Goal: Task Accomplishment & Management: Complete application form

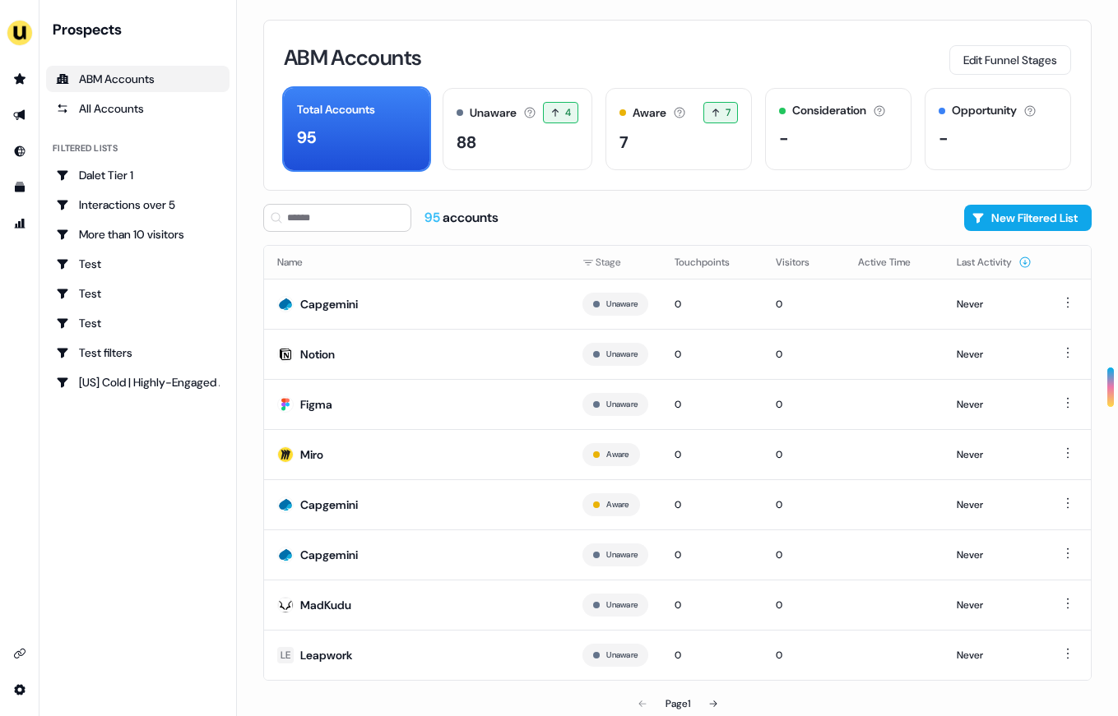
click at [121, 78] on div "ABM Accounts" at bounding box center [138, 79] width 164 height 16
click at [26, 73] on link "Go to prospects" at bounding box center [20, 79] width 26 height 26
click at [21, 80] on icon "Go to prospects" at bounding box center [20, 78] width 12 height 11
click at [92, 76] on div "ABM Accounts" at bounding box center [138, 79] width 164 height 16
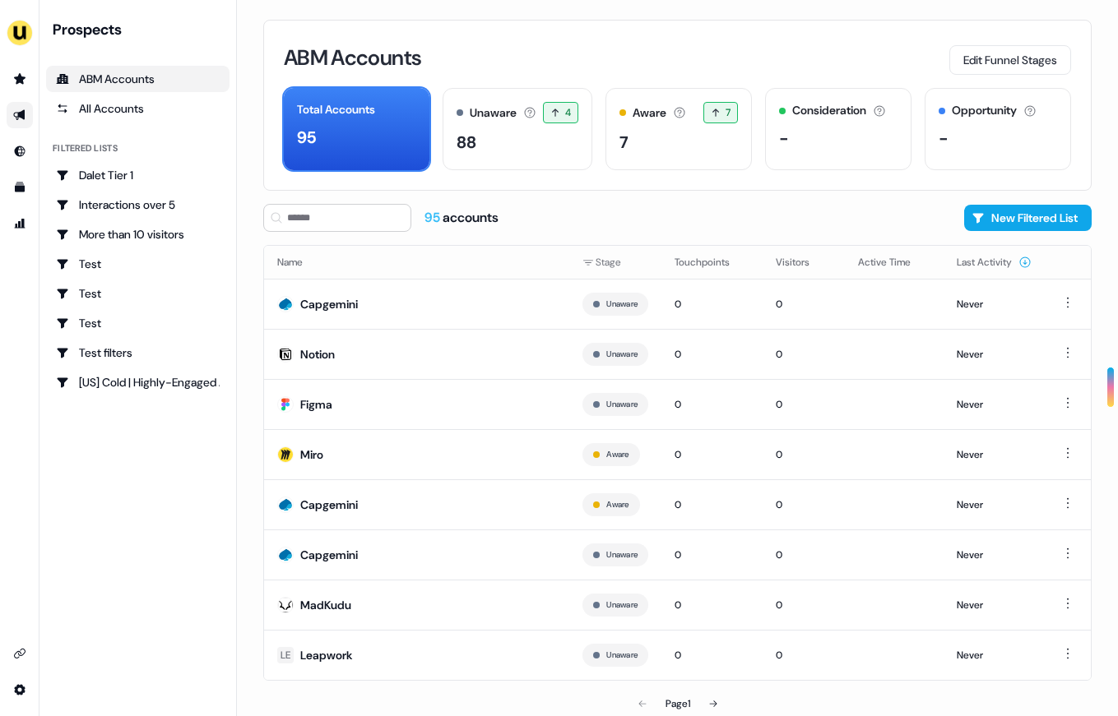
click at [26, 117] on link "Go to outbound experience" at bounding box center [20, 115] width 26 height 26
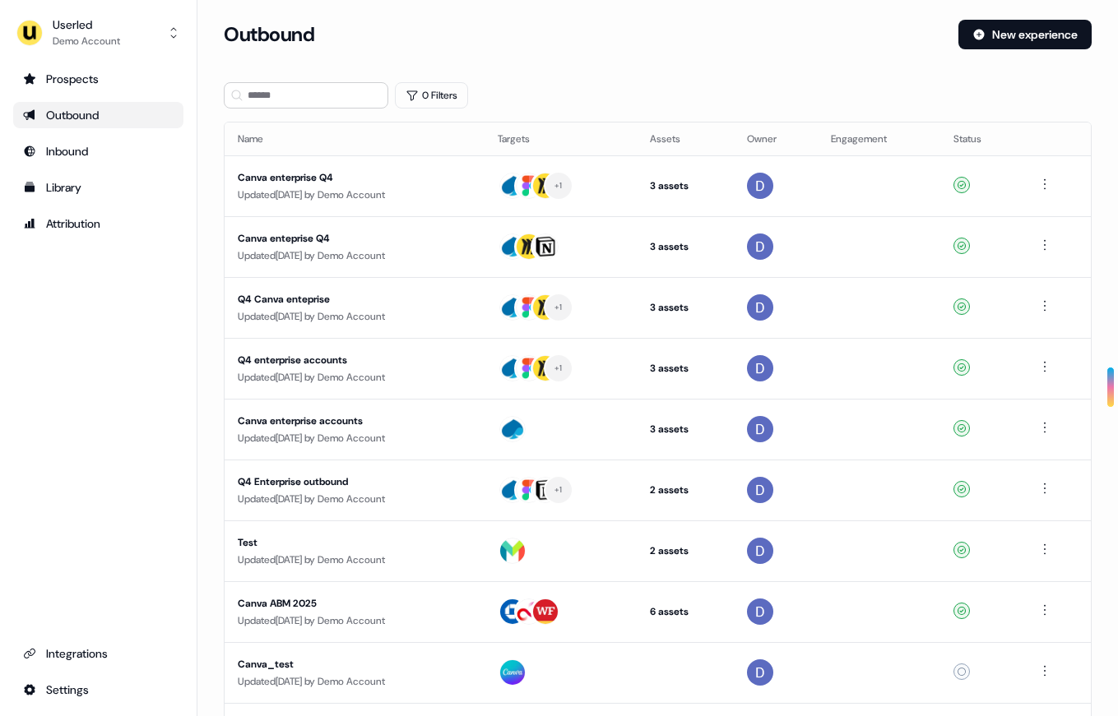
click at [118, 111] on div "Outbound" at bounding box center [98, 115] width 151 height 16
click at [203, 177] on section "Loading... Outbound New experience 0 Filters Name Targets Assets Owner Engageme…" at bounding box center [657, 435] width 920 height 831
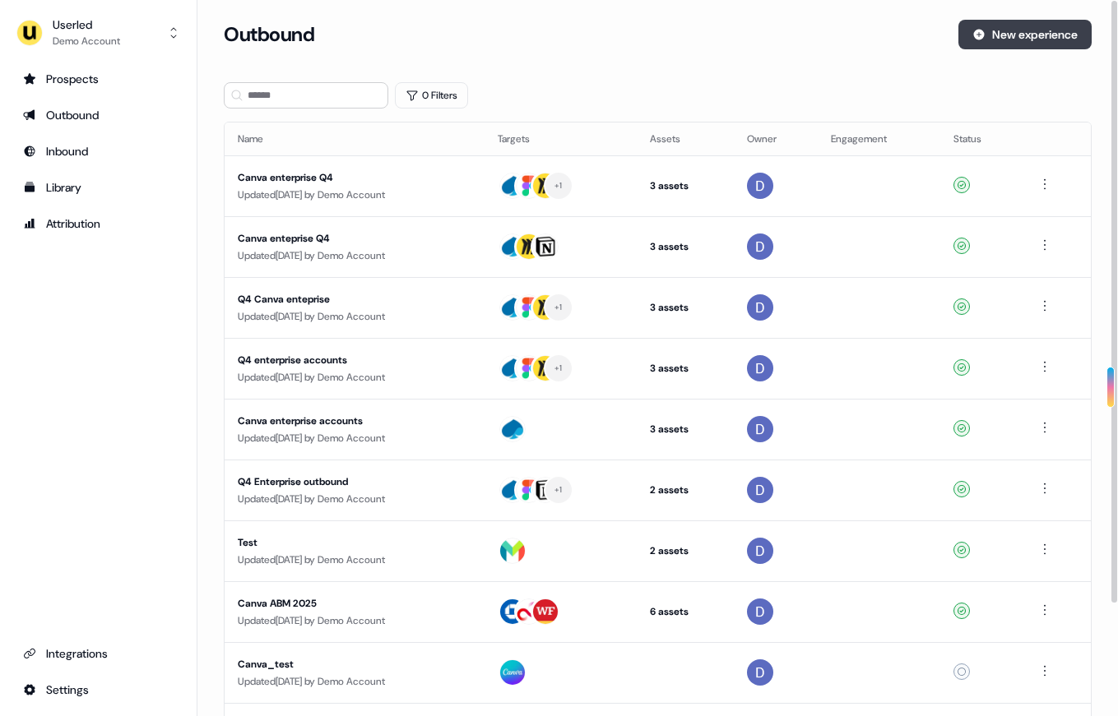
click at [1019, 30] on button "New experience" at bounding box center [1024, 35] width 133 height 30
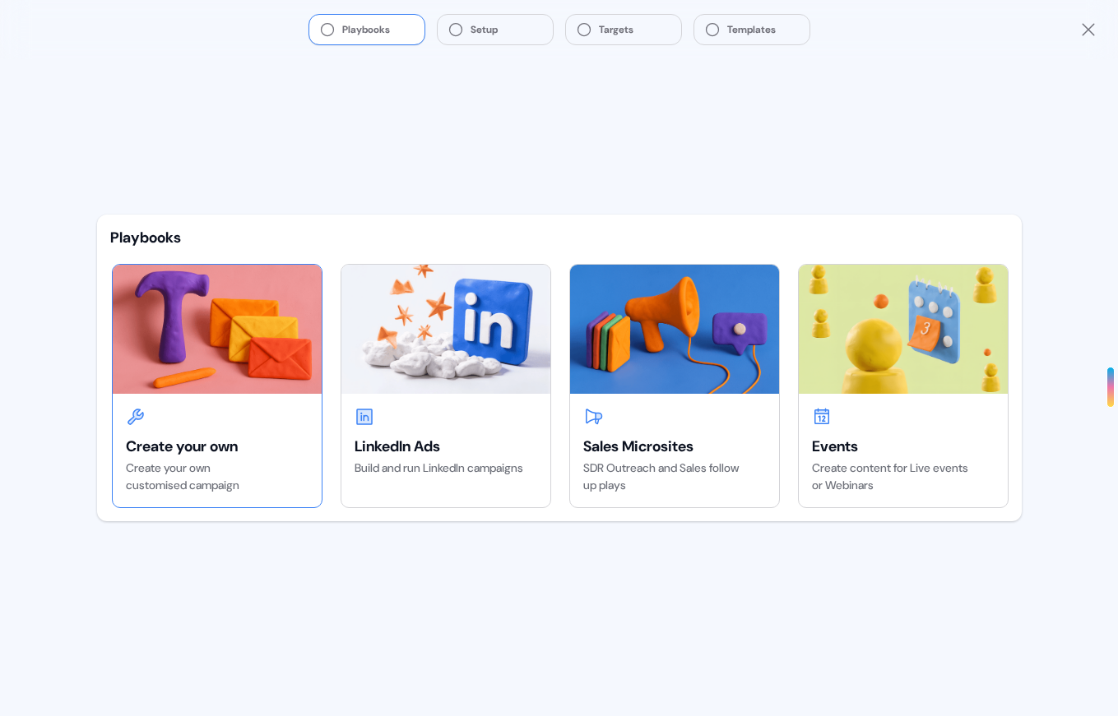
click at [276, 365] on img at bounding box center [217, 329] width 209 height 128
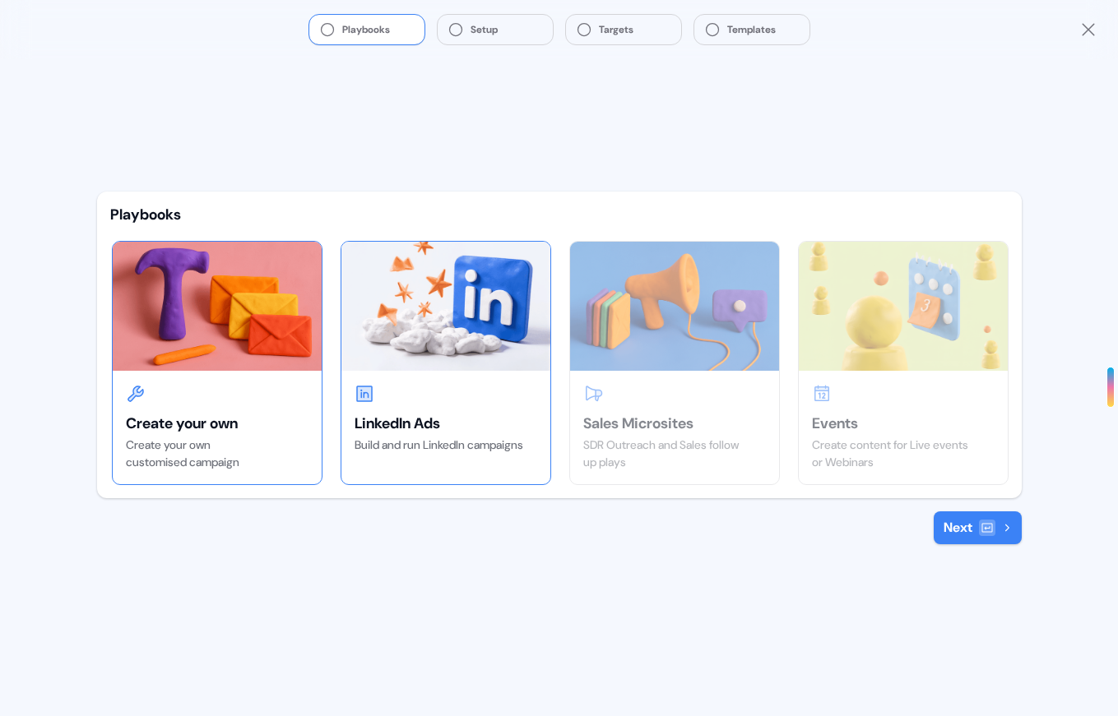
click at [470, 302] on img at bounding box center [445, 306] width 209 height 128
click at [260, 338] on img at bounding box center [217, 306] width 209 height 128
click at [408, 264] on img at bounding box center [445, 306] width 209 height 128
click at [241, 345] on img at bounding box center [217, 306] width 209 height 128
click at [488, 350] on img at bounding box center [445, 306] width 209 height 128
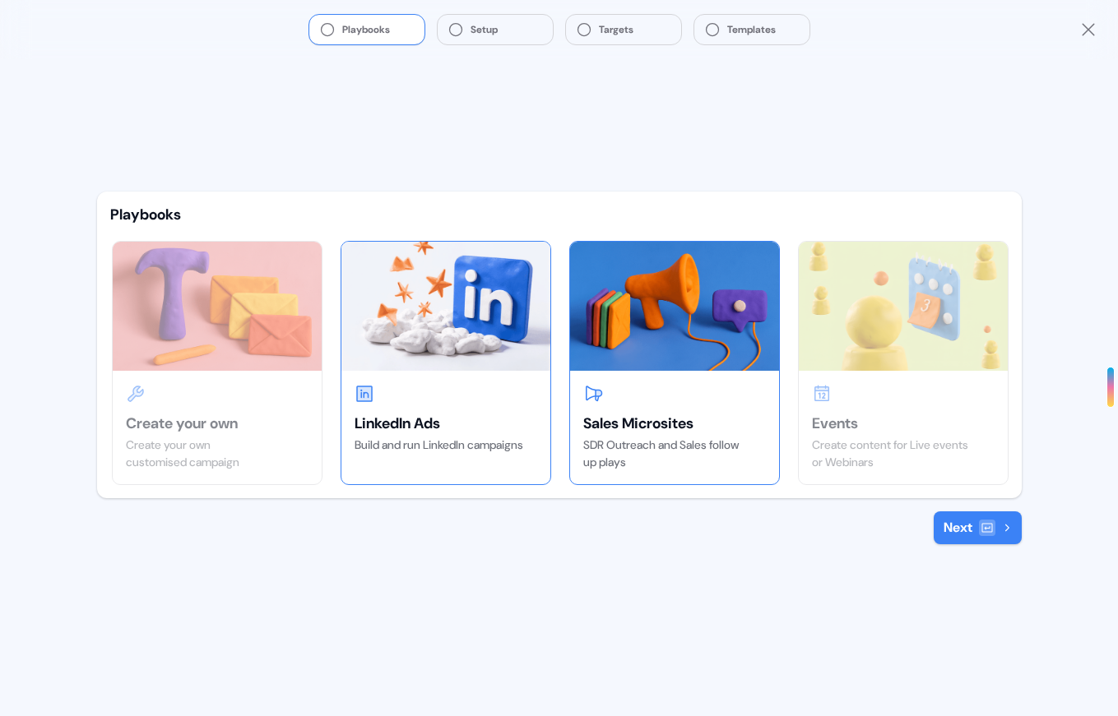
click at [647, 350] on img at bounding box center [674, 306] width 209 height 128
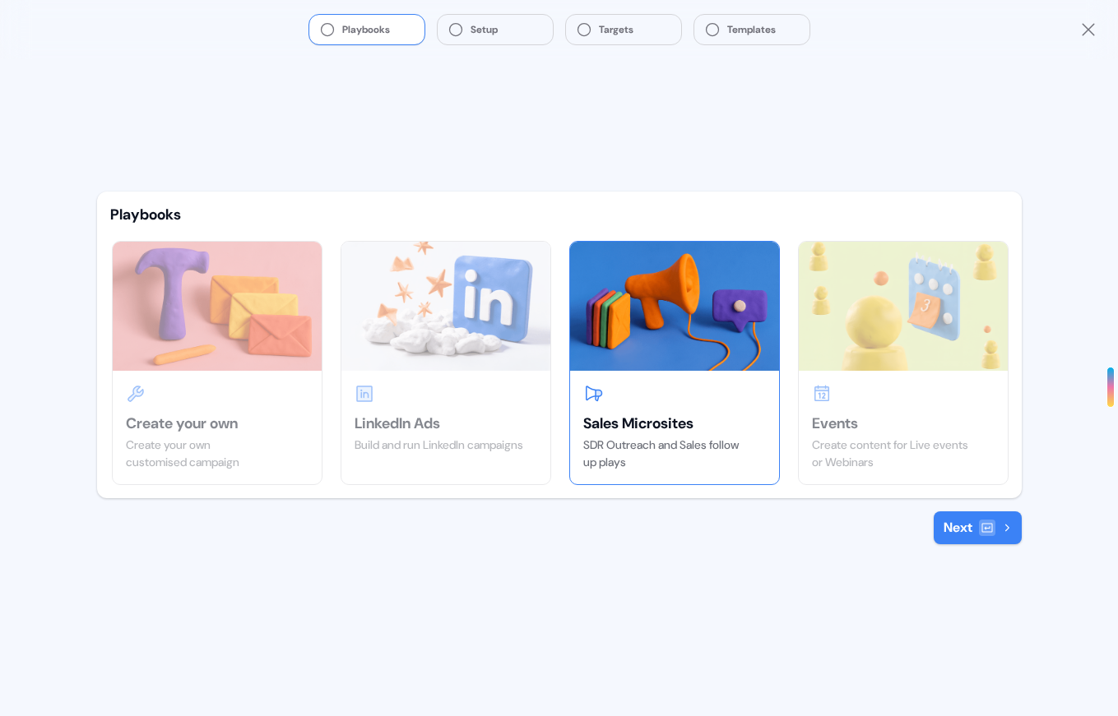
click at [744, 134] on div "Playbooks Create your own Create your own customised campaign LinkedIn Ads Buil…" at bounding box center [559, 387] width 951 height 657
click at [1082, 27] on icon "Close" at bounding box center [1088, 30] width 20 height 20
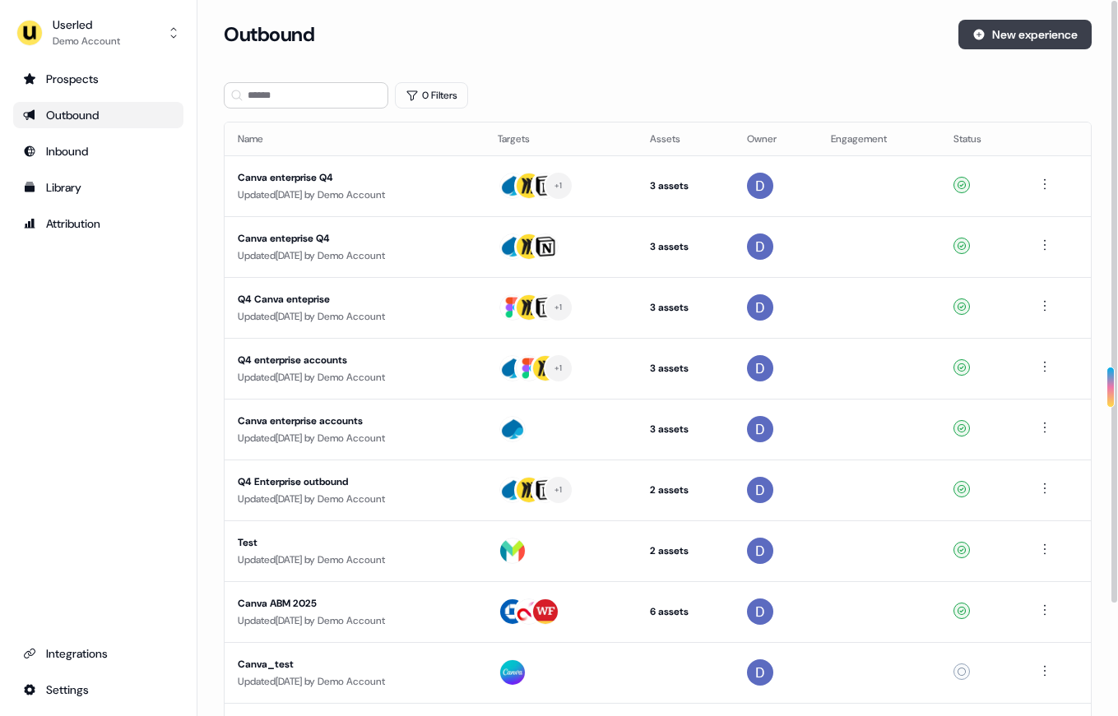
click at [1007, 21] on button "New experience" at bounding box center [1024, 35] width 133 height 30
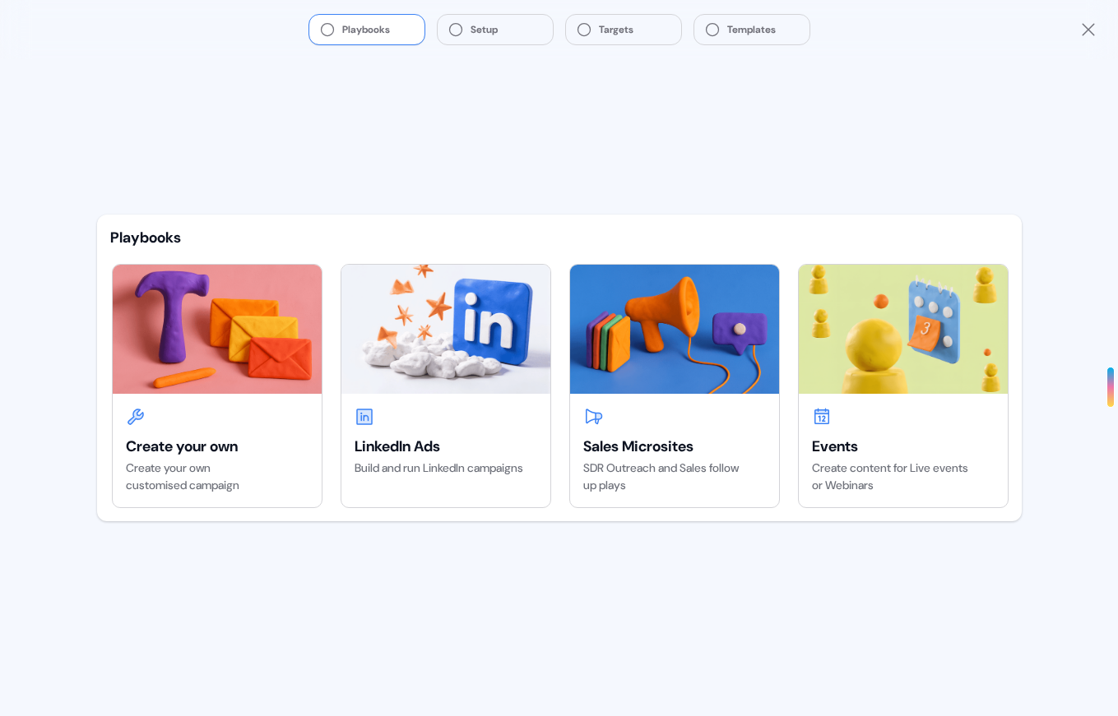
click at [57, 490] on div "Playbooks Setup Targets Templates Playbooks Create your own Create your own cus…" at bounding box center [559, 358] width 1118 height 716
click at [146, 446] on div "Create your own" at bounding box center [217, 447] width 183 height 20
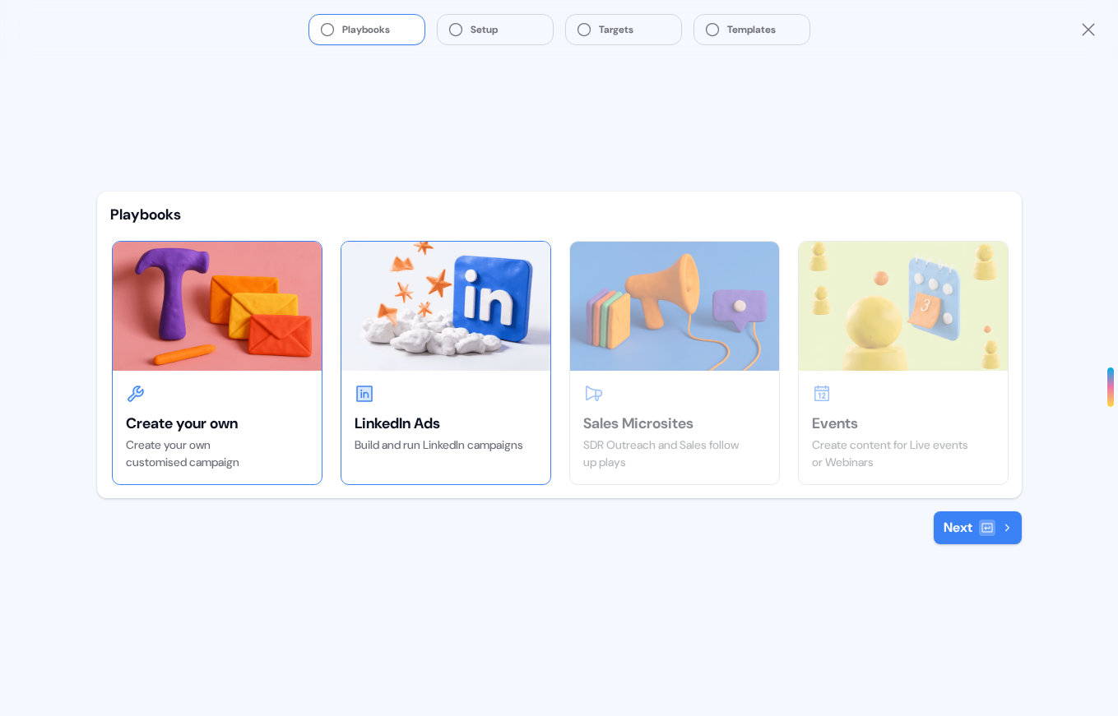
click at [484, 373] on div "LinkedIn Ads Build and run LinkedIn campaigns" at bounding box center [445, 419] width 209 height 96
click at [246, 401] on div at bounding box center [217, 394] width 183 height 20
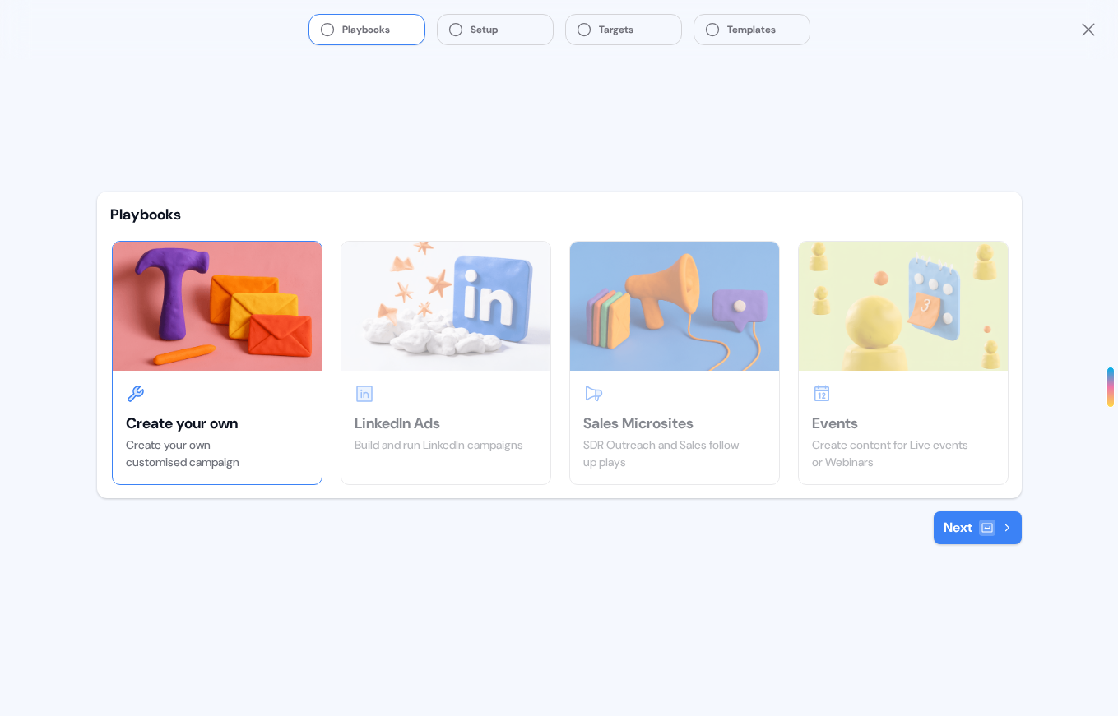
click at [993, 535] on div at bounding box center [987, 528] width 16 height 16
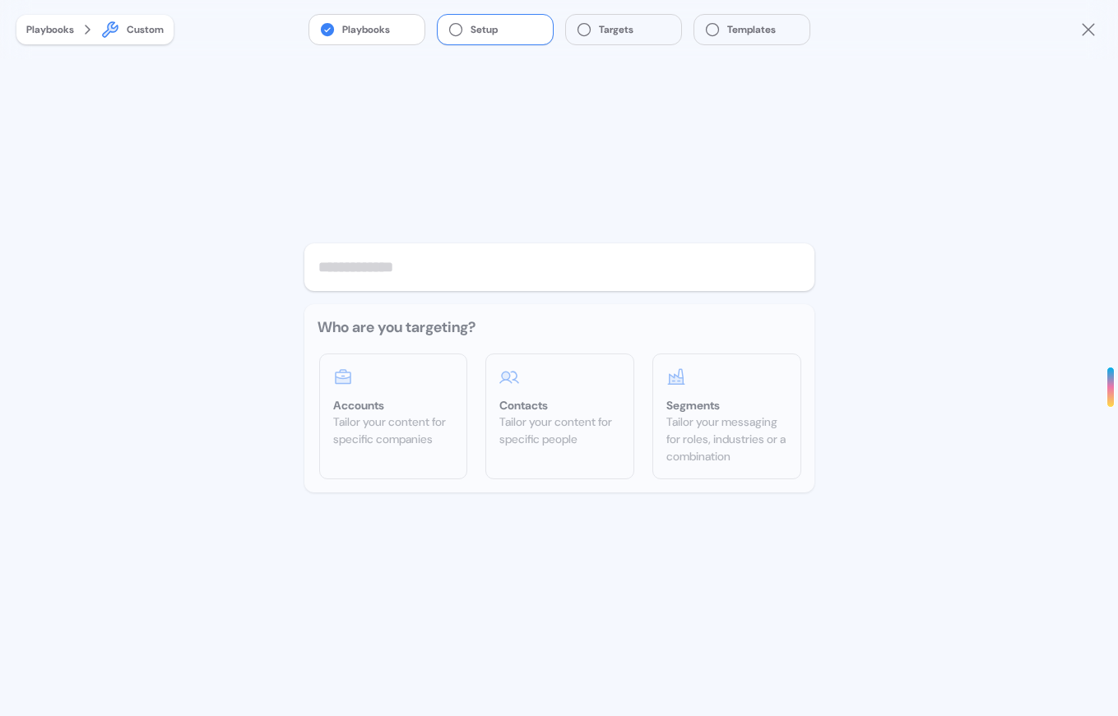
click at [426, 276] on input "text" at bounding box center [559, 267] width 510 height 48
click at [409, 383] on div "Who are you targeting? Accounts Tailor your content for specific companies Cont…" at bounding box center [559, 398] width 510 height 188
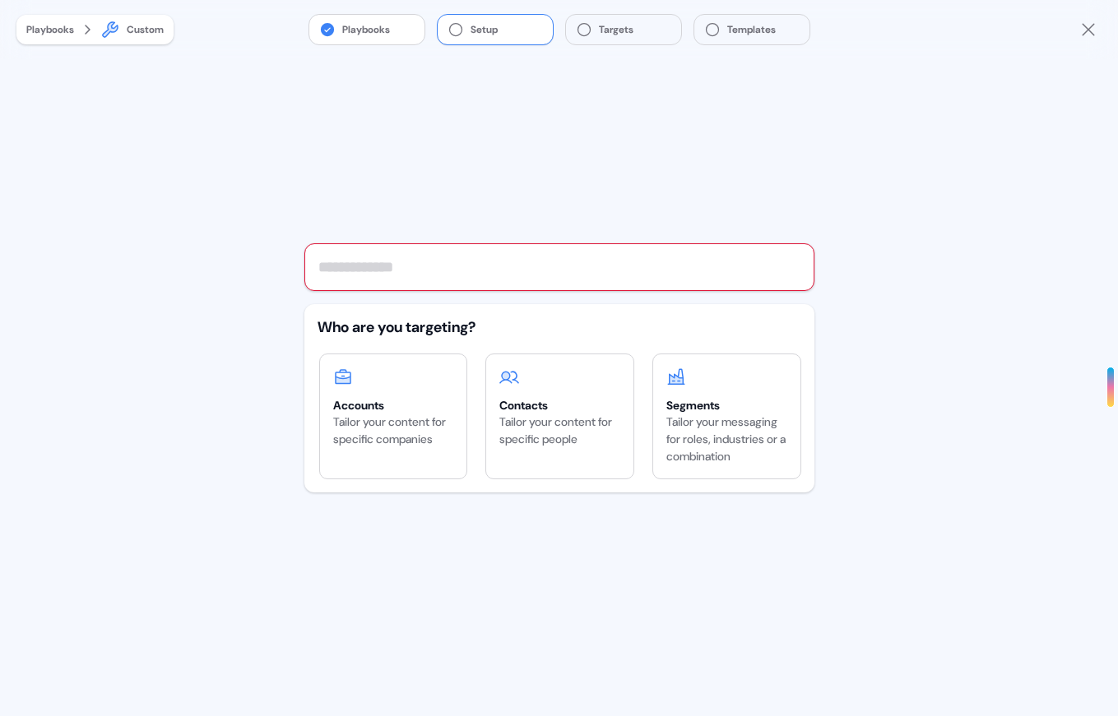
click at [401, 264] on input "text" at bounding box center [559, 267] width 510 height 48
click at [380, 27] on button "Playbooks" at bounding box center [366, 30] width 115 height 30
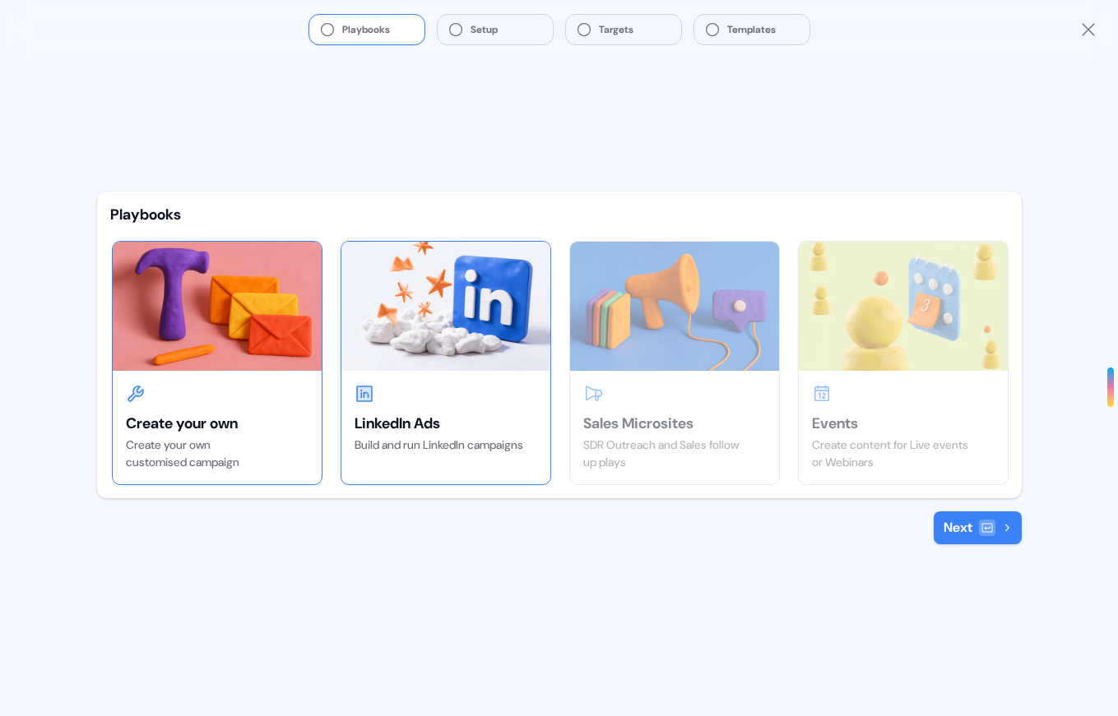
click at [437, 319] on img at bounding box center [445, 306] width 209 height 128
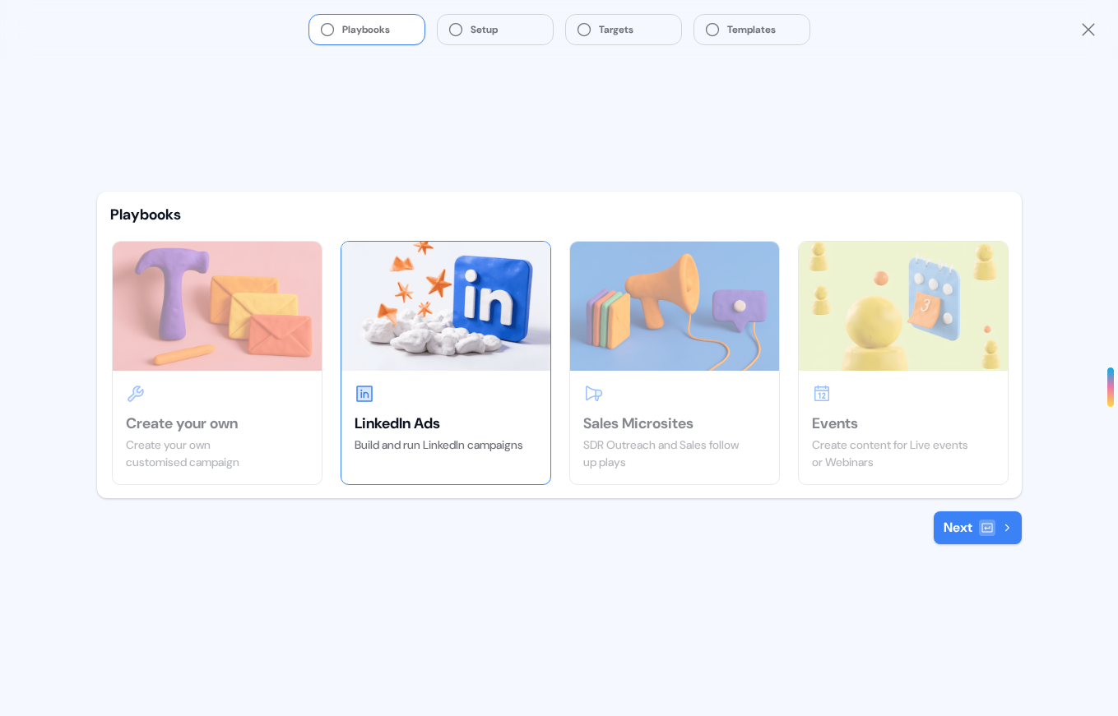
click at [993, 538] on button "Next" at bounding box center [978, 528] width 88 height 33
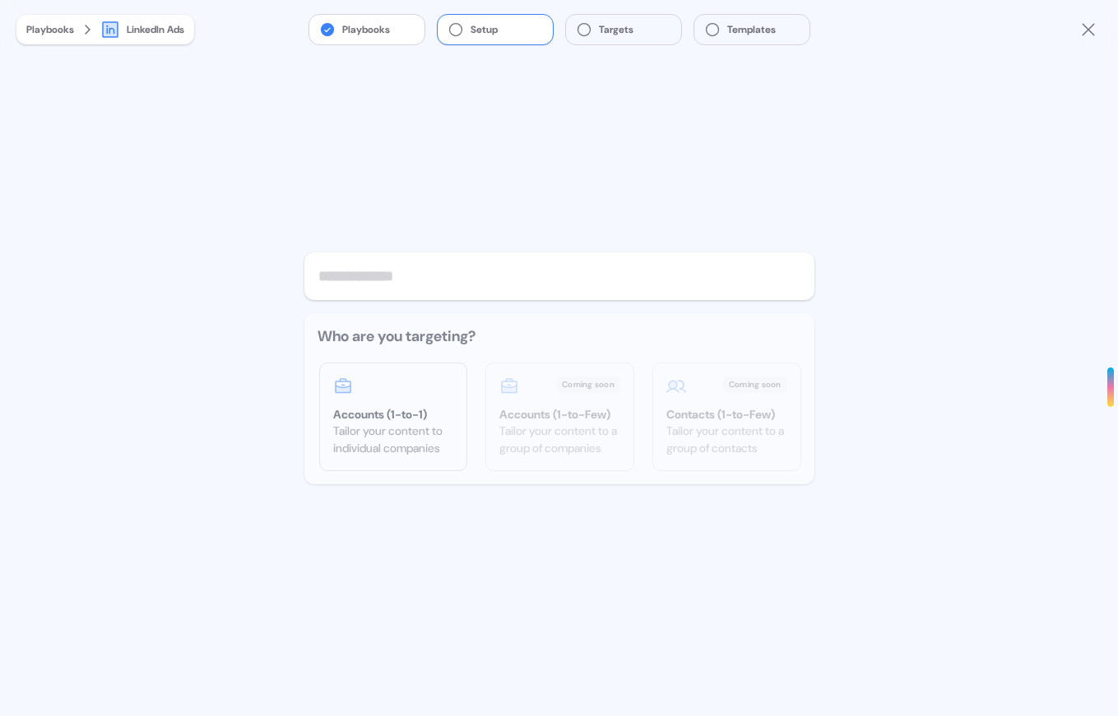
click at [376, 435] on div "Who are you targeting? Accounts (1-to-1) Tailor your content to individual comp…" at bounding box center [559, 398] width 510 height 171
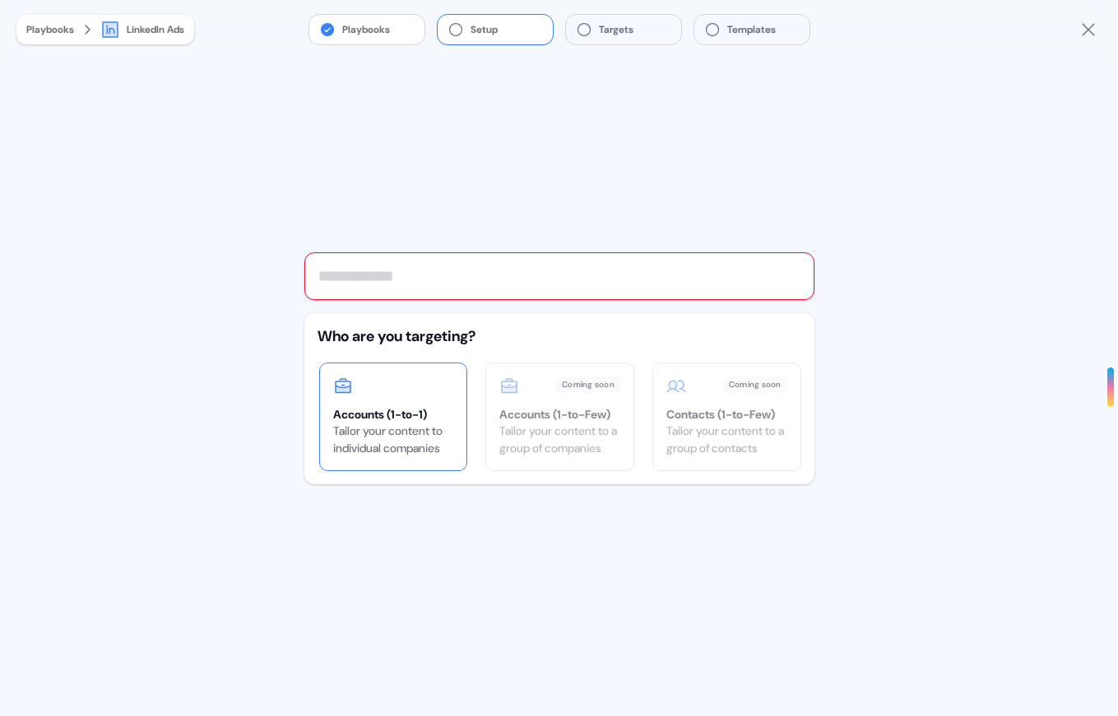
click at [424, 392] on div at bounding box center [393, 387] width 121 height 20
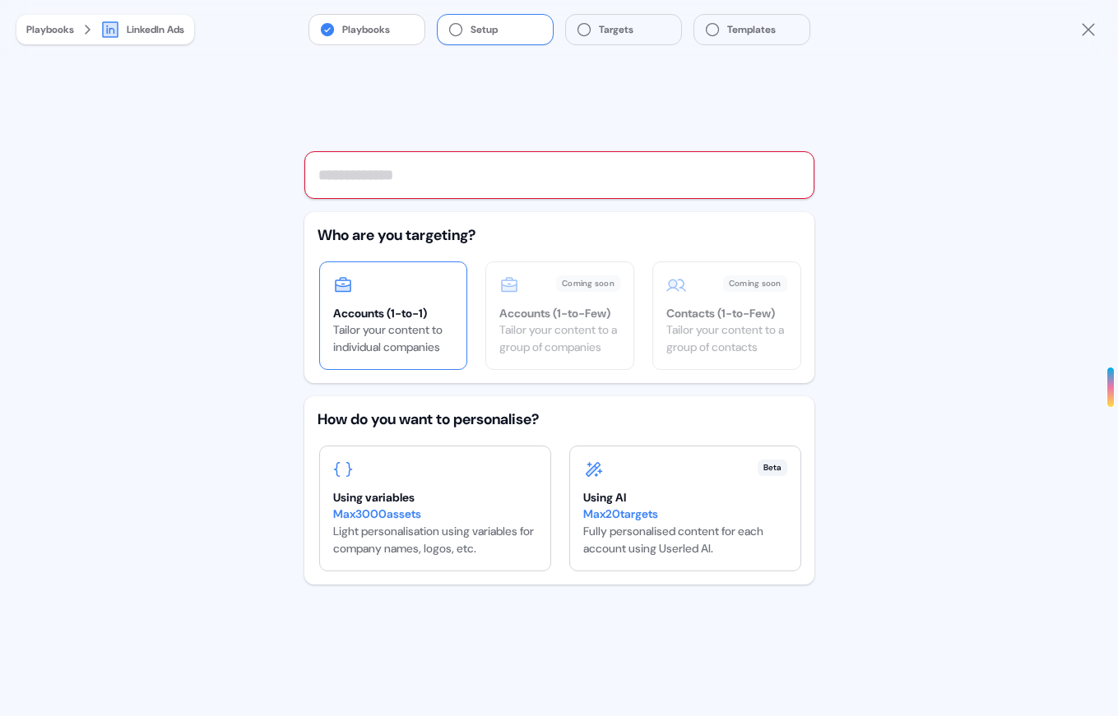
click at [426, 173] on input "text" at bounding box center [559, 175] width 510 height 48
click at [665, 517] on div "Max 20 targets" at bounding box center [685, 514] width 204 height 17
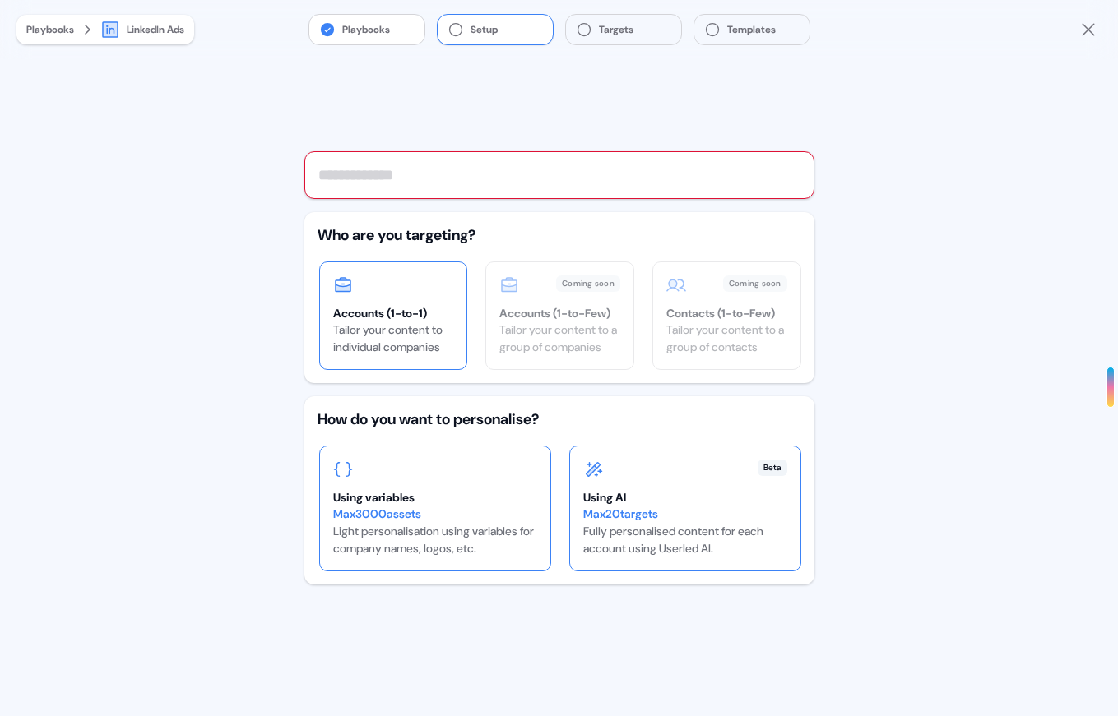
click at [456, 497] on div "Using variables" at bounding box center [435, 497] width 204 height 16
click at [624, 531] on div "Max 20 targets Fully personalised content for each account using Userled AI." at bounding box center [685, 532] width 204 height 52
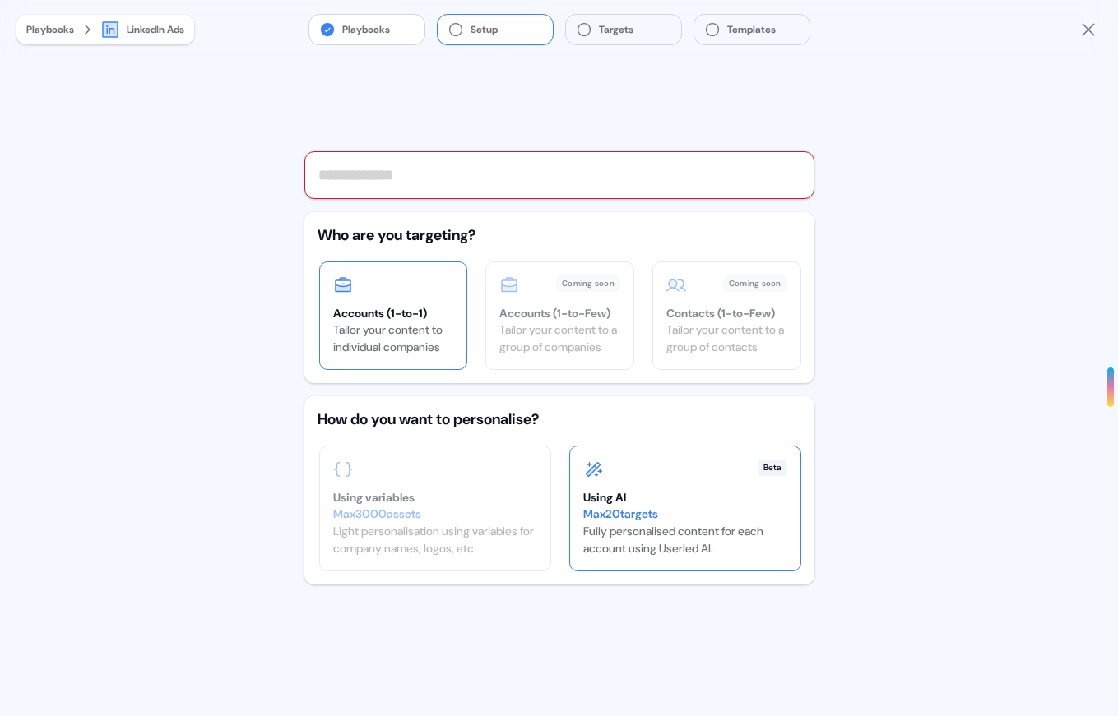
click at [286, 109] on div "Playbooks Setup Targets Templates Playbooks LinkedIn Ads Who are you targeting?…" at bounding box center [559, 358] width 1118 height 716
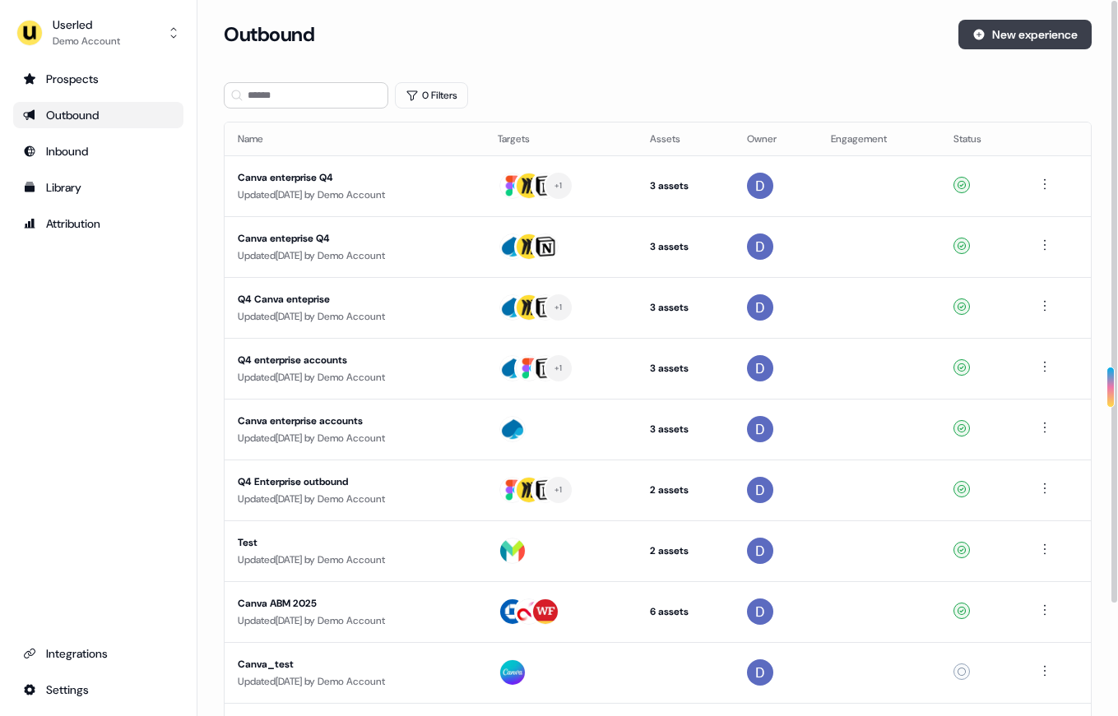
click at [1060, 28] on button "New experience" at bounding box center [1024, 35] width 133 height 30
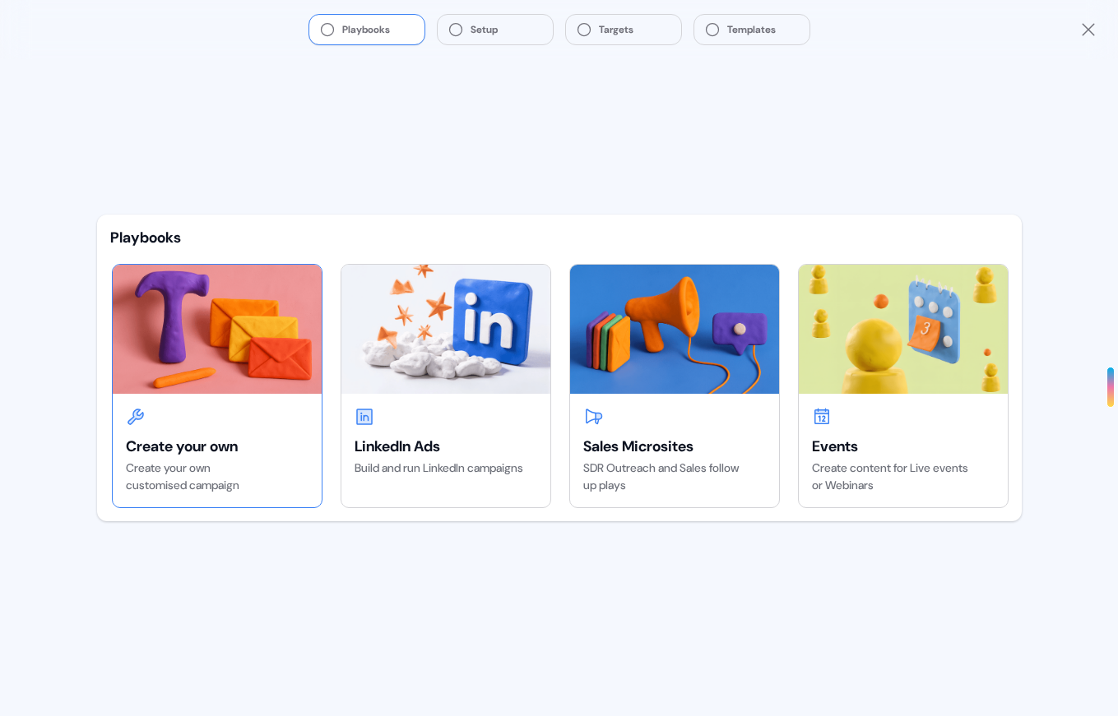
click at [274, 345] on img at bounding box center [217, 329] width 209 height 128
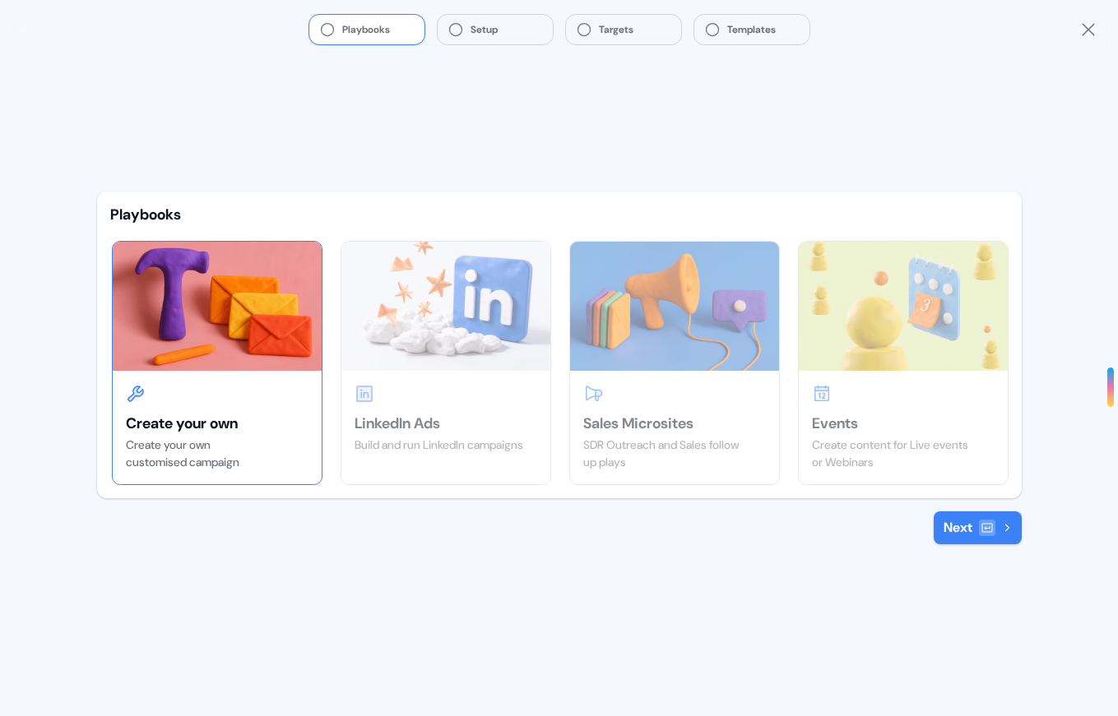
click at [981, 534] on div at bounding box center [987, 528] width 16 height 16
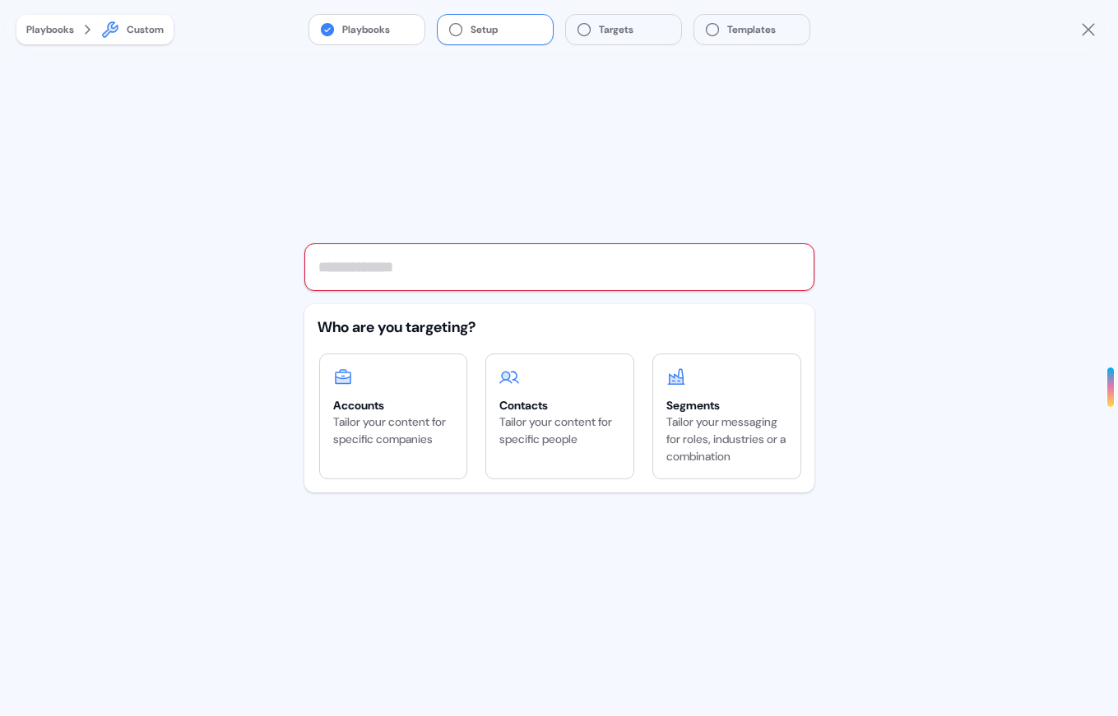
click at [365, 432] on div "Who are you targeting? Accounts Tailor your content for specific companies Cont…" at bounding box center [559, 398] width 510 height 188
click at [395, 230] on div "Who are you targeting? Accounts Tailor your content for specific companies Cont…" at bounding box center [559, 387] width 510 height 657
click at [387, 270] on input "text" at bounding box center [559, 267] width 510 height 48
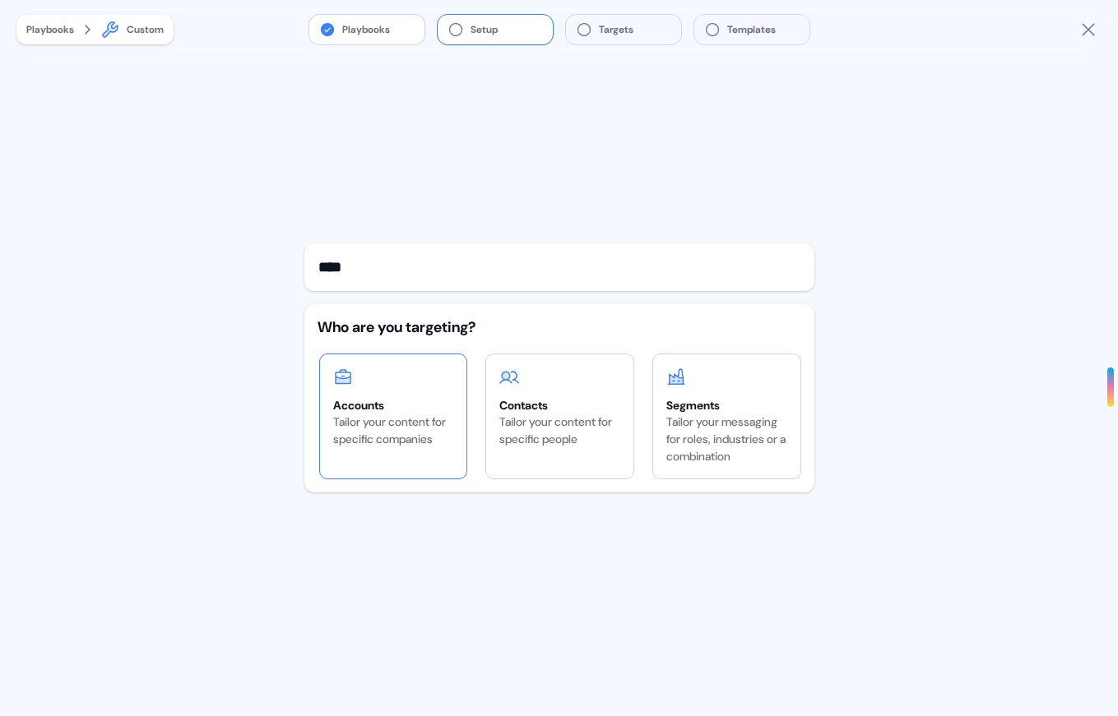
type input "****"
click at [378, 443] on div "Tailor your content for specific companies" at bounding box center [393, 431] width 121 height 35
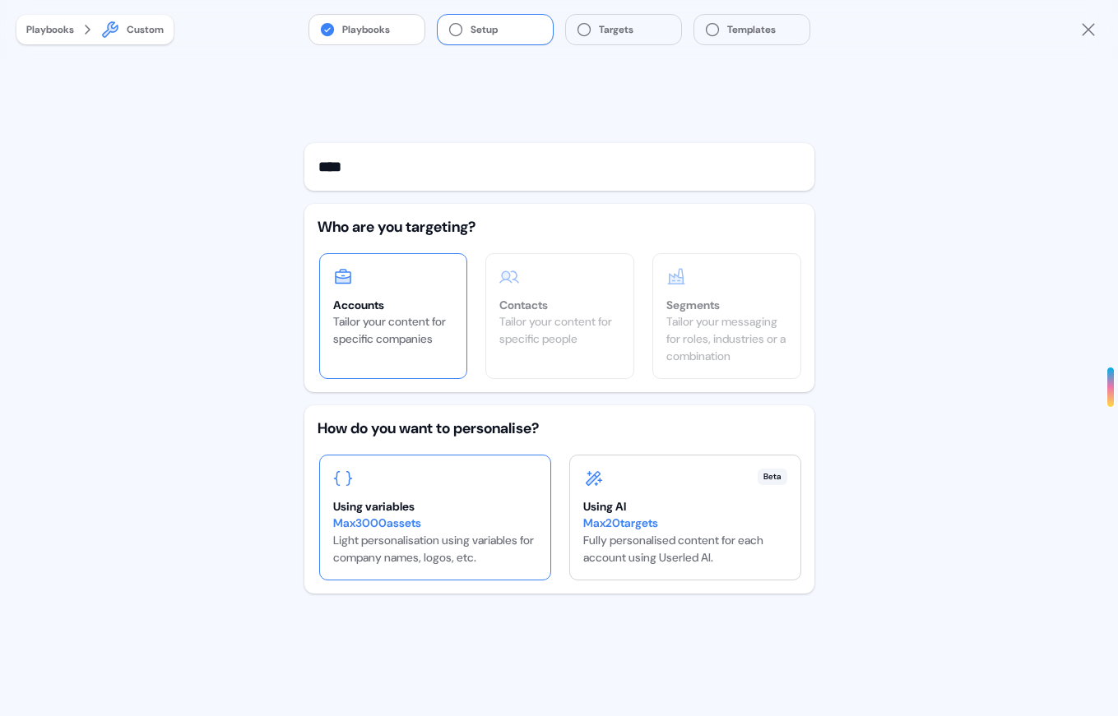
click at [497, 508] on div "Using variables" at bounding box center [435, 506] width 204 height 16
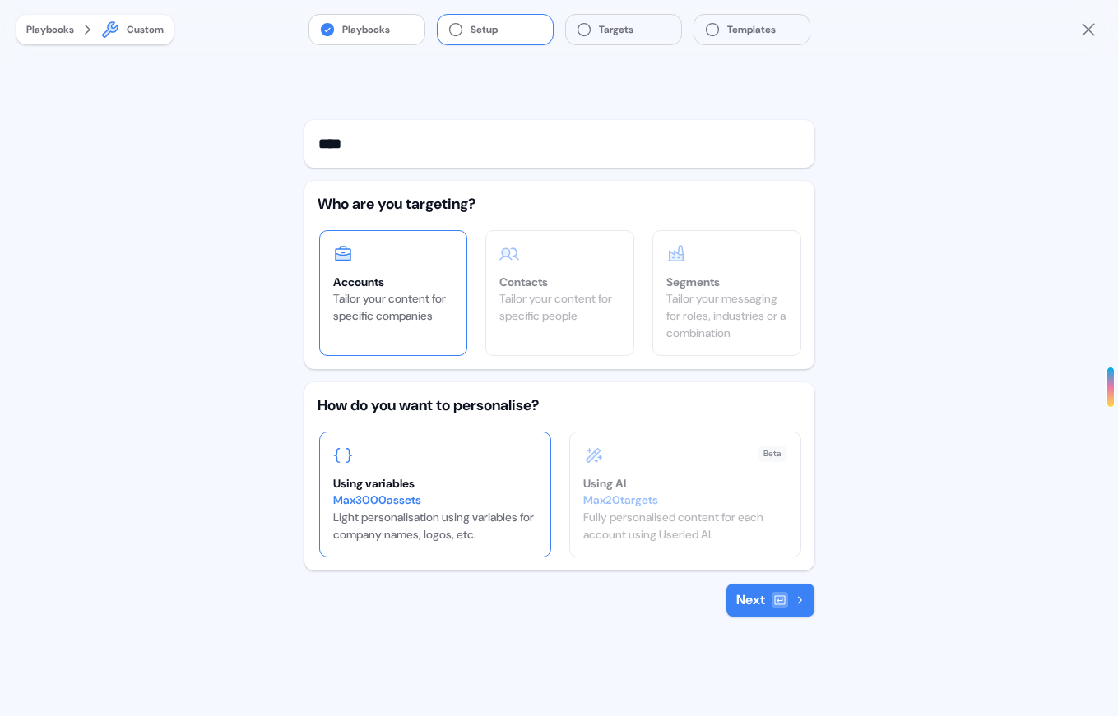
click at [753, 606] on button "Next" at bounding box center [770, 600] width 88 height 33
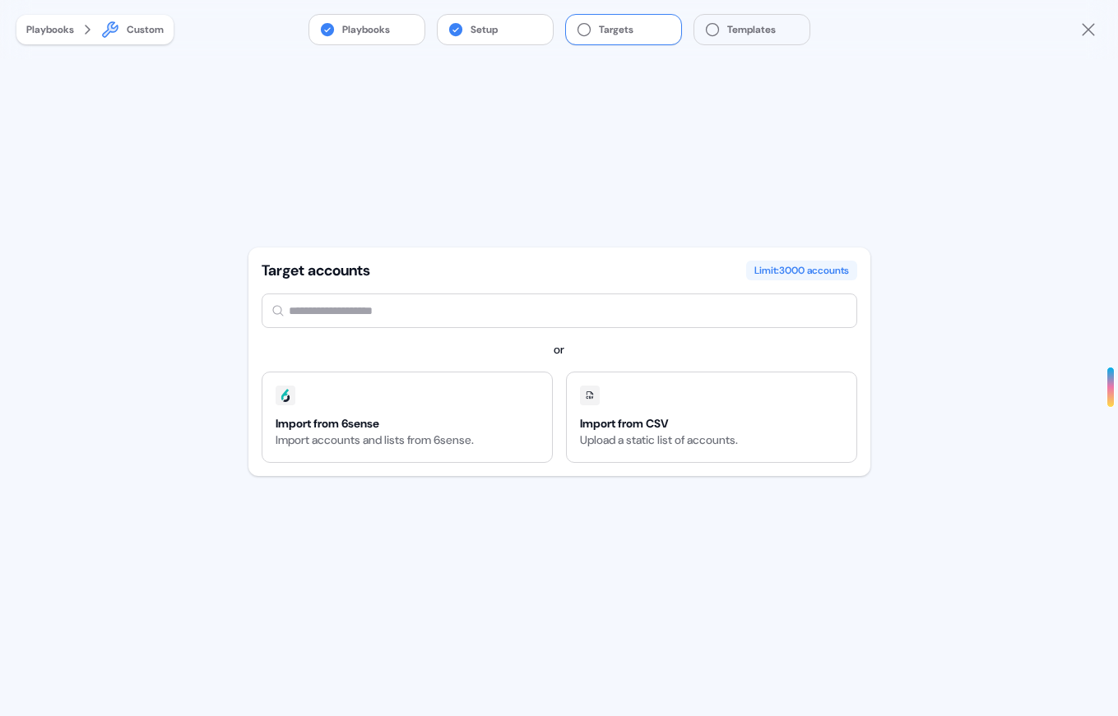
click at [501, 304] on input "text" at bounding box center [560, 311] width 596 height 35
click at [591, 407] on div "Import from CSV Upload a static list of accounts." at bounding box center [659, 418] width 184 height 90
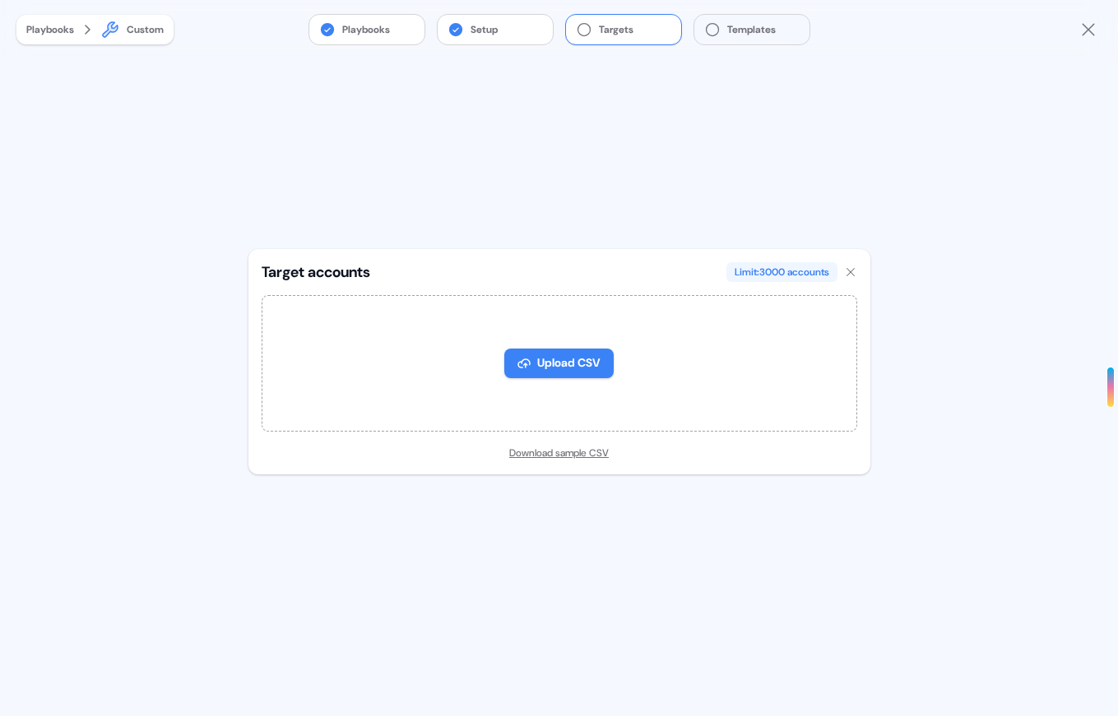
click at [851, 277] on icon at bounding box center [850, 272] width 13 height 13
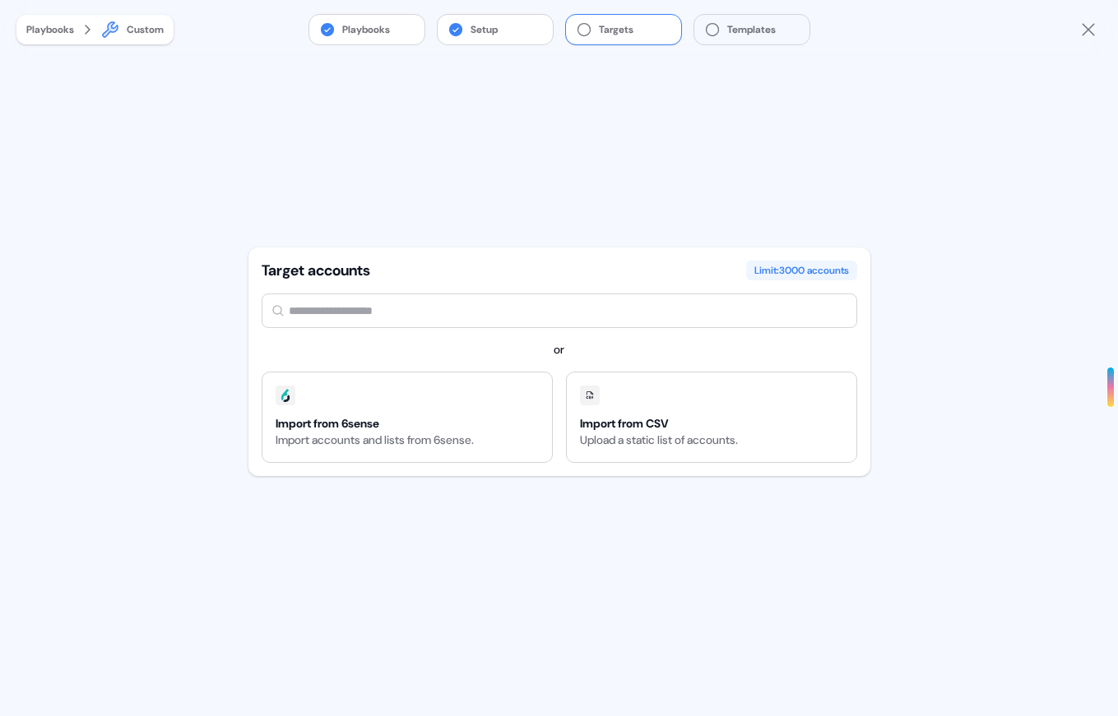
click at [503, 320] on input "text" at bounding box center [560, 311] width 596 height 35
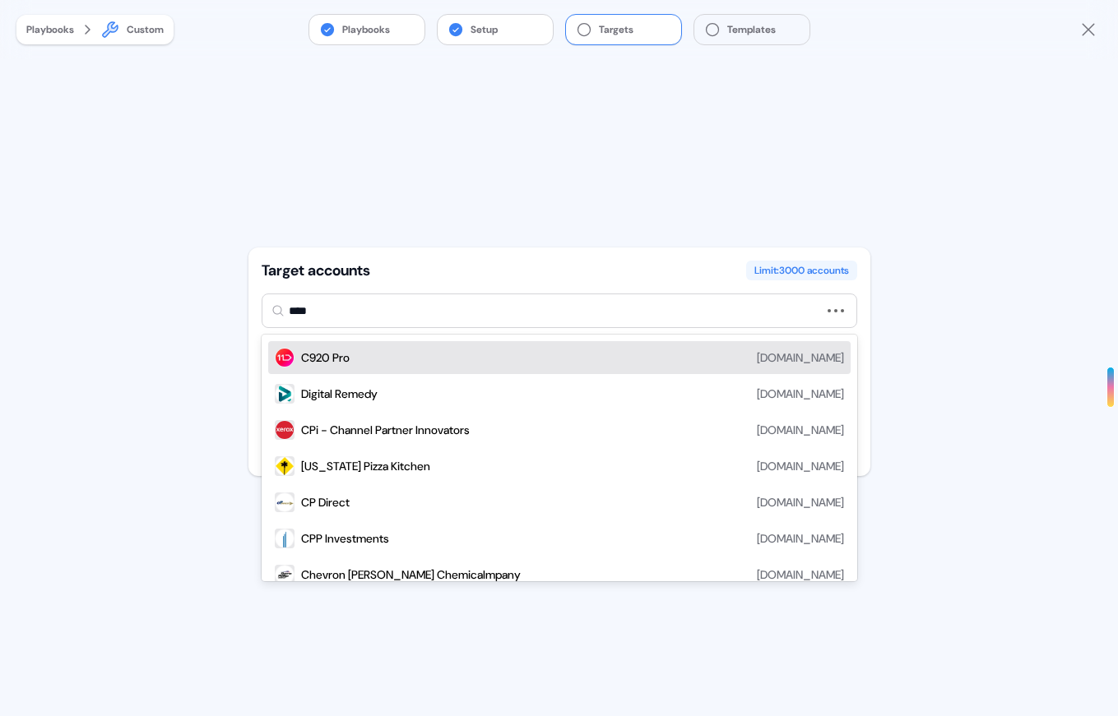
type input "*****"
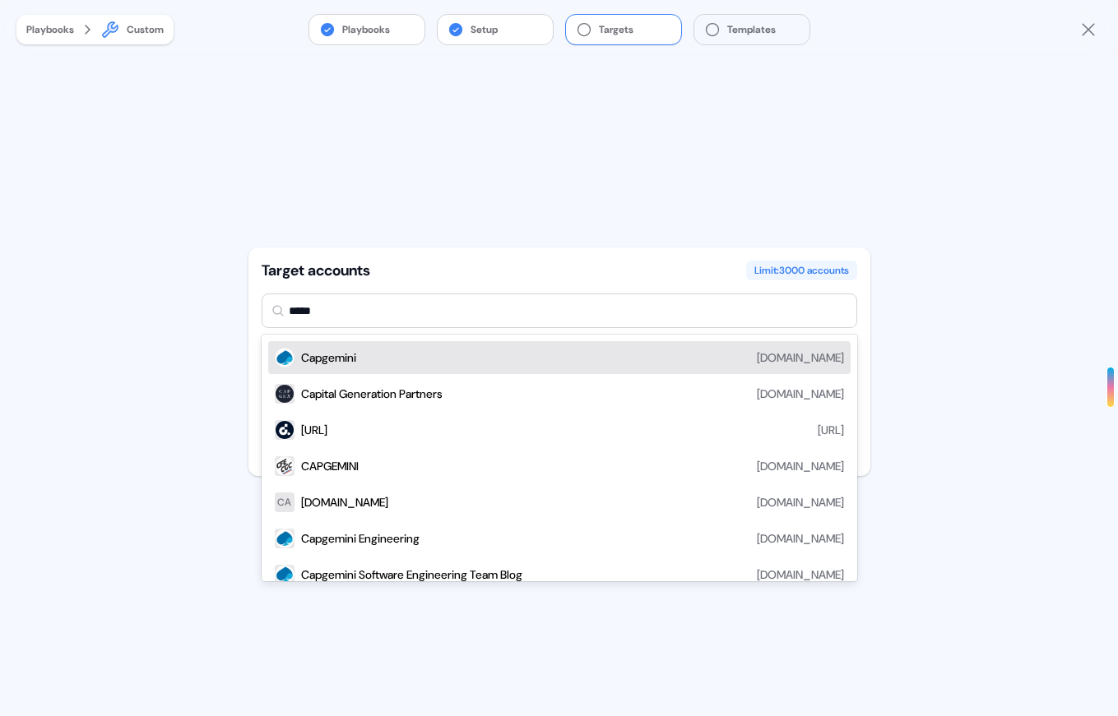
click at [507, 353] on div "Capgemini [DOMAIN_NAME]" at bounding box center [572, 358] width 543 height 20
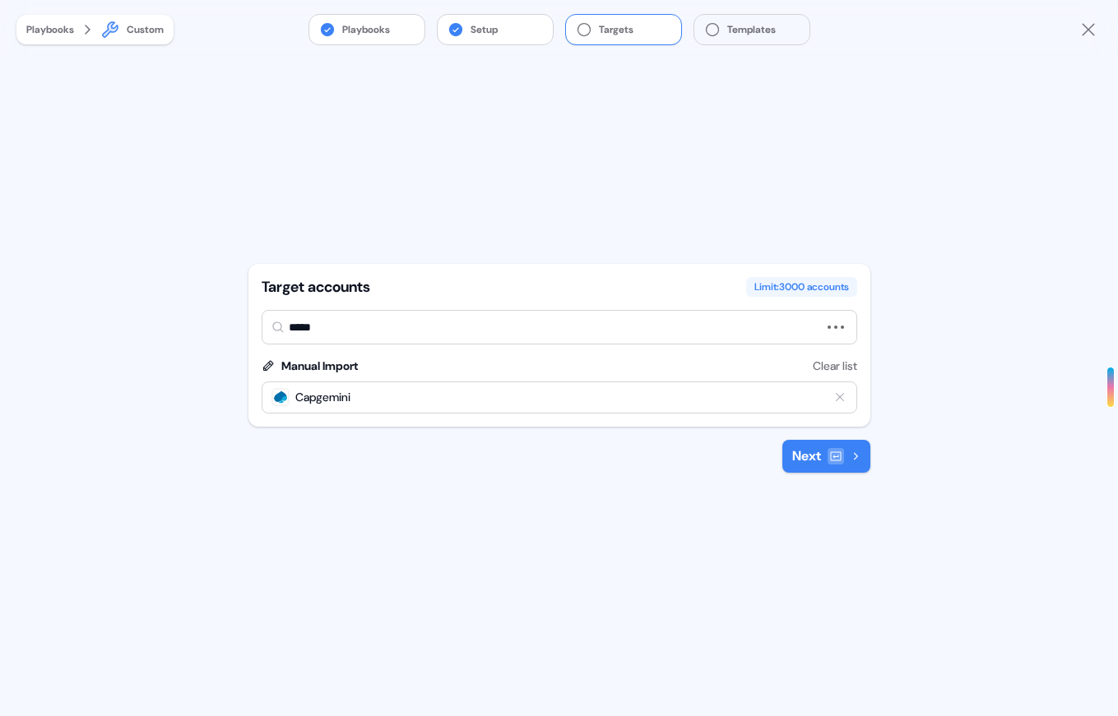
type input "******"
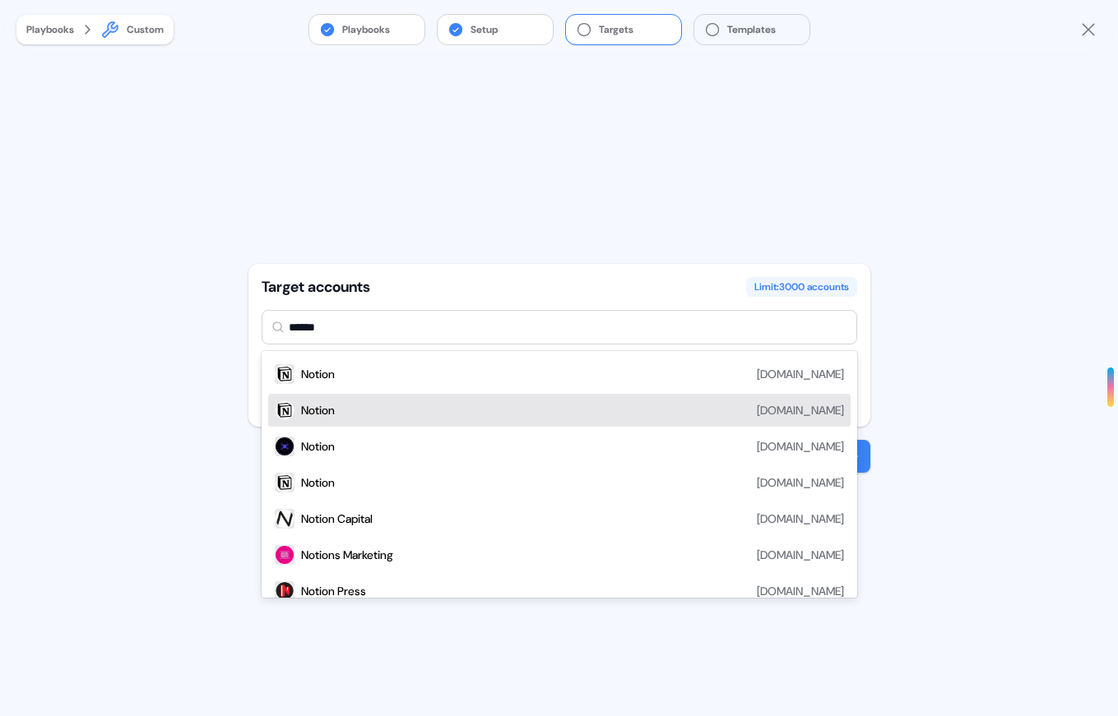
click at [519, 401] on div "Notion [DOMAIN_NAME]" at bounding box center [572, 411] width 543 height 20
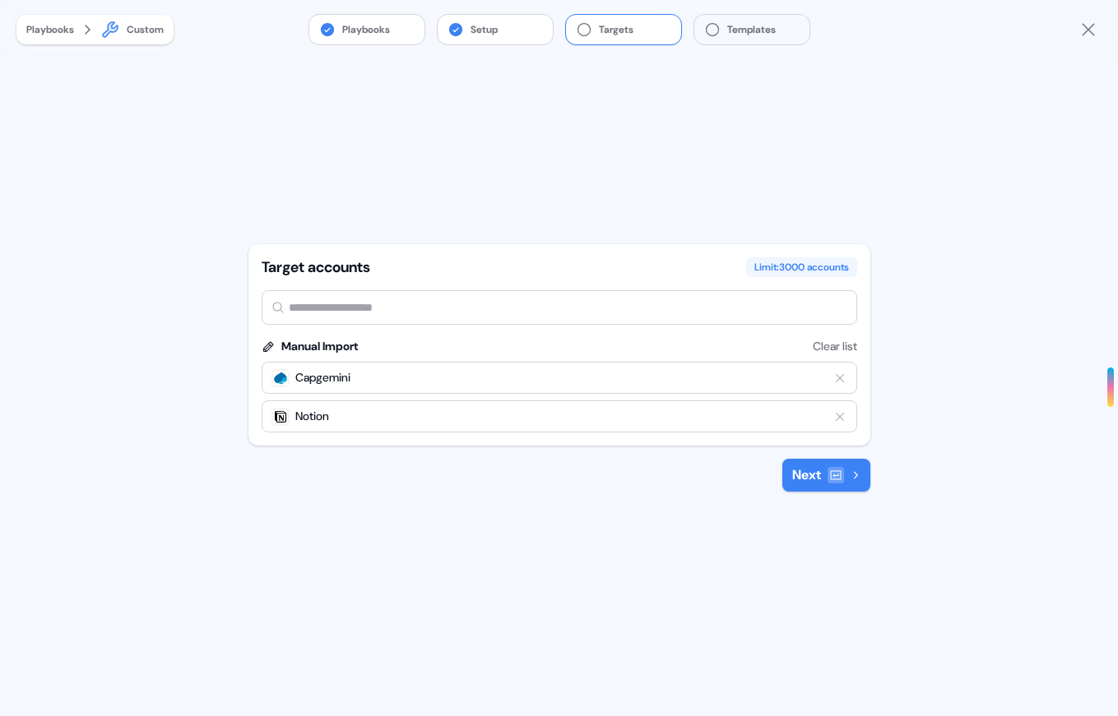
click at [833, 415] on icon "Remove target" at bounding box center [839, 416] width 13 height 13
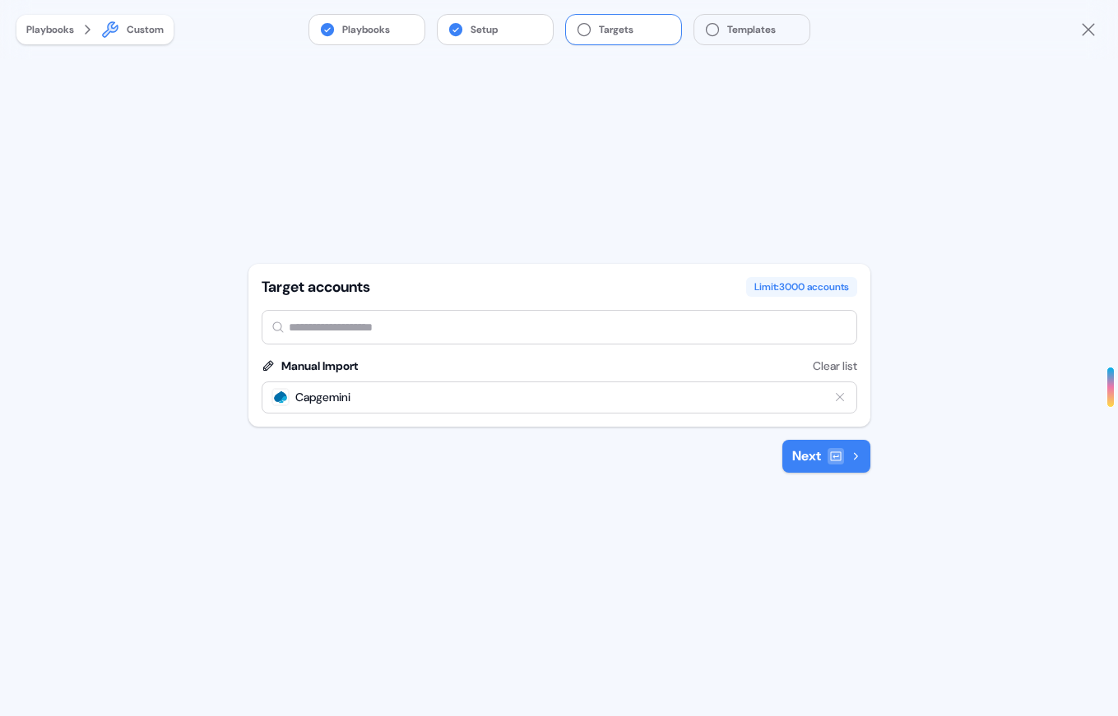
click at [636, 329] on input "text" at bounding box center [560, 327] width 596 height 35
type input "******"
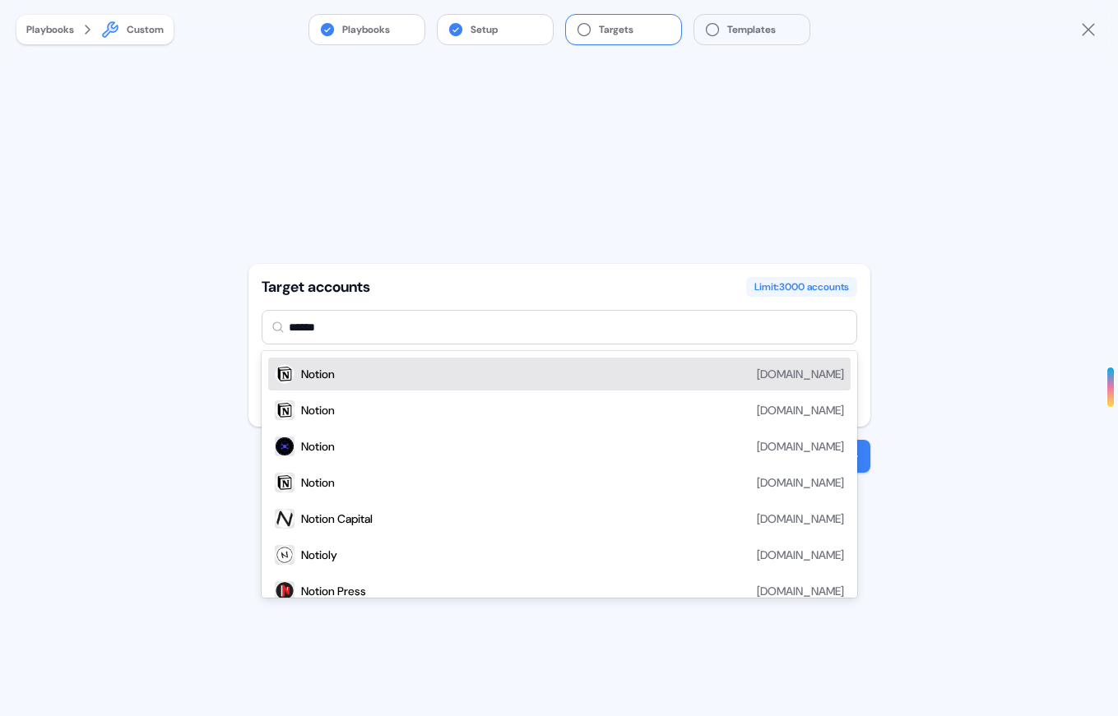
click at [623, 366] on div "Notion [DOMAIN_NAME]" at bounding box center [572, 374] width 543 height 20
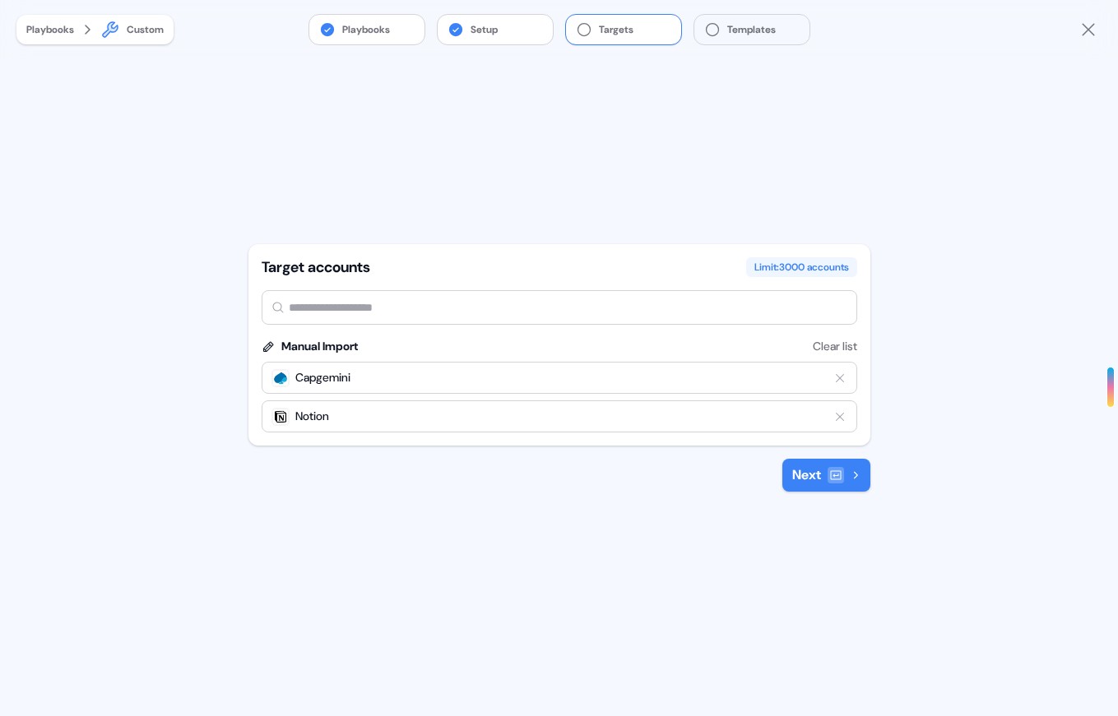
click at [862, 480] on button "Next" at bounding box center [826, 475] width 88 height 33
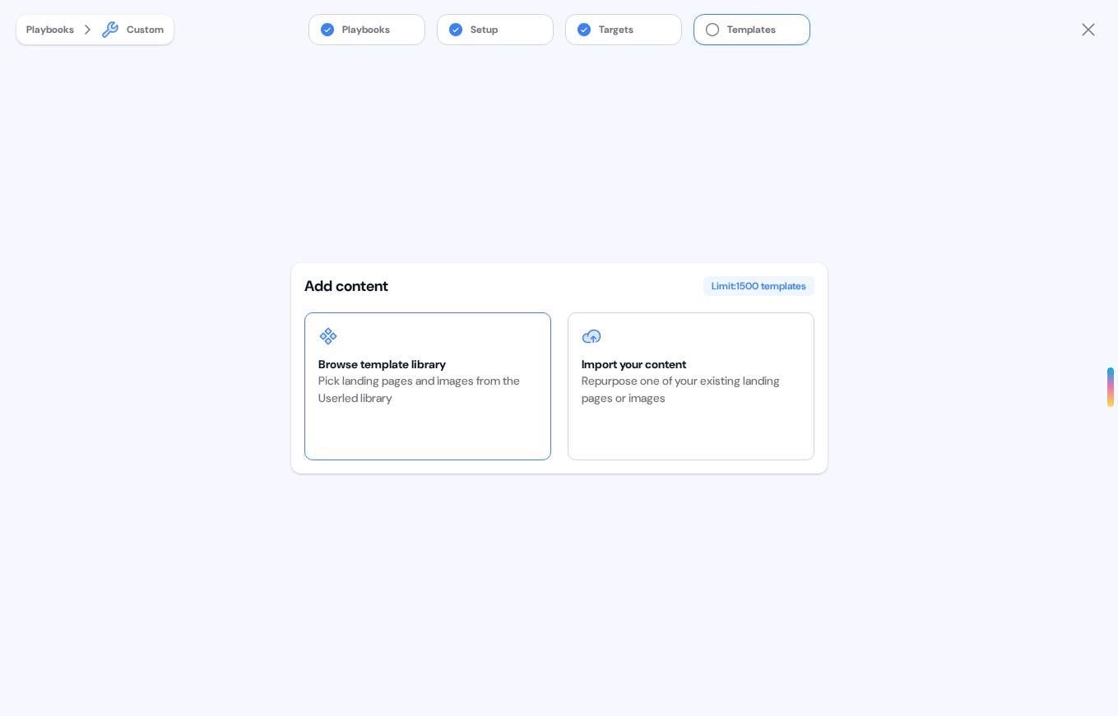
click at [461, 368] on div "Browse template library" at bounding box center [427, 364] width 219 height 16
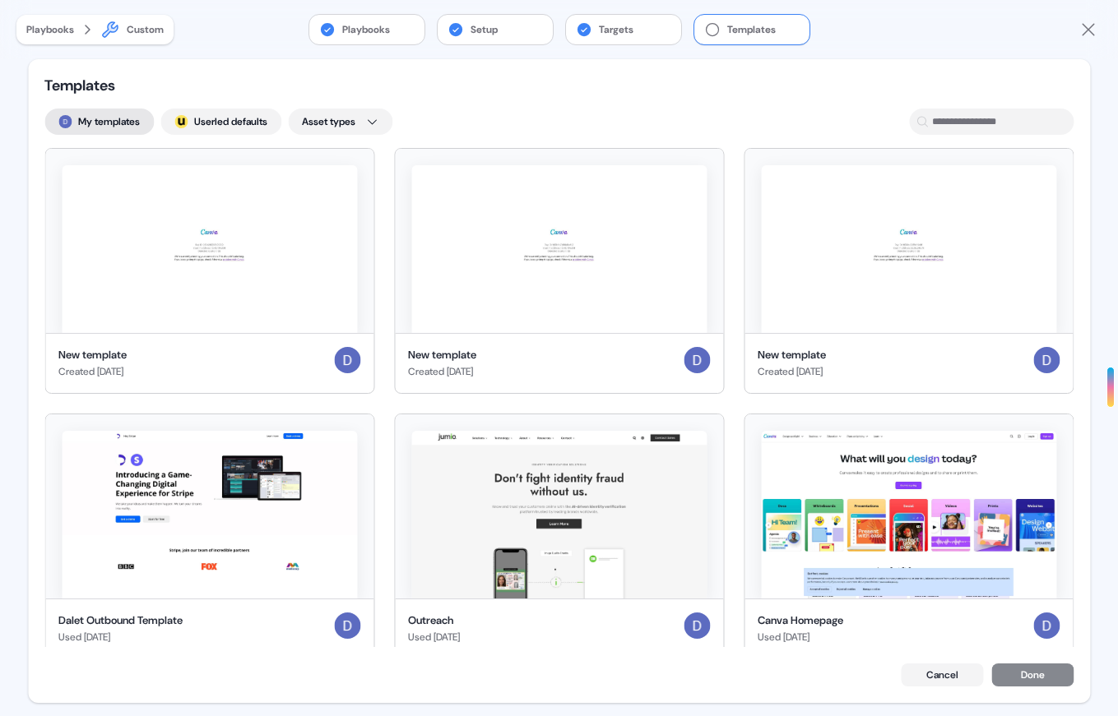
click at [116, 131] on button "My templates" at bounding box center [98, 122] width 109 height 26
click at [220, 127] on button "; Userled defaults" at bounding box center [220, 122] width 121 height 26
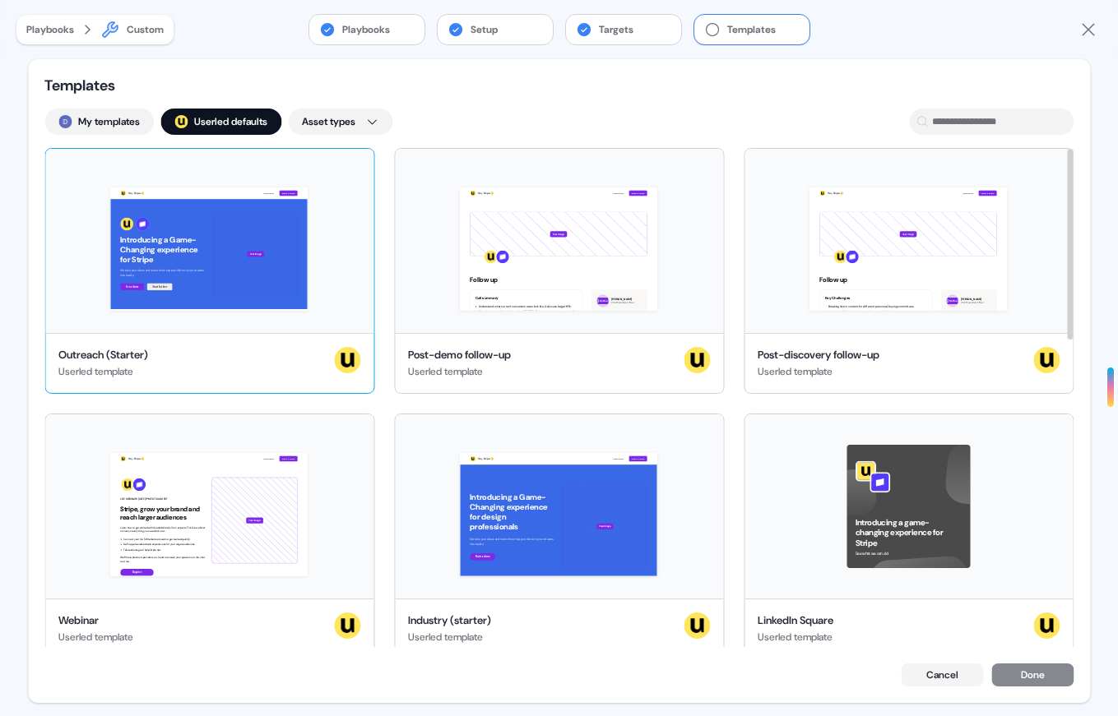
click at [275, 248] on div "Hey Stripe 👋 Learn more Book a demo Introducing a Game-Changing experience for …" at bounding box center [209, 241] width 328 height 184
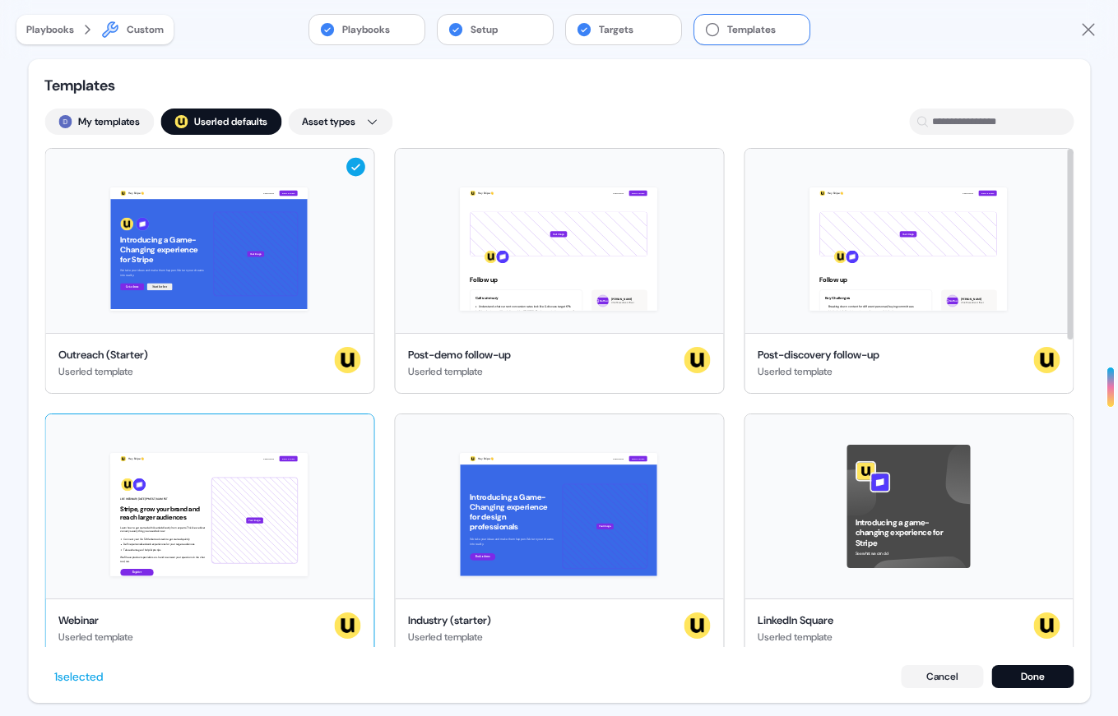
click at [350, 439] on div "Hey Stripe 👋 Learn more Book a demo LIVE WEBINAR | [DATE] 1PM EST | 10AM PST St…" at bounding box center [209, 507] width 328 height 184
click at [1020, 470] on div "Introducing a game-changing experience for Stripe See what we can do!" at bounding box center [908, 507] width 328 height 184
click at [1048, 683] on button "Done" at bounding box center [1032, 676] width 82 height 23
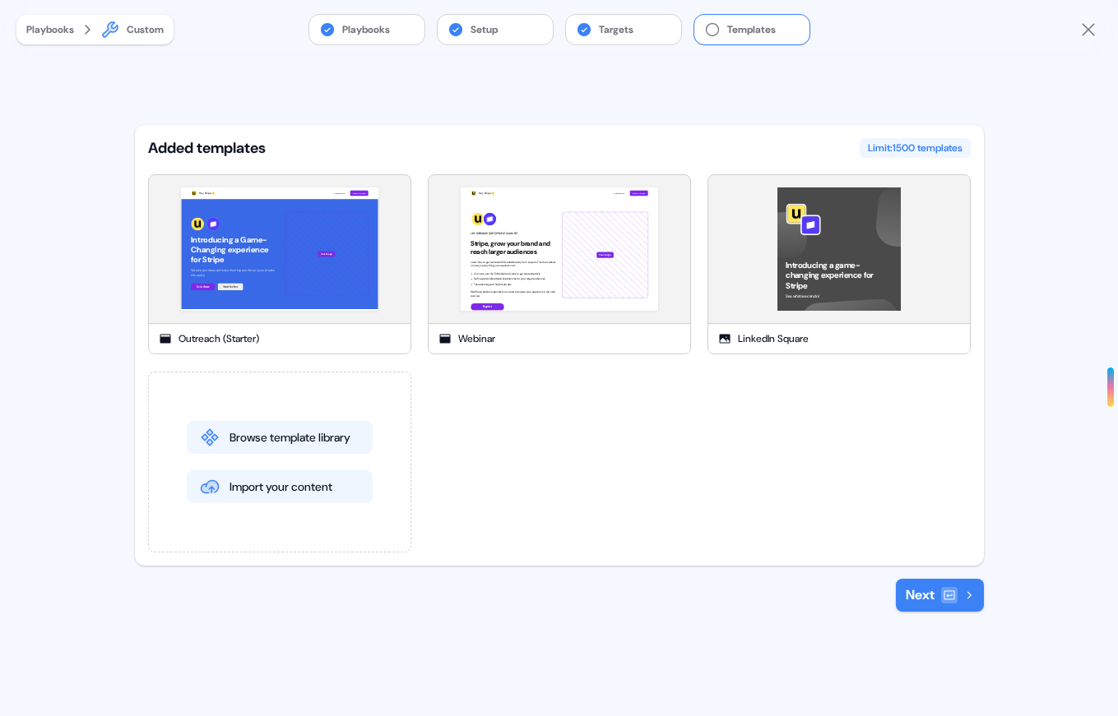
click at [956, 566] on div "Added templates Limit: 1500 templates Hey Stripe 👋 Learn more Book a demo Intro…" at bounding box center [559, 368] width 849 height 487
click at [953, 594] on icon at bounding box center [948, 595] width 11 height 9
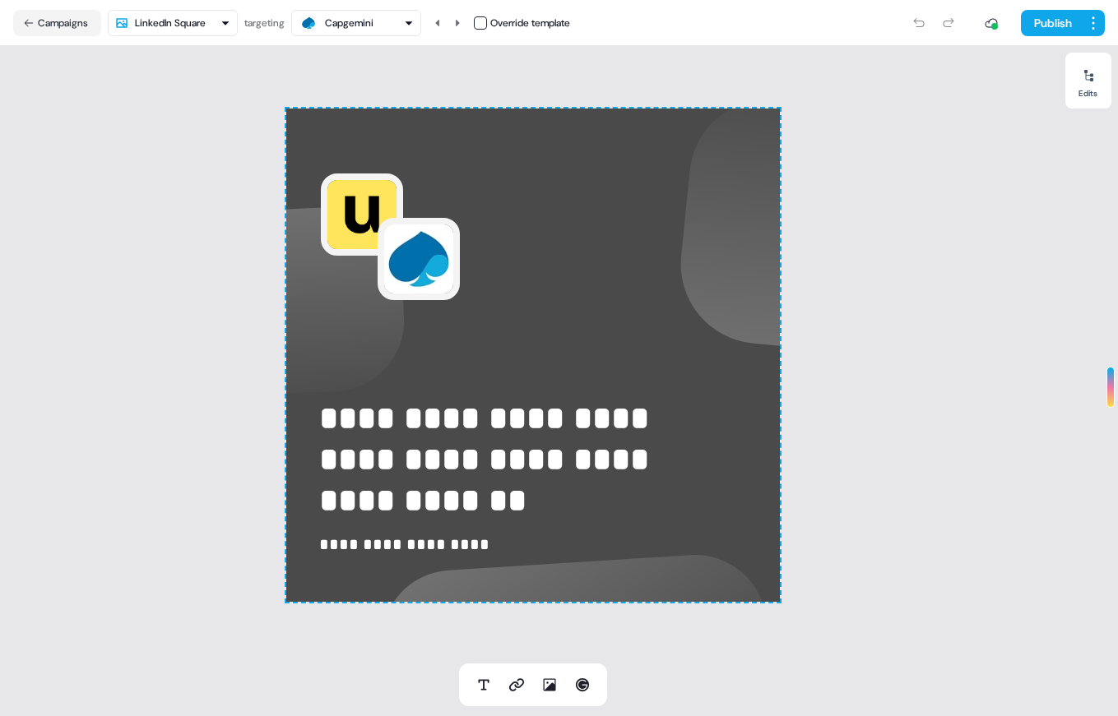
click at [214, 23] on html "**********" at bounding box center [559, 358] width 1118 height 716
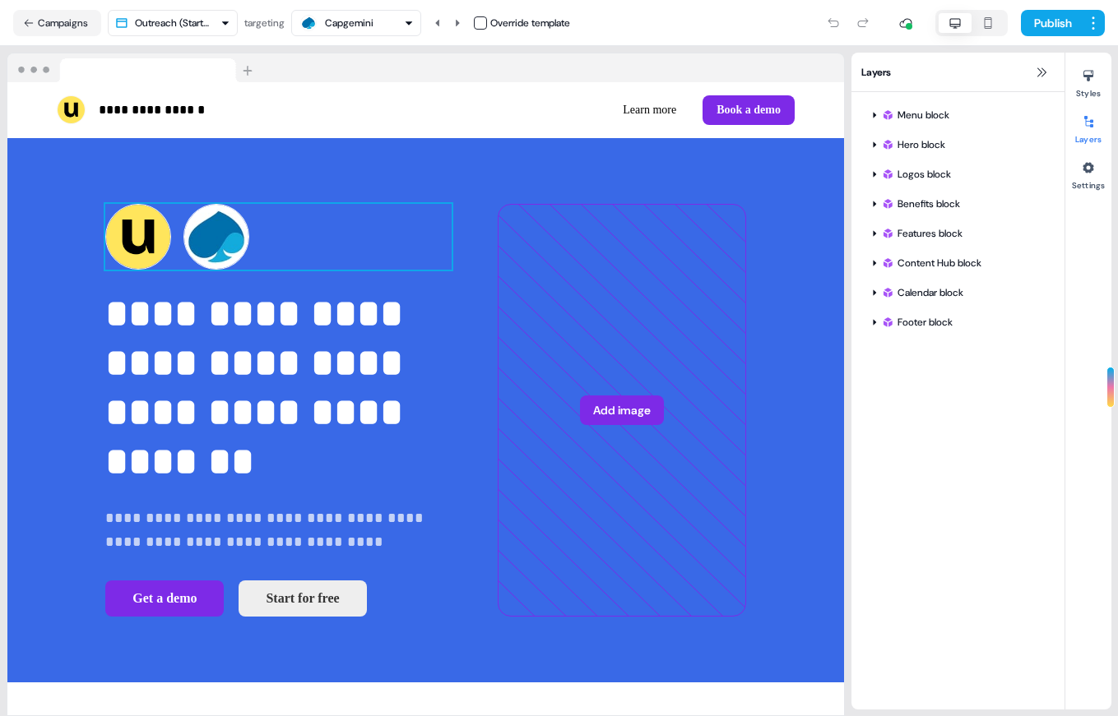
click at [211, 244] on div "To pick up a draggable item, press the space bar. While dragging, use the arrow…" at bounding box center [278, 237] width 346 height 66
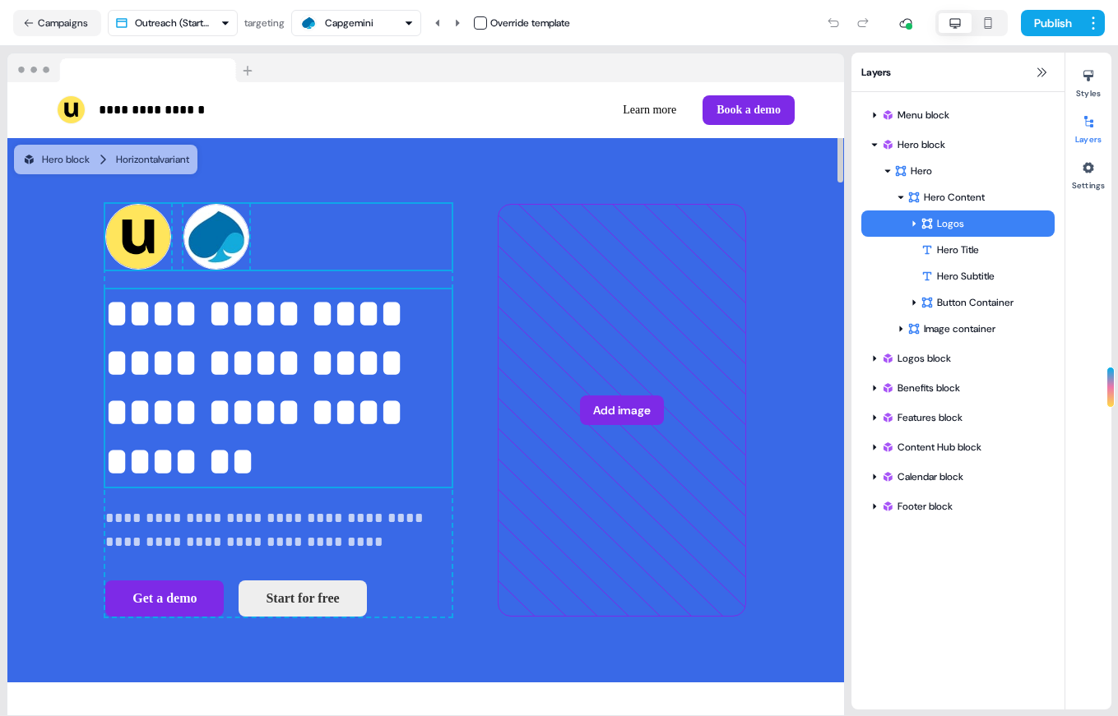
click at [226, 359] on p "**********" at bounding box center [278, 388] width 346 height 197
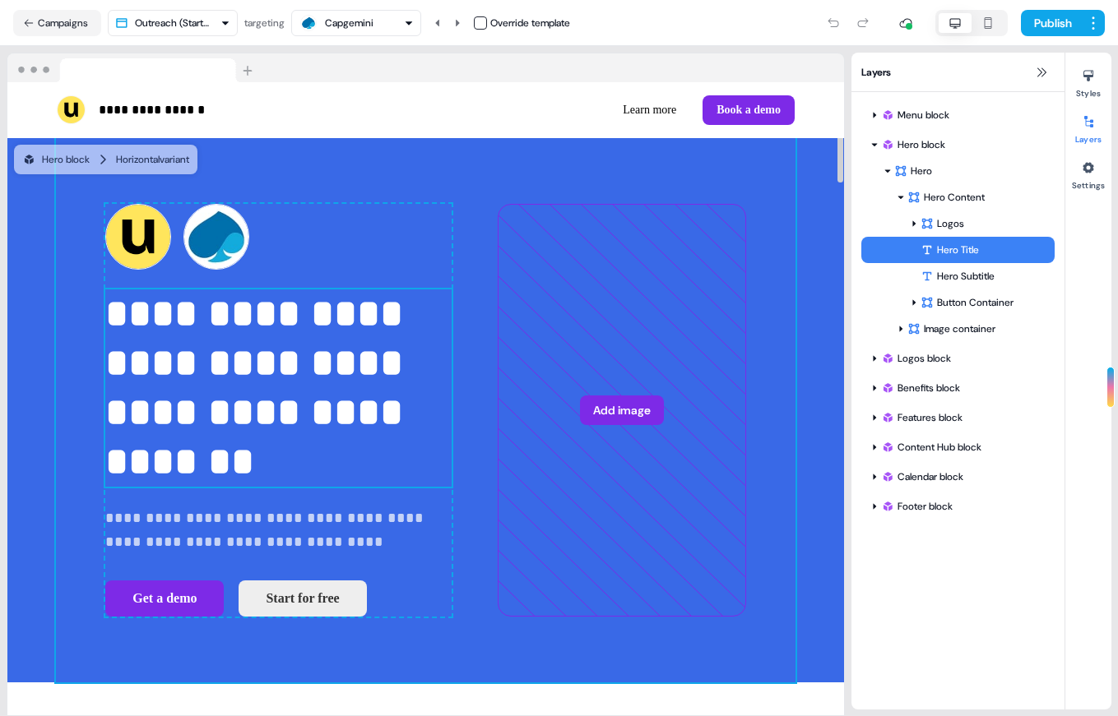
click at [392, 176] on div "**********" at bounding box center [425, 410] width 739 height 545
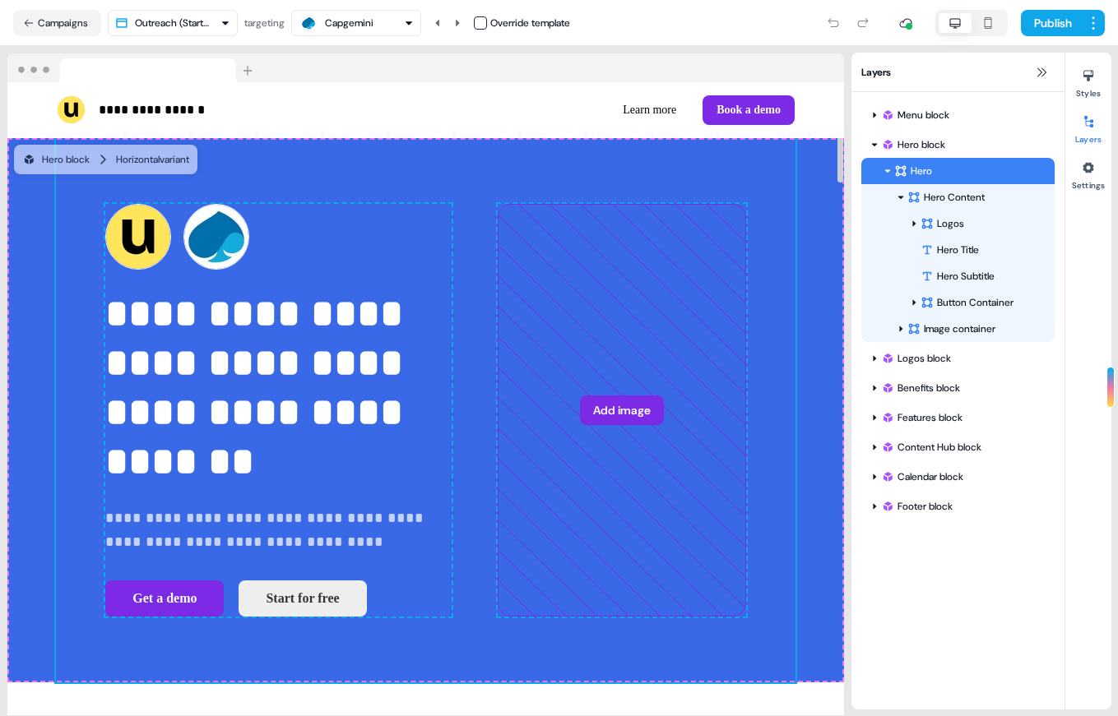
click at [345, 65] on div at bounding box center [425, 68] width 837 height 30
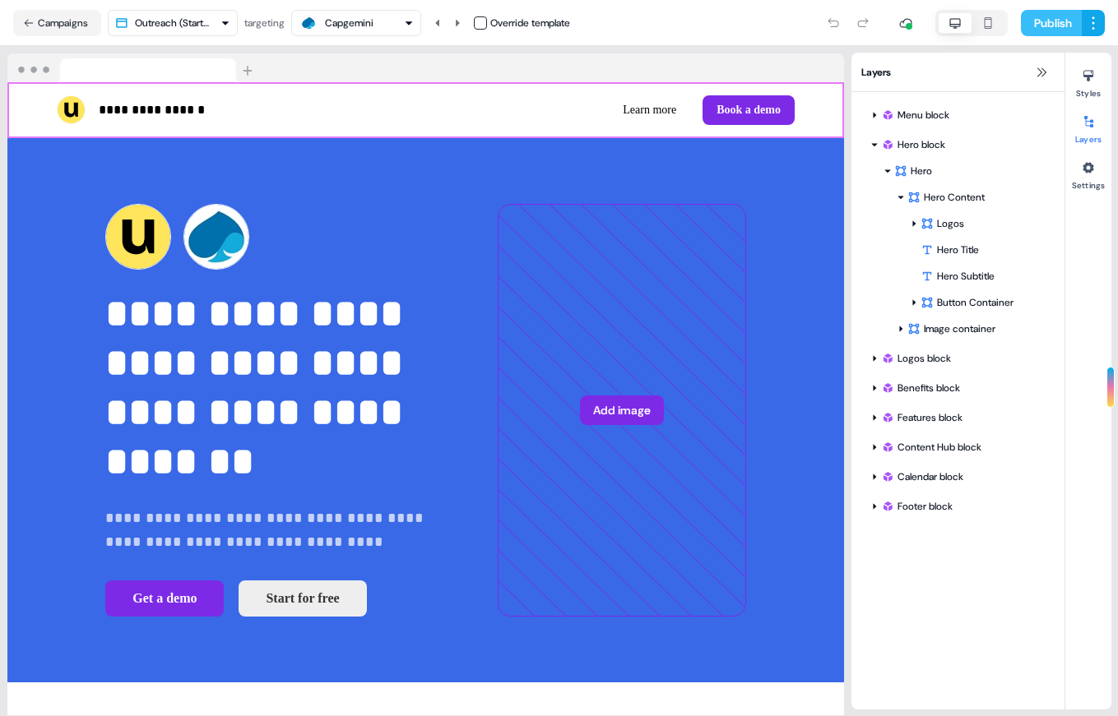
click at [1059, 18] on button "Publish" at bounding box center [1051, 23] width 61 height 26
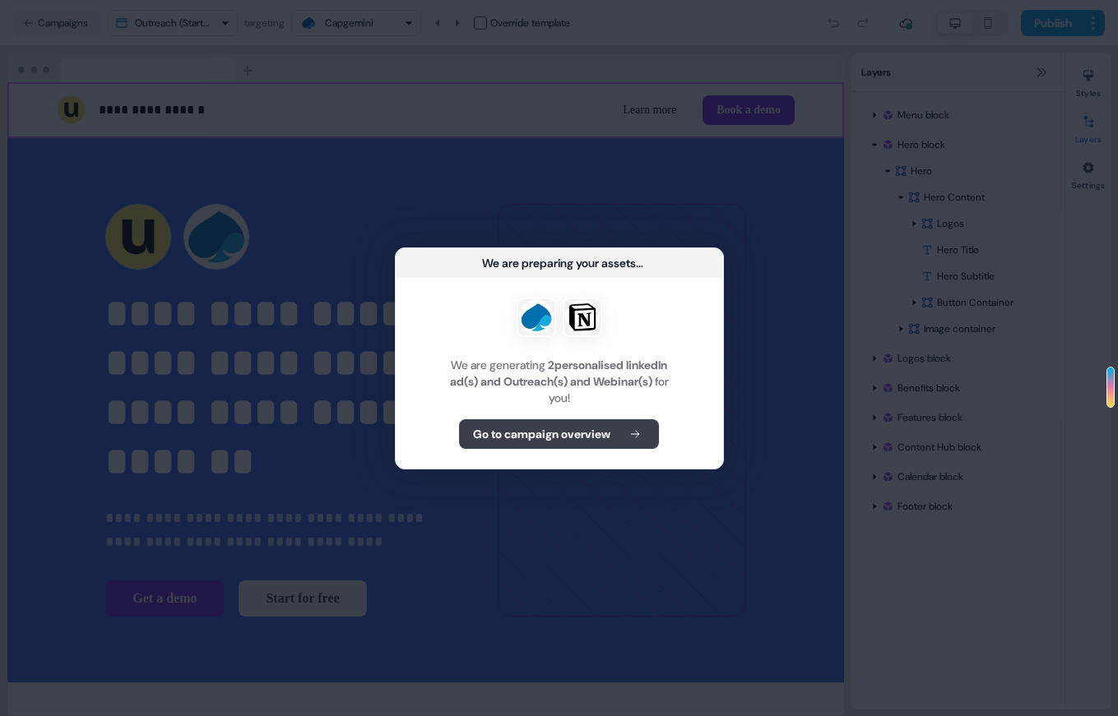
click at [600, 430] on b "Go to campaign overview" at bounding box center [541, 434] width 137 height 16
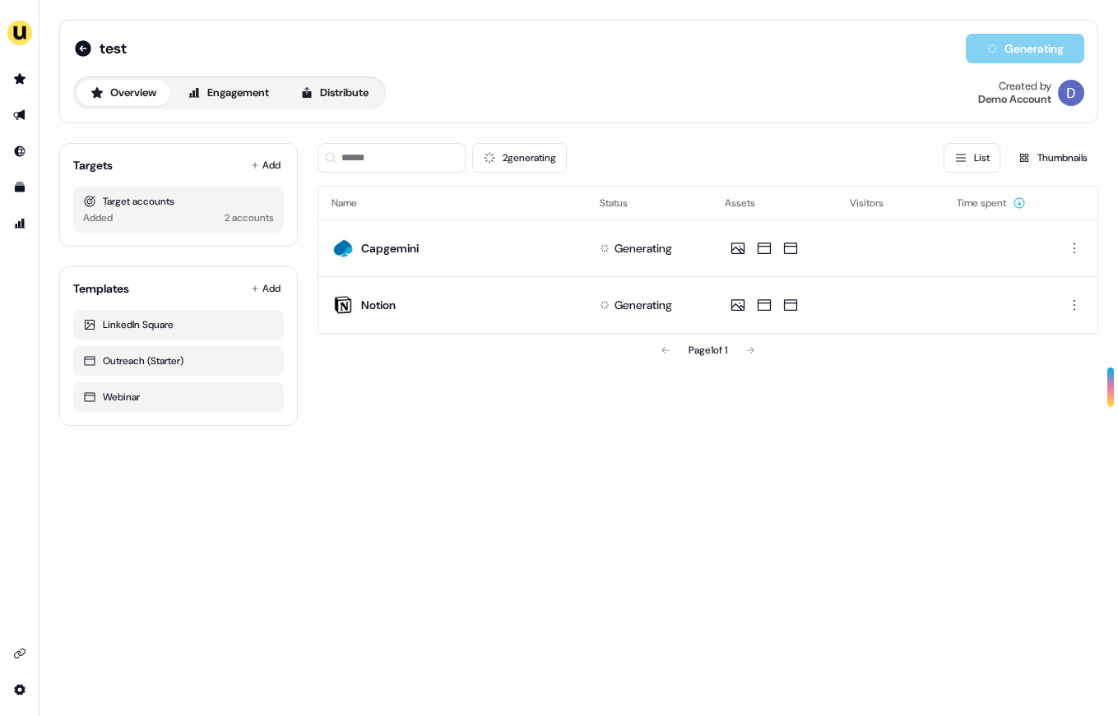
click at [334, 109] on div "test Generating Overview Engagement Distribute Created by Demo Account" at bounding box center [578, 72] width 1039 height 104
click at [336, 93] on button "Distribute" at bounding box center [334, 93] width 96 height 26
click at [81, 40] on icon at bounding box center [83, 48] width 16 height 16
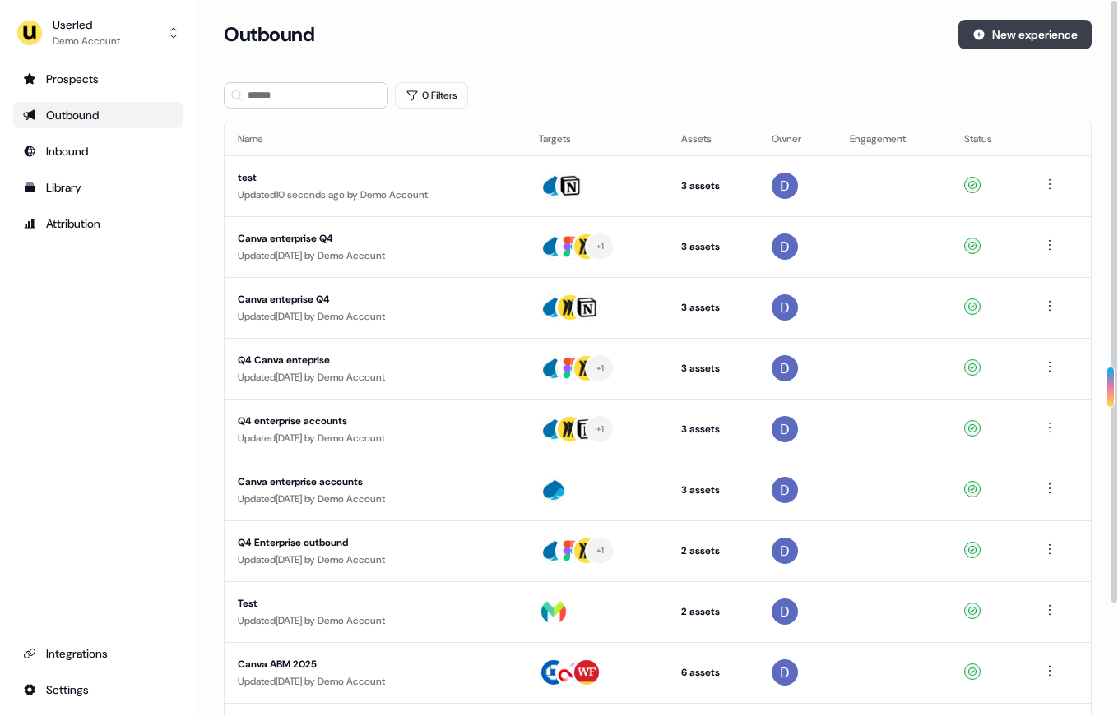
click at [1057, 35] on button "New experience" at bounding box center [1024, 35] width 133 height 30
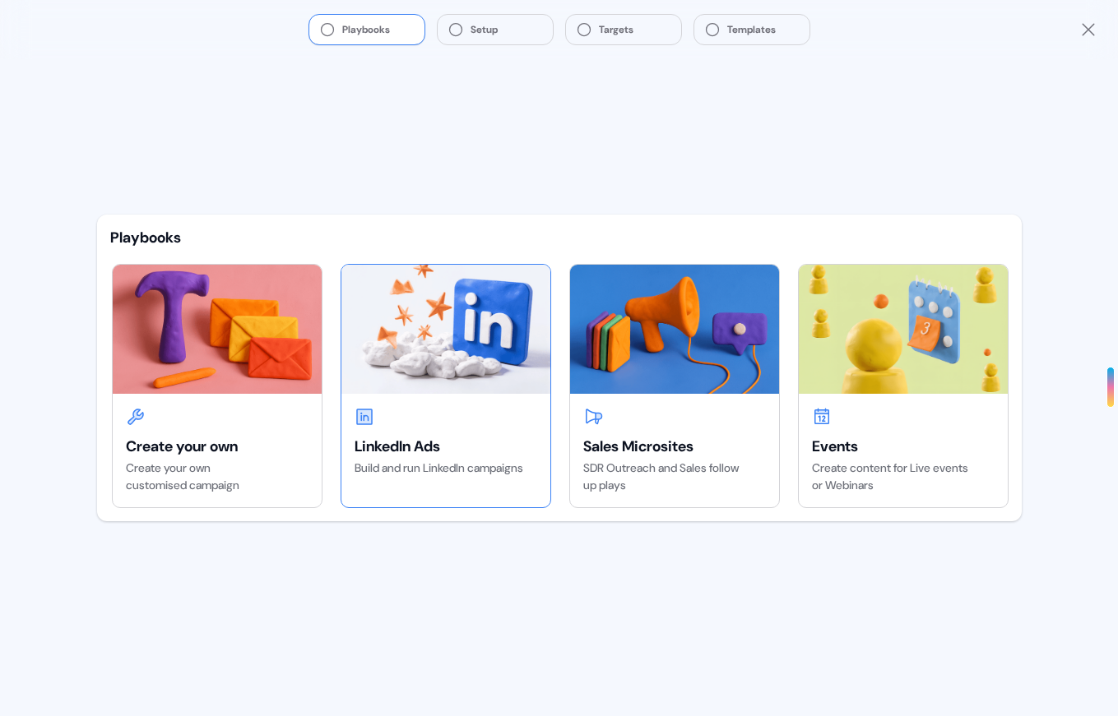
click at [484, 393] on img at bounding box center [445, 329] width 209 height 128
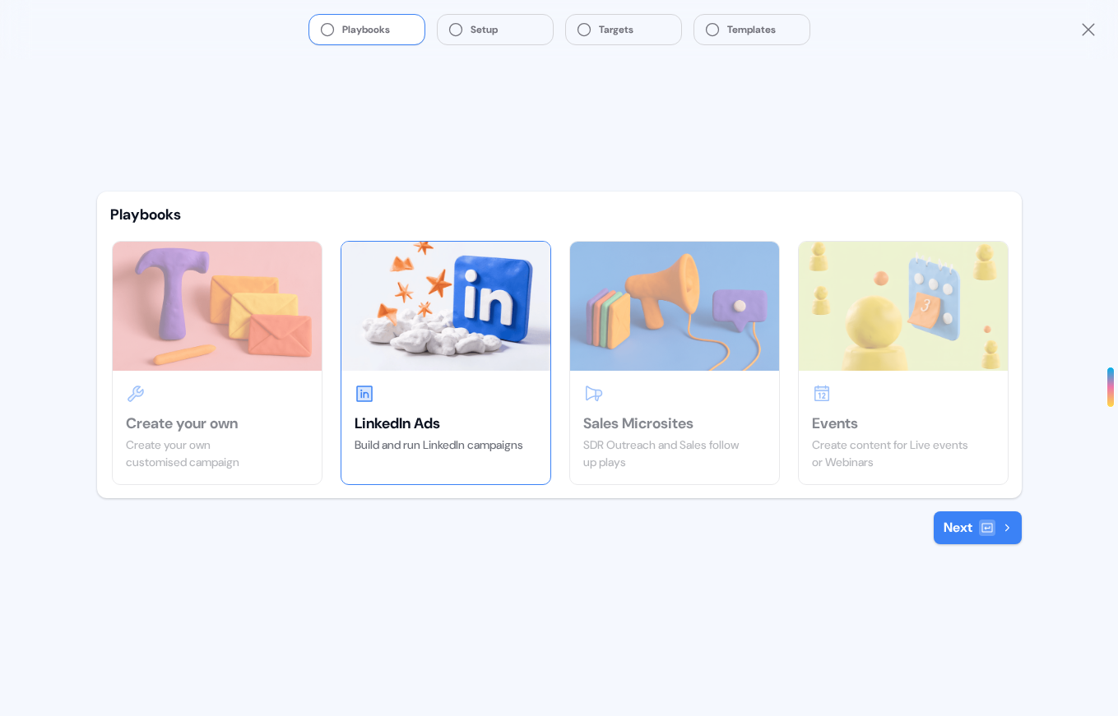
click at [957, 530] on button "Next" at bounding box center [978, 528] width 88 height 33
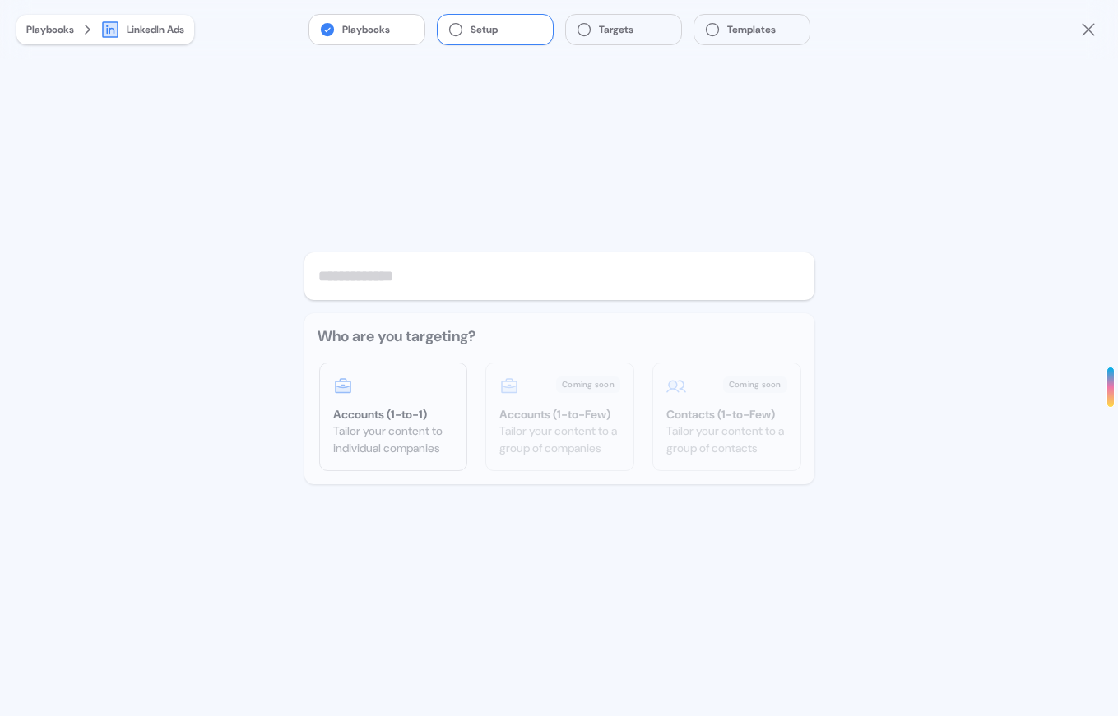
click at [517, 290] on input "text" at bounding box center [559, 277] width 510 height 48
type input "****"
click at [437, 398] on div "Accounts (1-to-1) Tailor your content to individual companies" at bounding box center [393, 417] width 147 height 107
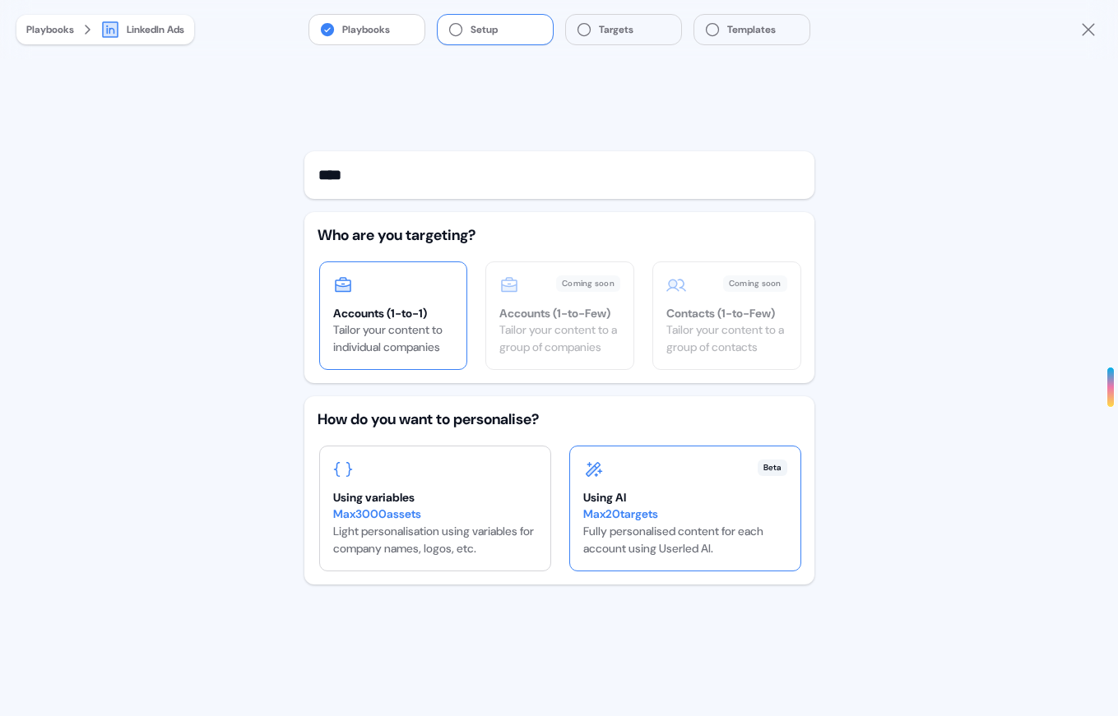
click at [703, 524] on div "Max 20 targets Fully personalised content for each account using Userled AI." at bounding box center [685, 532] width 204 height 52
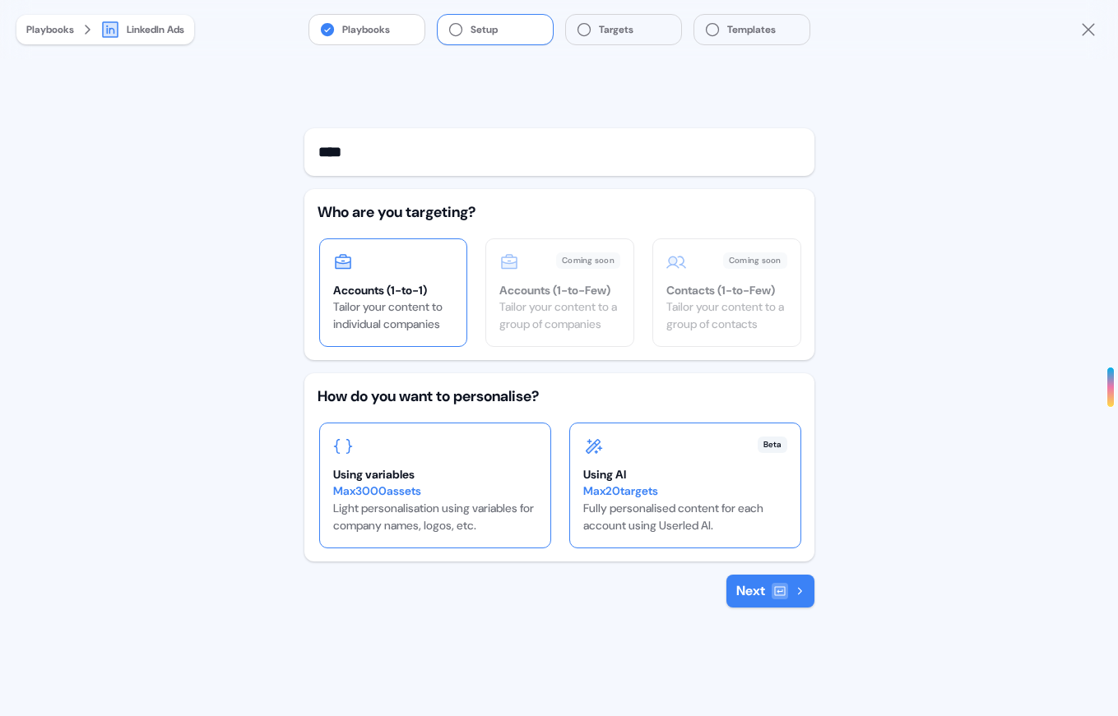
click at [394, 440] on div at bounding box center [435, 447] width 204 height 20
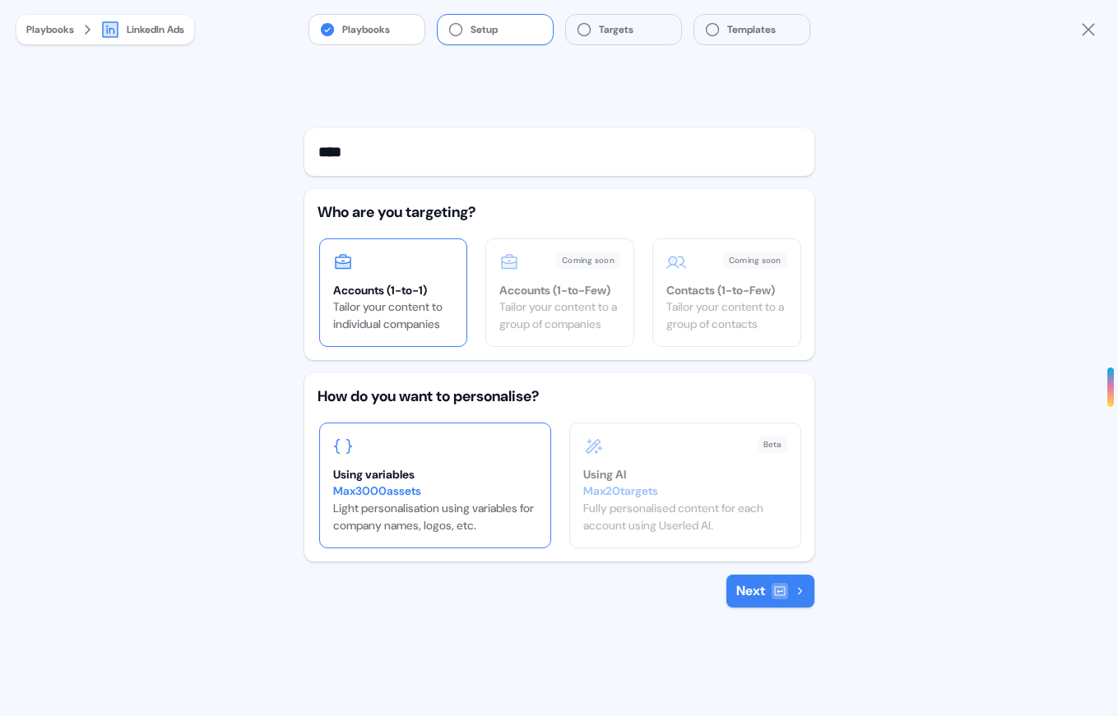
click at [445, 453] on div at bounding box center [435, 447] width 204 height 20
click at [694, 380] on div "How do you want to personalise? Using variables Max 3000 assets Light personali…" at bounding box center [559, 467] width 510 height 188
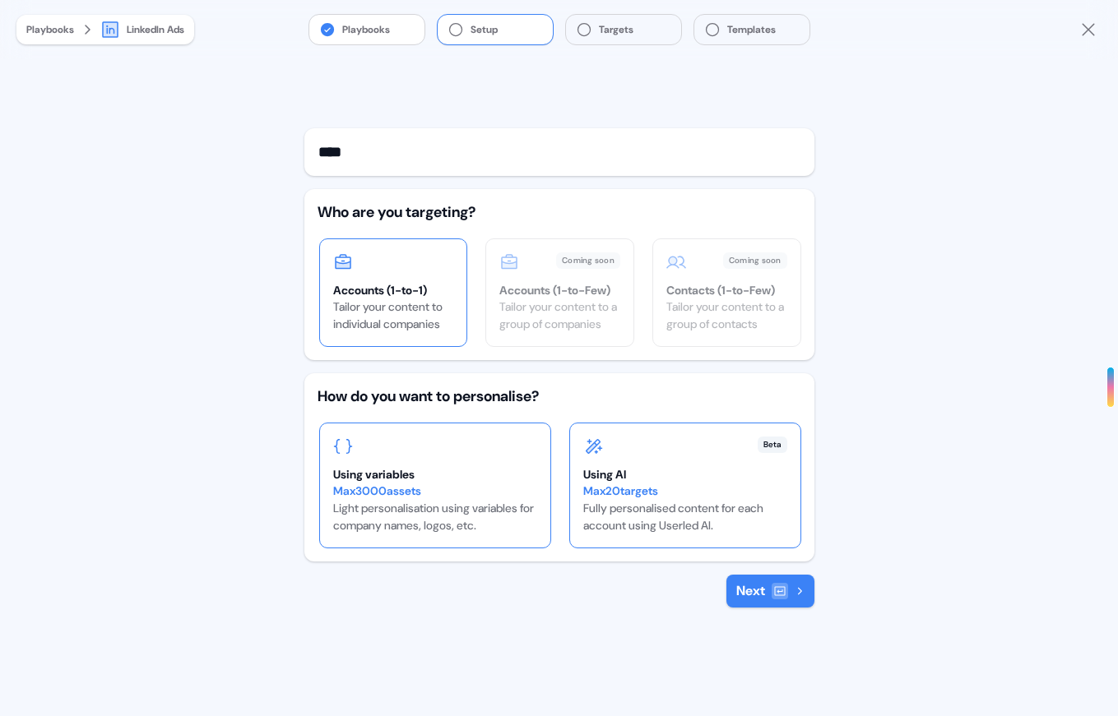
click at [698, 438] on div "Beta" at bounding box center [685, 447] width 204 height 20
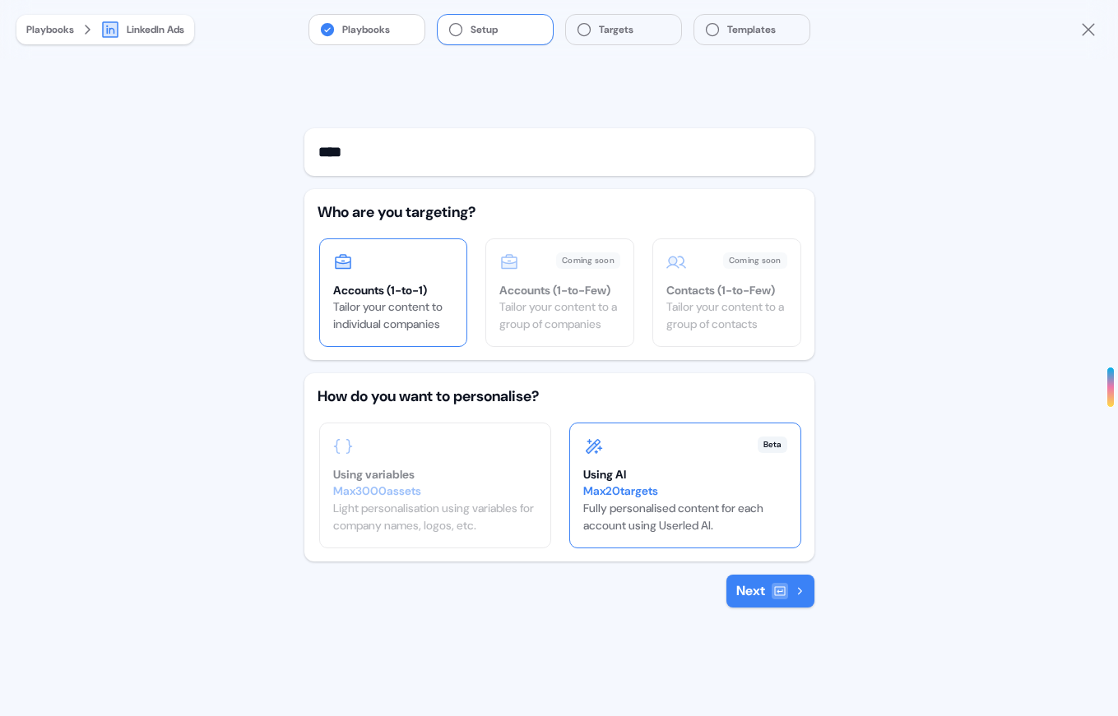
click at [781, 600] on button "Next" at bounding box center [770, 591] width 88 height 33
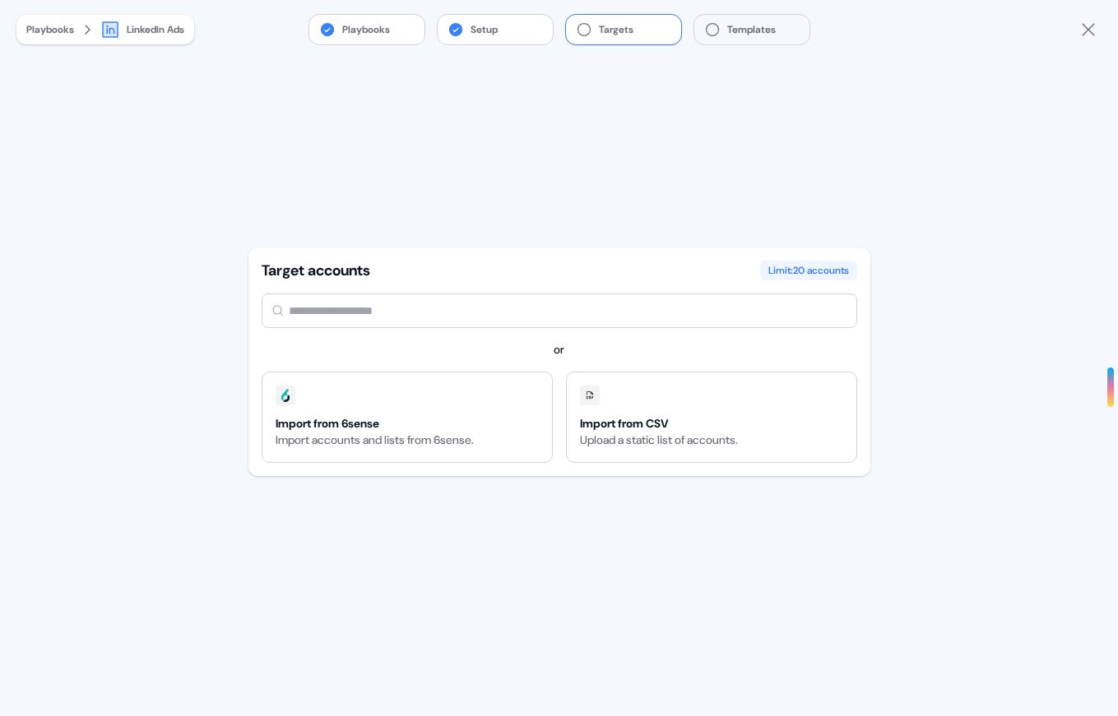
click at [465, 317] on input "text" at bounding box center [560, 311] width 596 height 35
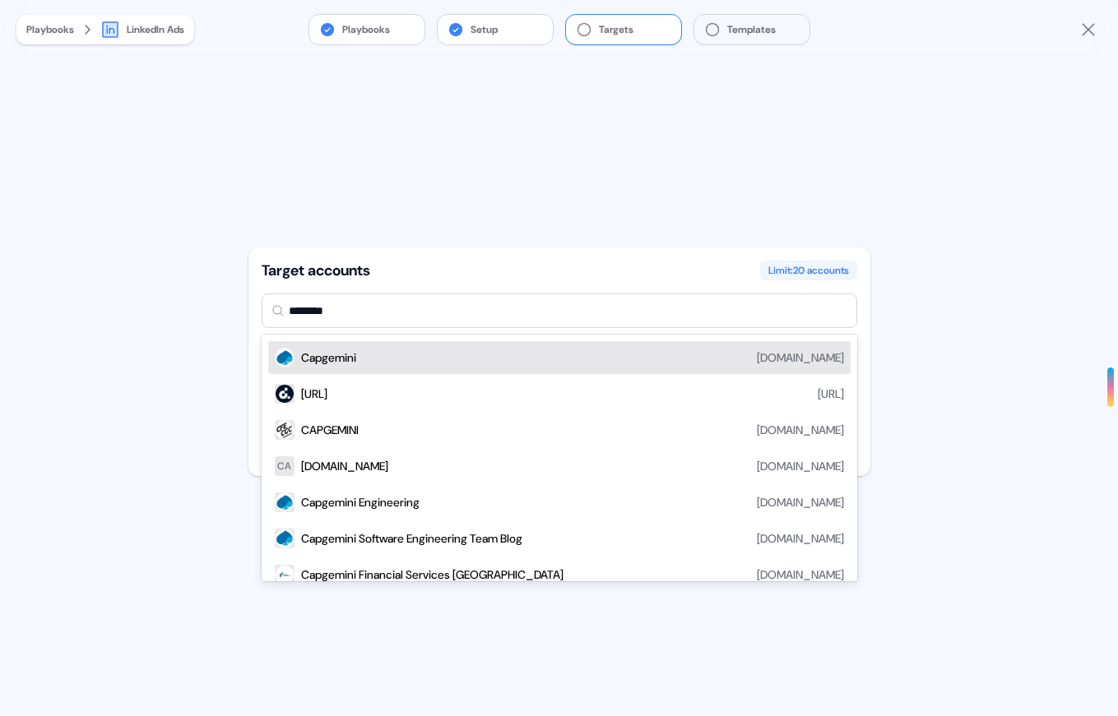
type input "*********"
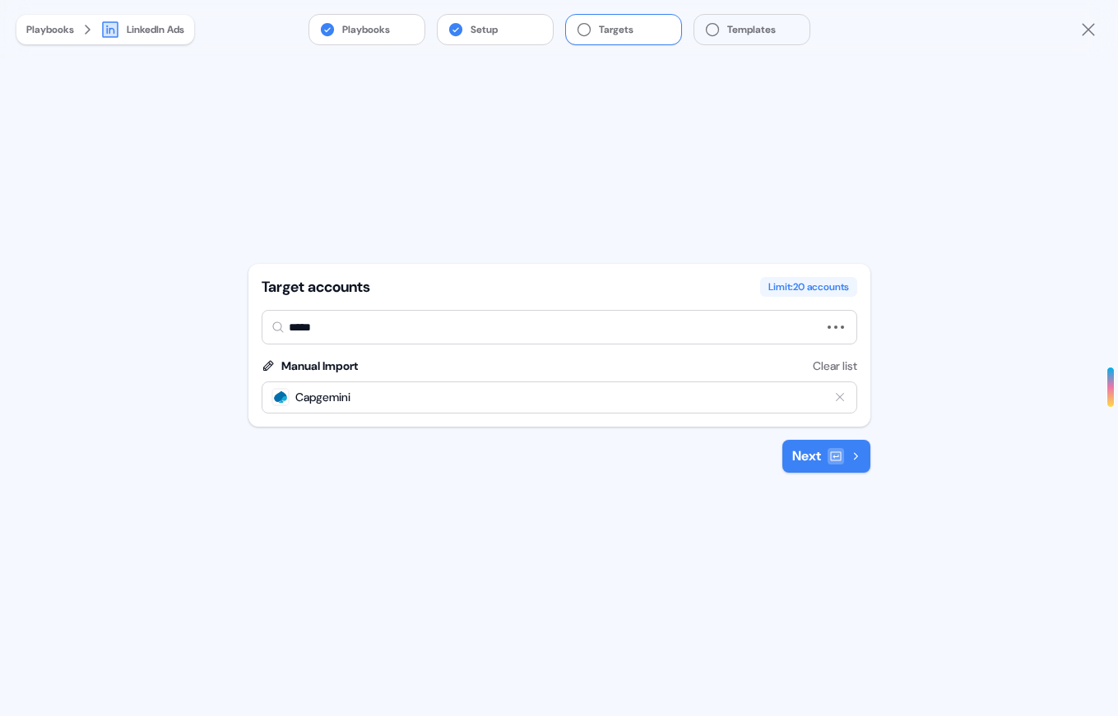
type input "******"
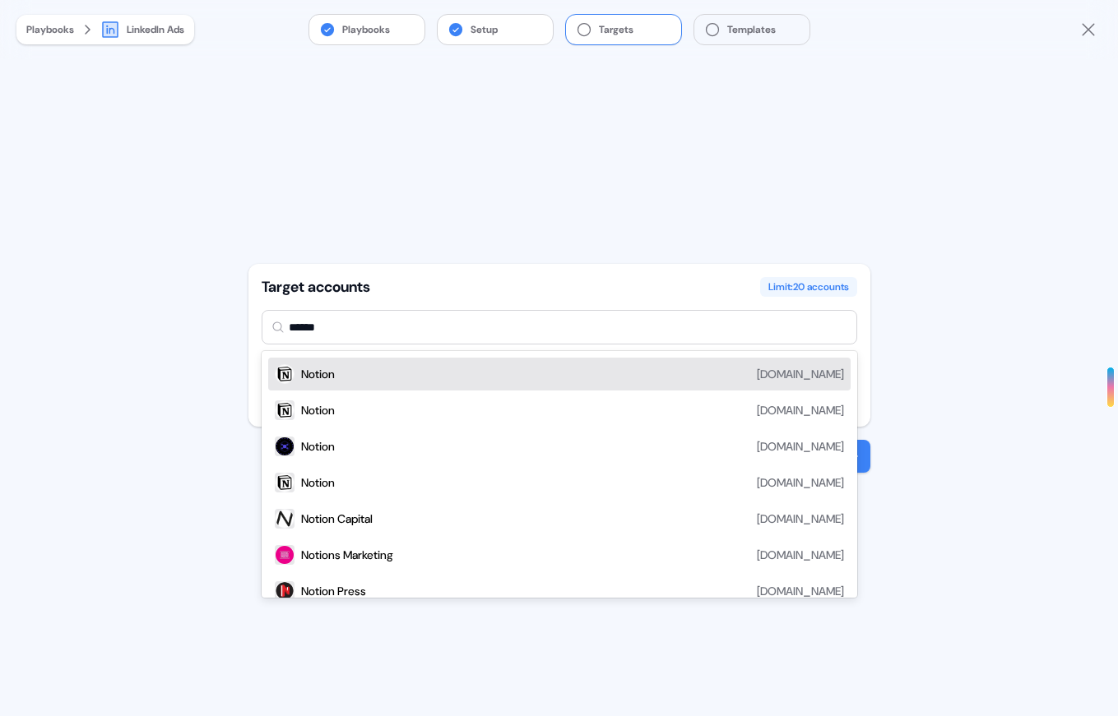
click at [518, 372] on div "Notion [DOMAIN_NAME]" at bounding box center [572, 374] width 543 height 20
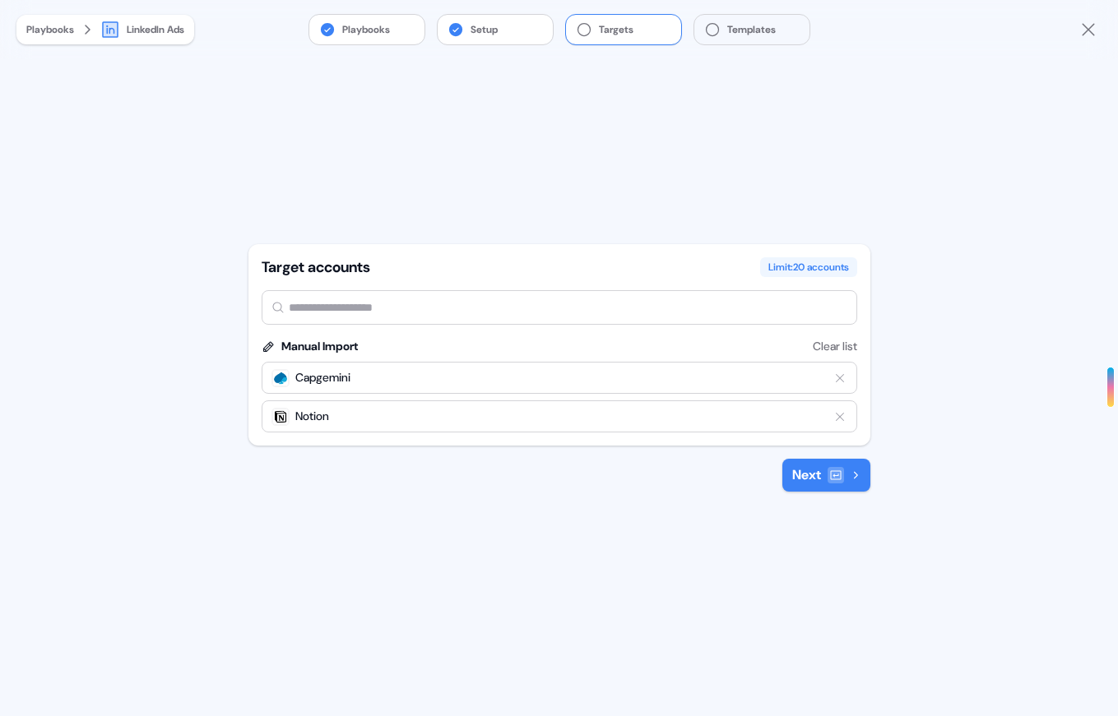
click at [803, 477] on button "Next" at bounding box center [826, 475] width 88 height 33
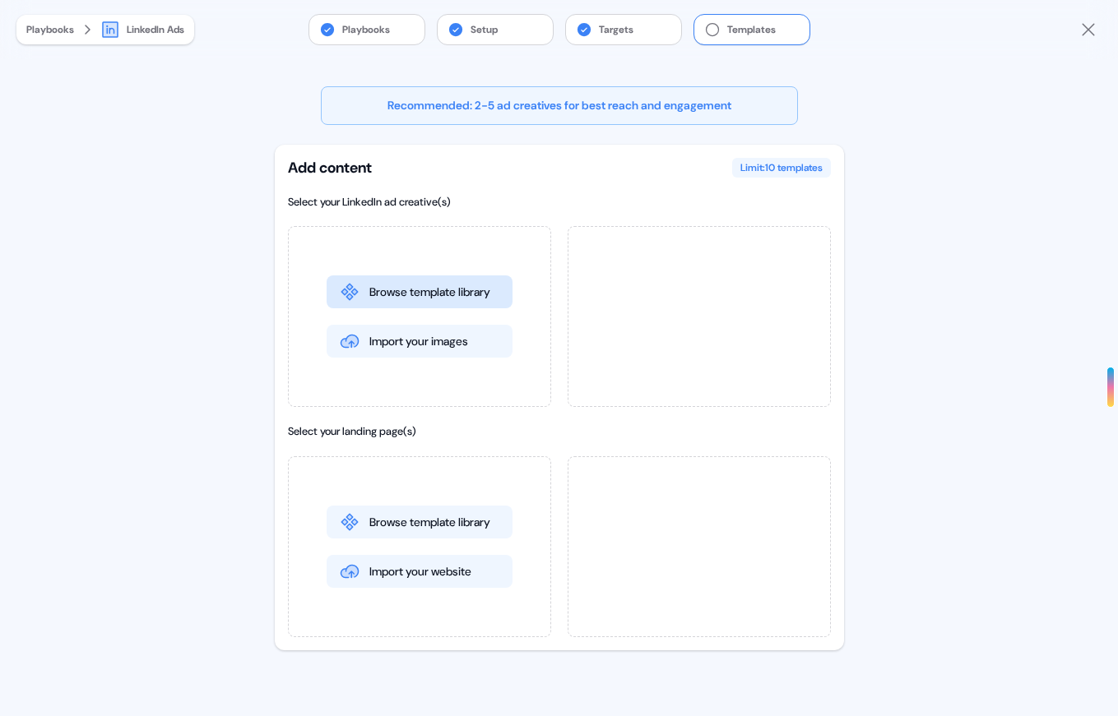
click at [470, 297] on button "Browse template library" at bounding box center [420, 292] width 186 height 33
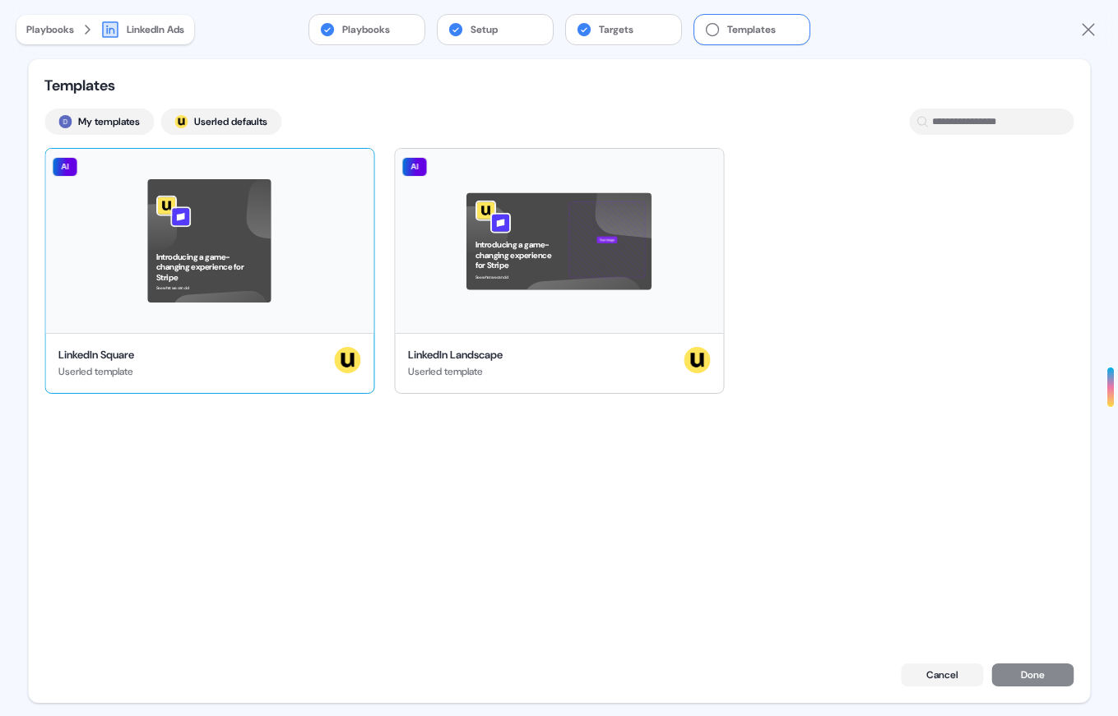
click at [309, 251] on div "Introducing a game-changing experience for Stripe See what we can do! AI" at bounding box center [209, 241] width 328 height 184
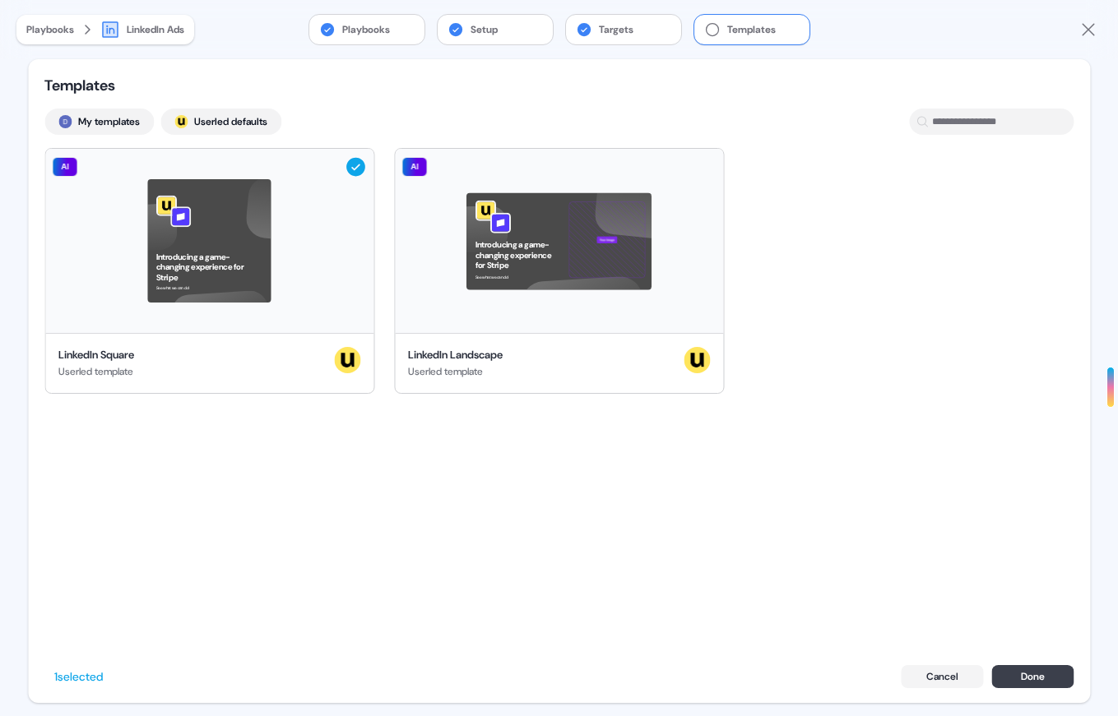
click at [1042, 673] on button "Done" at bounding box center [1032, 676] width 82 height 23
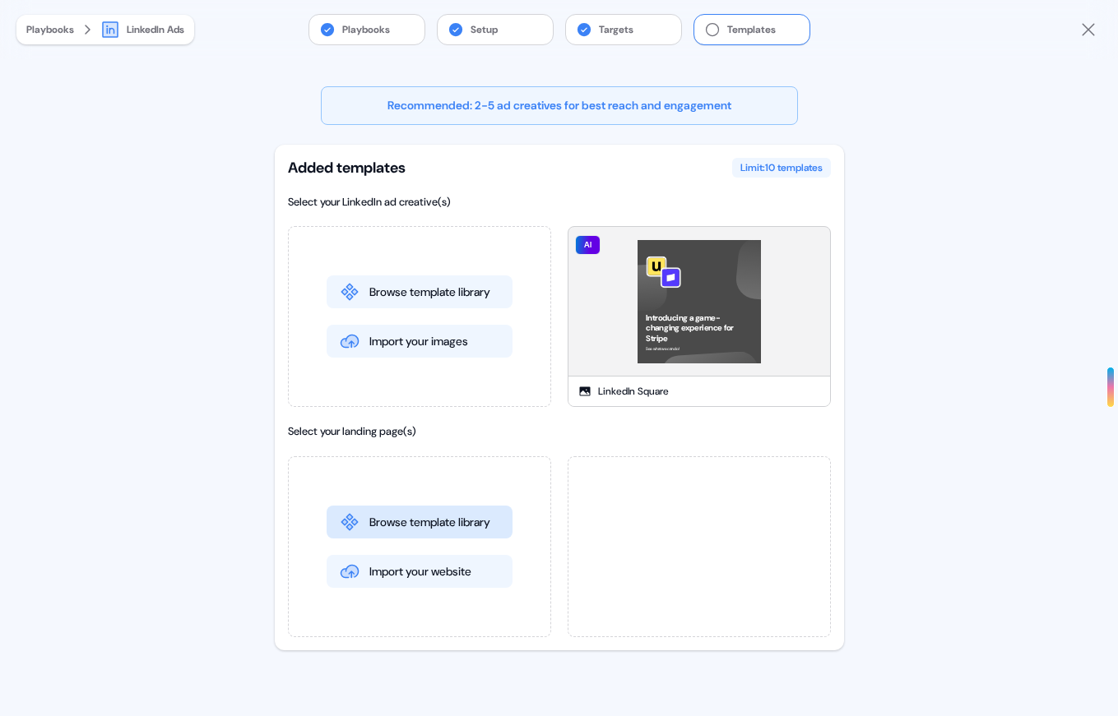
click at [472, 516] on button "Browse template library" at bounding box center [420, 522] width 186 height 33
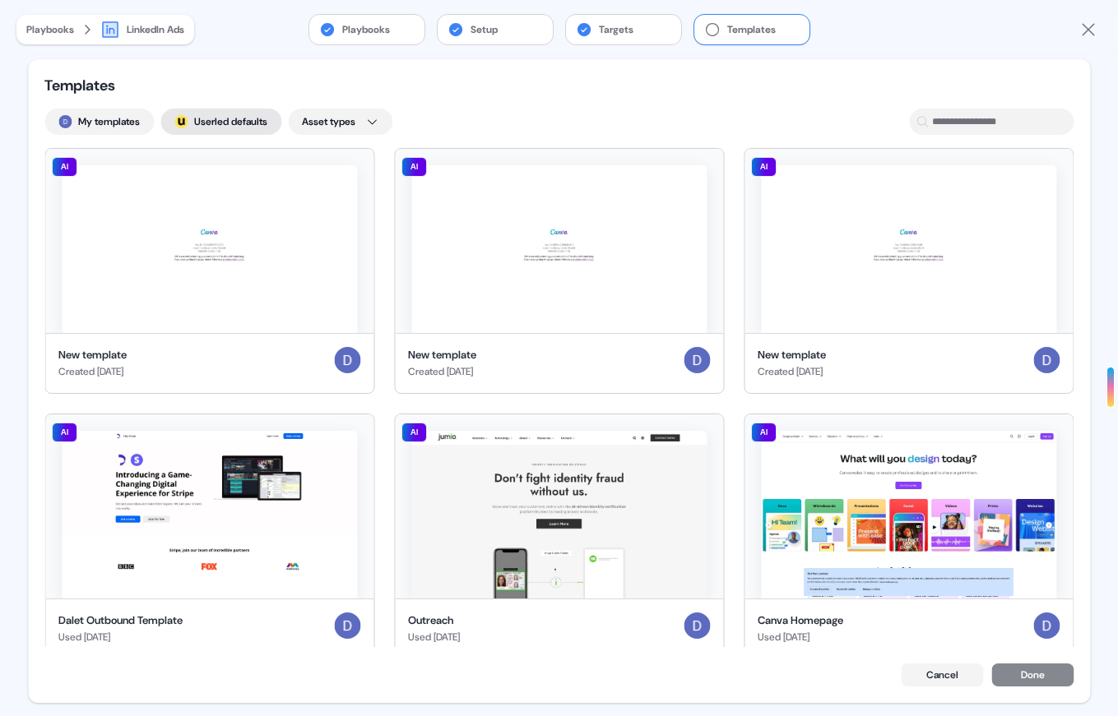
click at [220, 119] on button "; Userled defaults" at bounding box center [220, 122] width 121 height 26
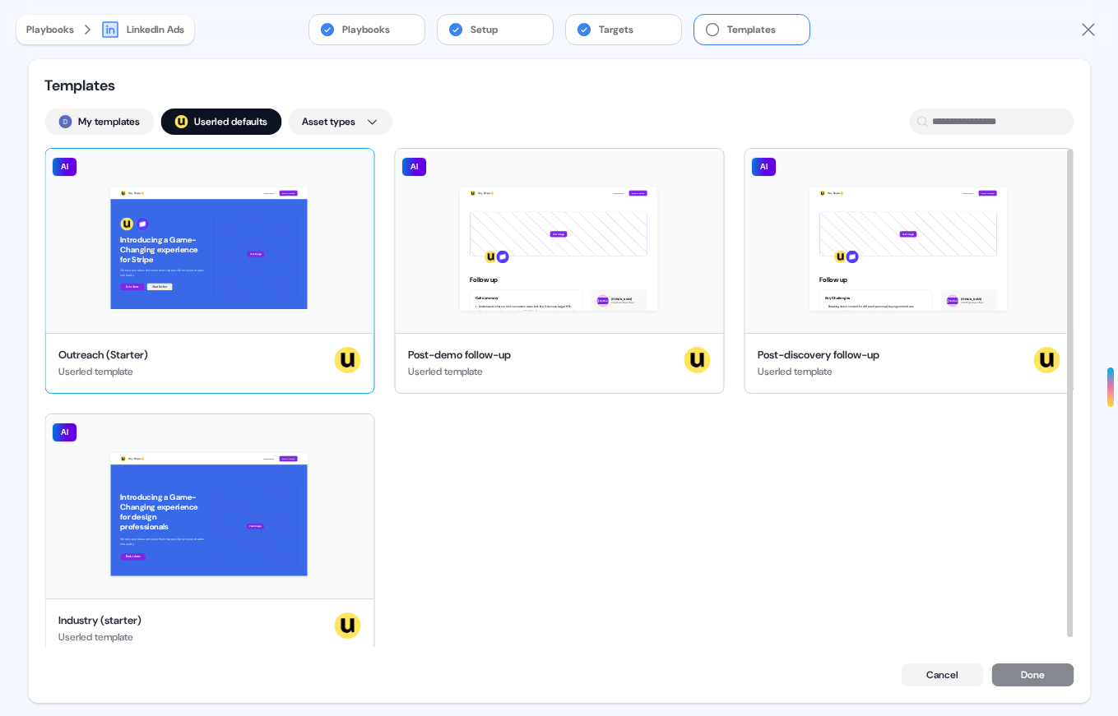
click at [281, 267] on div "Hey Stripe 👋 Learn more Book a demo Introducing a Game-Changing experience for …" at bounding box center [209, 241] width 328 height 184
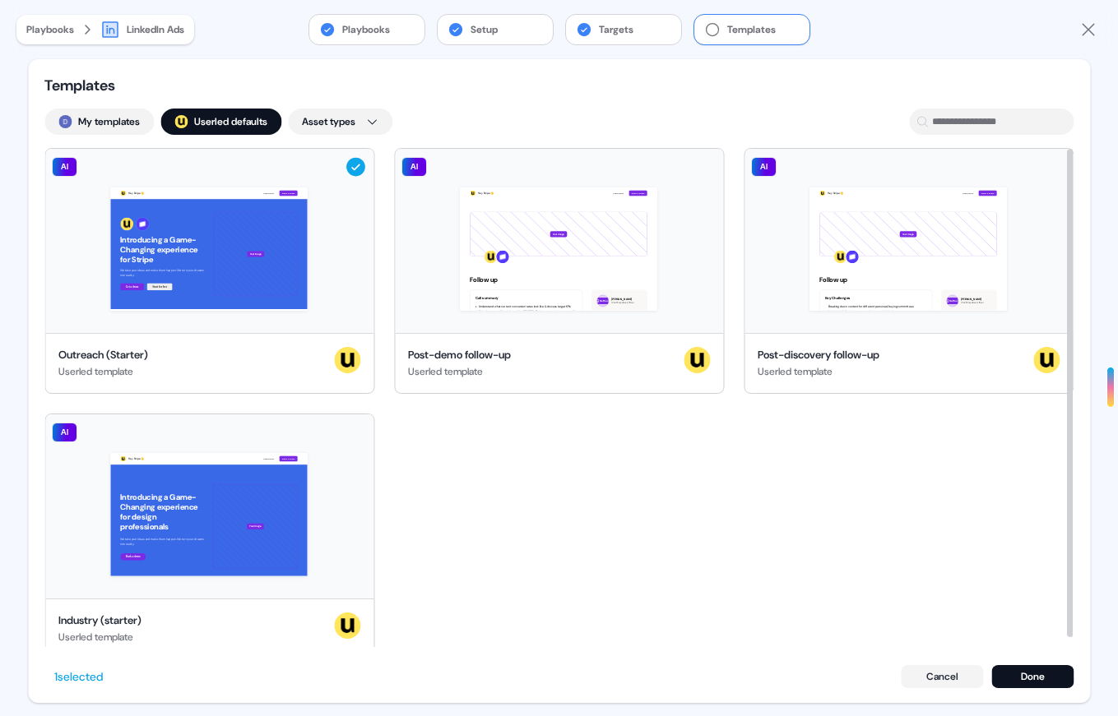
click at [409, 523] on div "Hey Stripe 👋 Learn more Book a demo Introducing a Game-Changing experience for …" at bounding box center [558, 404] width 1029 height 512
click at [292, 307] on div "Hey Stripe 👋 Learn more Book a demo Introducing a Game-Changing experience for …" at bounding box center [209, 241] width 328 height 184
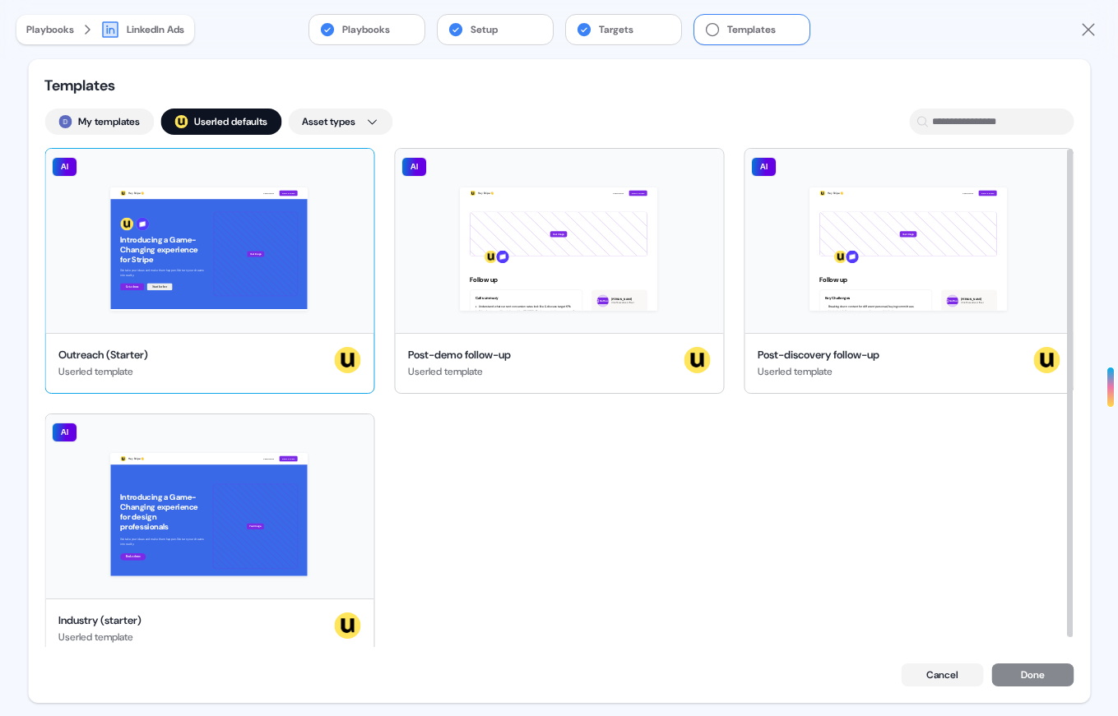
click at [292, 307] on div "Hey Stripe 👋 Learn more Book a demo Introducing a Game-Changing experience for …" at bounding box center [209, 241] width 328 height 184
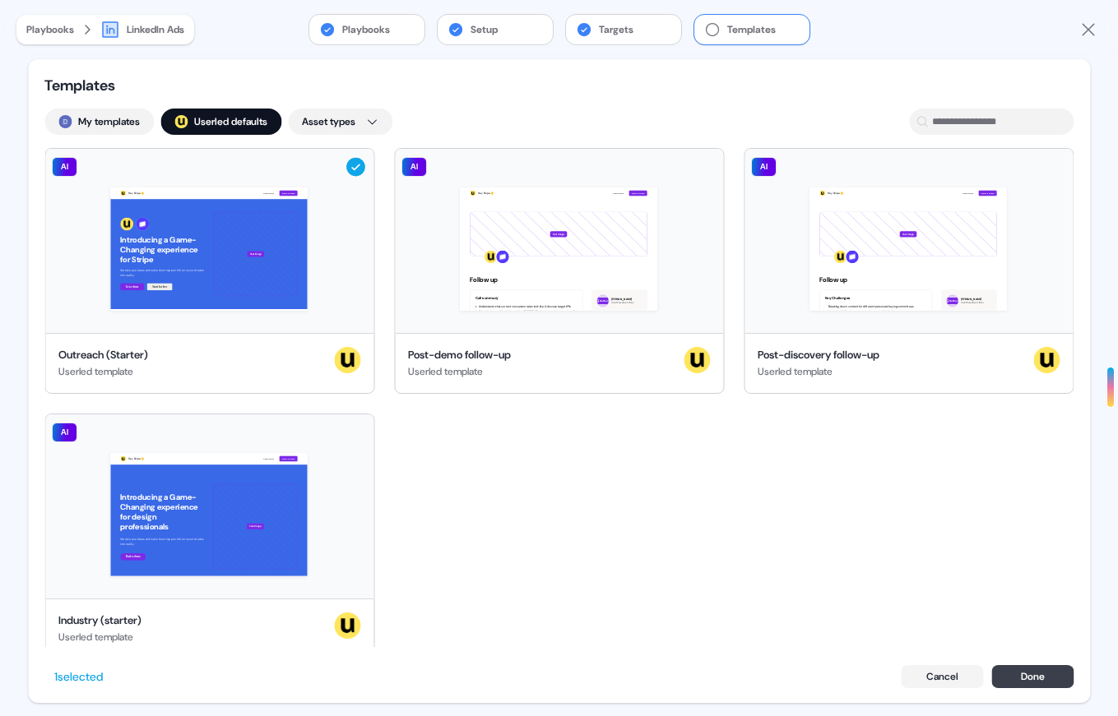
click at [1030, 670] on button "Done" at bounding box center [1032, 676] width 82 height 23
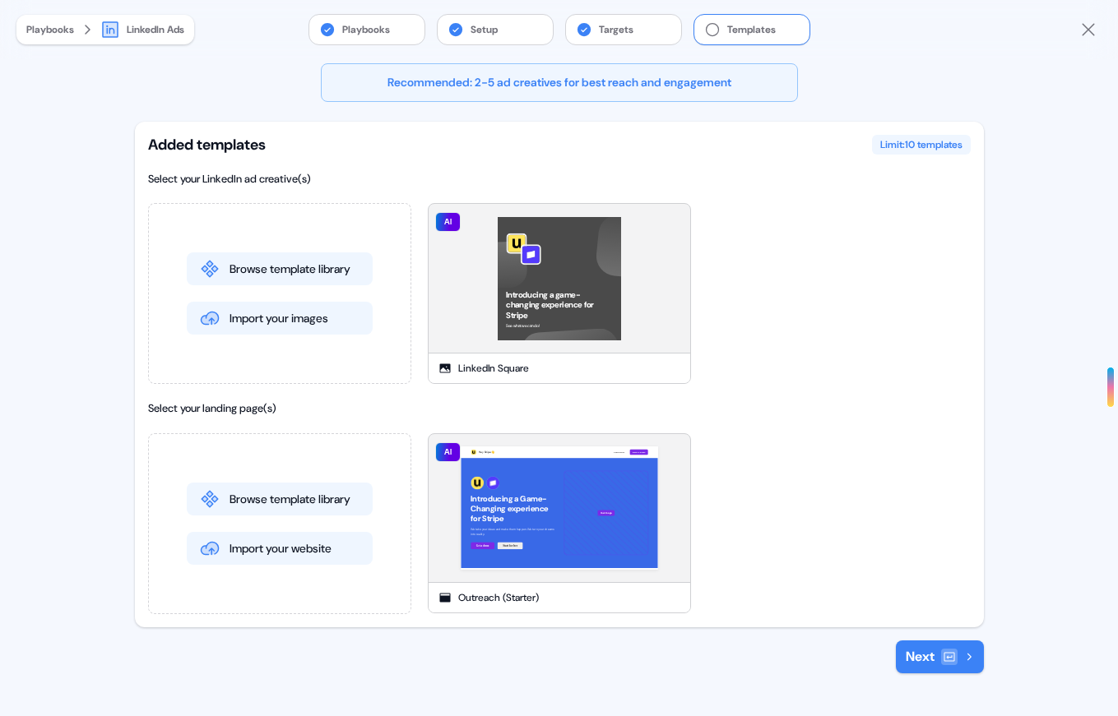
click at [932, 653] on button "Next" at bounding box center [940, 657] width 88 height 33
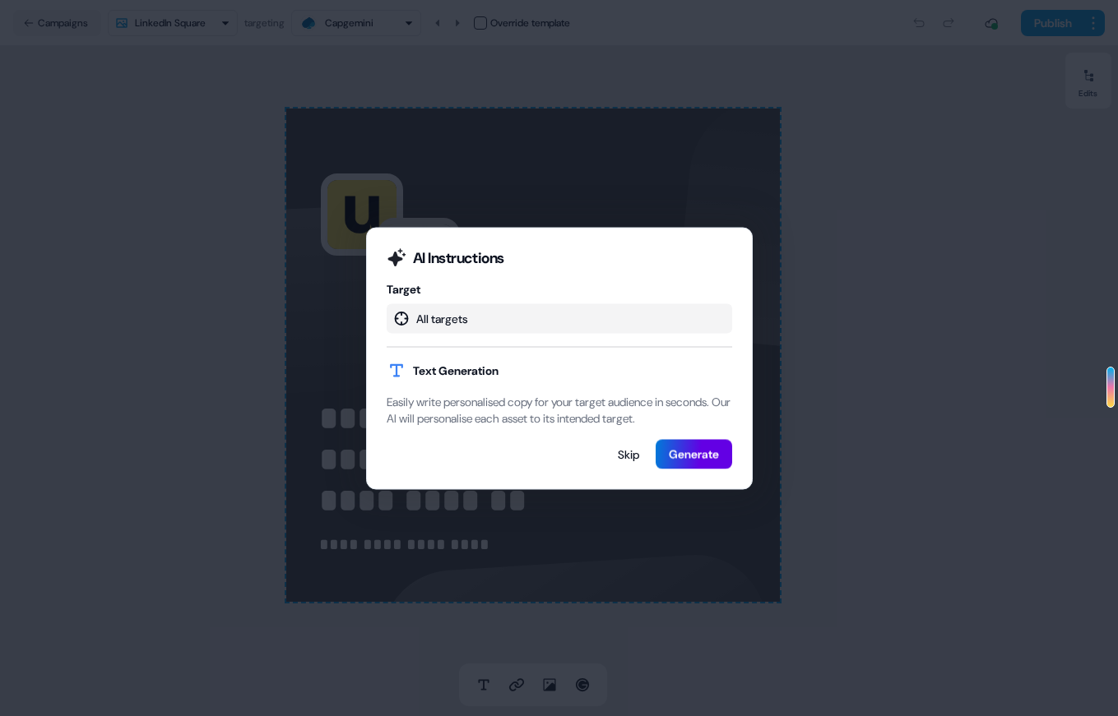
click at [524, 305] on div "All targets" at bounding box center [559, 319] width 345 height 30
click at [693, 469] on button "Generate" at bounding box center [694, 454] width 76 height 30
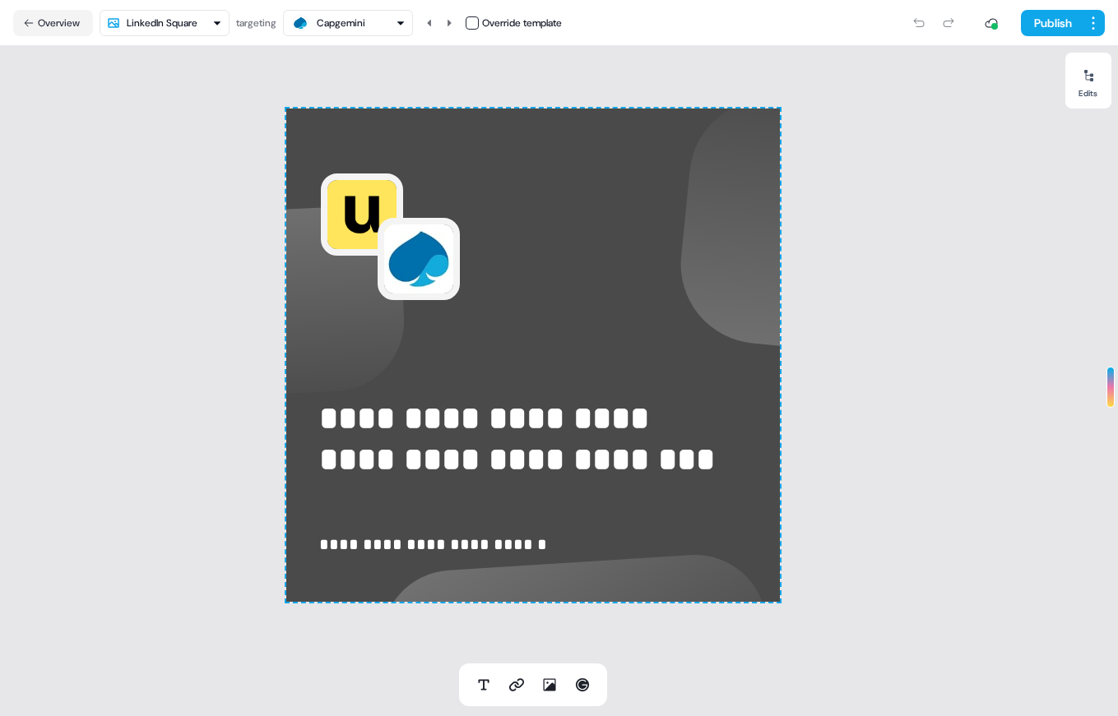
click at [378, 28] on div "Capgemini" at bounding box center [347, 23] width 115 height 20
click at [371, 90] on div "Notion" at bounding box center [351, 90] width 109 height 23
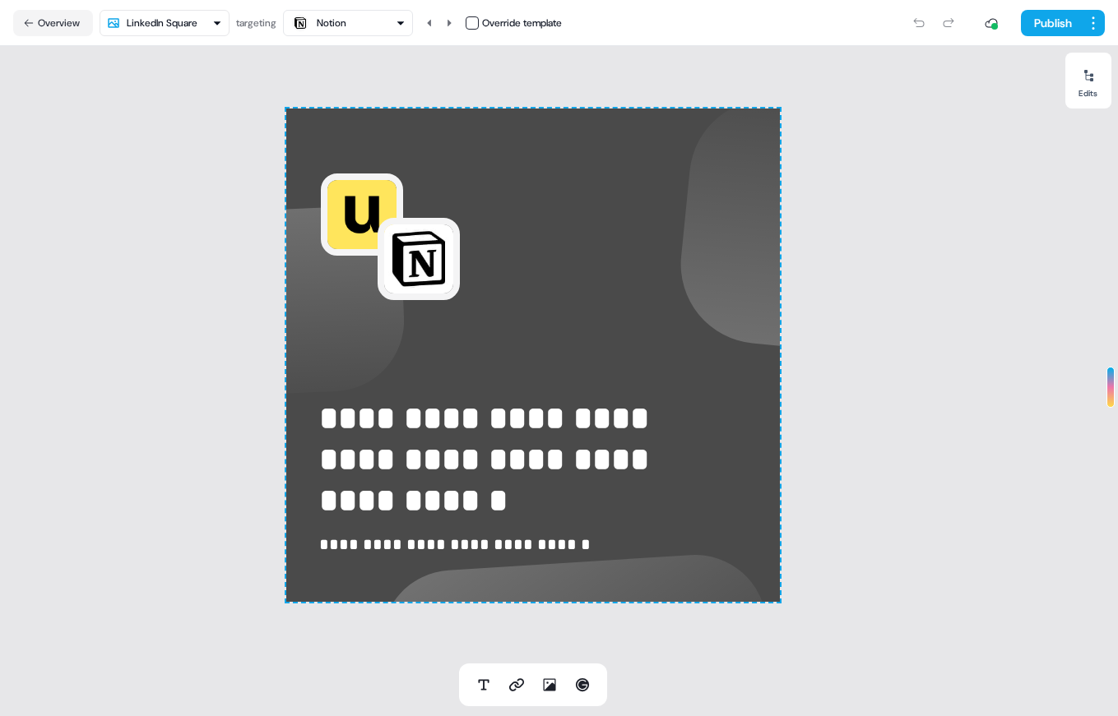
click at [361, 39] on nav "Overview LinkedIn Square targeting Notion Override template Publish" at bounding box center [559, 23] width 1118 height 46
click at [361, 31] on div "Notion" at bounding box center [347, 23] width 115 height 20
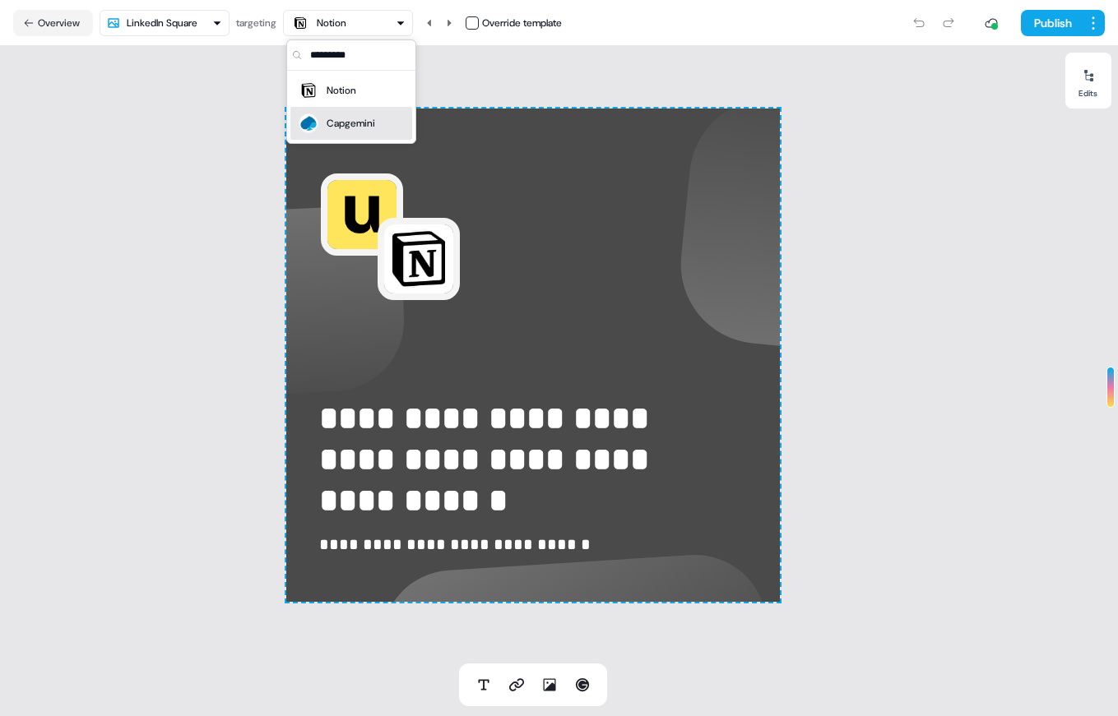
click at [364, 126] on div "Capgemini" at bounding box center [351, 123] width 49 height 16
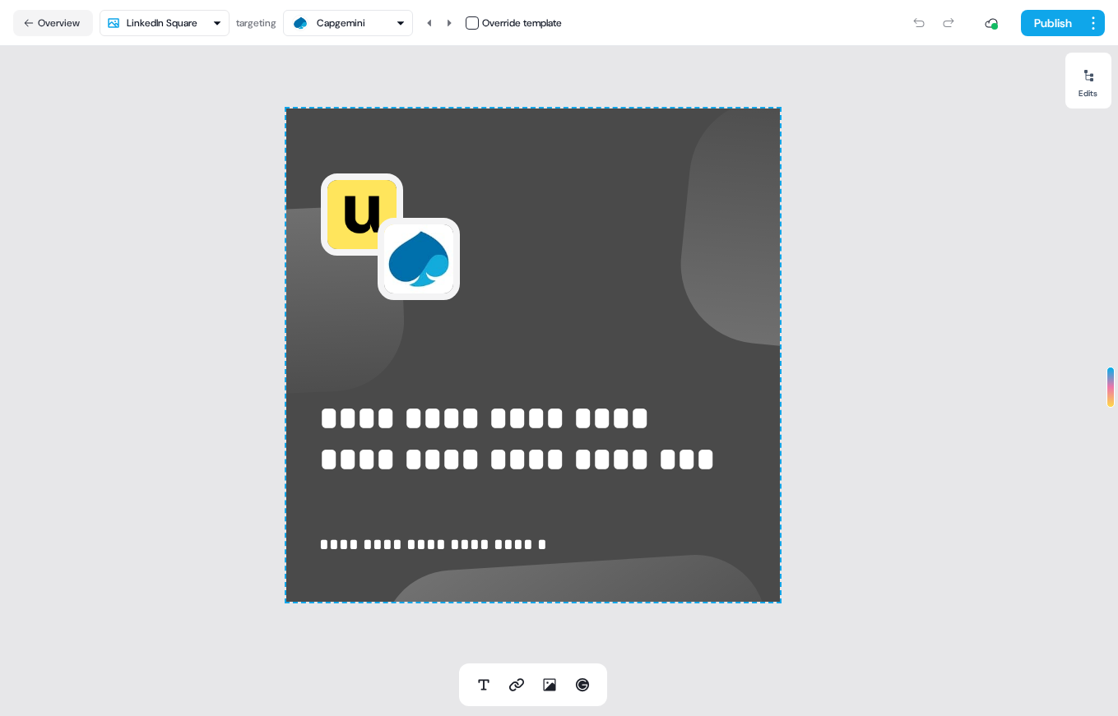
click at [853, 339] on div "**********" at bounding box center [532, 355] width 1065 height 618
click at [68, 27] on button "Overview" at bounding box center [53, 23] width 80 height 26
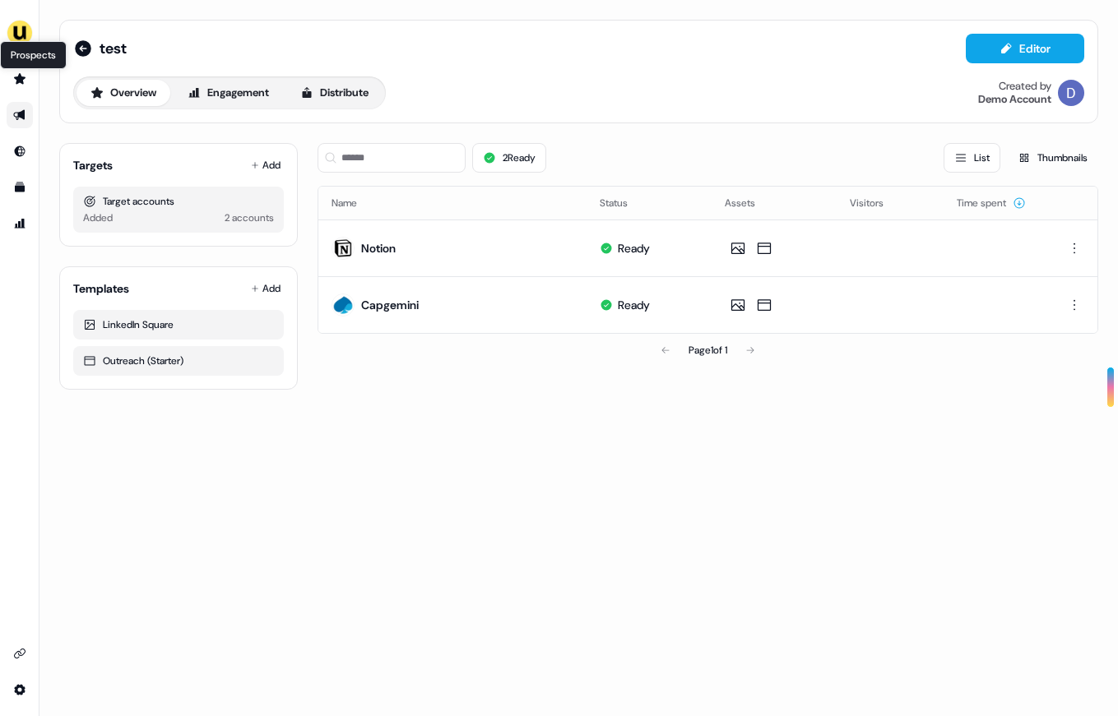
click at [16, 124] on link "Go to outbound experience" at bounding box center [20, 115] width 26 height 26
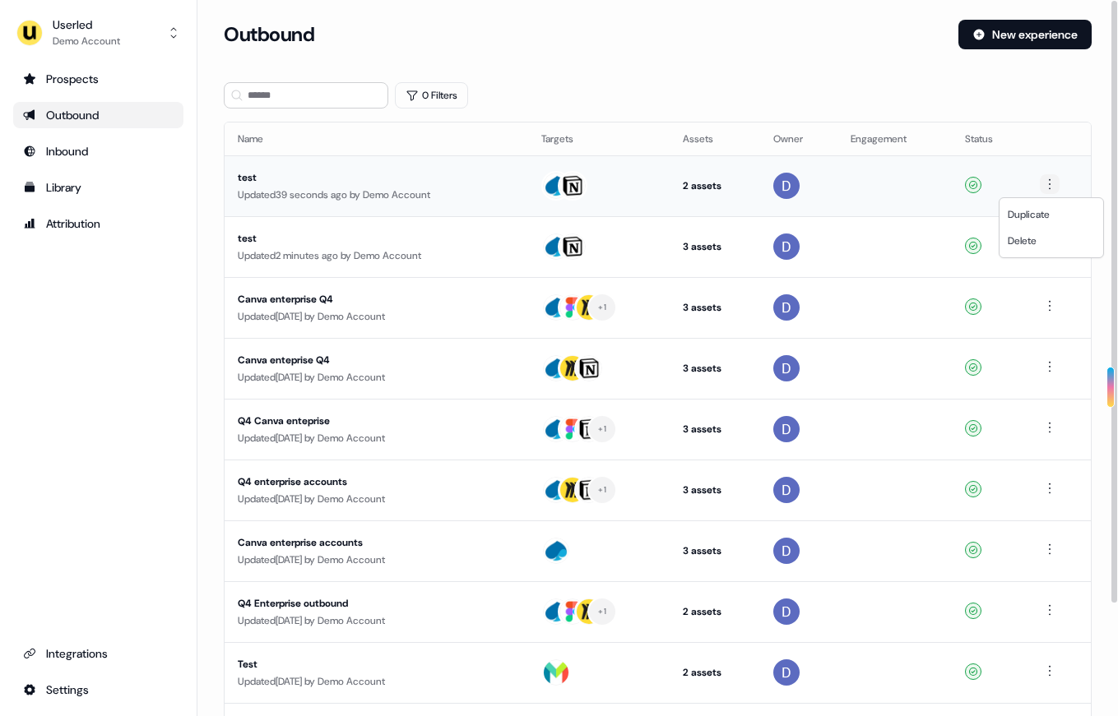
click at [1056, 184] on html "For the best experience switch devices to a bigger screen. Go to [DOMAIN_NAME] …" at bounding box center [559, 358] width 1118 height 716
click at [1047, 245] on div "Delete" at bounding box center [1051, 241] width 97 height 26
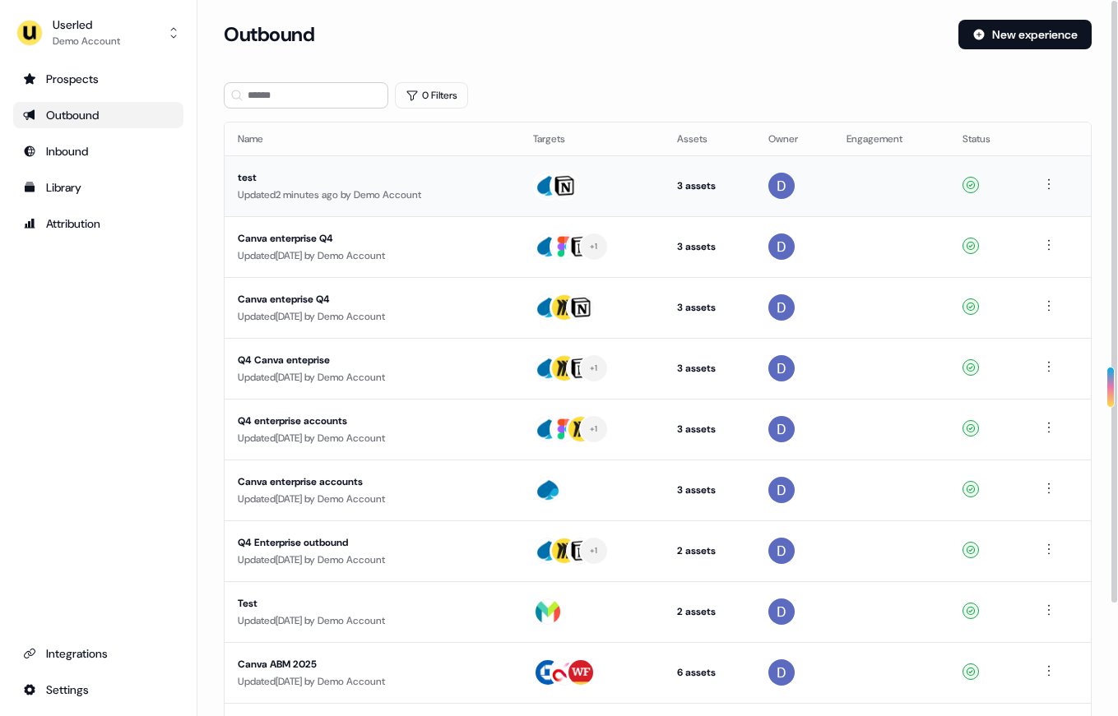
click at [1051, 172] on td at bounding box center [1058, 185] width 65 height 61
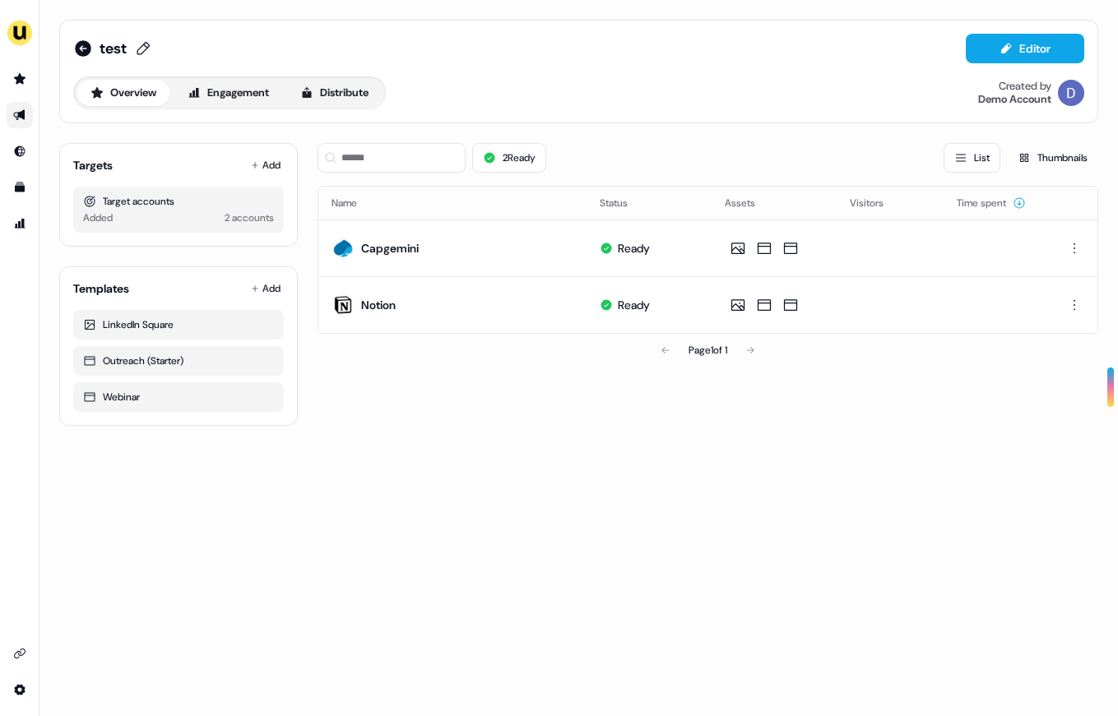
click at [107, 45] on span "test" at bounding box center [113, 49] width 27 height 20
click at [77, 43] on icon at bounding box center [83, 48] width 16 height 16
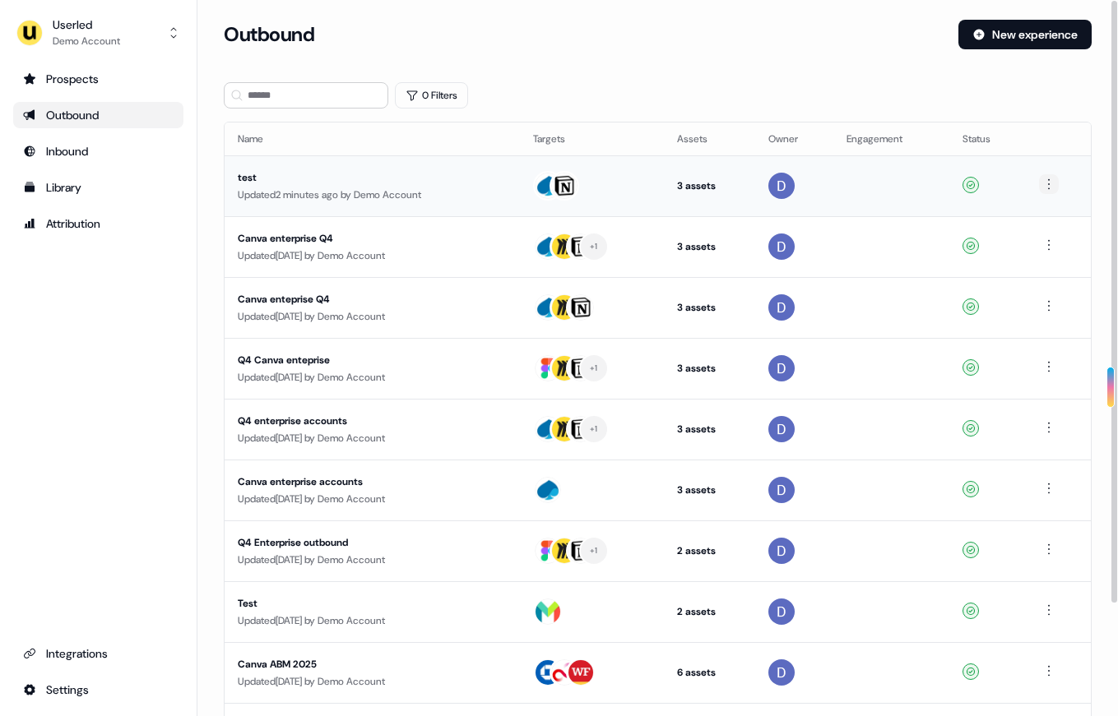
click at [1049, 183] on html "For the best experience switch devices to a bigger screen. Go to [DOMAIN_NAME] …" at bounding box center [559, 358] width 1118 height 716
click at [1032, 241] on span "Delete" at bounding box center [1021, 240] width 29 height 13
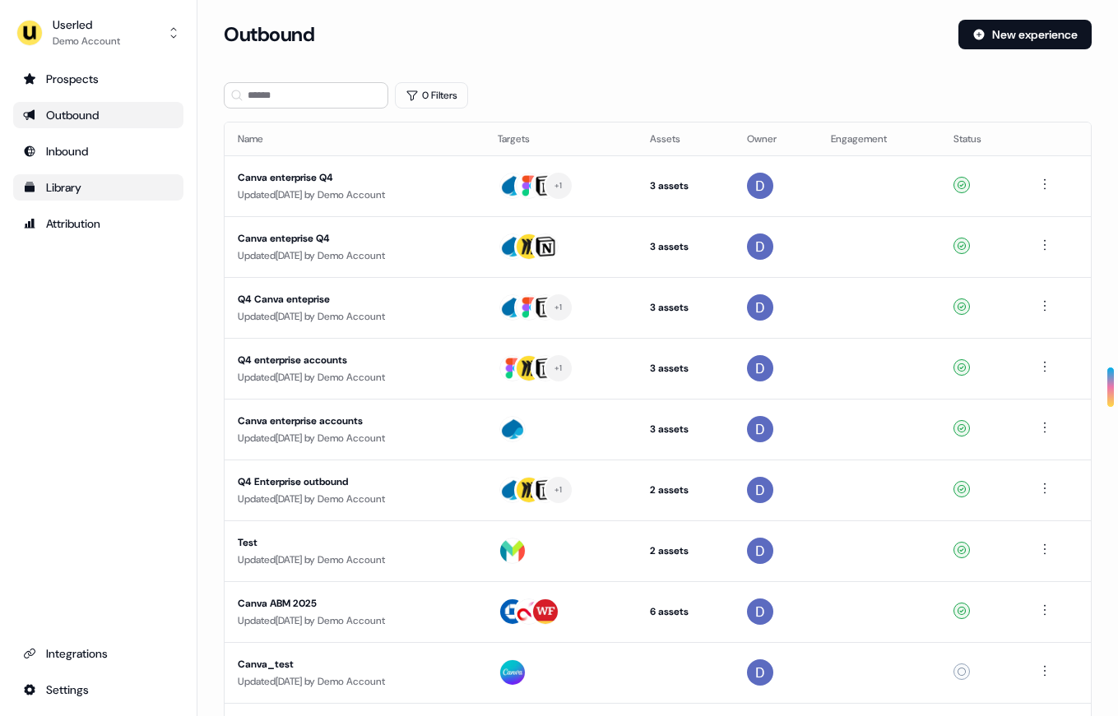
click at [66, 188] on div "Library" at bounding box center [98, 187] width 151 height 16
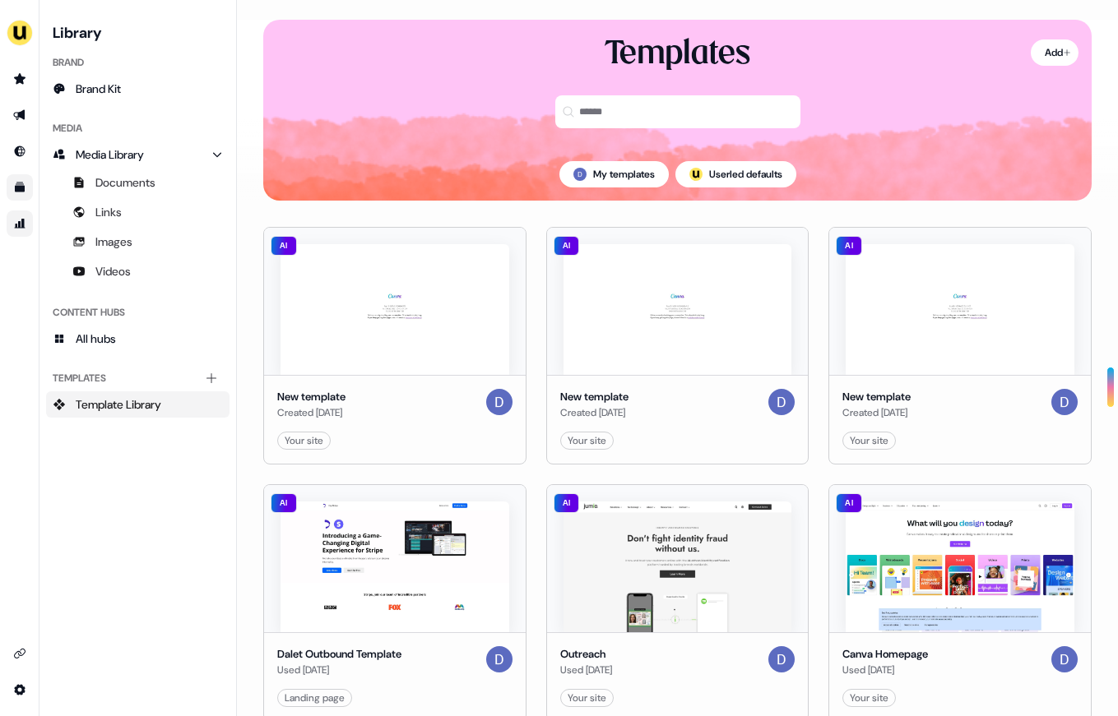
click at [14, 235] on link "Go to attribution" at bounding box center [20, 224] width 26 height 26
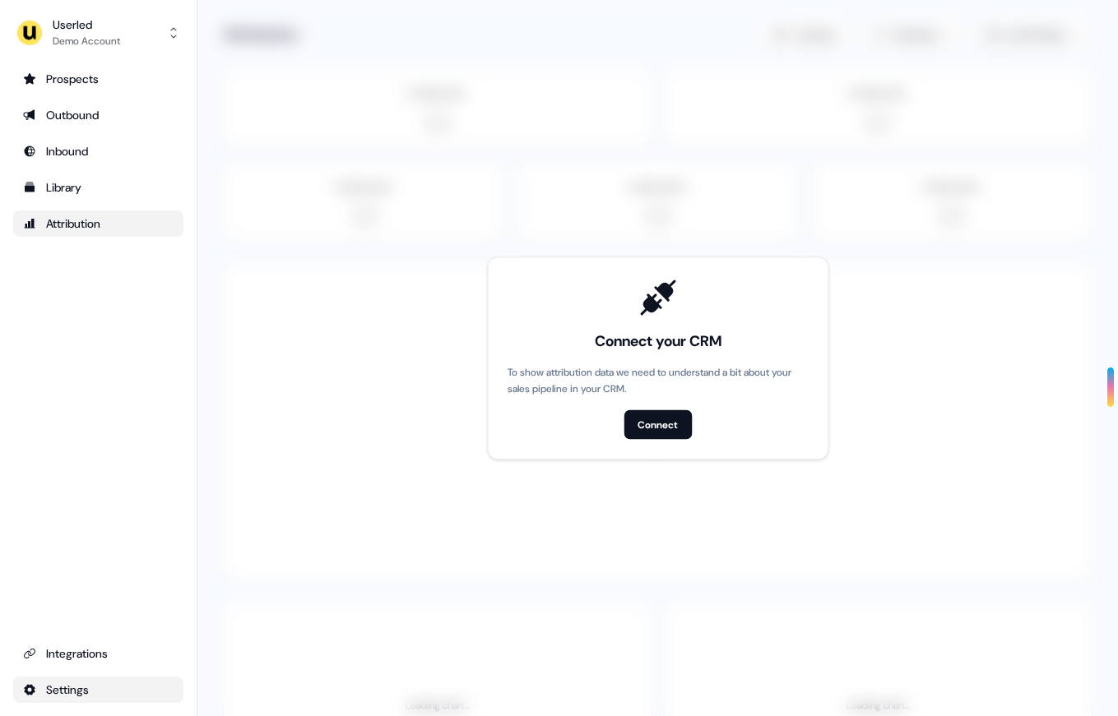
click at [72, 684] on html "For the best experience switch devices to a bigger screen. Go to [DOMAIN_NAME] …" at bounding box center [559, 358] width 1118 height 716
click at [75, 268] on html "For the best experience switch devices to a bigger screen. Go to [DOMAIN_NAME] …" at bounding box center [559, 358] width 1118 height 716
click at [75, 169] on ul "Prospects Outbound Inbound Library Attribution" at bounding box center [98, 151] width 170 height 171
click at [68, 192] on div "Library" at bounding box center [98, 187] width 151 height 16
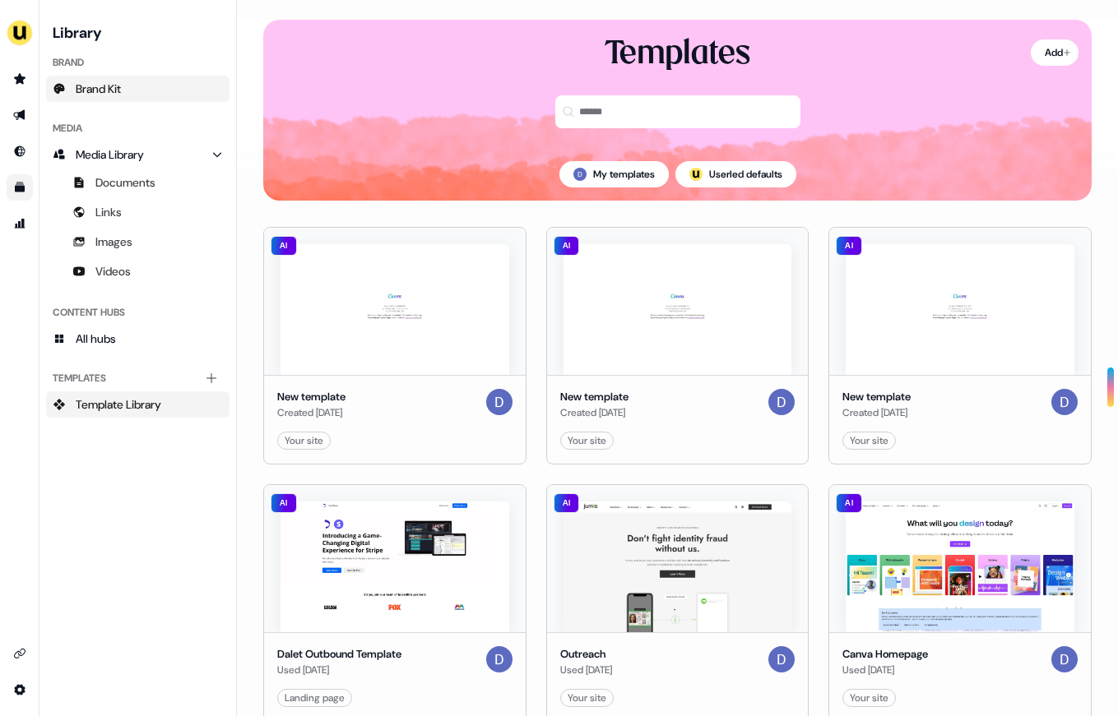
click at [146, 87] on link "Brand Kit" at bounding box center [137, 89] width 183 height 26
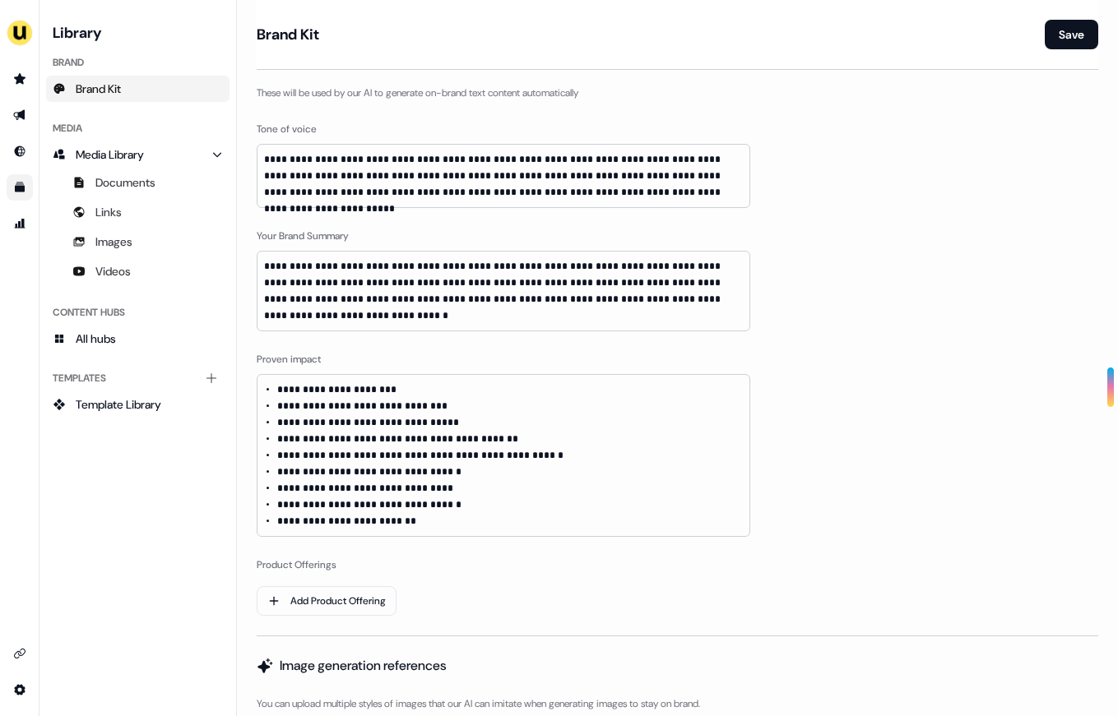
scroll to position [829, 0]
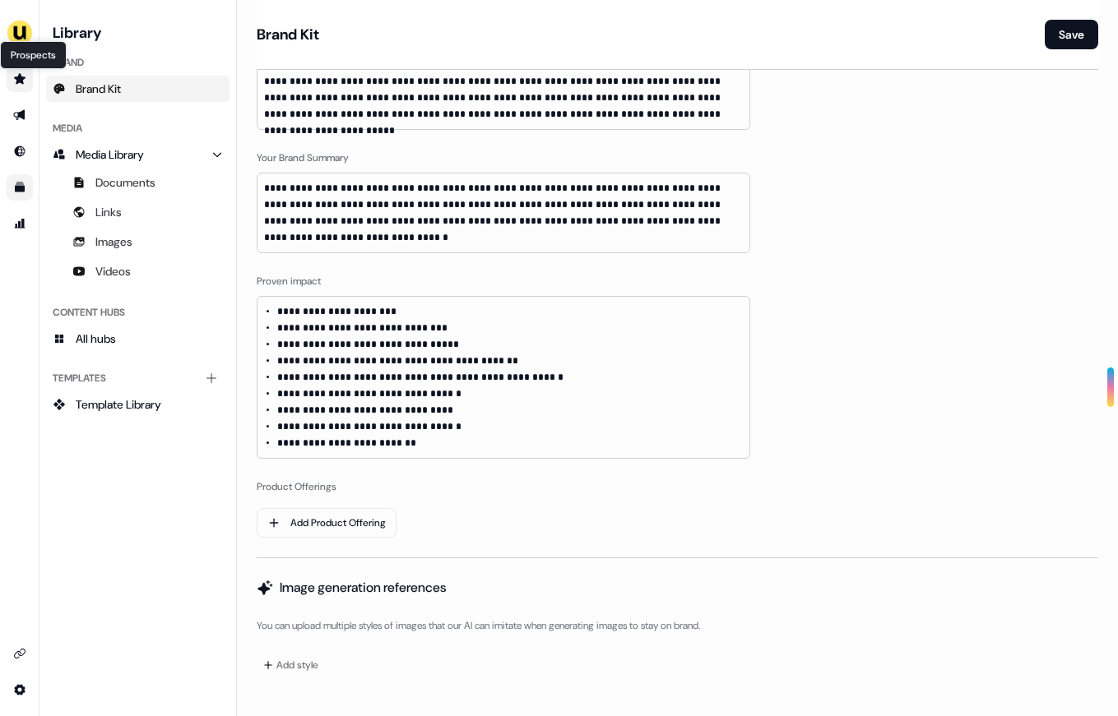
click at [21, 80] on icon "Go to prospects" at bounding box center [20, 78] width 12 height 11
click at [21, 81] on icon "Go to prospects" at bounding box center [20, 78] width 12 height 11
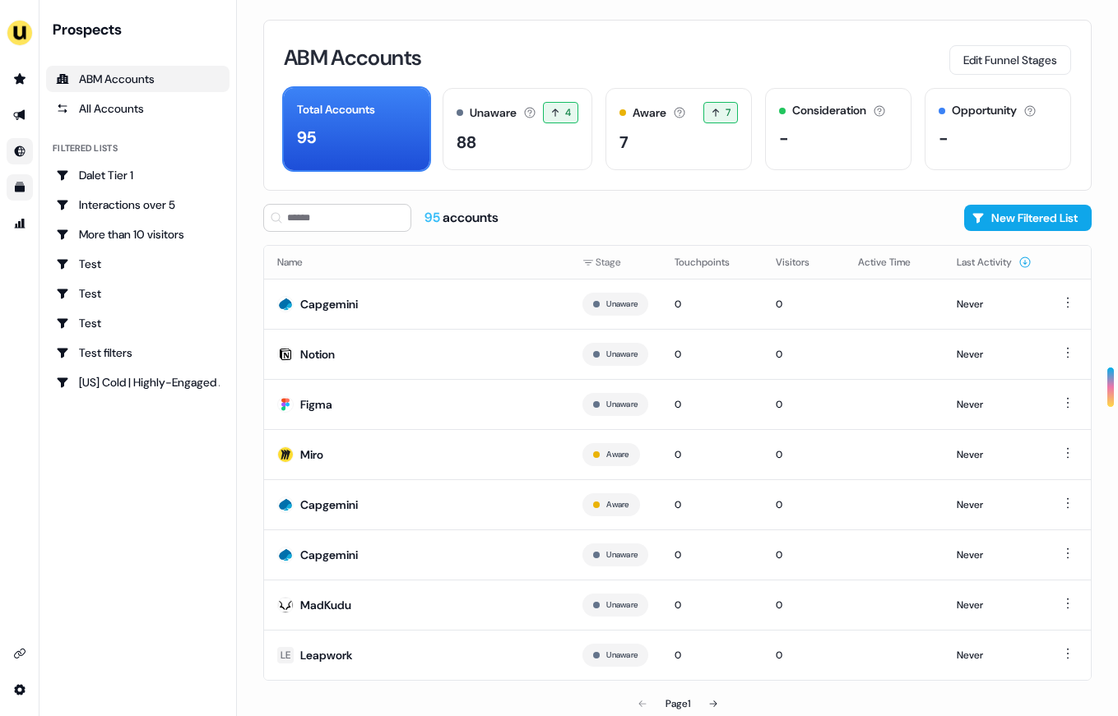
click at [29, 147] on link "Go to Inbound" at bounding box center [20, 151] width 26 height 26
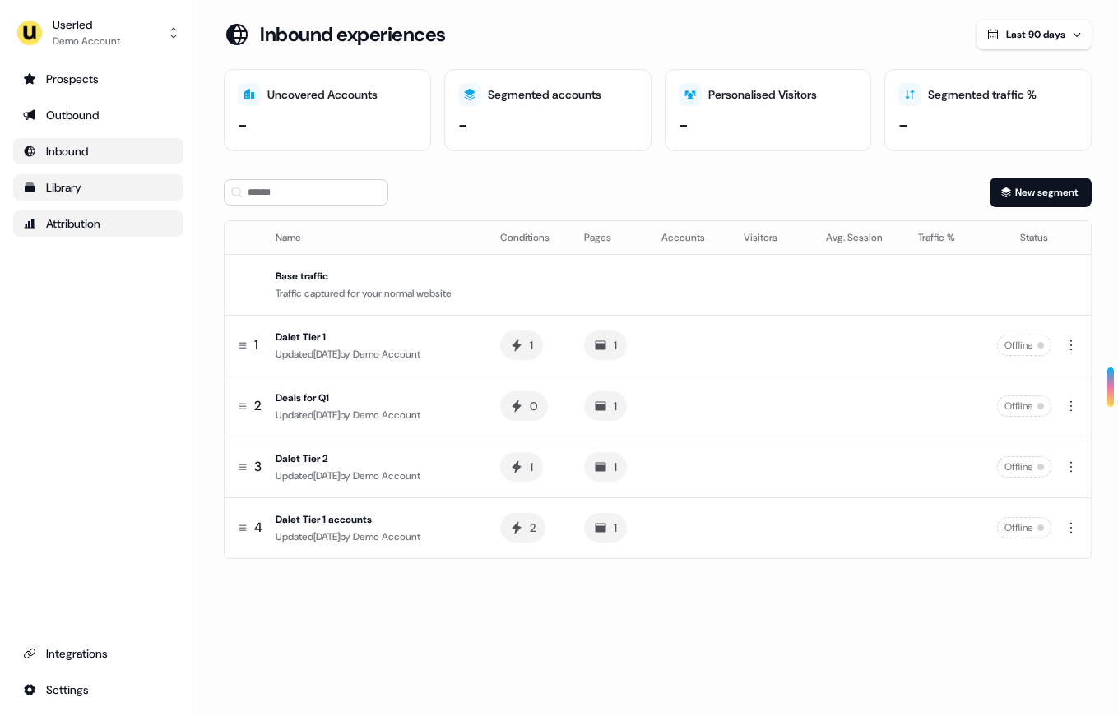
click at [66, 221] on div "Attribution" at bounding box center [98, 224] width 151 height 16
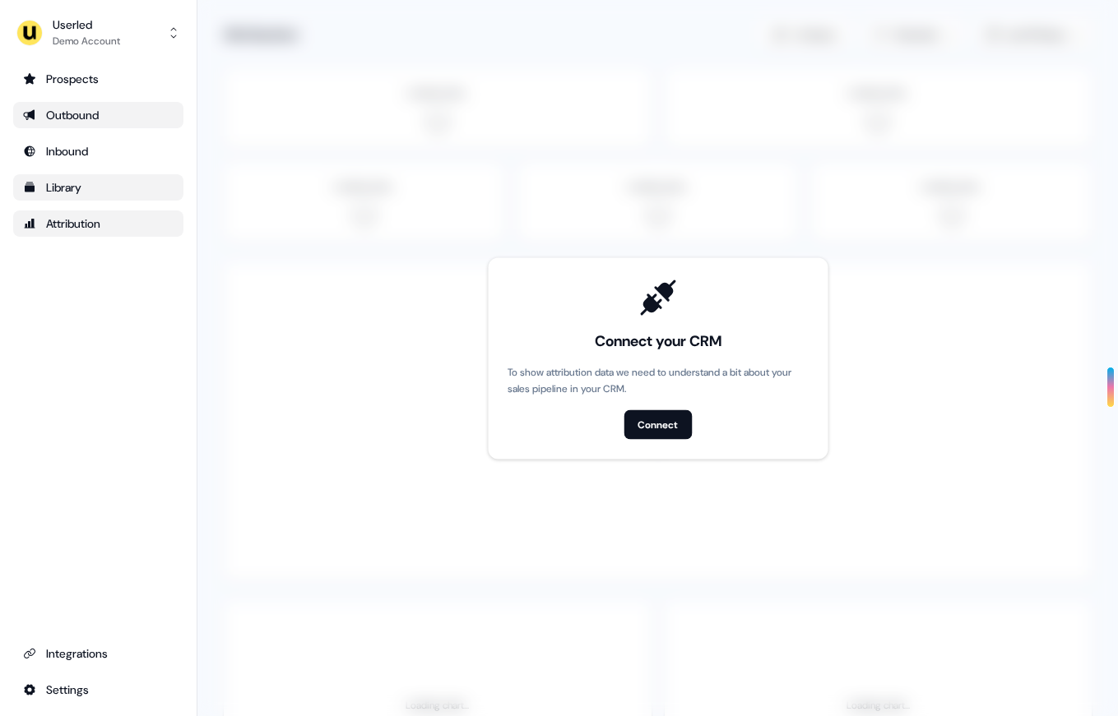
click at [62, 119] on div "Outbound" at bounding box center [98, 115] width 151 height 16
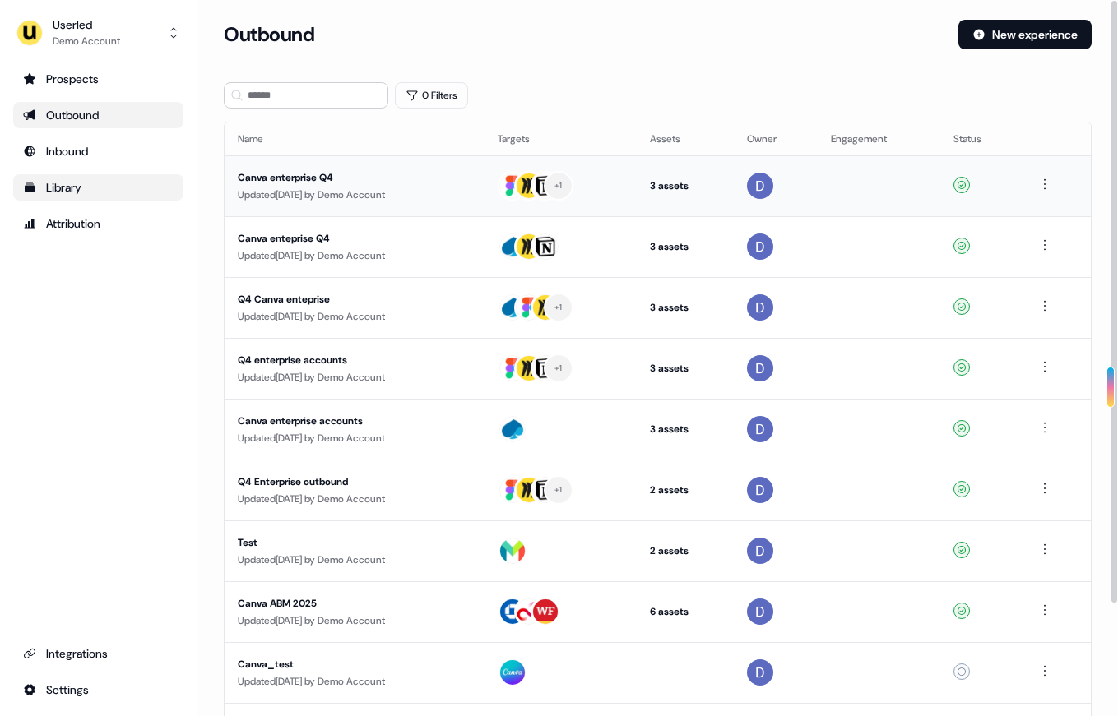
click at [304, 188] on div "Updated [DATE] by Demo Account" at bounding box center [355, 195] width 234 height 16
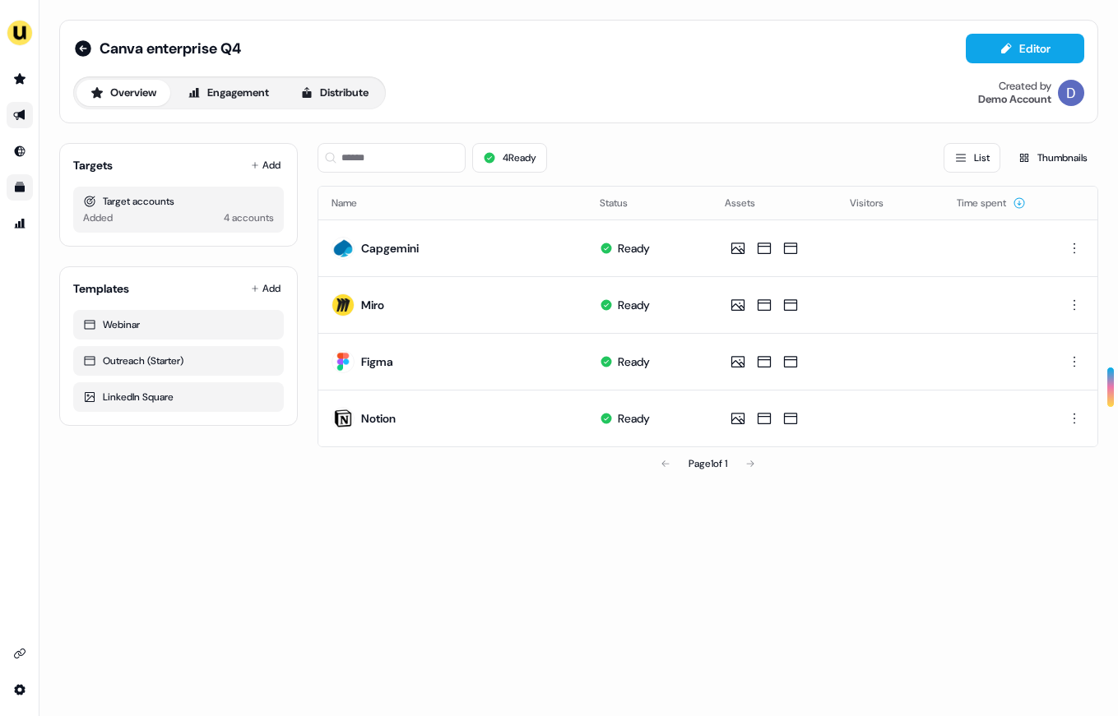
click at [249, 108] on div "Overview Engagement Distribute" at bounding box center [229, 92] width 313 height 33
click at [249, 100] on button "Engagement" at bounding box center [228, 93] width 109 height 26
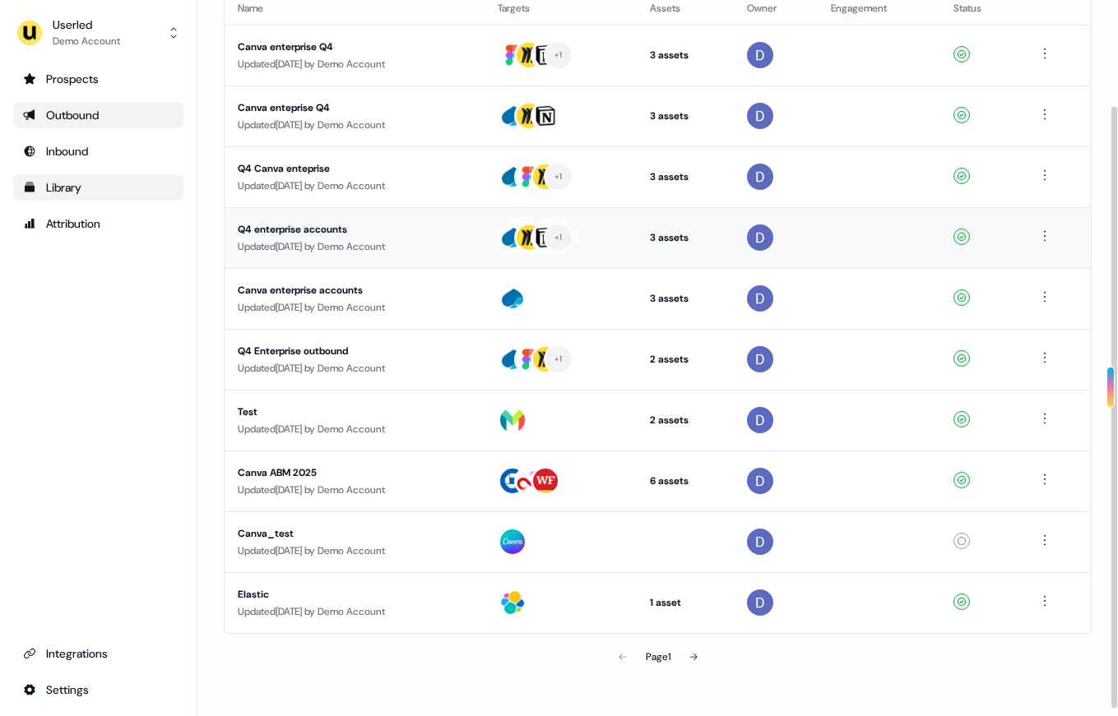
scroll to position [134, 0]
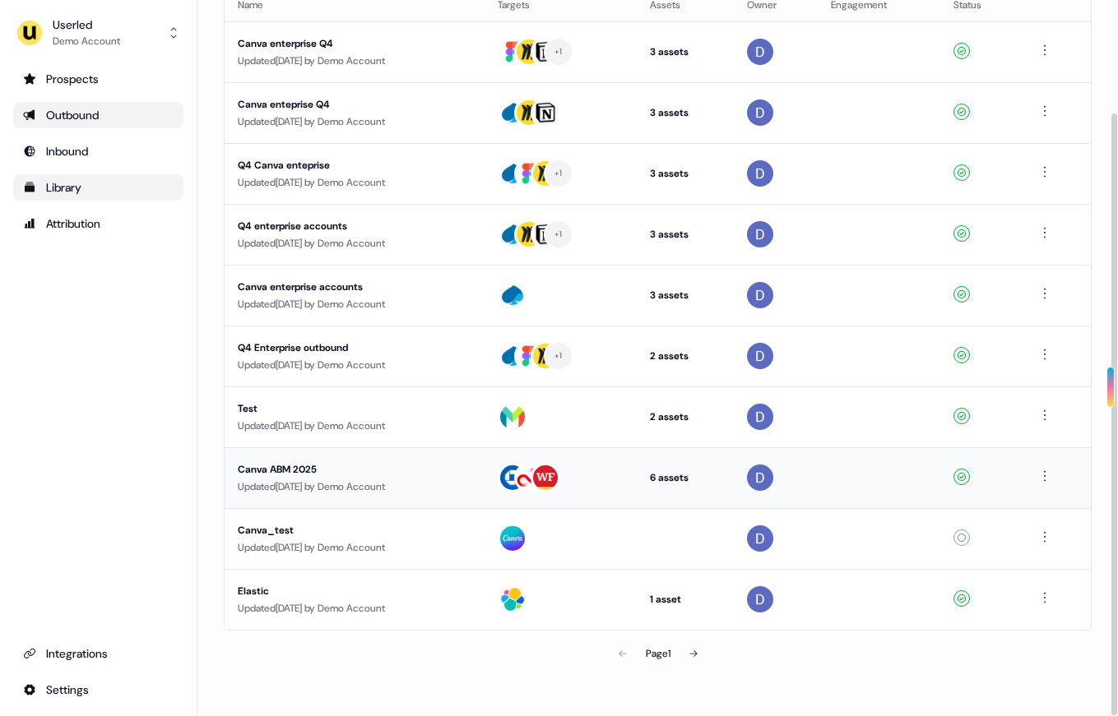
click at [328, 453] on td "Canva ABM 2025 Updated [DATE] by Demo Account" at bounding box center [355, 477] width 260 height 61
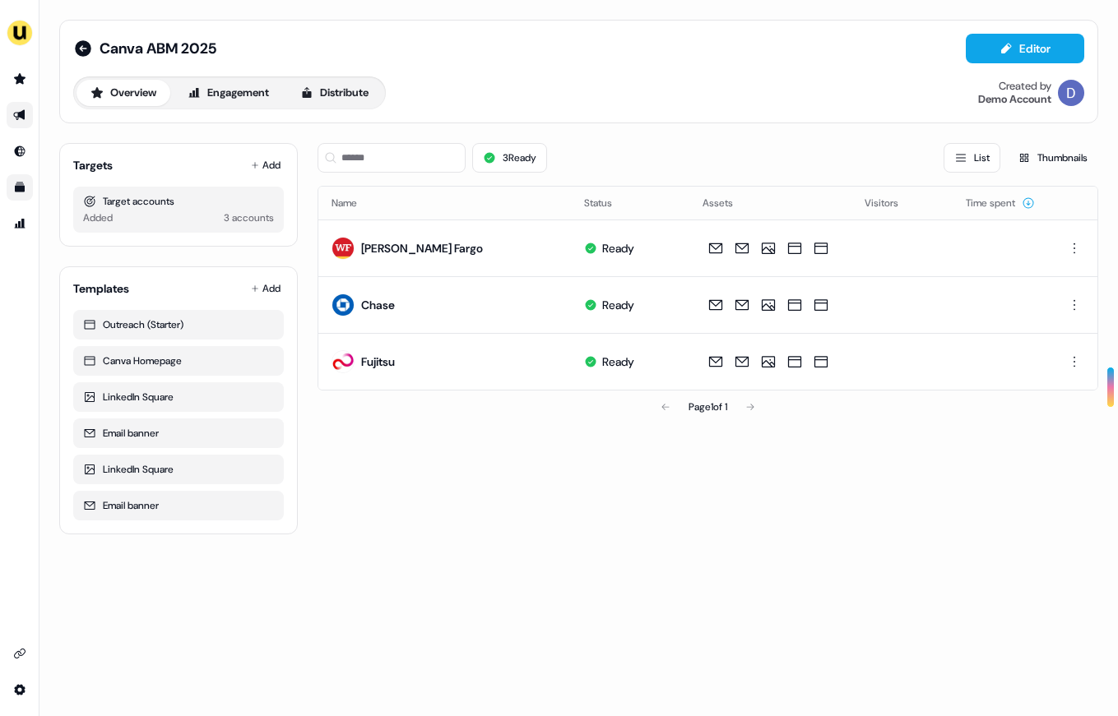
click at [241, 113] on div "Canva ABM 2025 Editor Overview Engagement Distribute Created by Demo Account" at bounding box center [578, 72] width 1039 height 104
click at [225, 83] on button "Engagement" at bounding box center [228, 93] width 109 height 26
click at [390, 253] on div "[PERSON_NAME] Fargo" at bounding box center [422, 248] width 122 height 16
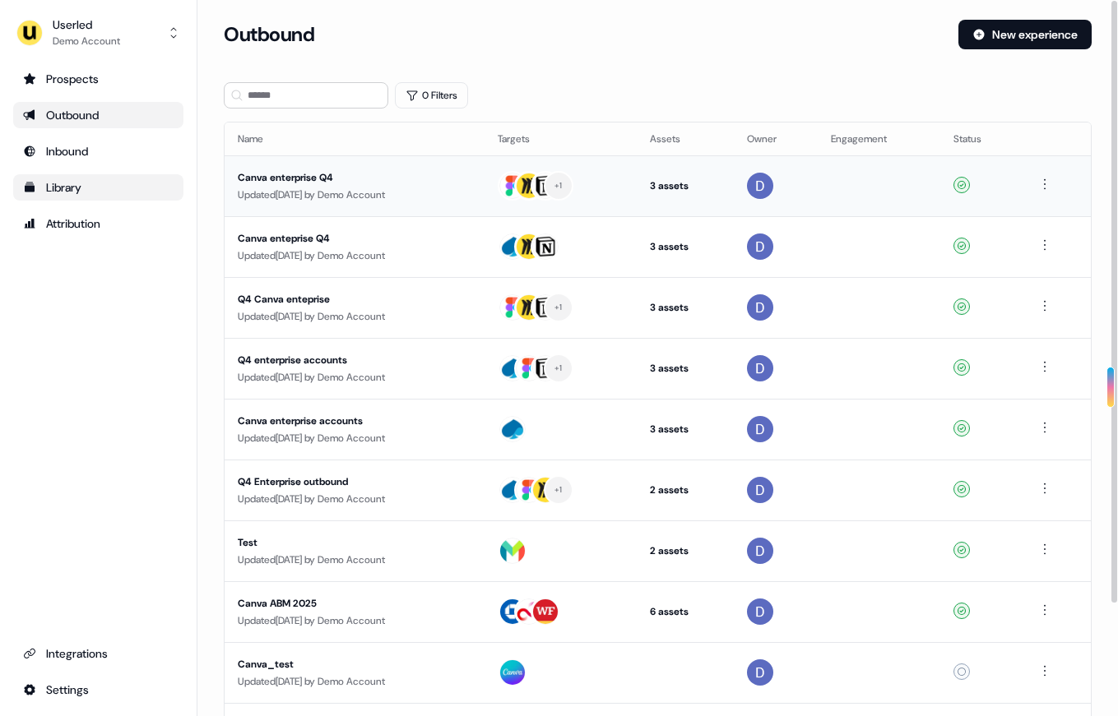
click at [276, 182] on div "Canva enterprise Q4" at bounding box center [355, 177] width 234 height 16
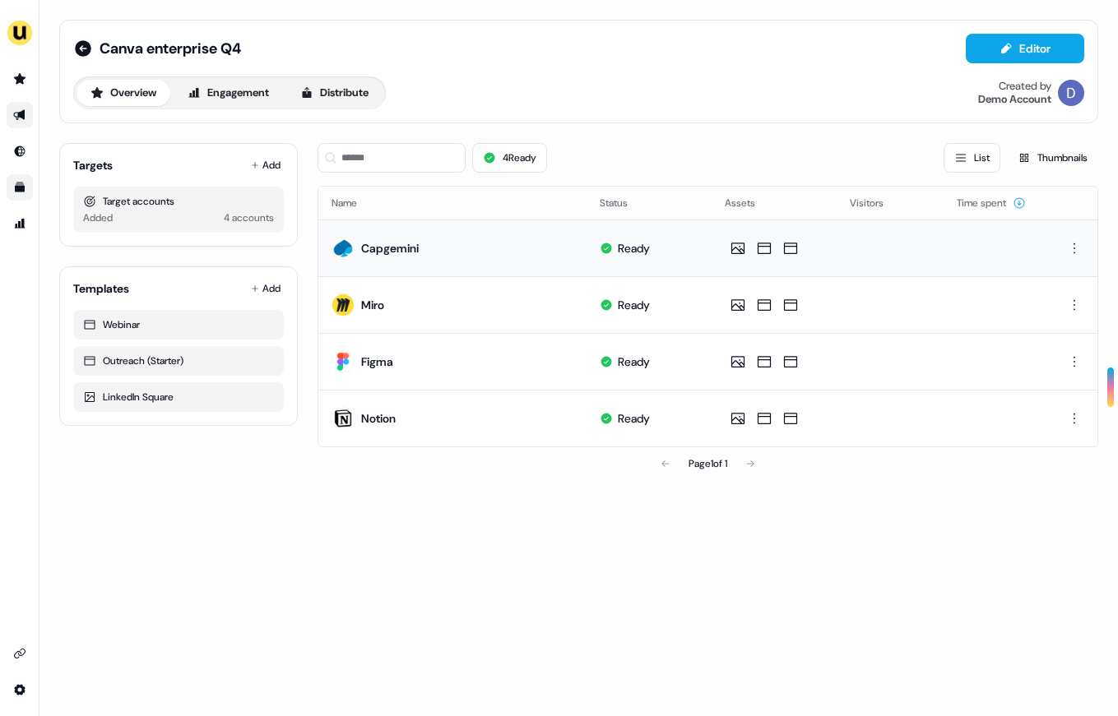
click at [392, 242] on div "Capgemini" at bounding box center [390, 248] width 58 height 16
click at [232, 96] on button "Engagement" at bounding box center [228, 93] width 109 height 26
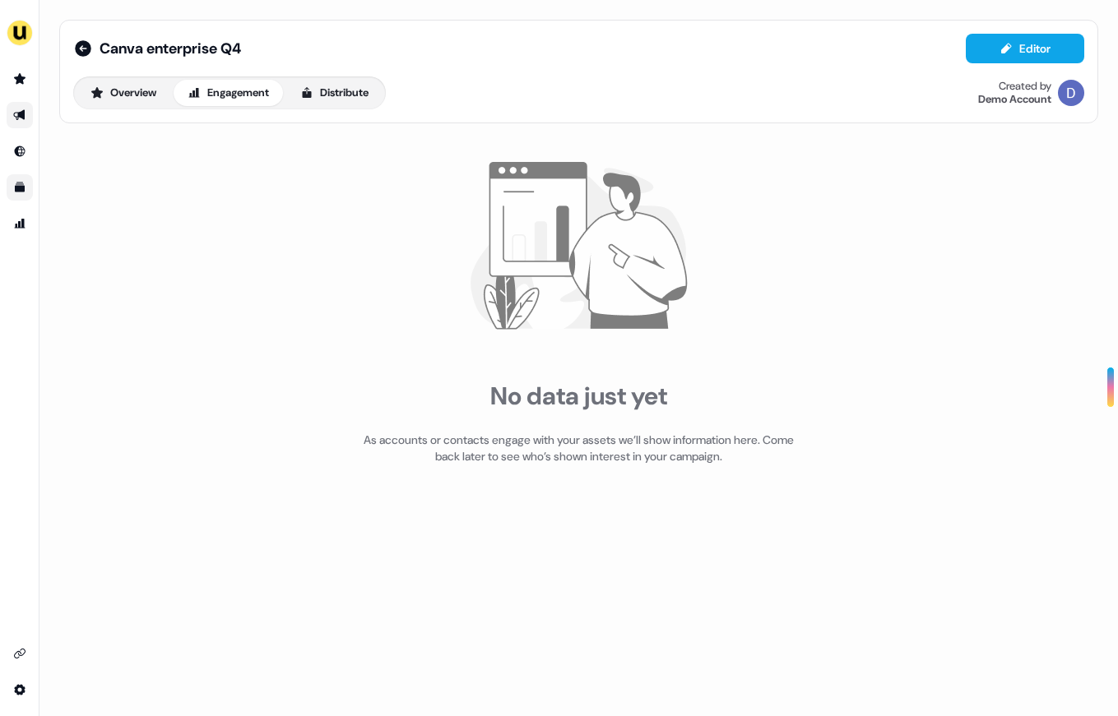
click at [871, 171] on div "No data just yet As accounts or contacts engage with your assets we’ll show inf…" at bounding box center [578, 314] width 1039 height 368
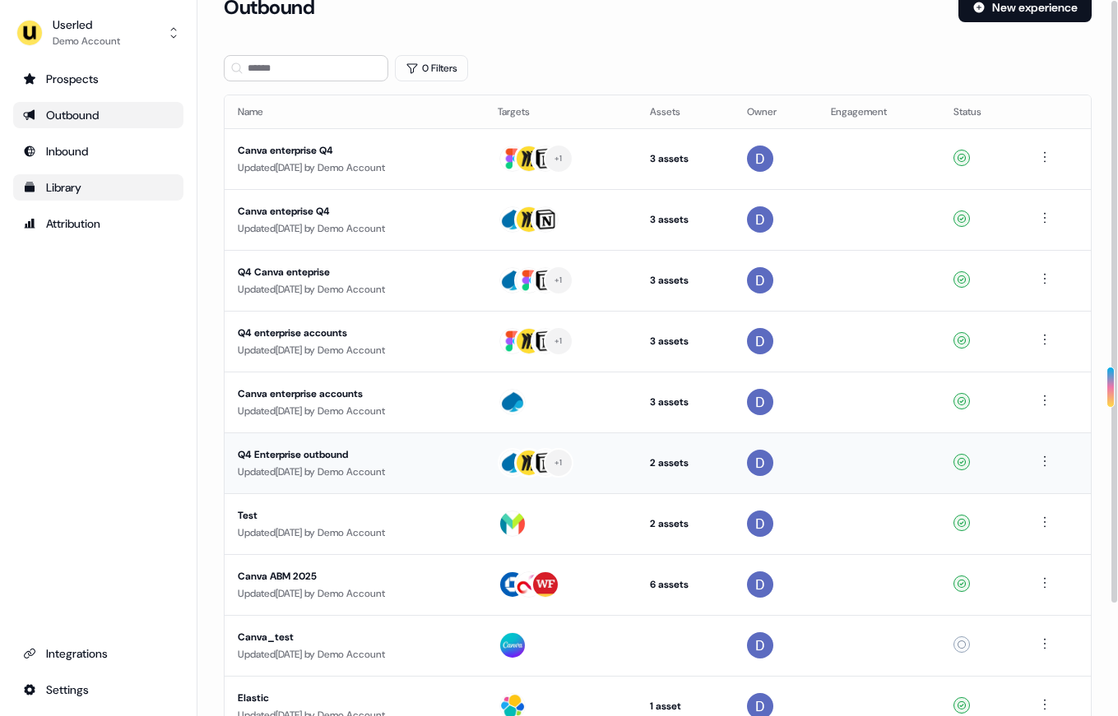
scroll to position [30, 0]
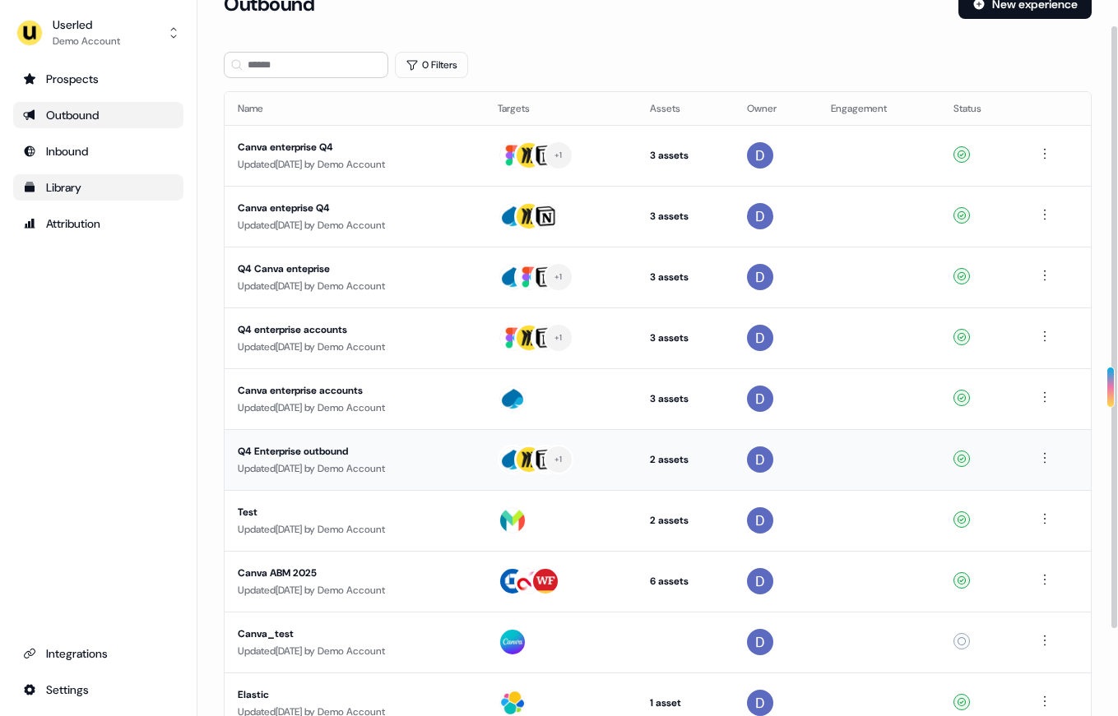
click at [319, 447] on div "Q4 Enterprise outbound" at bounding box center [355, 451] width 234 height 16
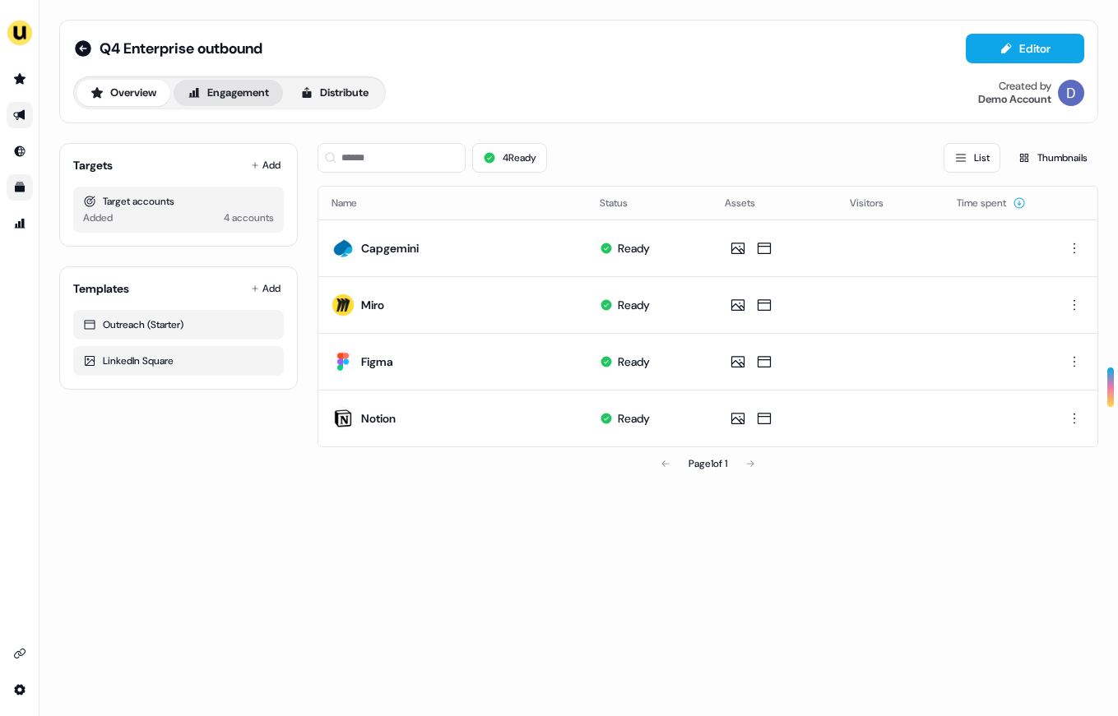
click at [247, 89] on button "Engagement" at bounding box center [228, 93] width 109 height 26
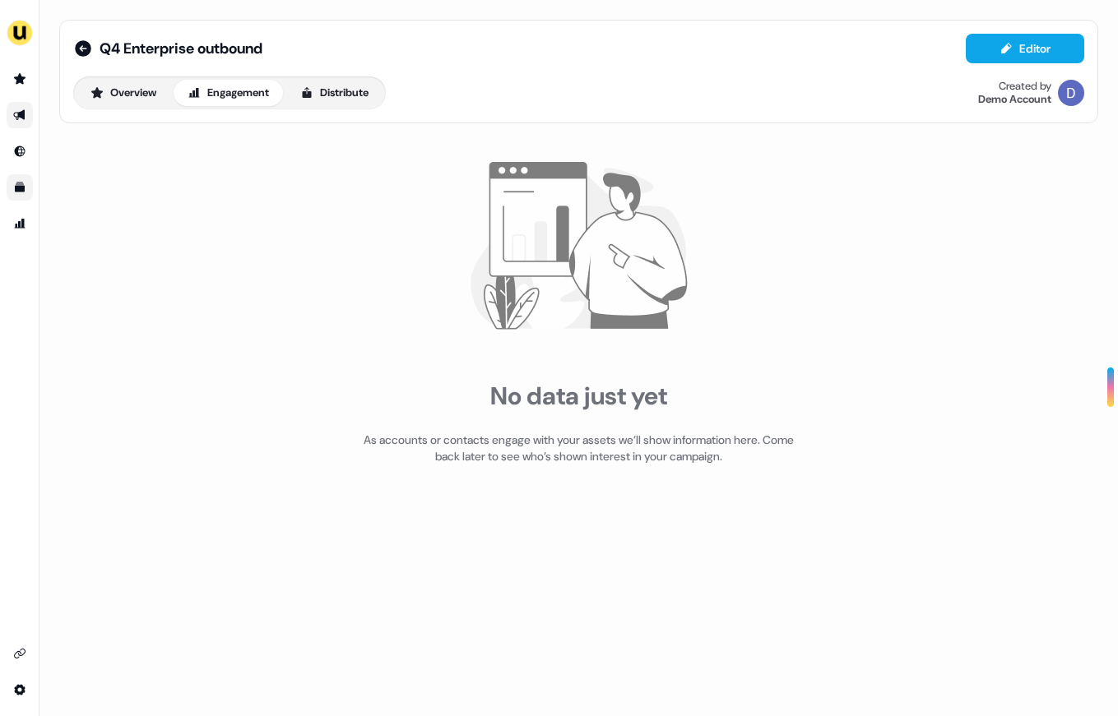
click at [455, 388] on div "No data just yet As accounts or contacts engage with your assets we’ll show inf…" at bounding box center [578, 314] width 1039 height 368
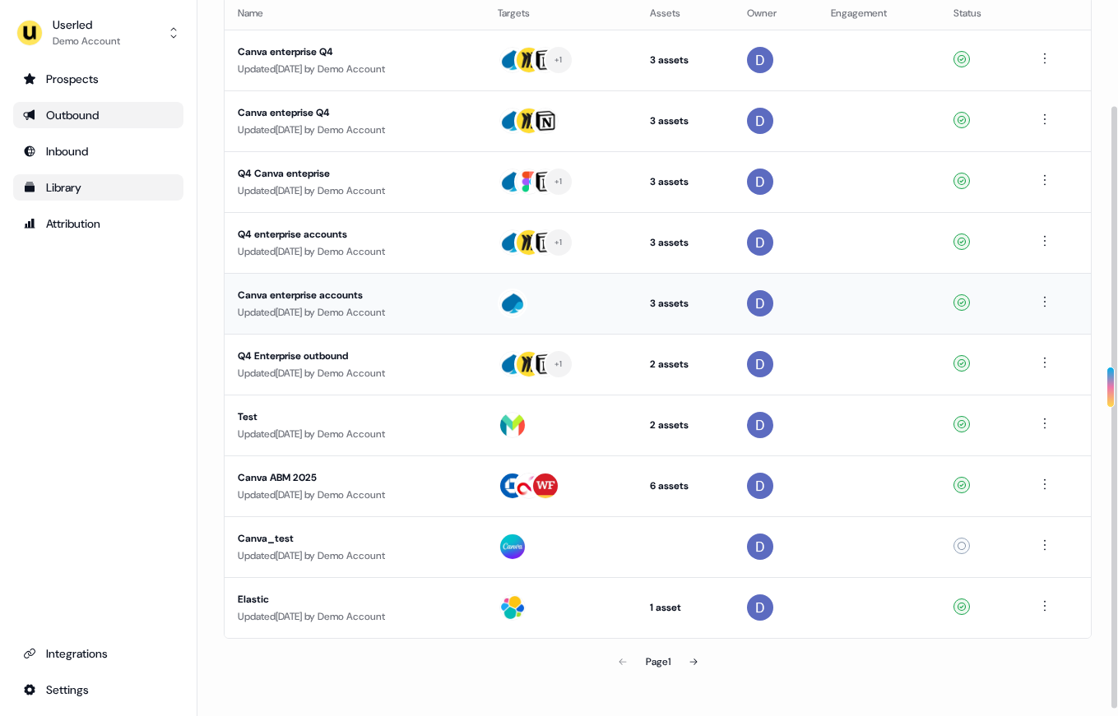
scroll to position [134, 0]
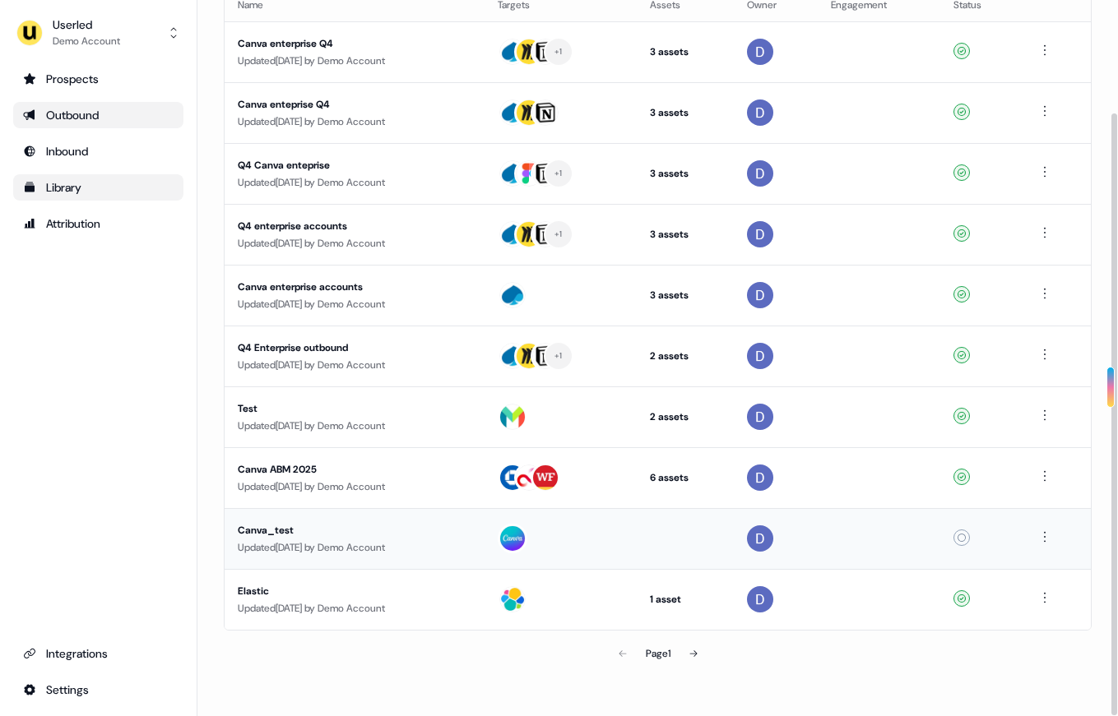
click at [332, 537] on div "Canva_test" at bounding box center [355, 530] width 234 height 16
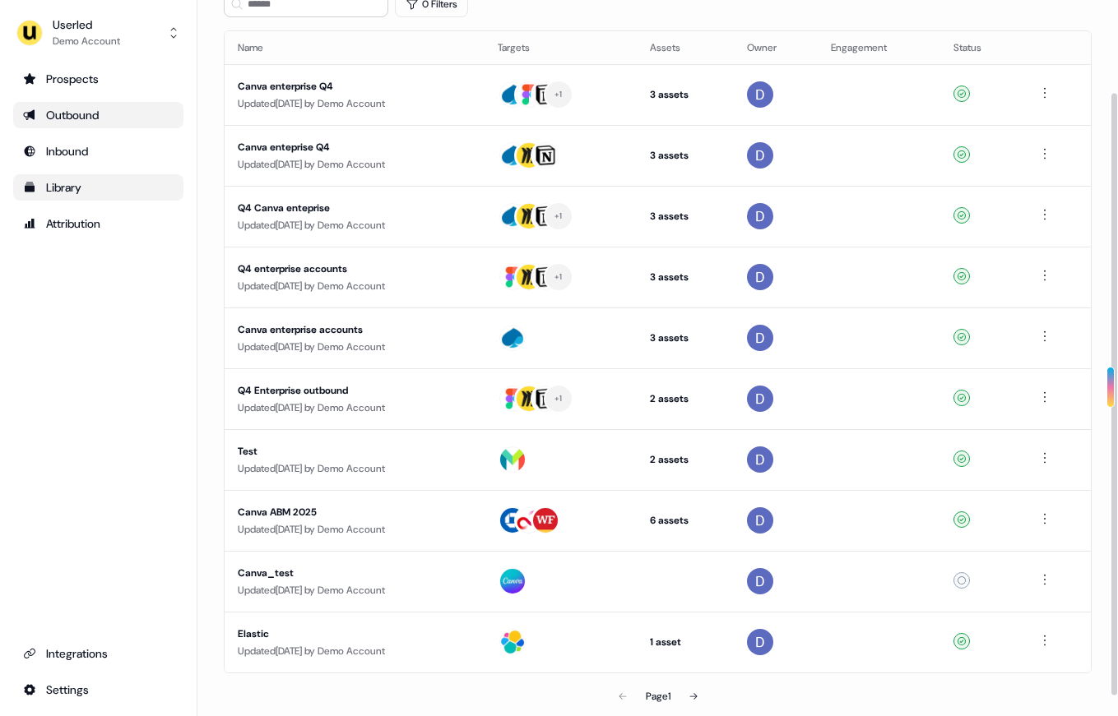
scroll to position [134, 0]
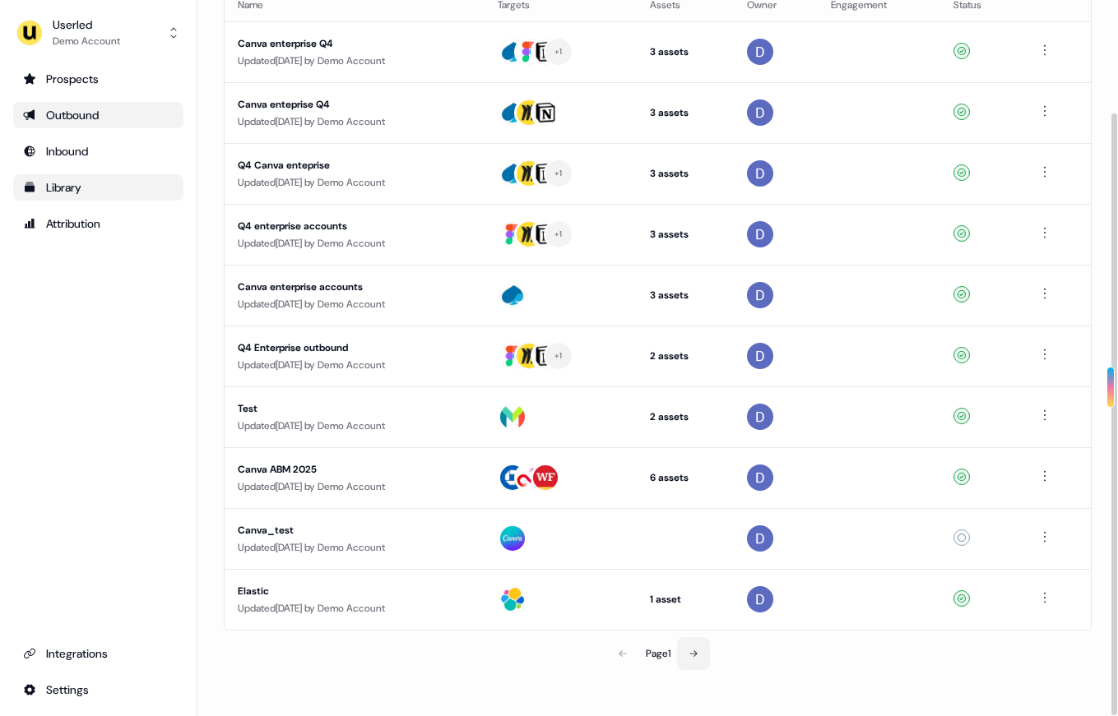
click at [696, 659] on button at bounding box center [693, 653] width 33 height 33
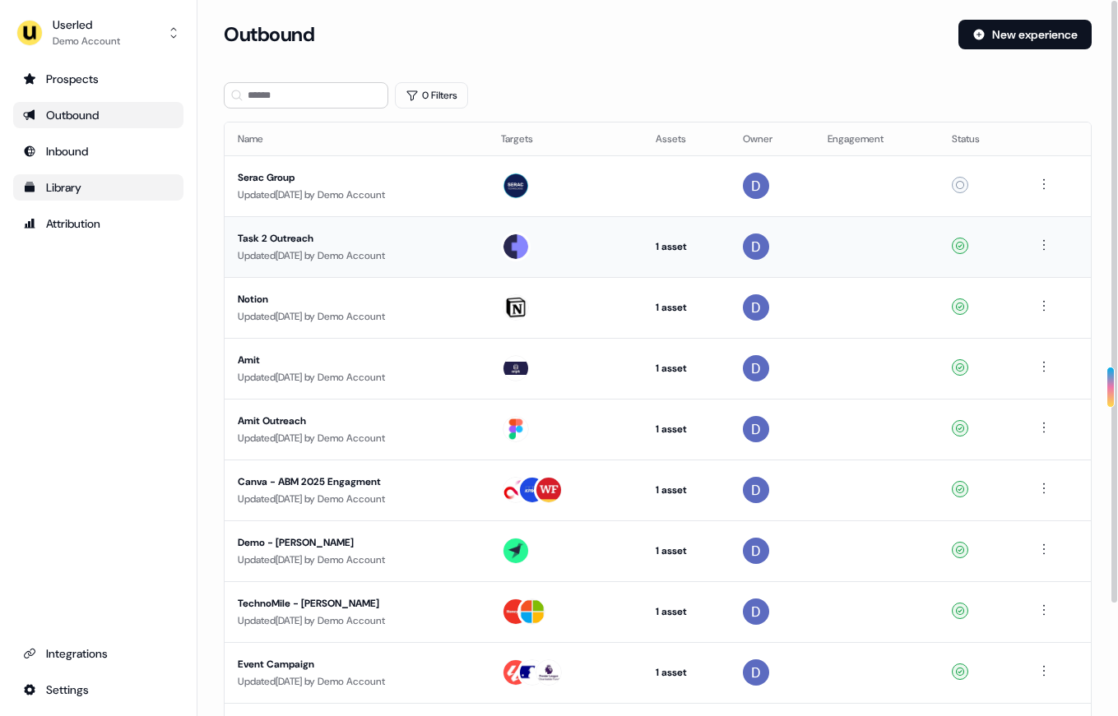
scroll to position [134, 0]
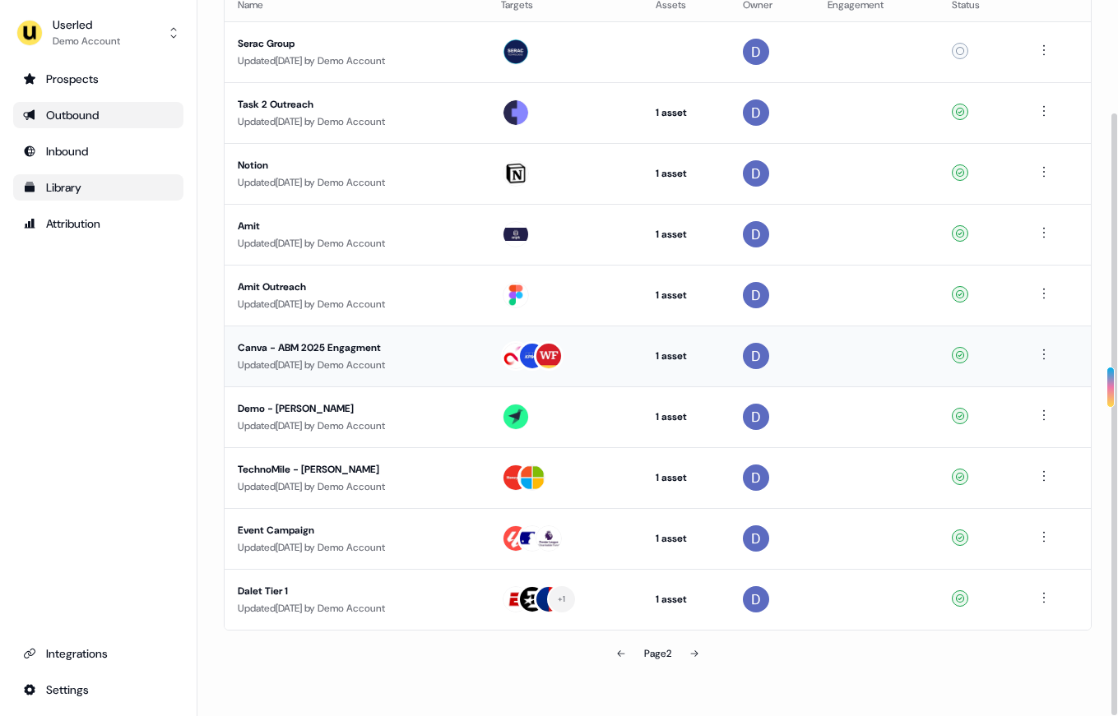
click at [416, 345] on div "Canva - ABM 2025 Engagment" at bounding box center [356, 348] width 237 height 16
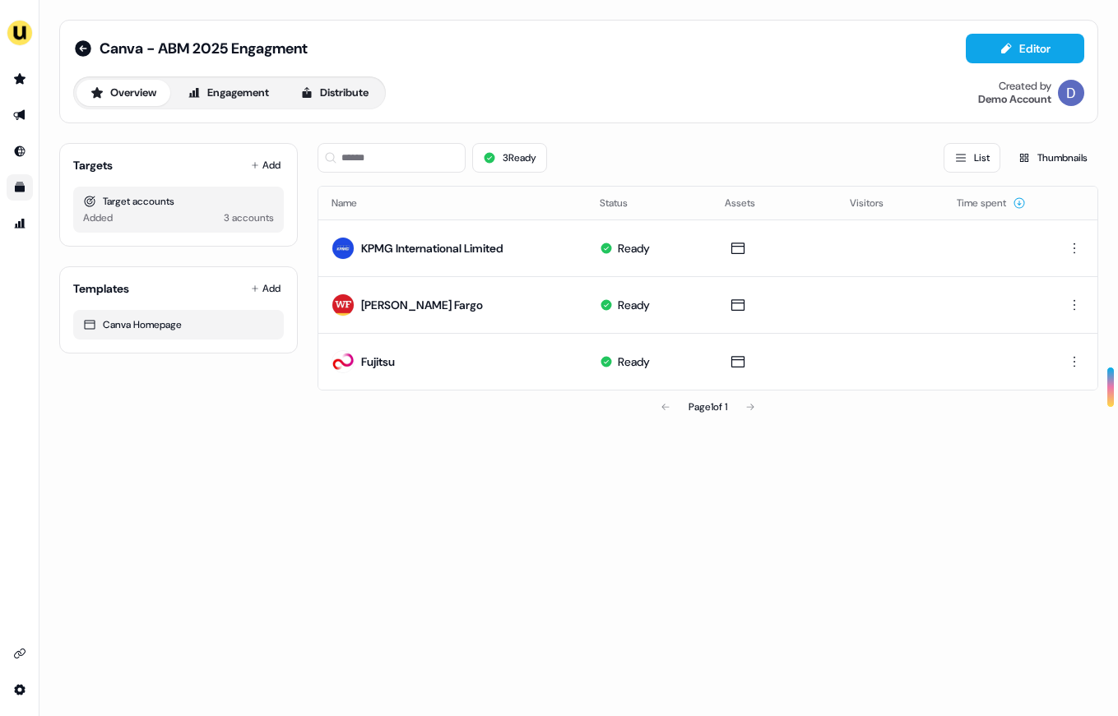
click at [274, 111] on div "Canva - ABM 2025 Engagment Editor Overview Engagement Distribute Created by Dem…" at bounding box center [578, 72] width 1039 height 104
click at [267, 104] on button "Engagement" at bounding box center [228, 93] width 109 height 26
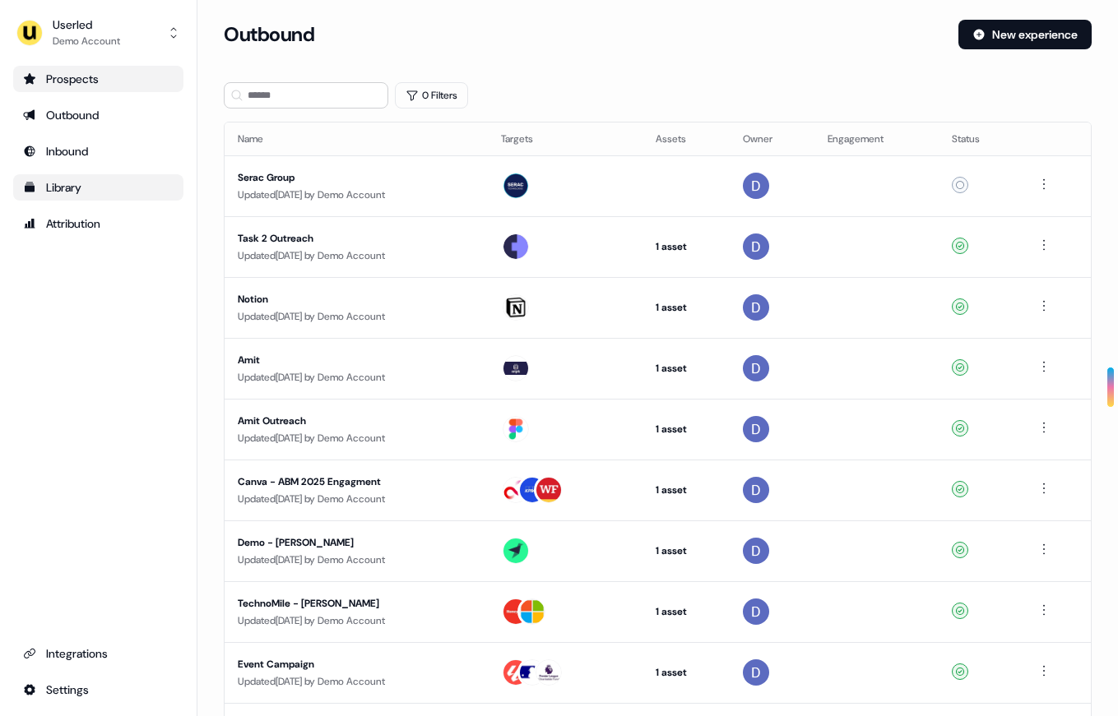
click at [80, 74] on div "Prospects" at bounding box center [98, 79] width 151 height 16
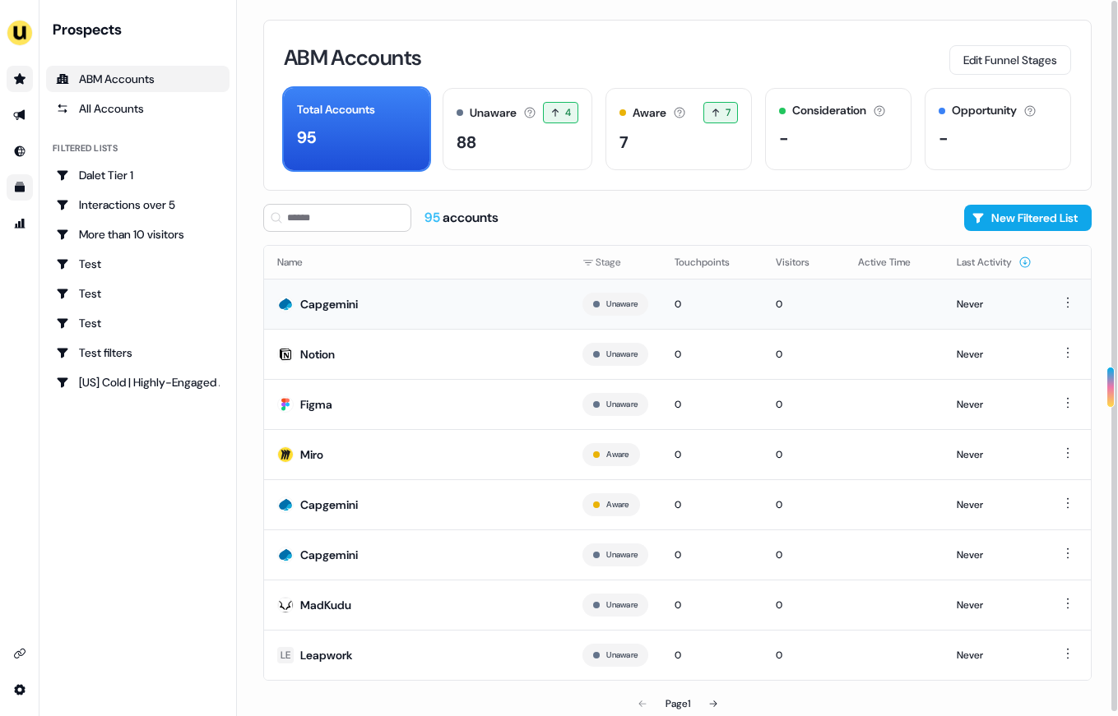
click at [384, 318] on td "Capgemini" at bounding box center [416, 304] width 305 height 50
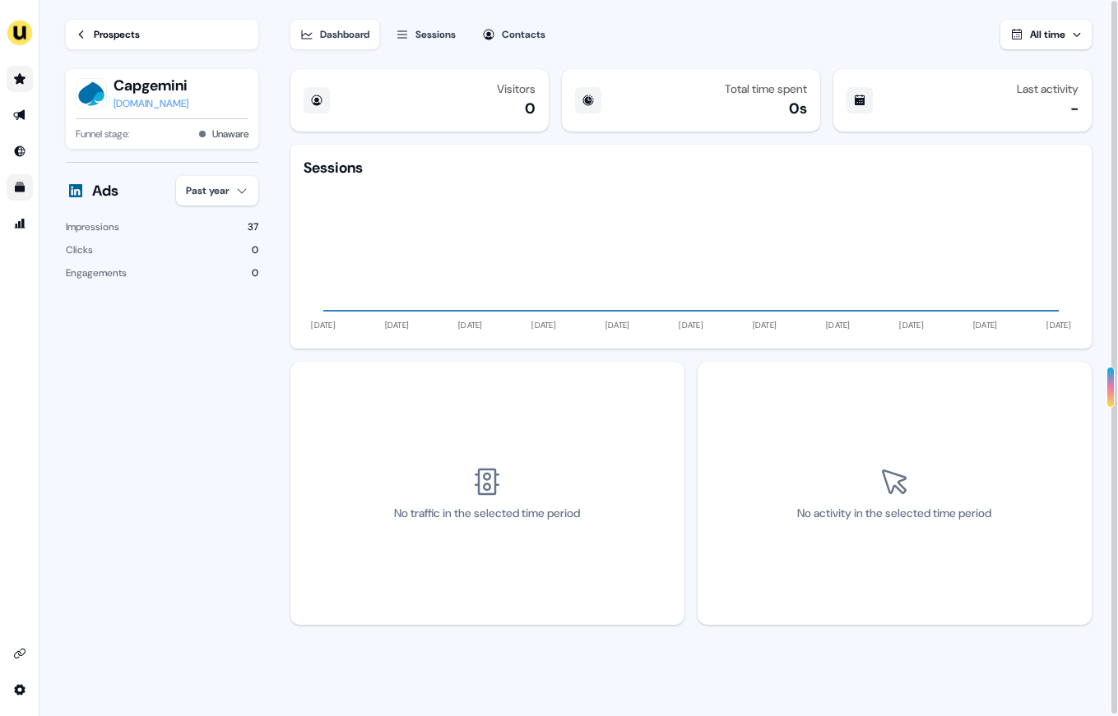
click at [416, 36] on button "Sessions" at bounding box center [426, 35] width 80 height 30
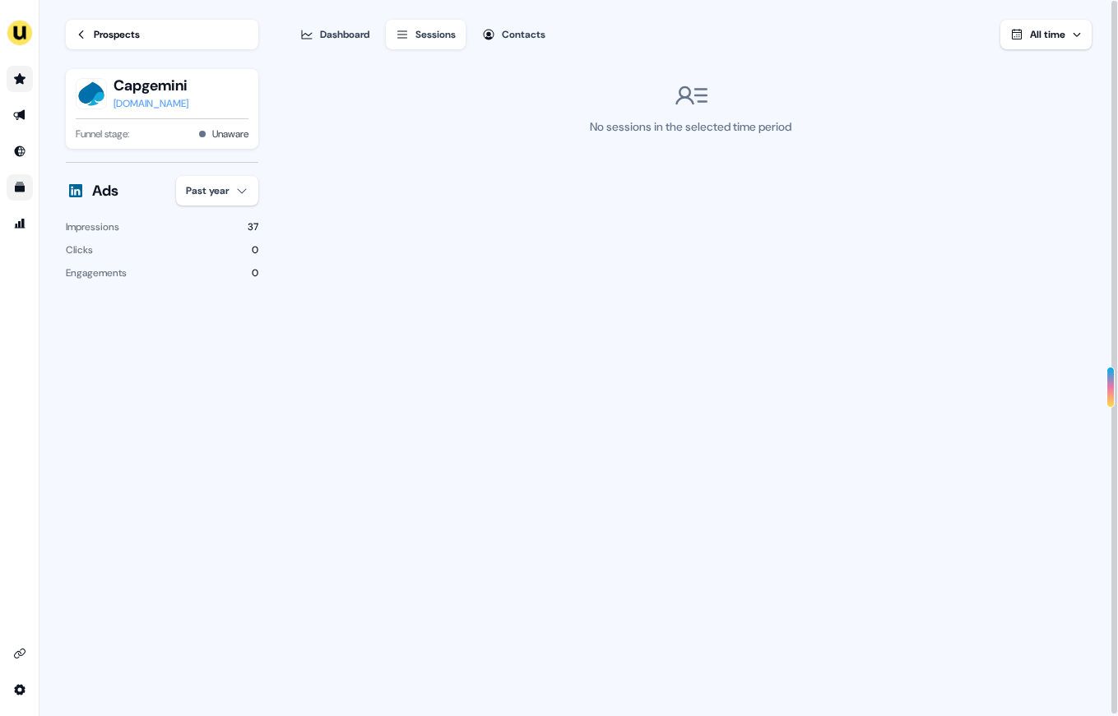
click at [331, 30] on div "Dashboard" at bounding box center [344, 34] width 49 height 16
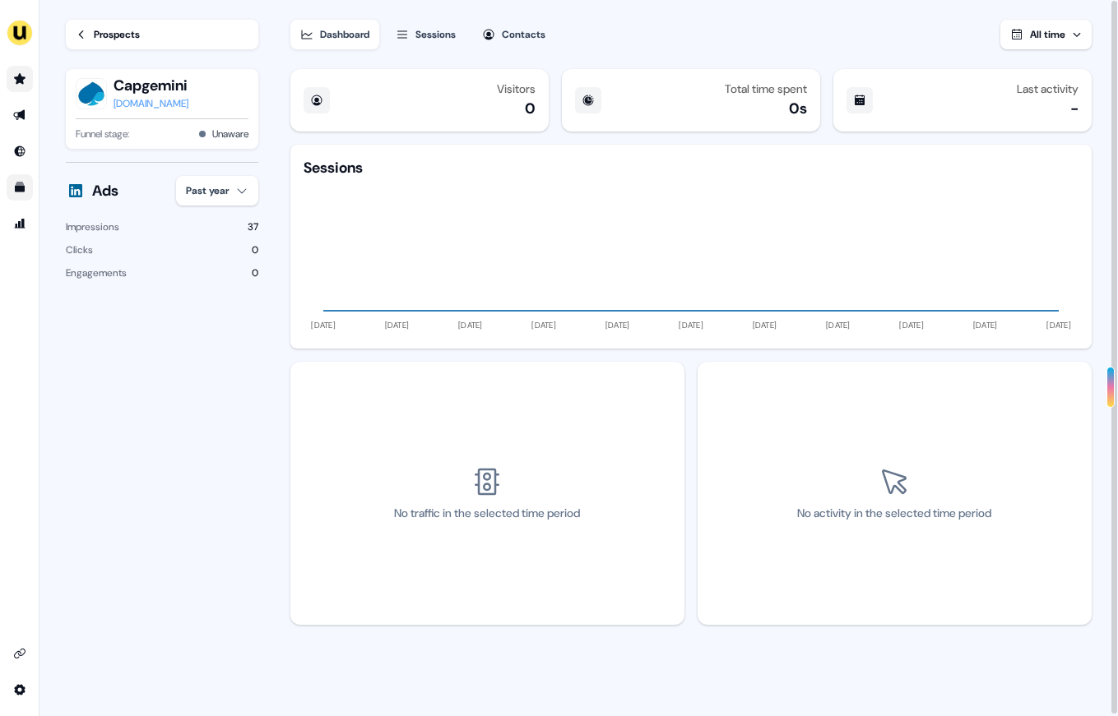
click at [503, 30] on button "Contacts" at bounding box center [513, 35] width 83 height 30
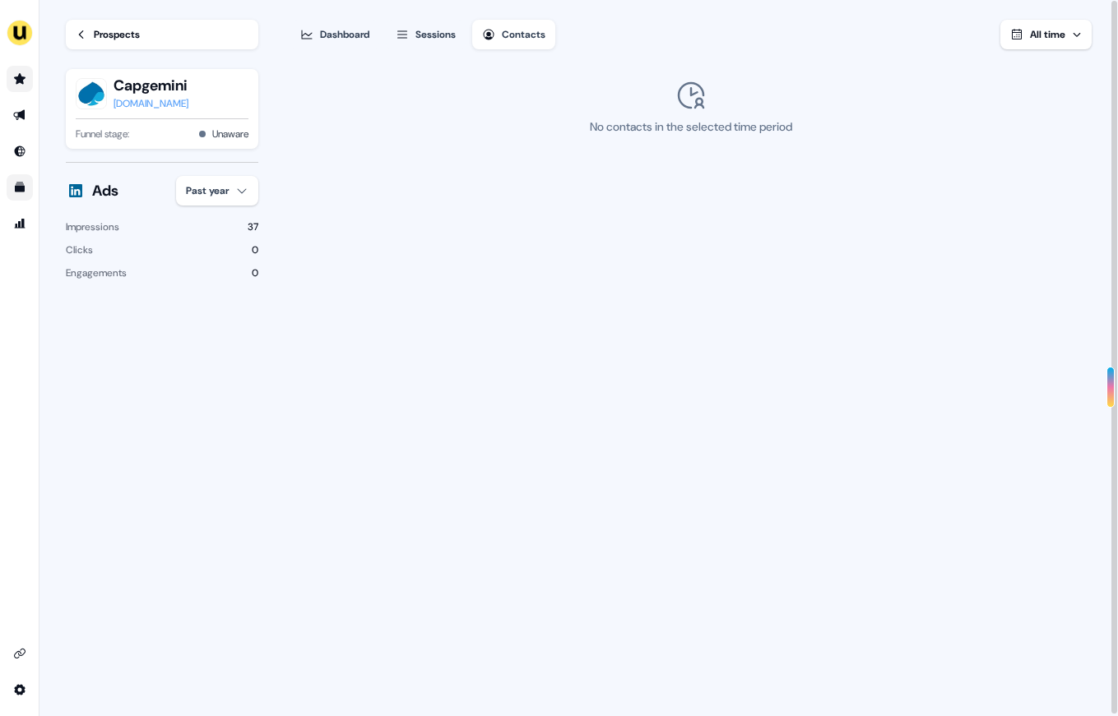
click at [347, 29] on div "Dashboard" at bounding box center [344, 34] width 49 height 16
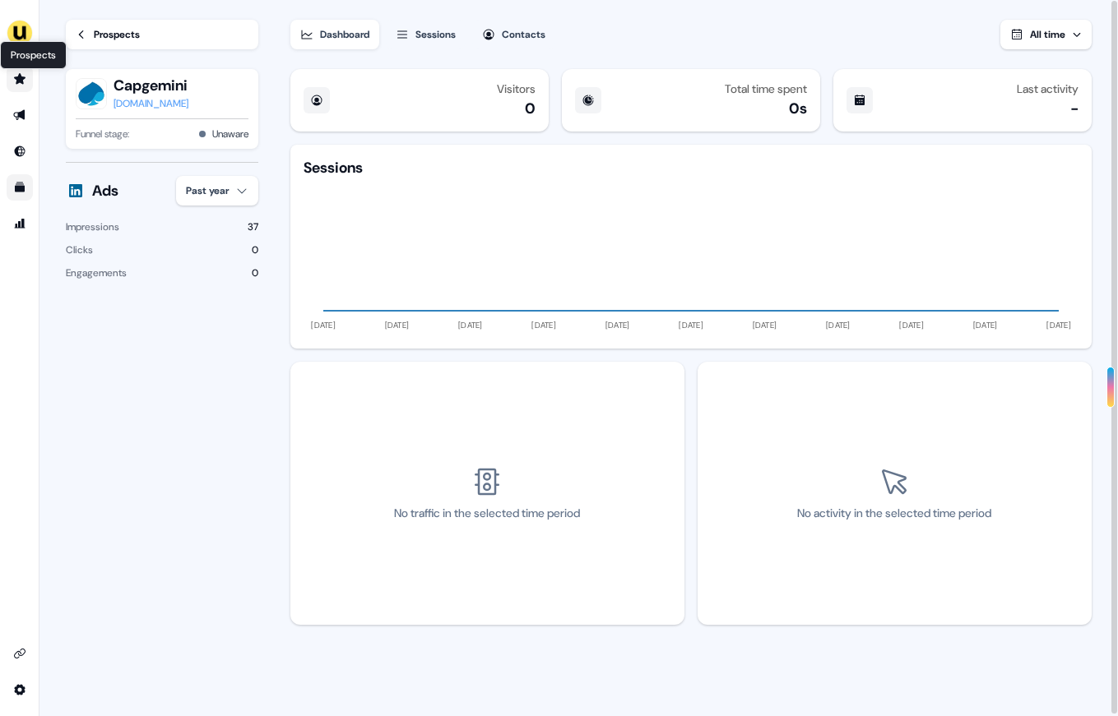
click at [23, 79] on icon "Go to prospects" at bounding box center [20, 78] width 12 height 11
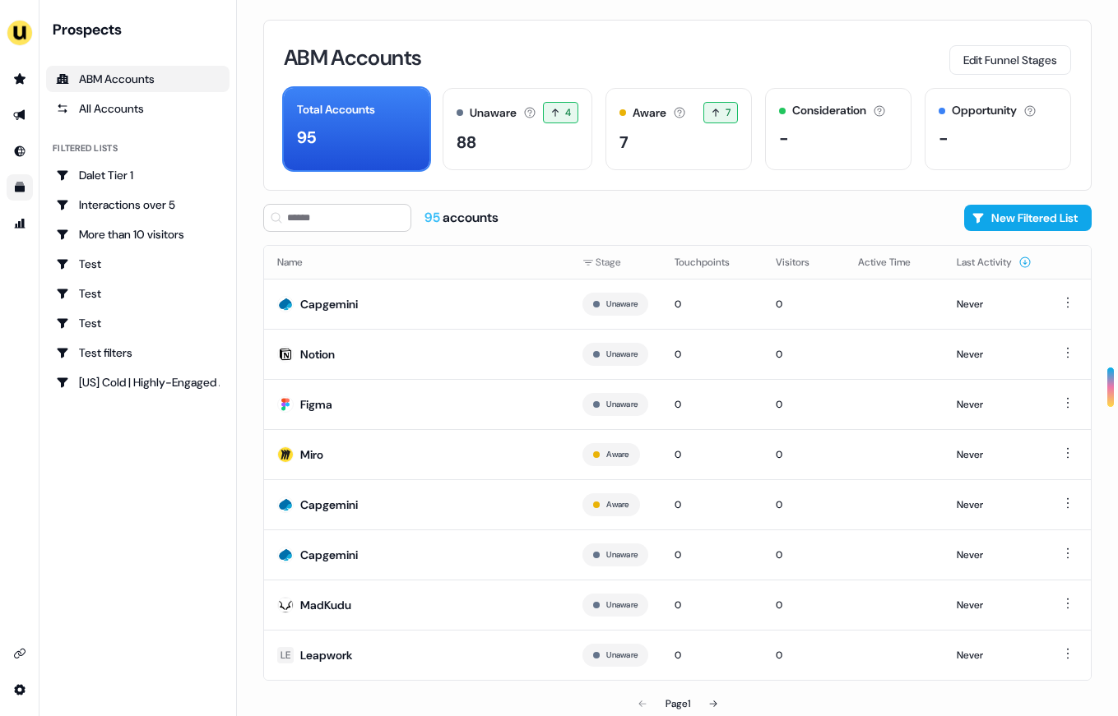
click at [34, 71] on li "side nav menu" at bounding box center [19, 79] width 39 height 26
click at [25, 74] on icon "Go to prospects" at bounding box center [19, 78] width 13 height 13
click at [16, 83] on icon "Go to prospects" at bounding box center [20, 78] width 12 height 11
click at [86, 78] on div "ABM Accounts" at bounding box center [138, 79] width 164 height 16
click at [20, 67] on link "Go to prospects" at bounding box center [20, 79] width 26 height 26
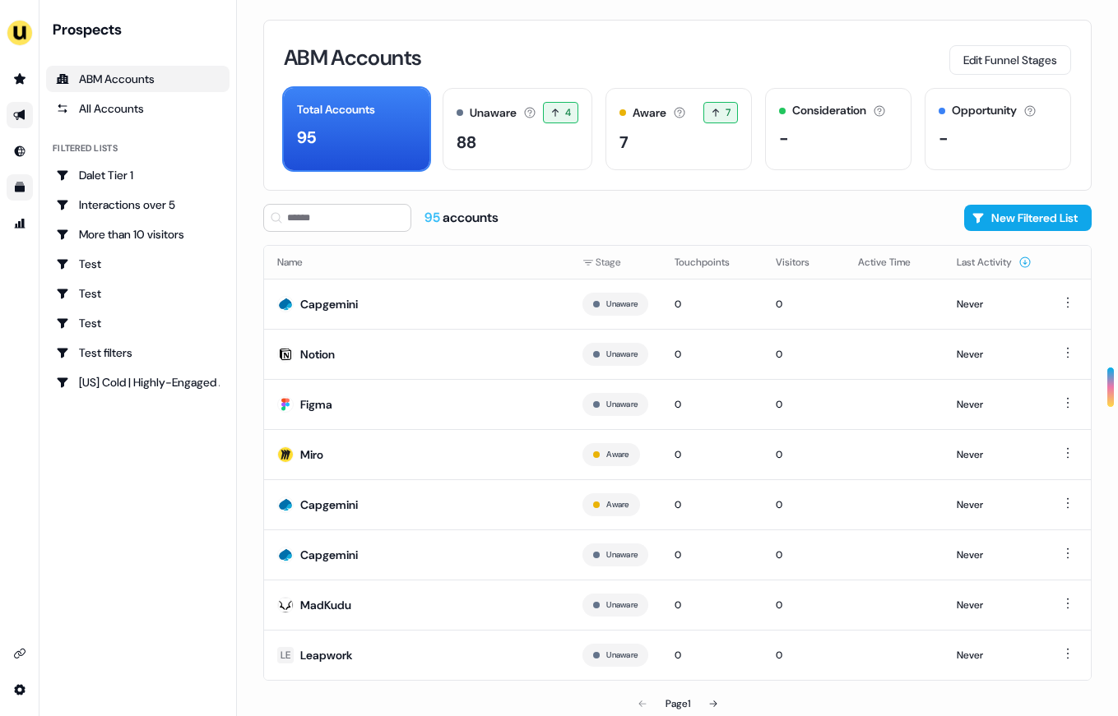
click at [20, 103] on link "Go to outbound experience" at bounding box center [20, 115] width 26 height 26
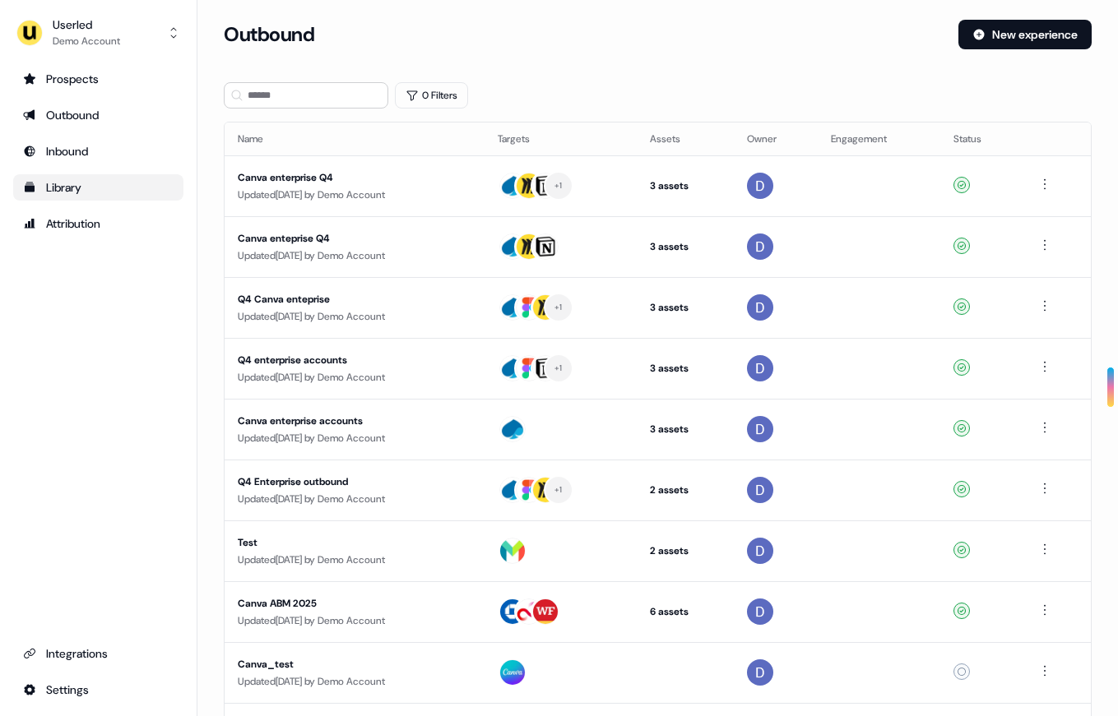
click at [81, 193] on div "Library" at bounding box center [98, 187] width 151 height 16
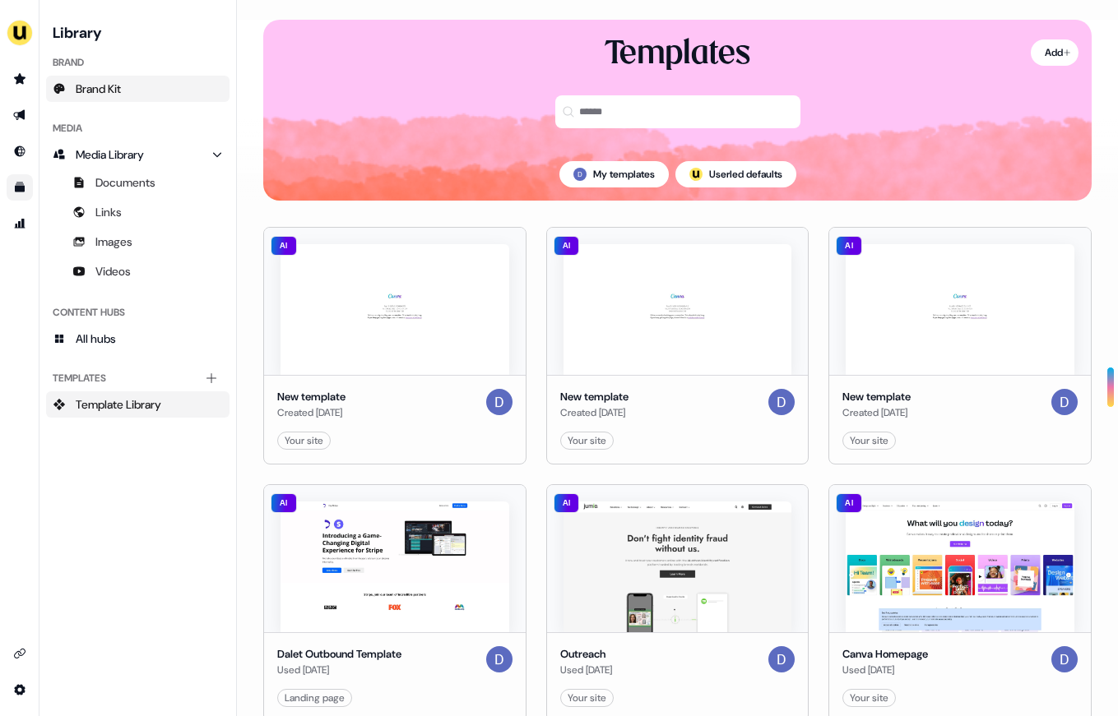
click at [114, 86] on span "Brand Kit" at bounding box center [98, 89] width 45 height 16
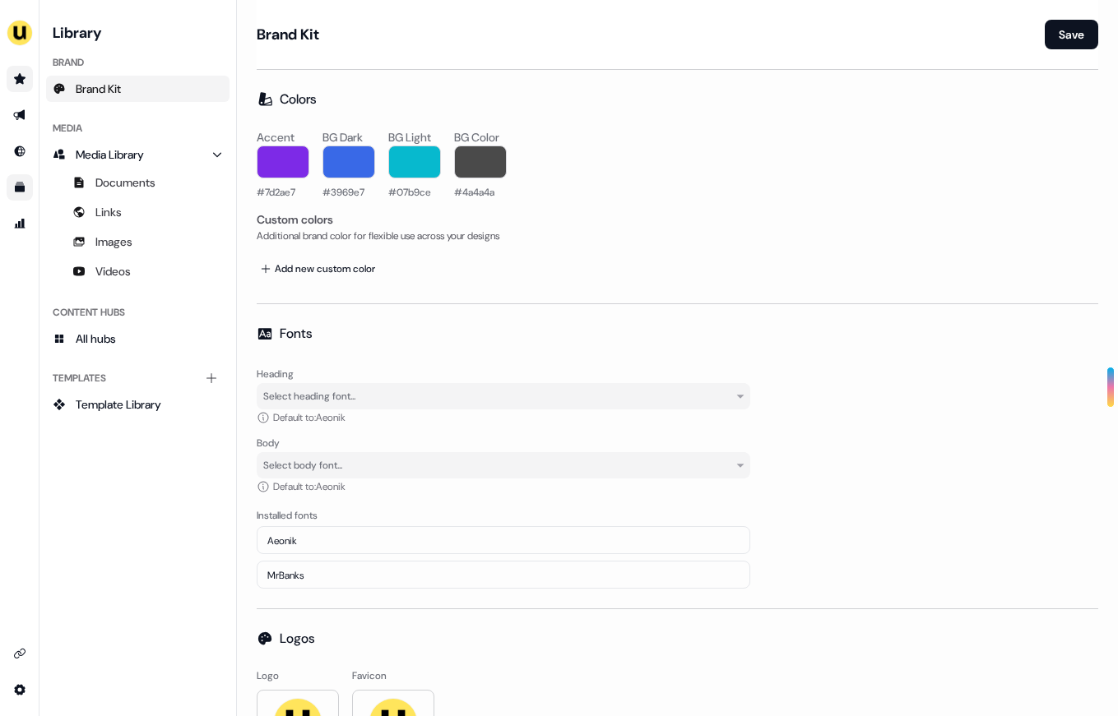
click at [19, 79] on icon "Go to prospects" at bounding box center [20, 78] width 12 height 11
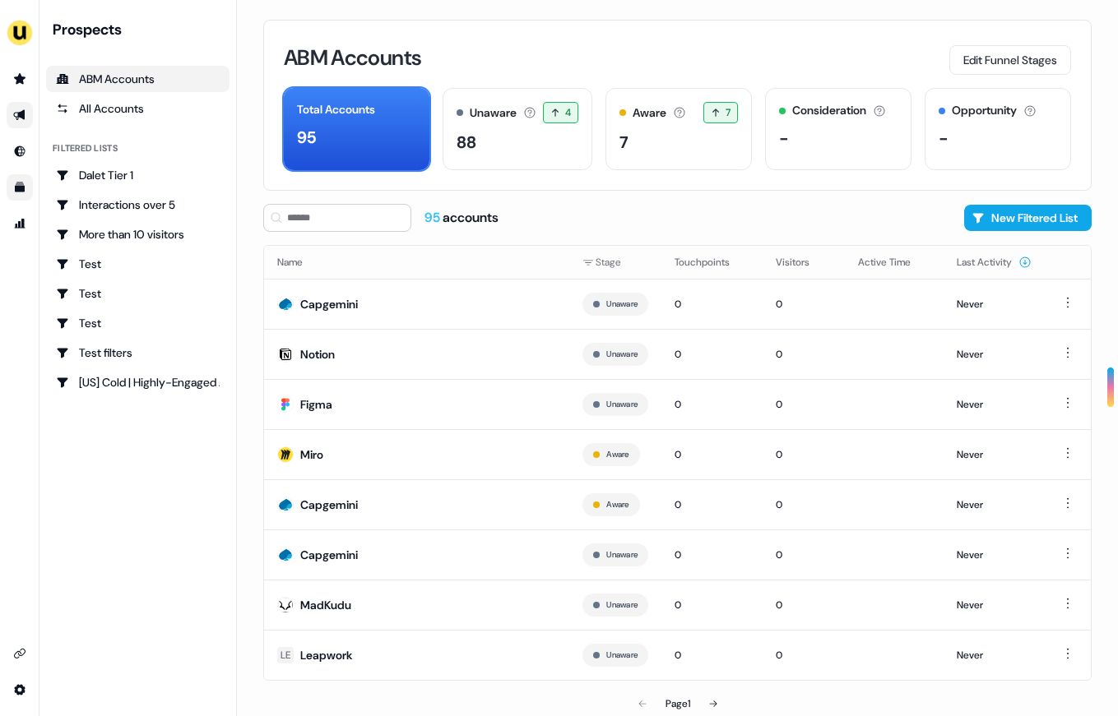
click at [28, 115] on link "Go to outbound experience" at bounding box center [20, 115] width 26 height 26
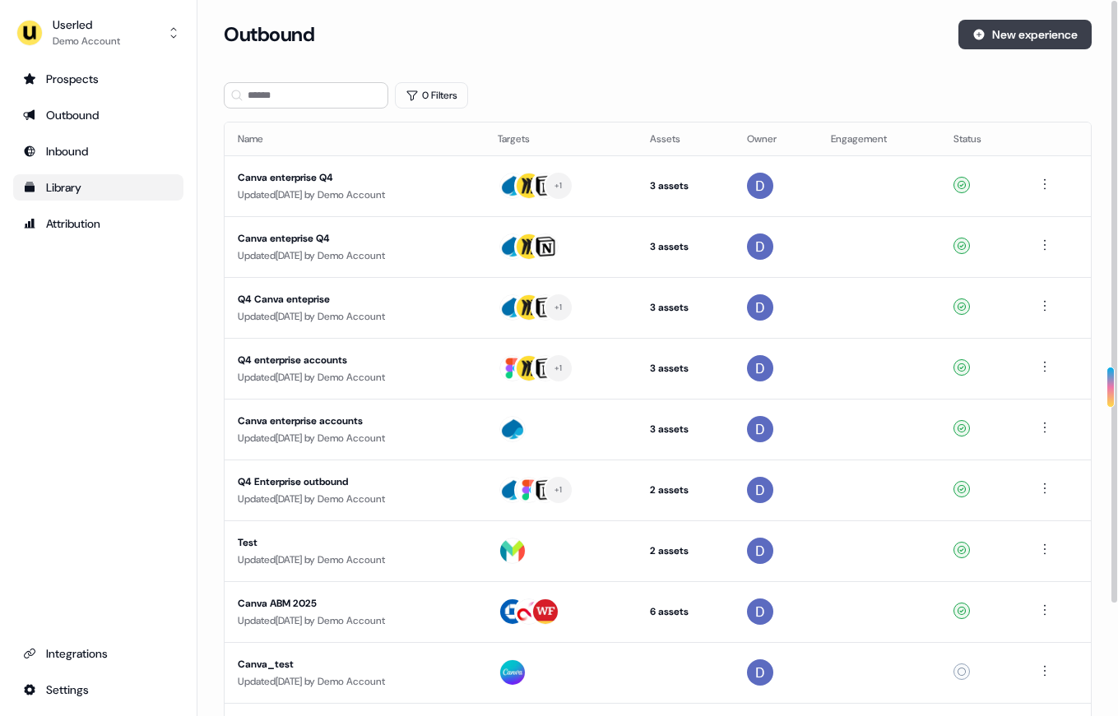
click at [987, 38] on button "New experience" at bounding box center [1024, 35] width 133 height 30
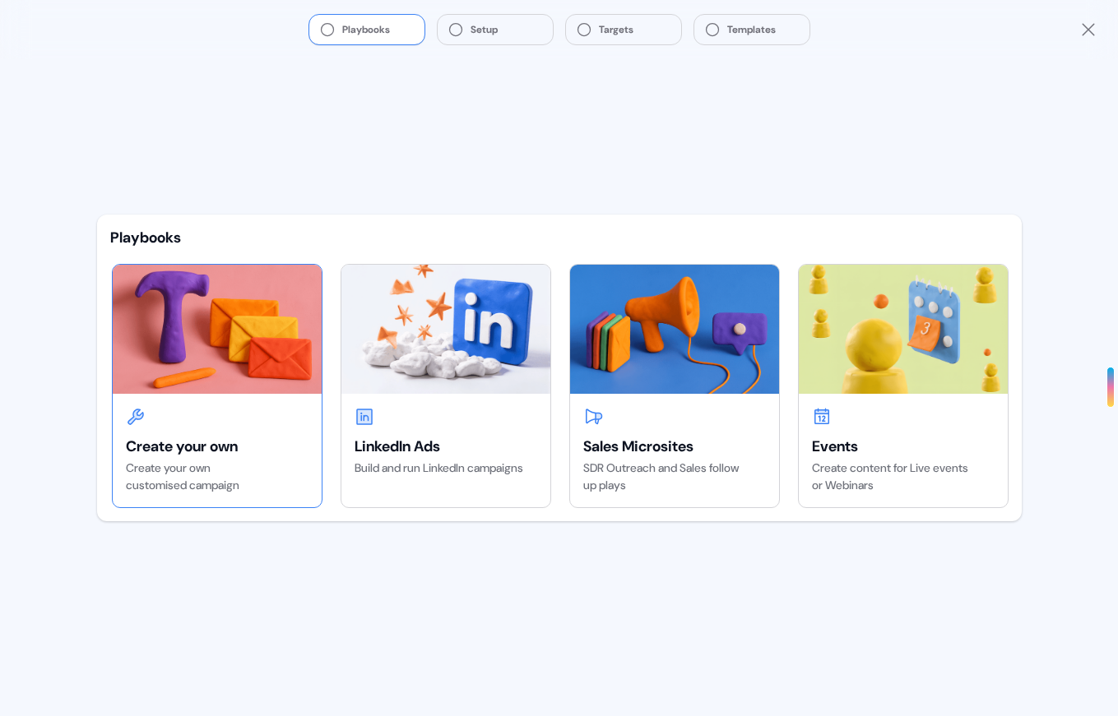
click at [213, 422] on div at bounding box center [217, 417] width 183 height 20
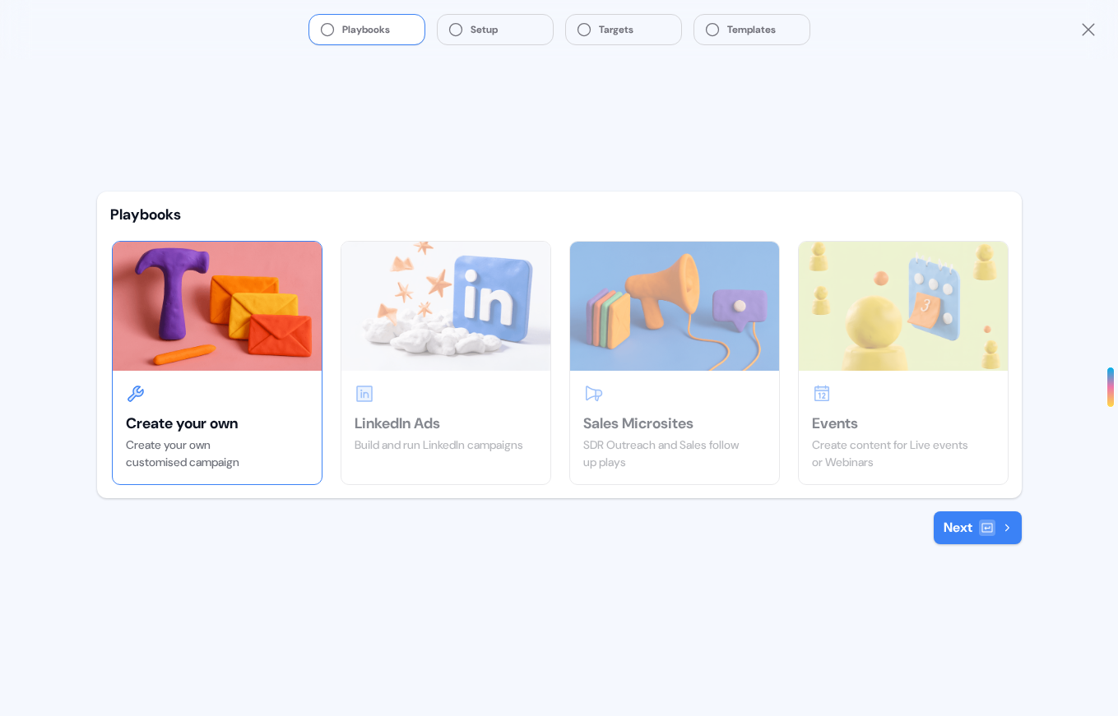
click at [999, 545] on div "Playbooks Create your own Create your own customised campaign LinkedIn Ads Buil…" at bounding box center [559, 387] width 951 height 657
click at [985, 533] on icon at bounding box center [987, 528] width 13 height 13
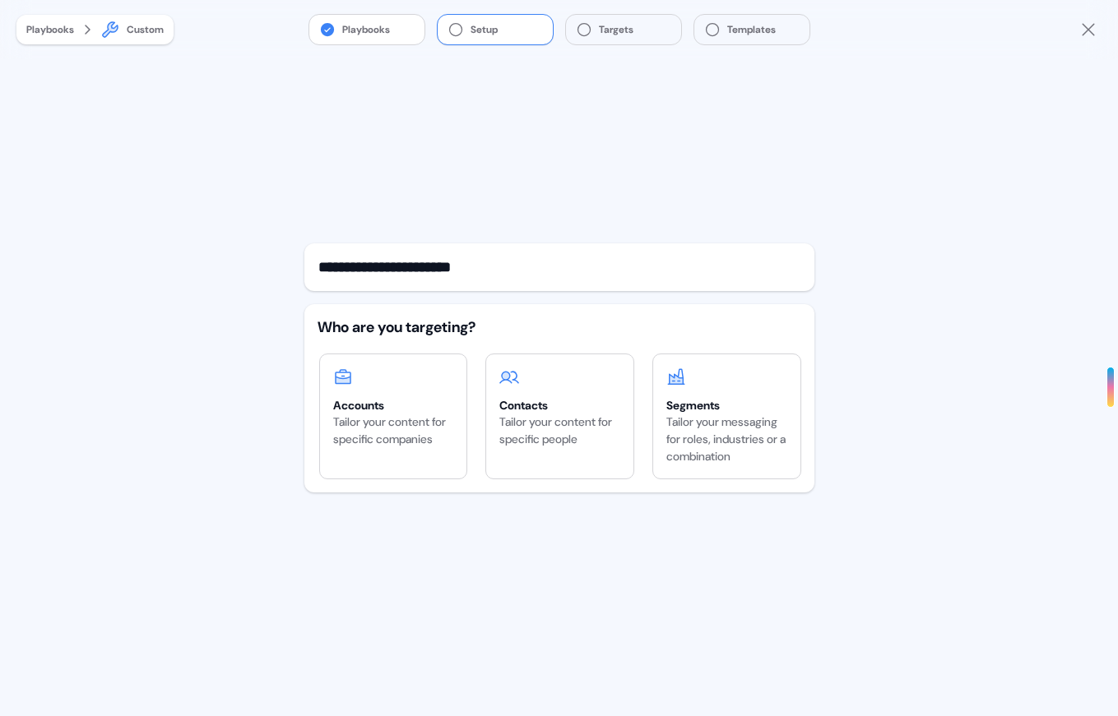
click at [415, 263] on input "**********" at bounding box center [559, 267] width 510 height 48
type input "**********"
click at [400, 401] on div "Accounts" at bounding box center [393, 405] width 121 height 16
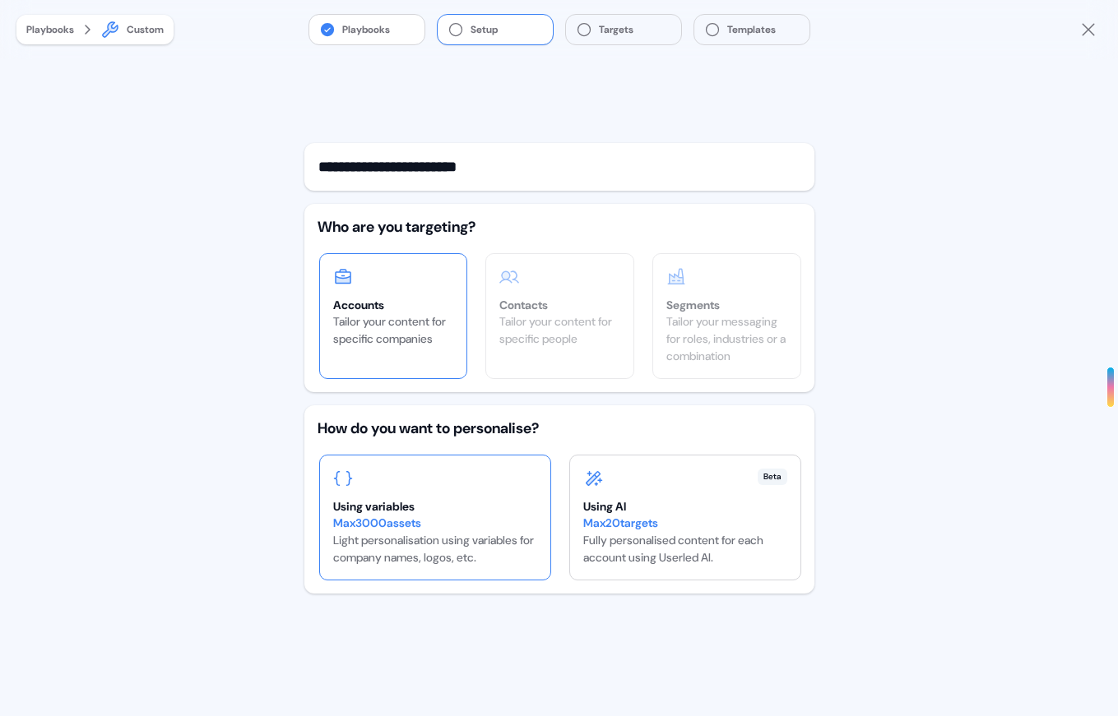
click at [484, 489] on div "Using variables Max 3000 assets Light personalisation using variables for compa…" at bounding box center [435, 518] width 230 height 124
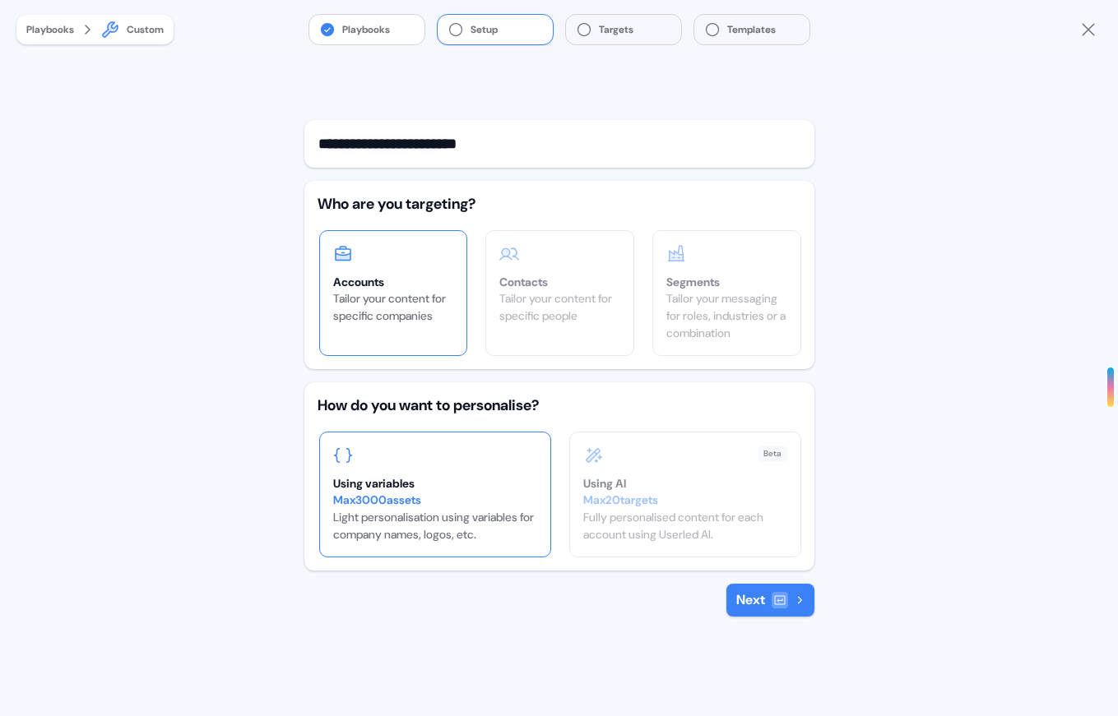
click at [778, 597] on icon at bounding box center [779, 600] width 13 height 13
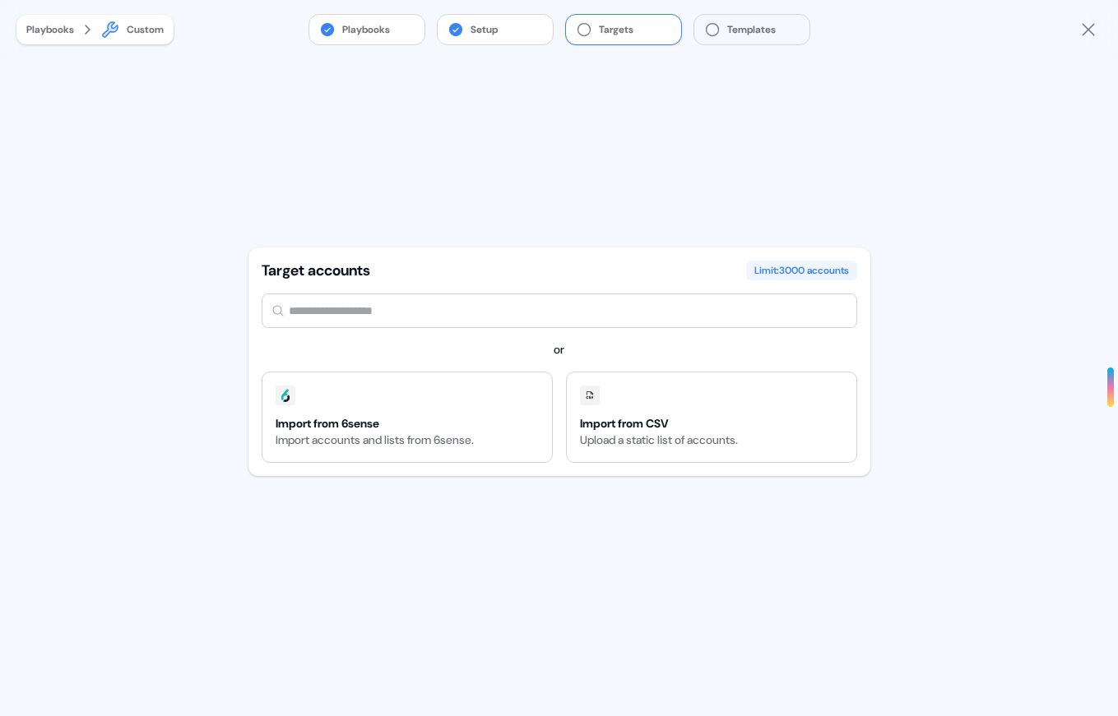
click at [423, 313] on input "text" at bounding box center [560, 311] width 596 height 35
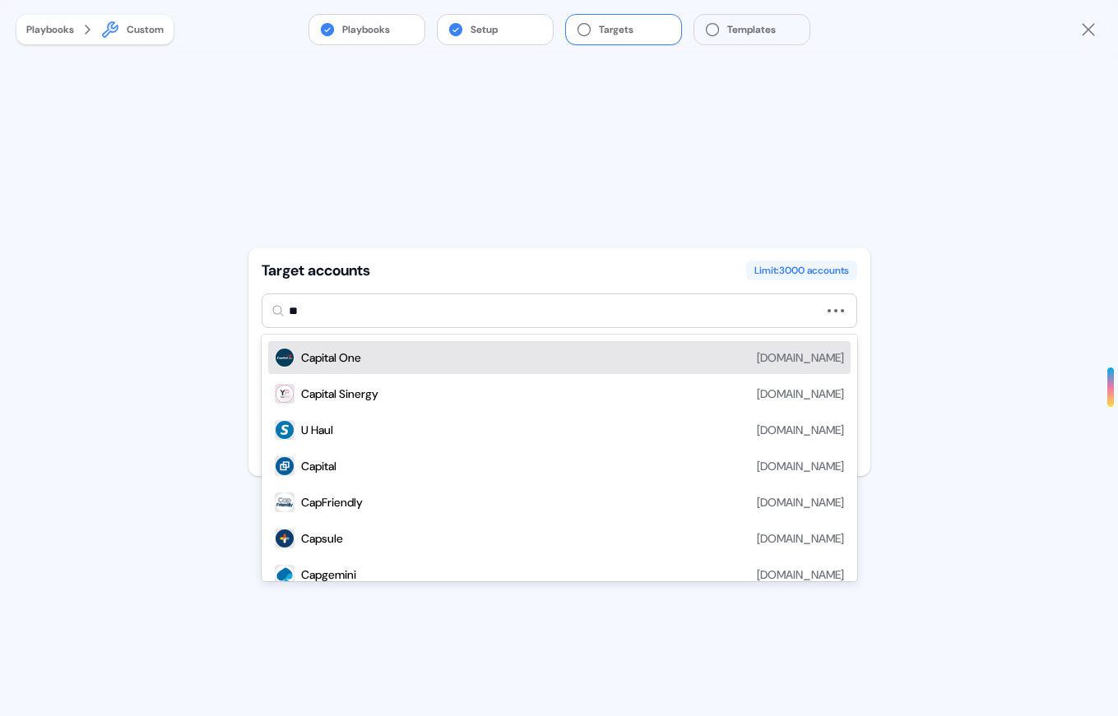
type input "*"
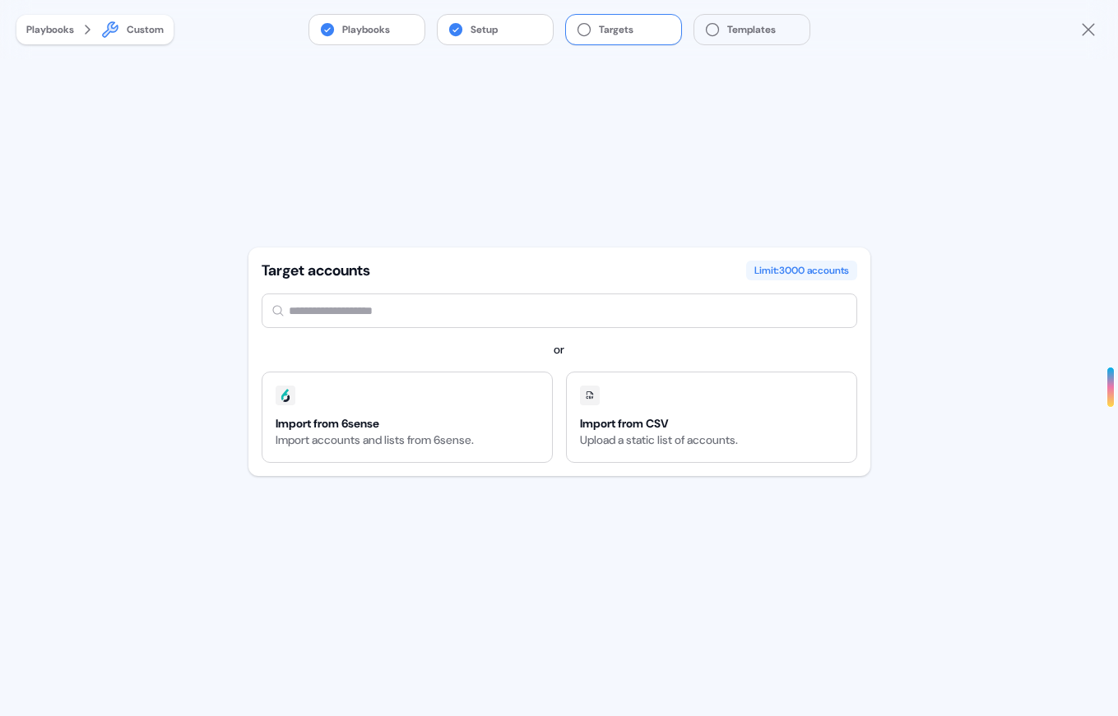
click at [415, 254] on div "Target accounts Limit: 3000 accounts Use Up and Down to choose options, press E…" at bounding box center [559, 362] width 622 height 229
click at [492, 315] on input "text" at bounding box center [560, 311] width 596 height 35
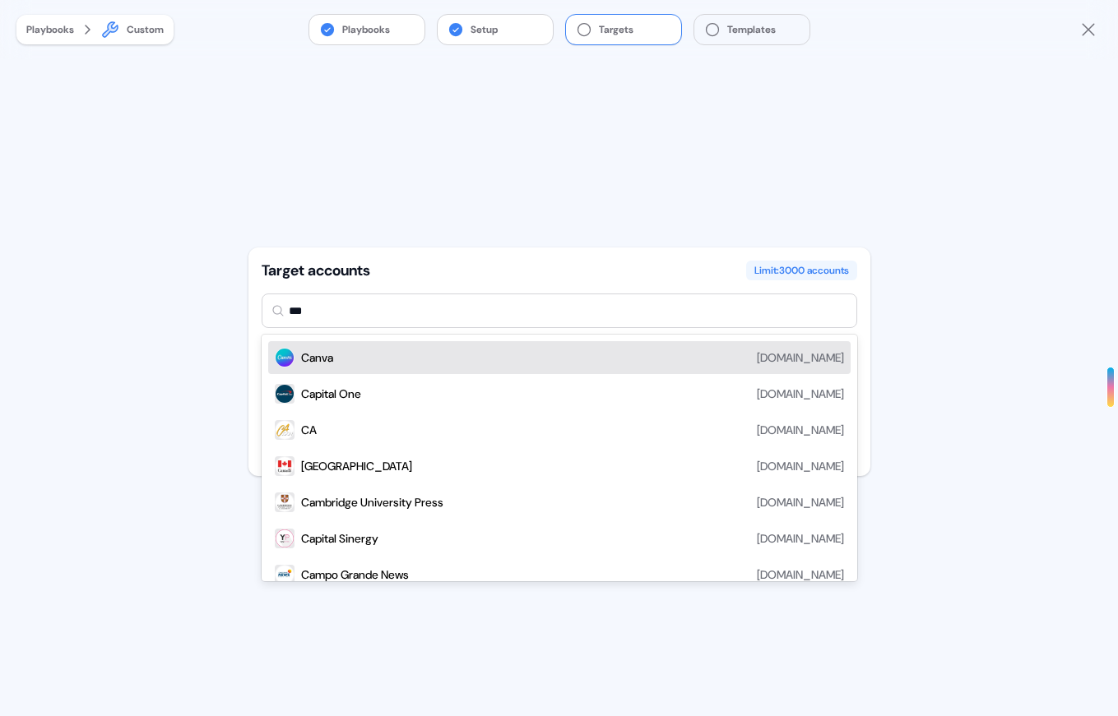
type input "****"
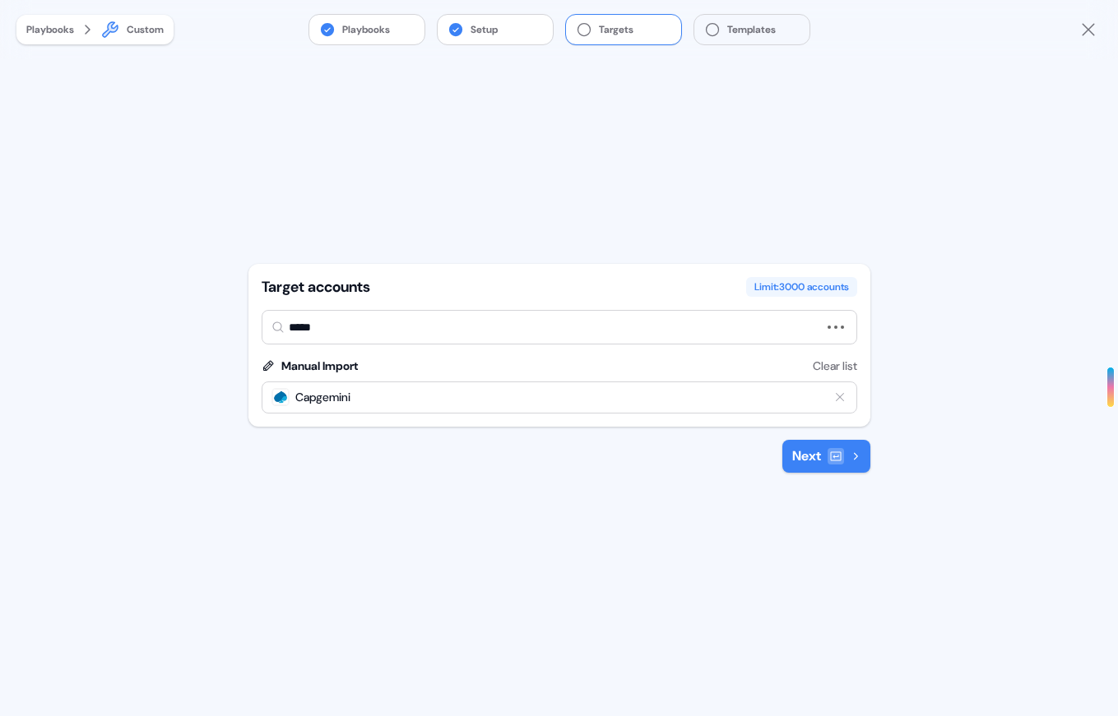
type input "******"
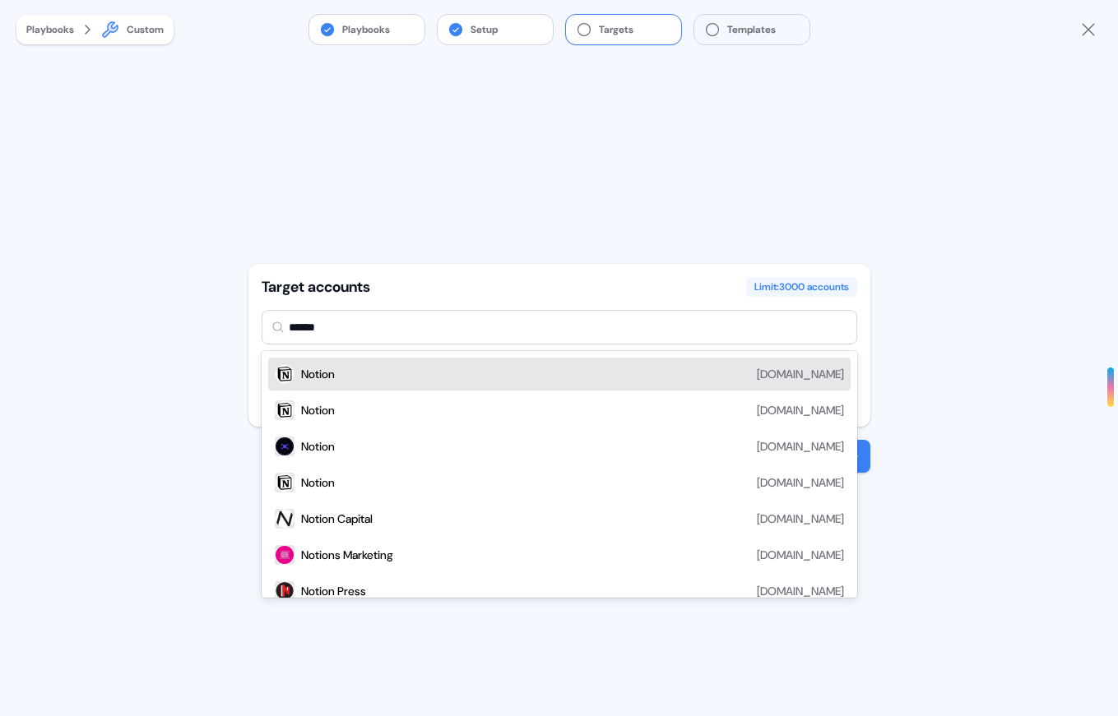
click at [416, 383] on div "Notion [DOMAIN_NAME]" at bounding box center [559, 374] width 582 height 33
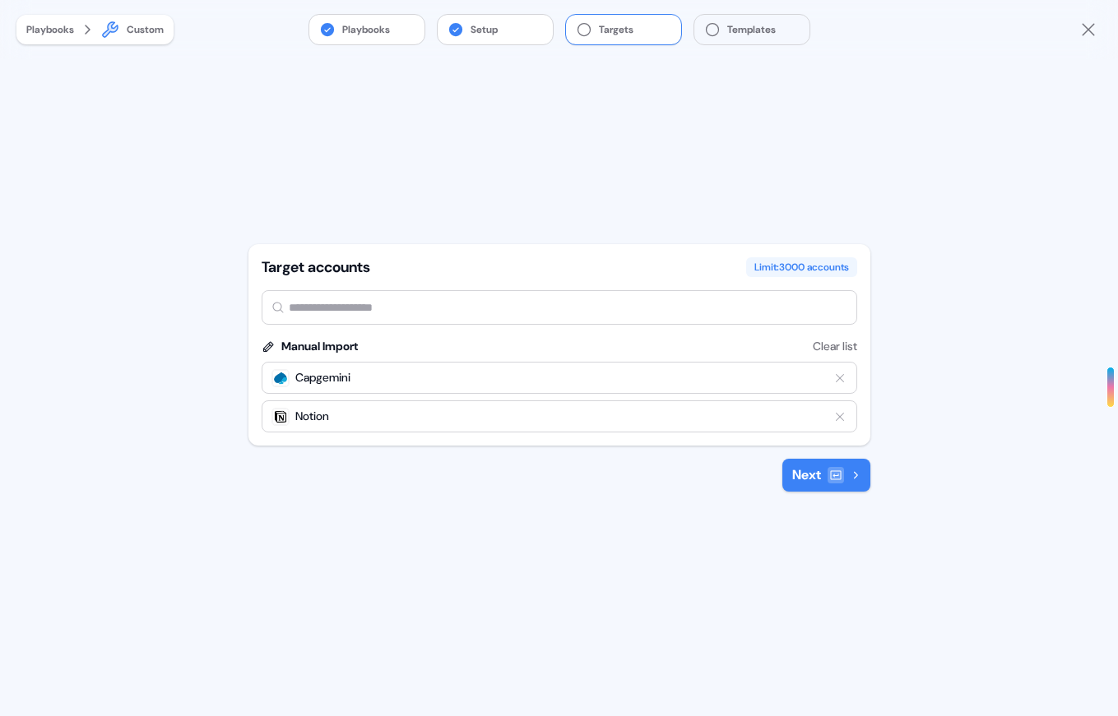
click at [394, 306] on input "text" at bounding box center [560, 307] width 596 height 35
type input "****"
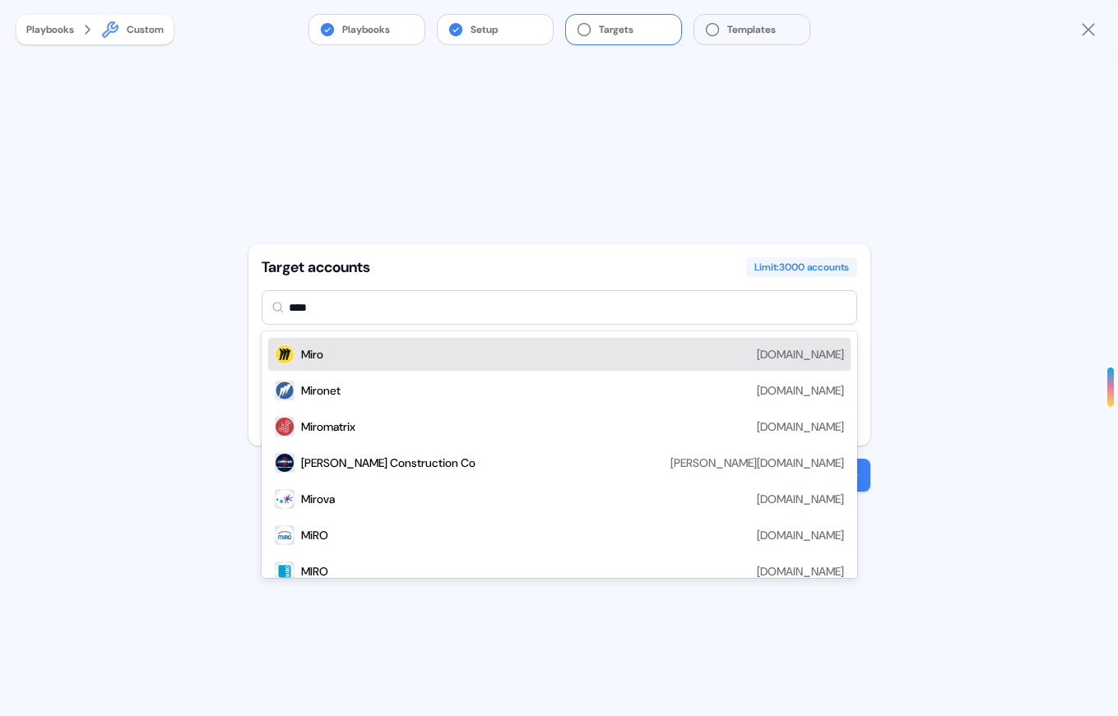
click at [413, 346] on div "[PERSON_NAME][DOMAIN_NAME]" at bounding box center [572, 355] width 543 height 20
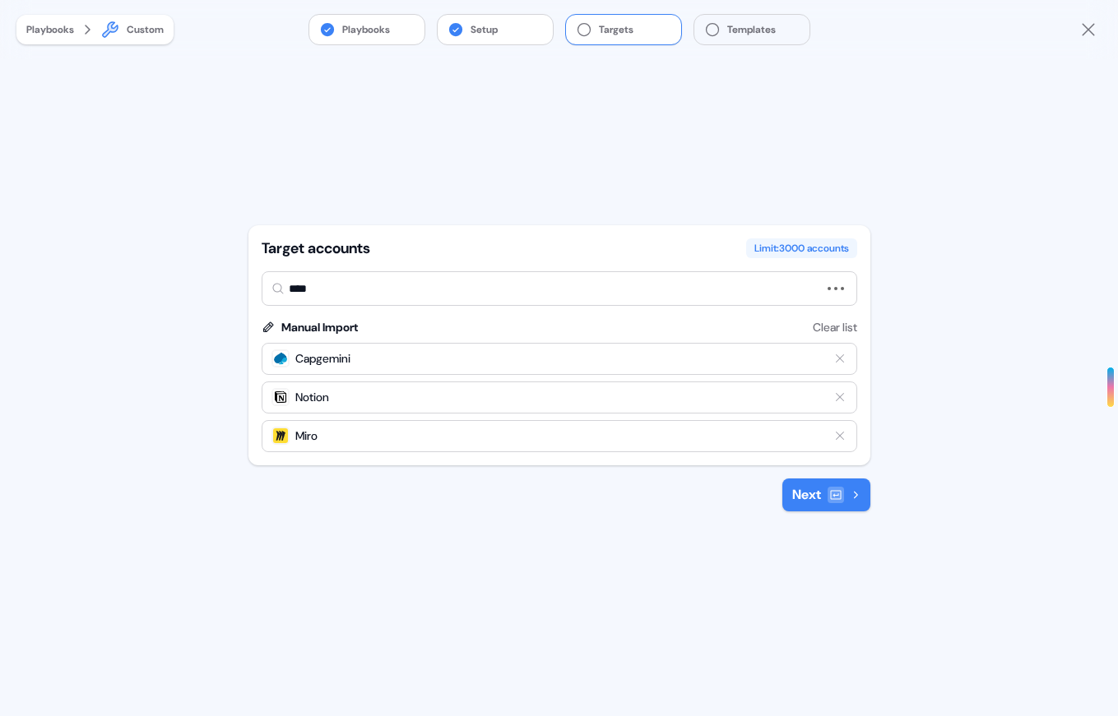
type input "*****"
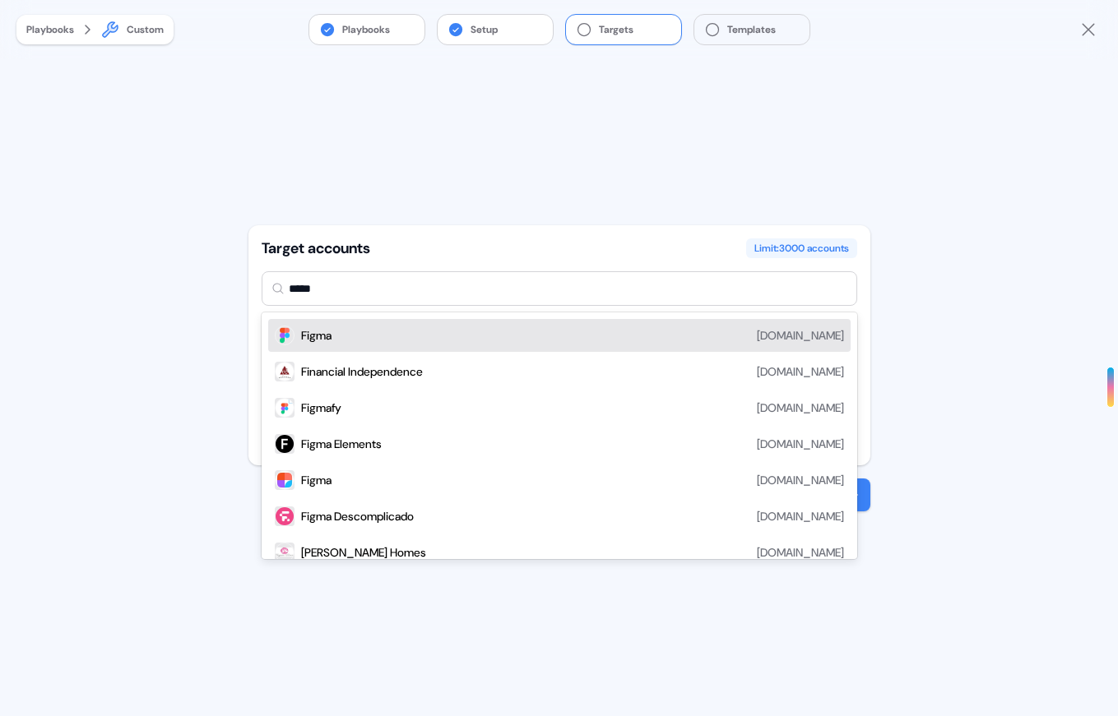
click at [385, 337] on div "Figma [DOMAIN_NAME]" at bounding box center [572, 336] width 543 height 20
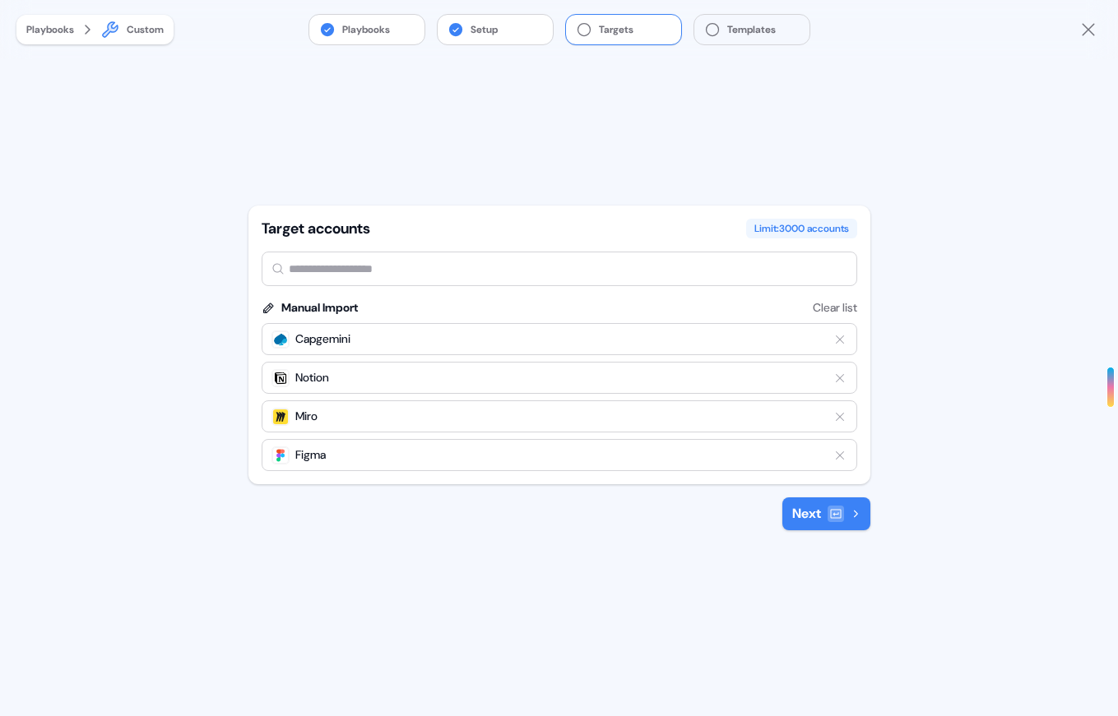
click at [818, 510] on button "Next" at bounding box center [826, 514] width 88 height 33
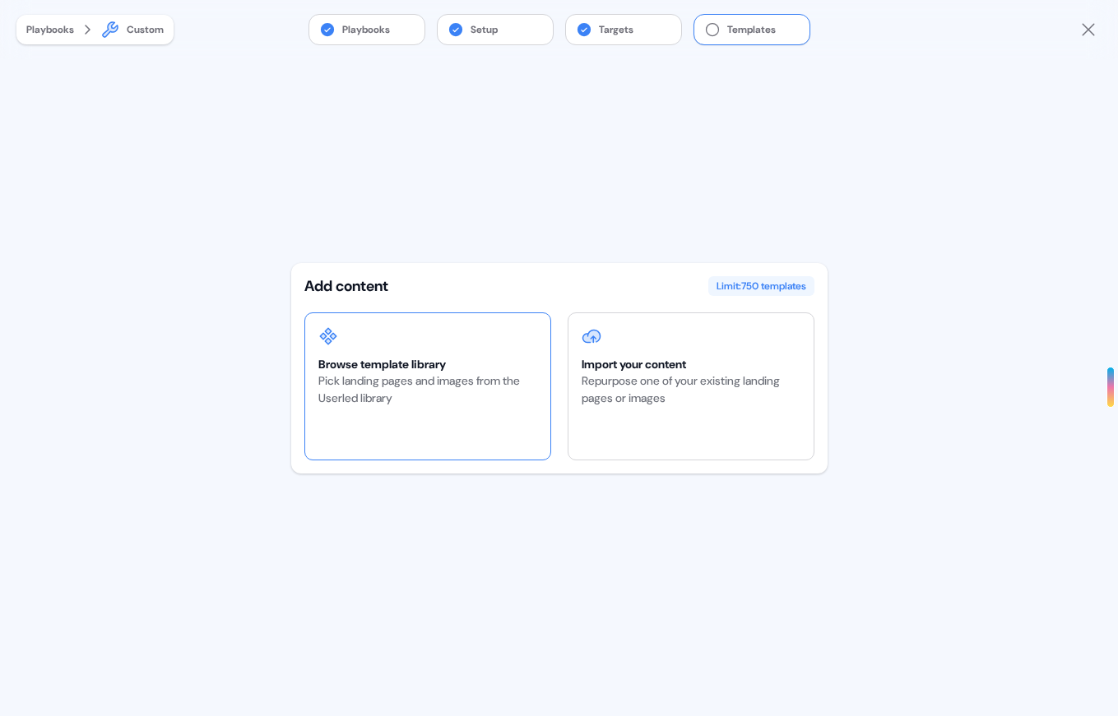
click at [452, 380] on div "Pick landing pages and images from the Userled library" at bounding box center [427, 390] width 219 height 35
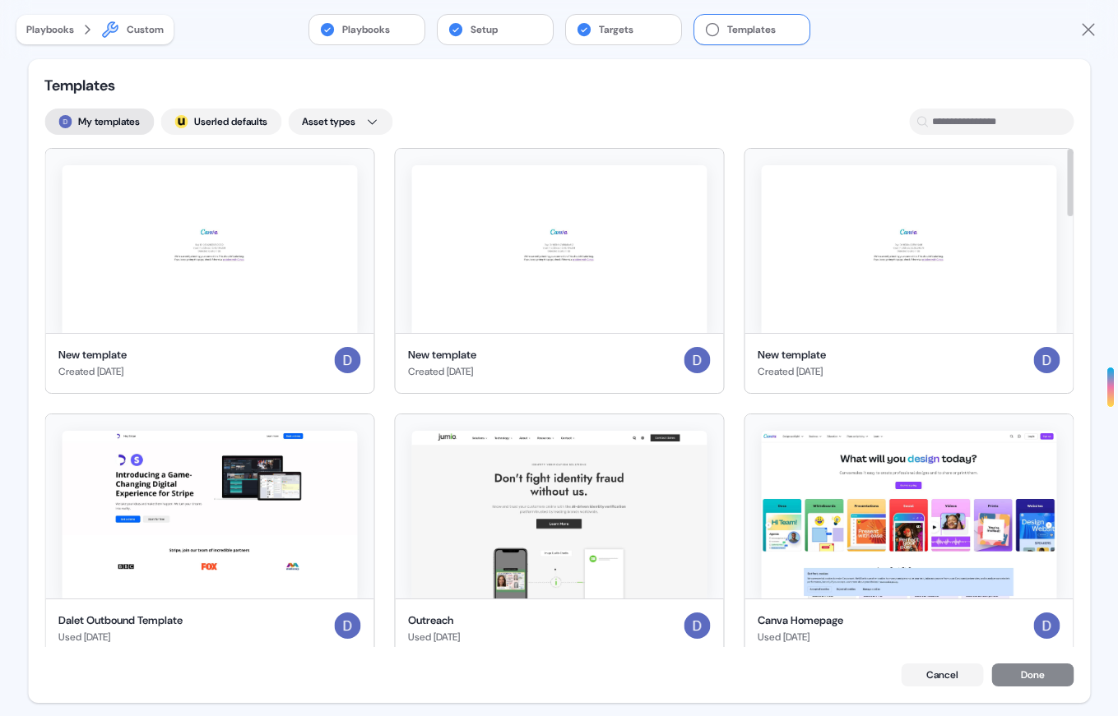
click at [115, 127] on button "My templates" at bounding box center [98, 122] width 109 height 26
click at [213, 121] on button "; Userled defaults" at bounding box center [220, 122] width 121 height 26
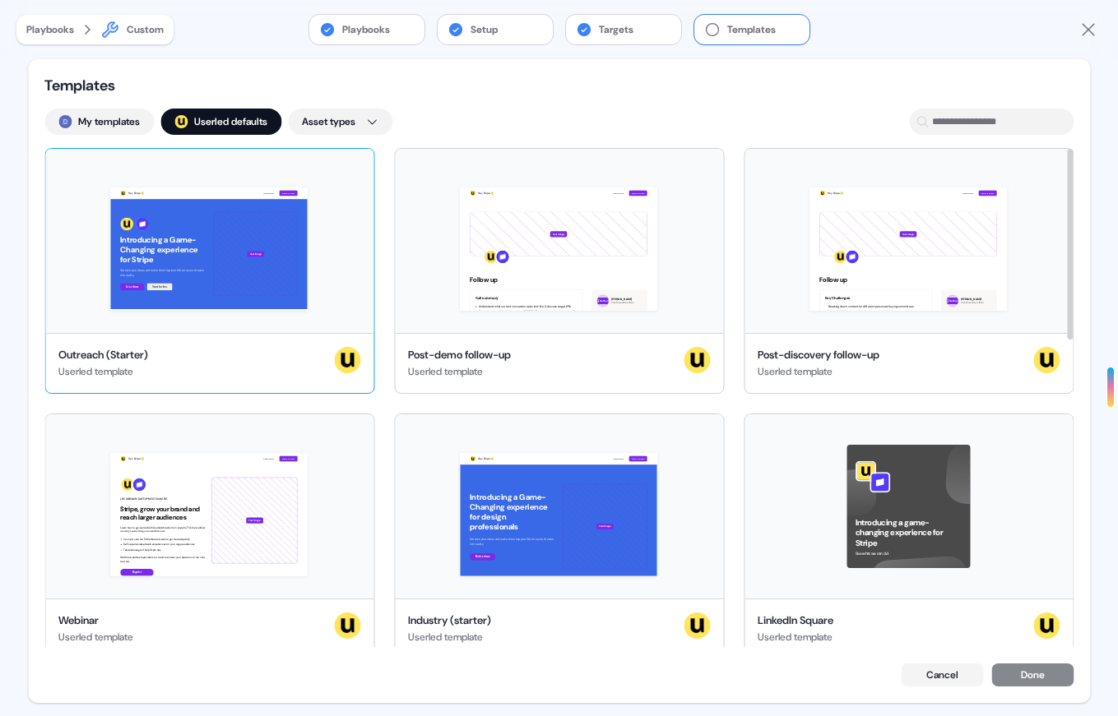
click at [335, 178] on div "Hey Stripe 👋 Learn more Book a demo Introducing a Game-Changing experience for …" at bounding box center [209, 241] width 328 height 184
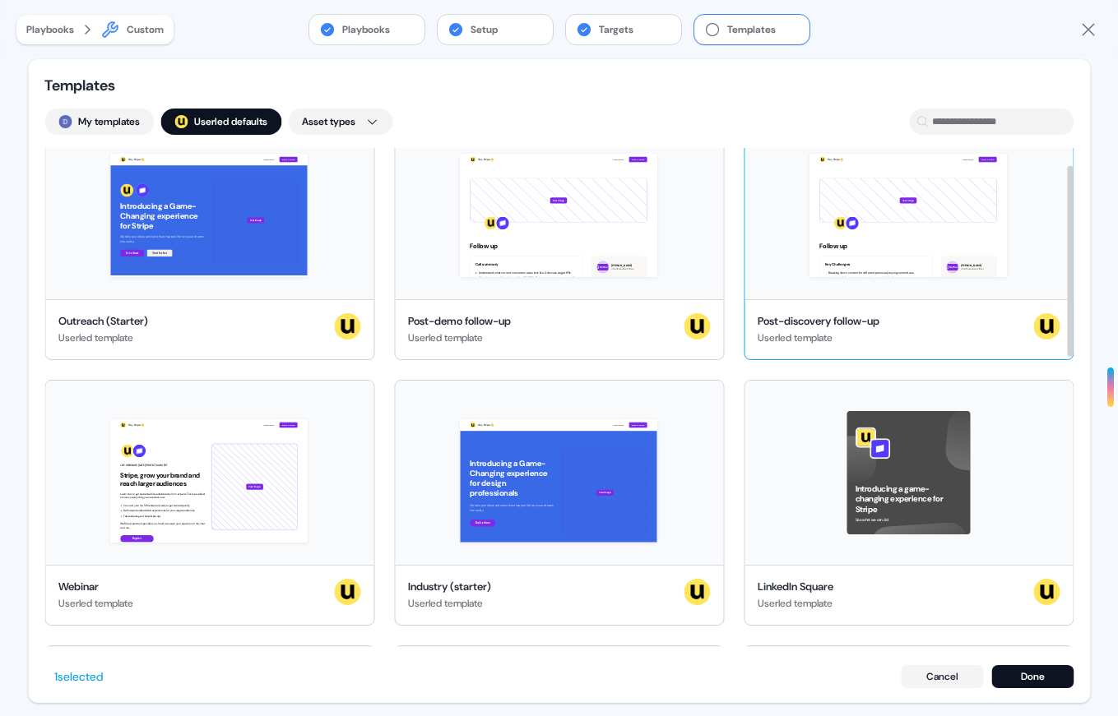
scroll to position [48, 0]
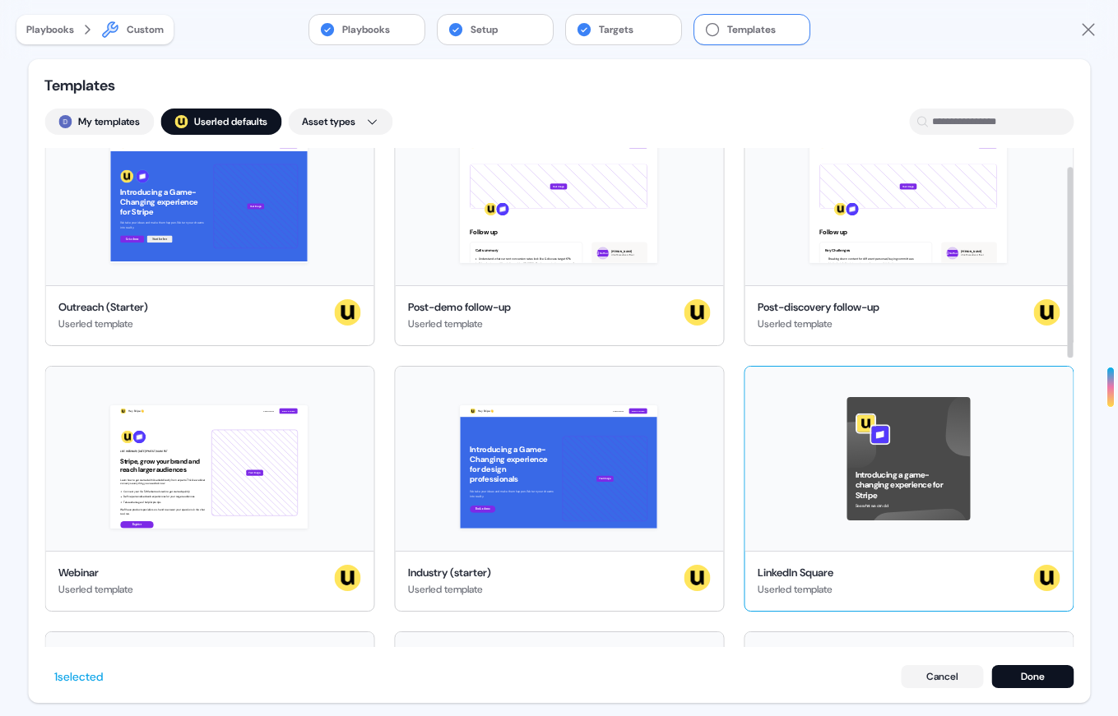
click at [813, 400] on div "Introducing a game-changing experience for Stripe See what we can do!" at bounding box center [908, 459] width 328 height 184
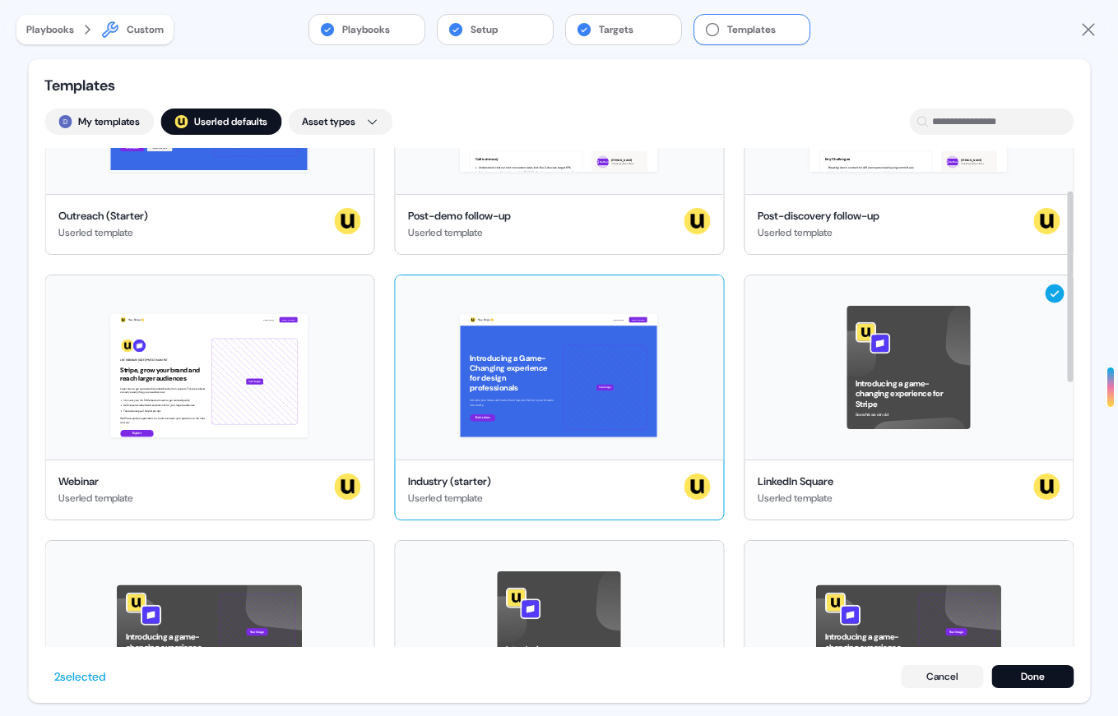
scroll to position [82, 0]
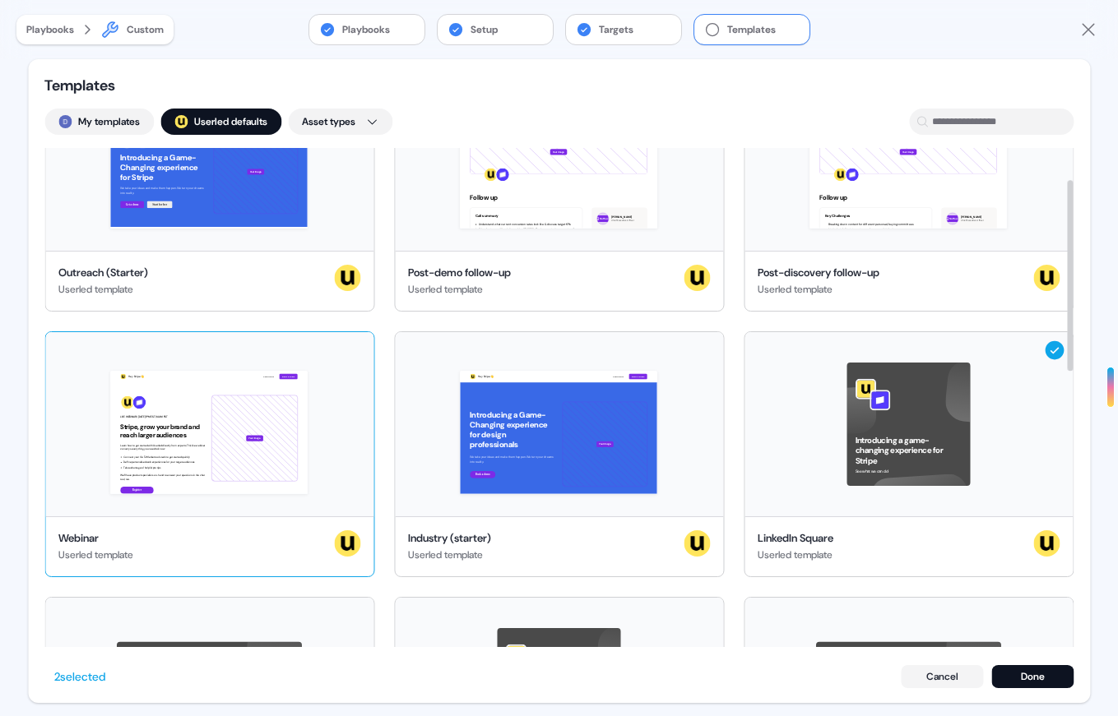
click at [347, 383] on div "Hey Stripe 👋 Learn more Book a demo LIVE WEBINAR | [DATE] 1PM EST | 10AM PST St…" at bounding box center [209, 424] width 328 height 184
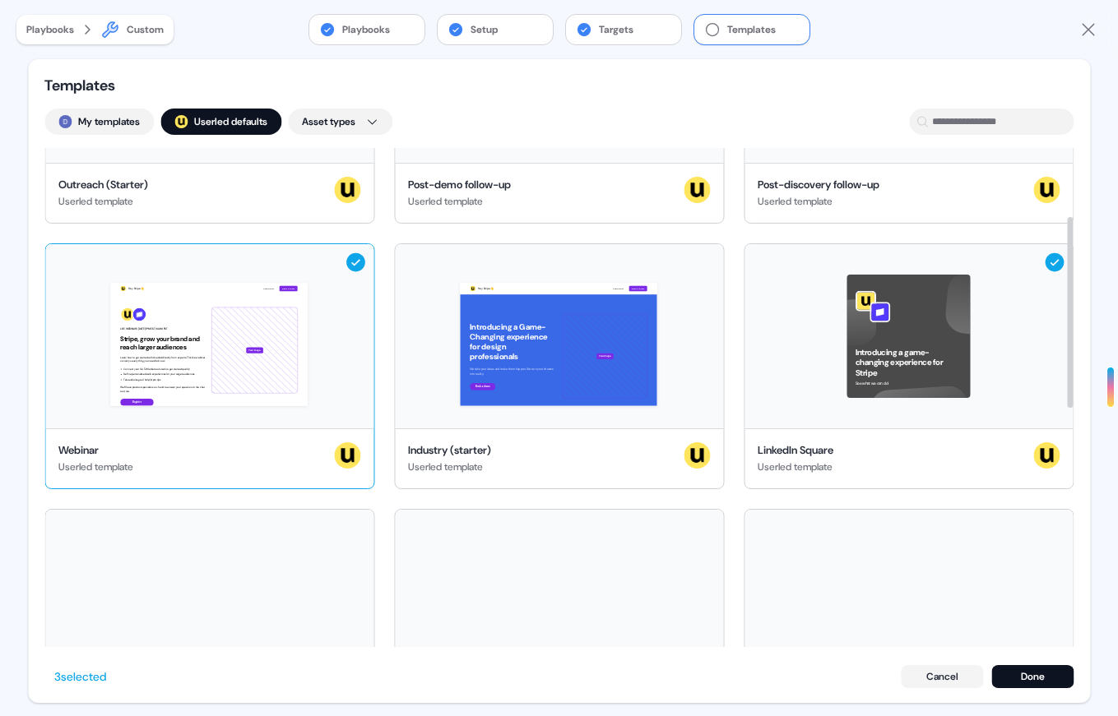
scroll to position [192, 0]
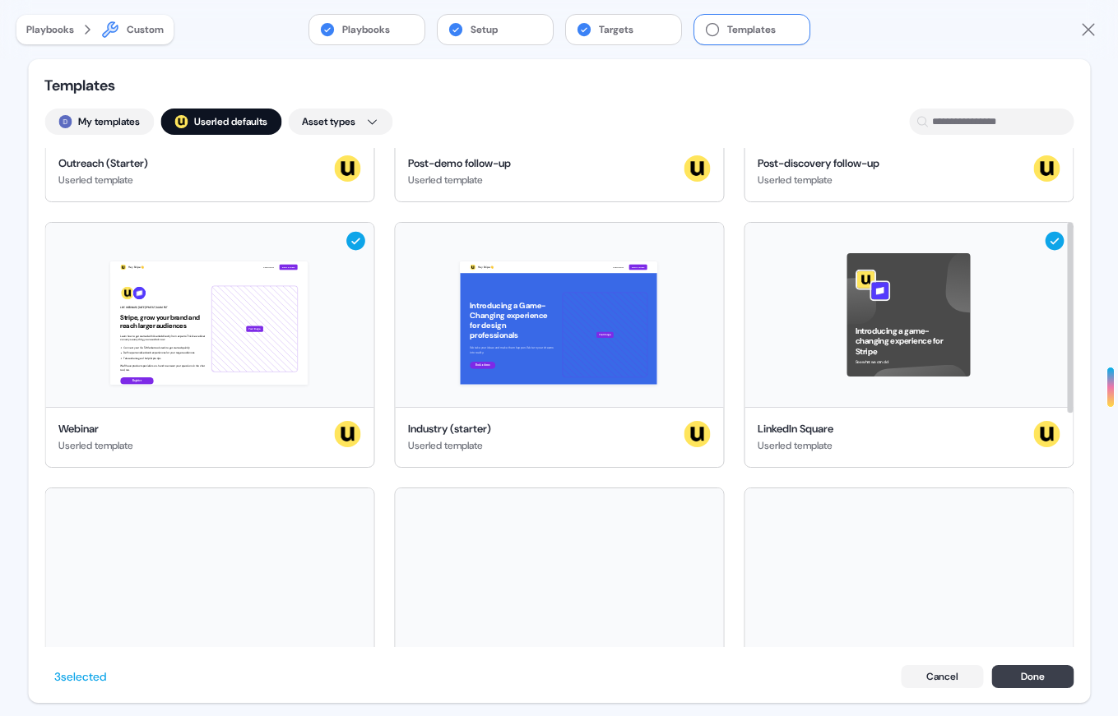
click at [1035, 665] on button "Done" at bounding box center [1032, 676] width 82 height 23
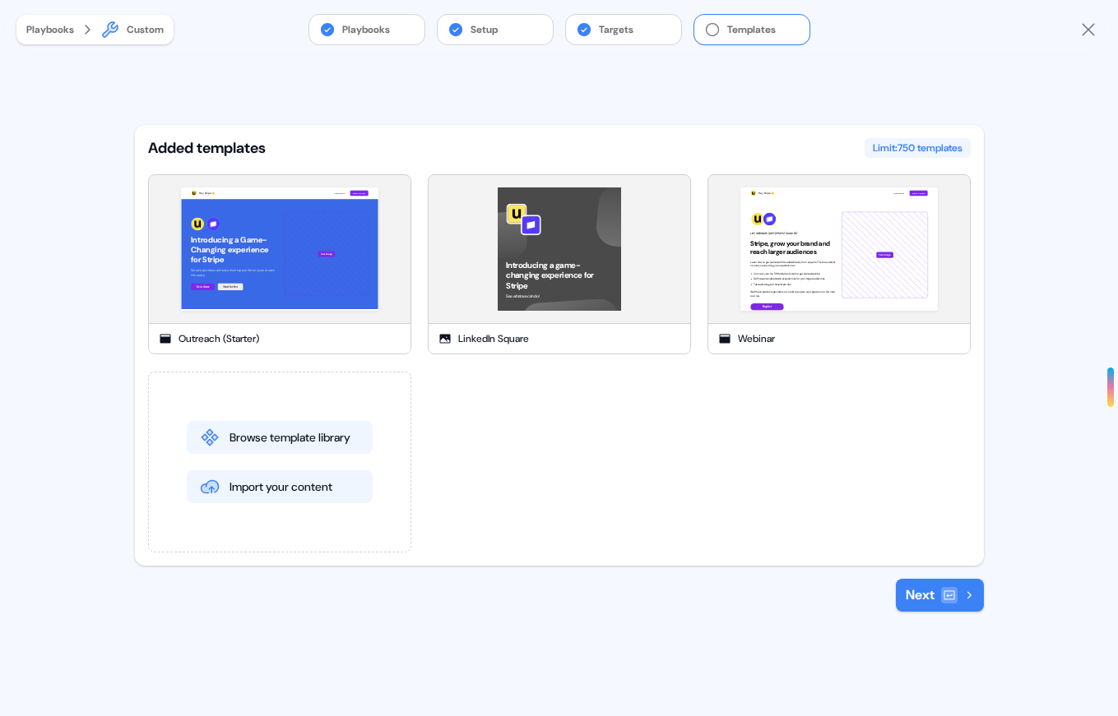
click at [938, 592] on button "Next" at bounding box center [940, 595] width 88 height 33
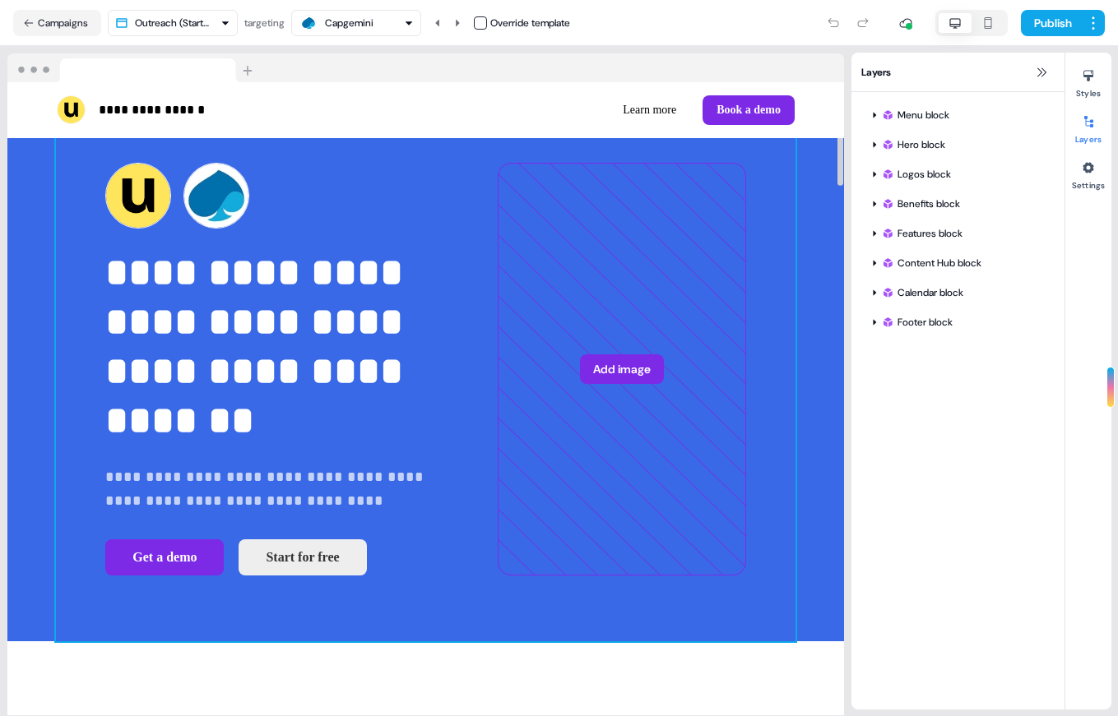
scroll to position [2, 0]
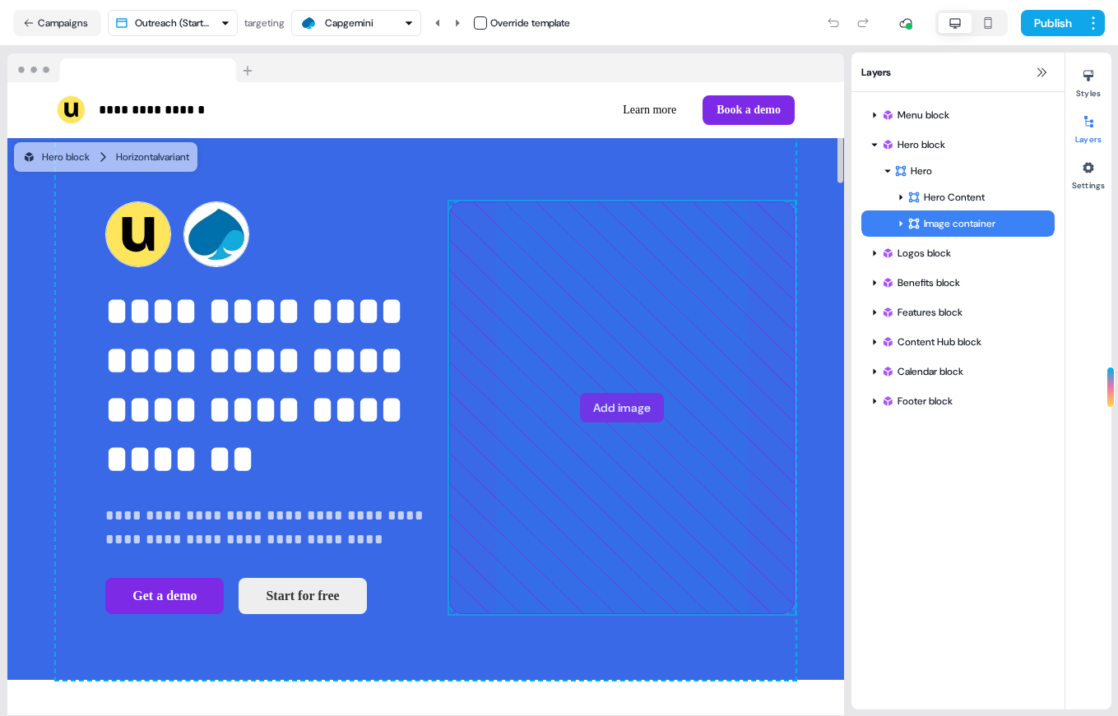
drag, startPoint x: 586, startPoint y: 366, endPoint x: 609, endPoint y: 374, distance: 23.7
click at [609, 374] on div "**********" at bounding box center [425, 408] width 739 height 545
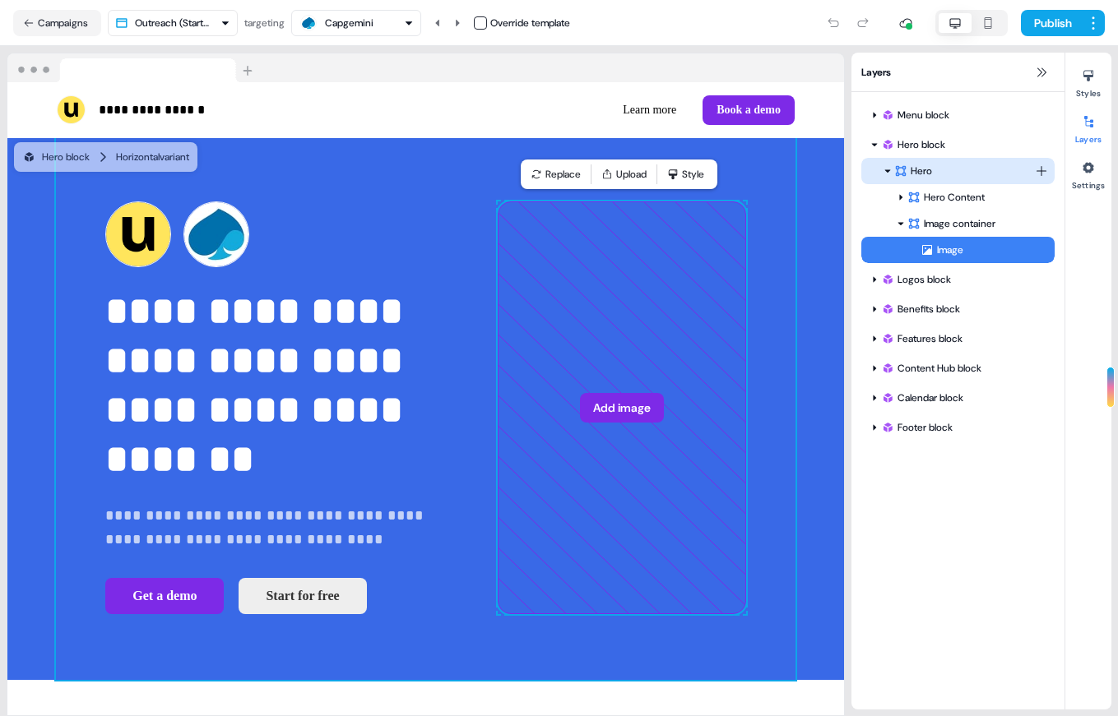
click at [923, 165] on div "Hero" at bounding box center [964, 171] width 141 height 16
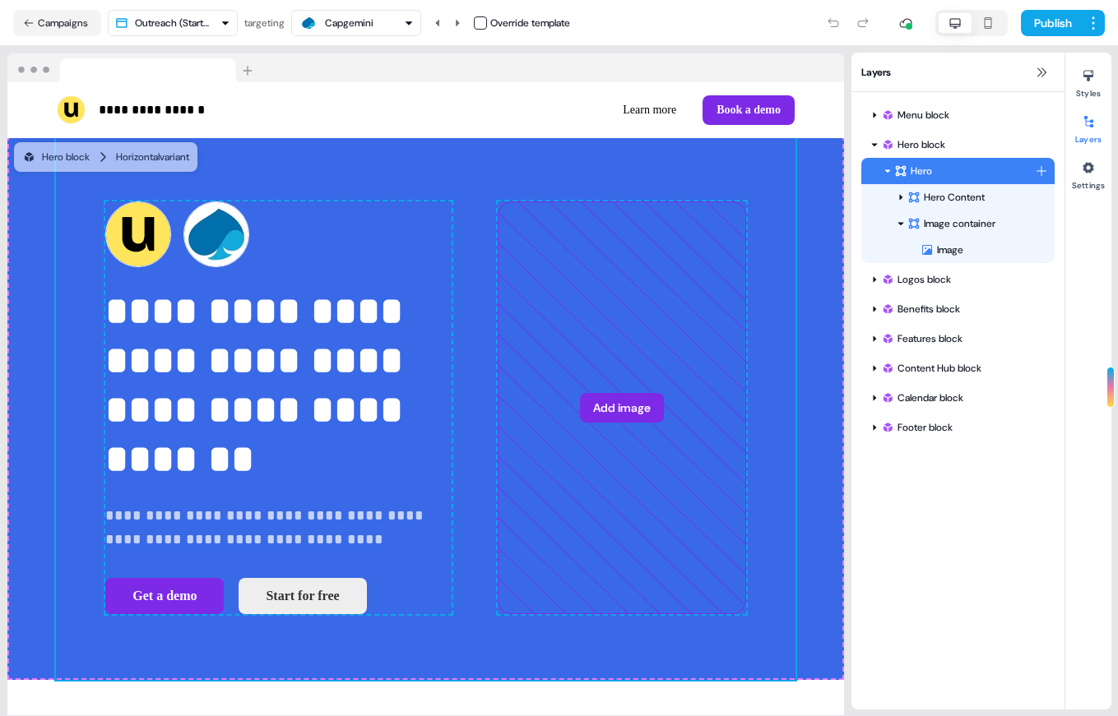
scroll to position [12, 0]
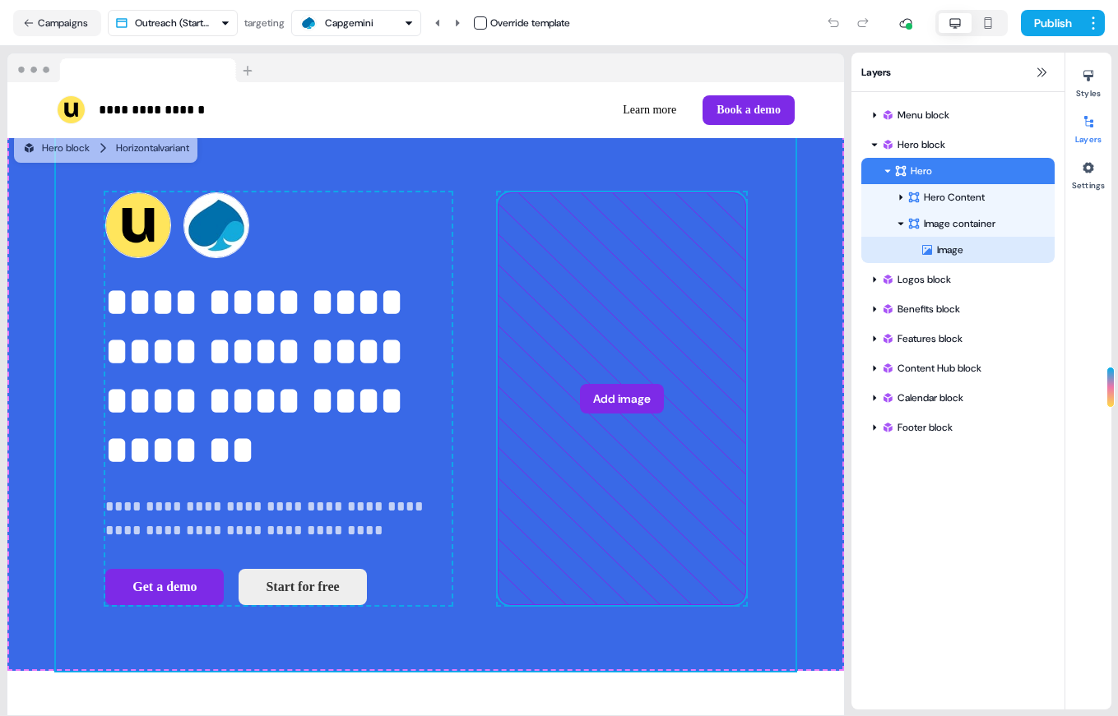
click at [926, 257] on div "Image" at bounding box center [987, 250] width 134 height 16
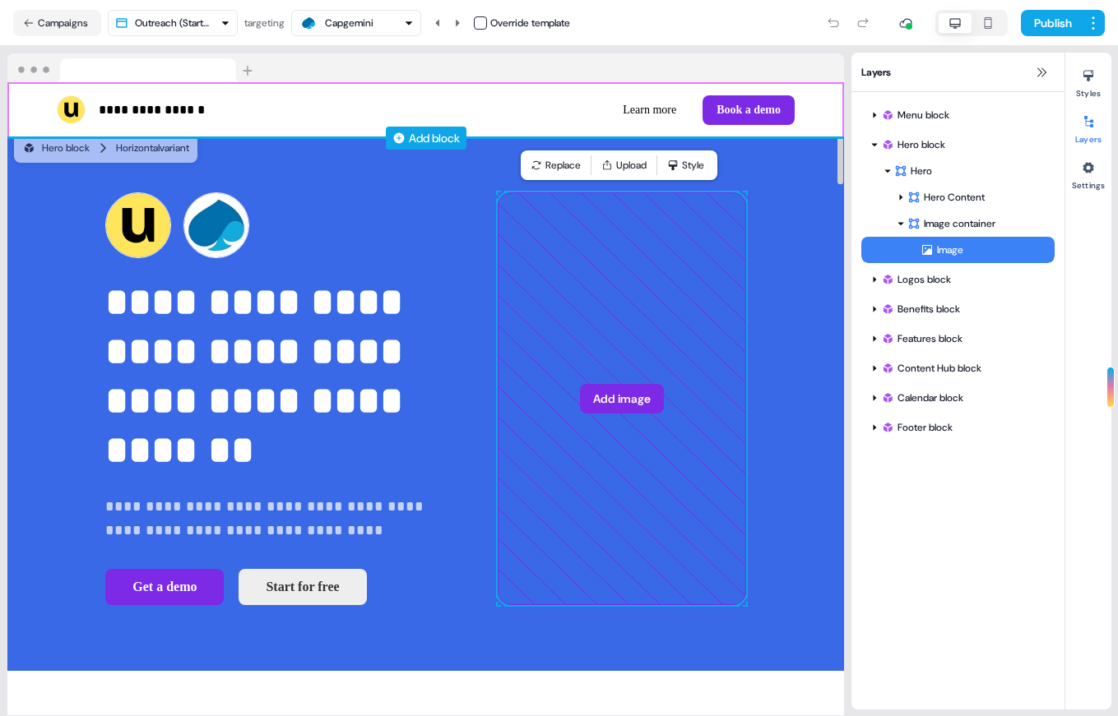
click at [420, 137] on div "Add block" at bounding box center [434, 138] width 51 height 16
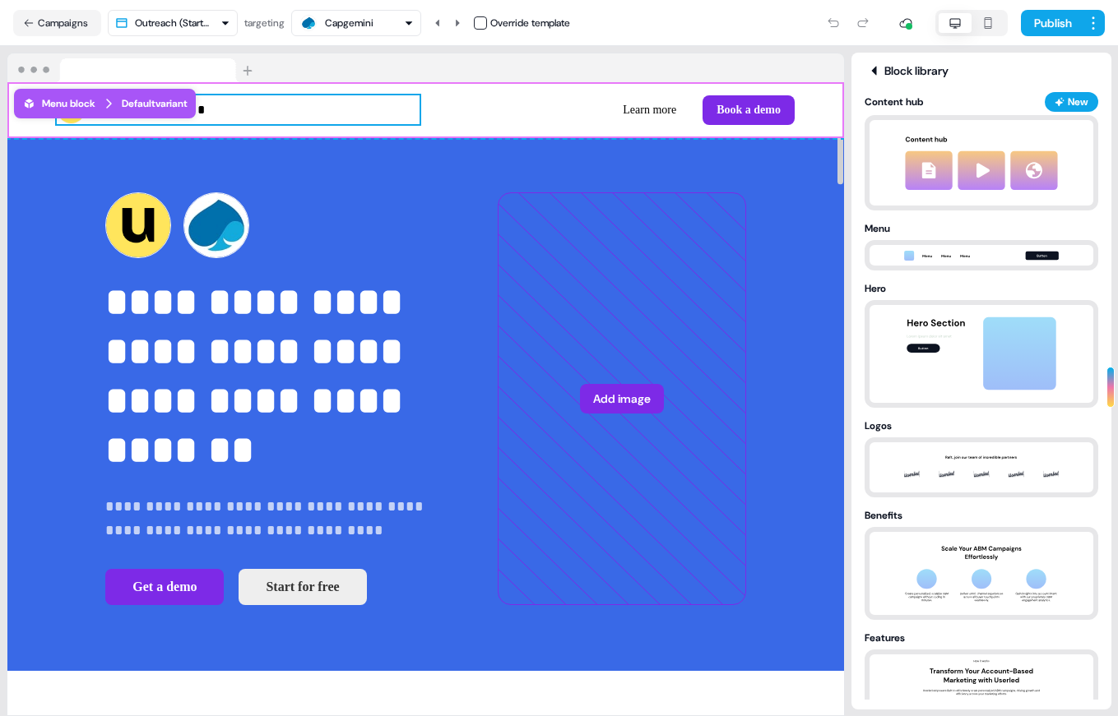
click at [392, 99] on div "**********" at bounding box center [238, 109] width 363 height 29
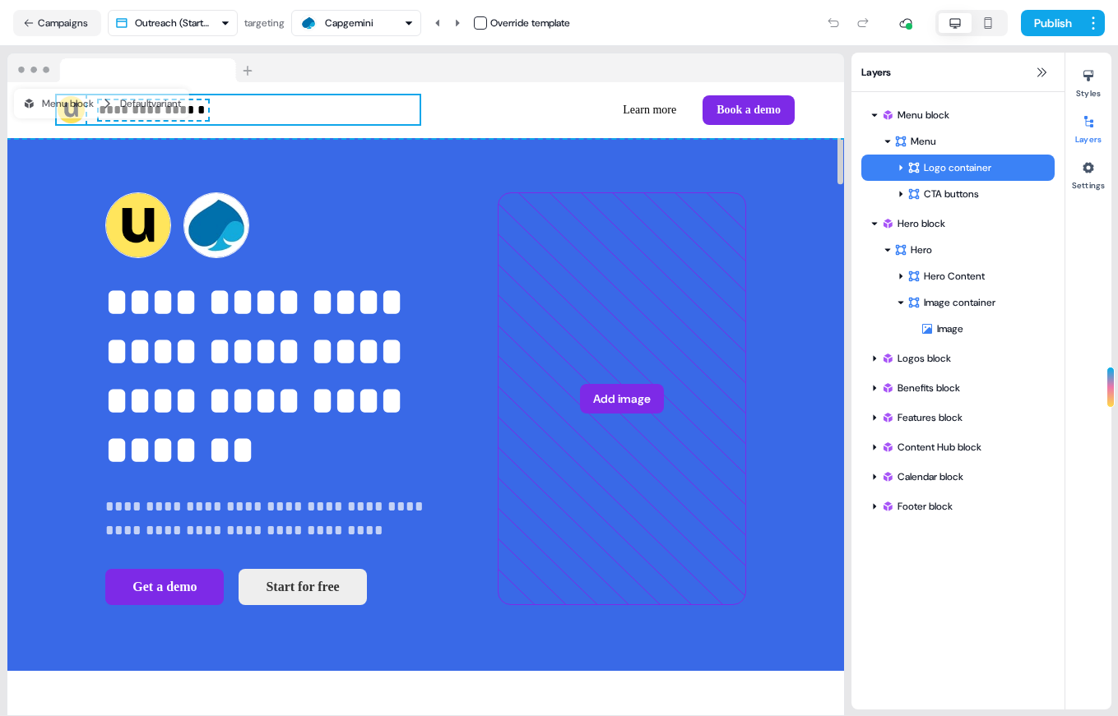
click at [482, 53] on div at bounding box center [425, 68] width 837 height 30
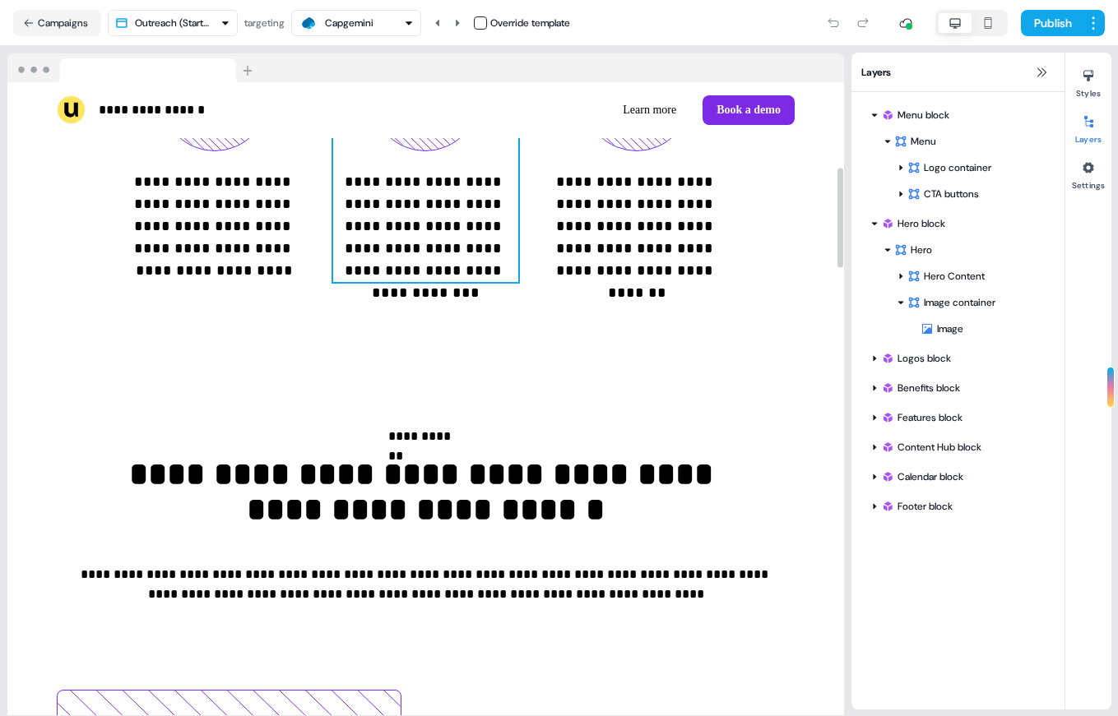
scroll to position [0, 0]
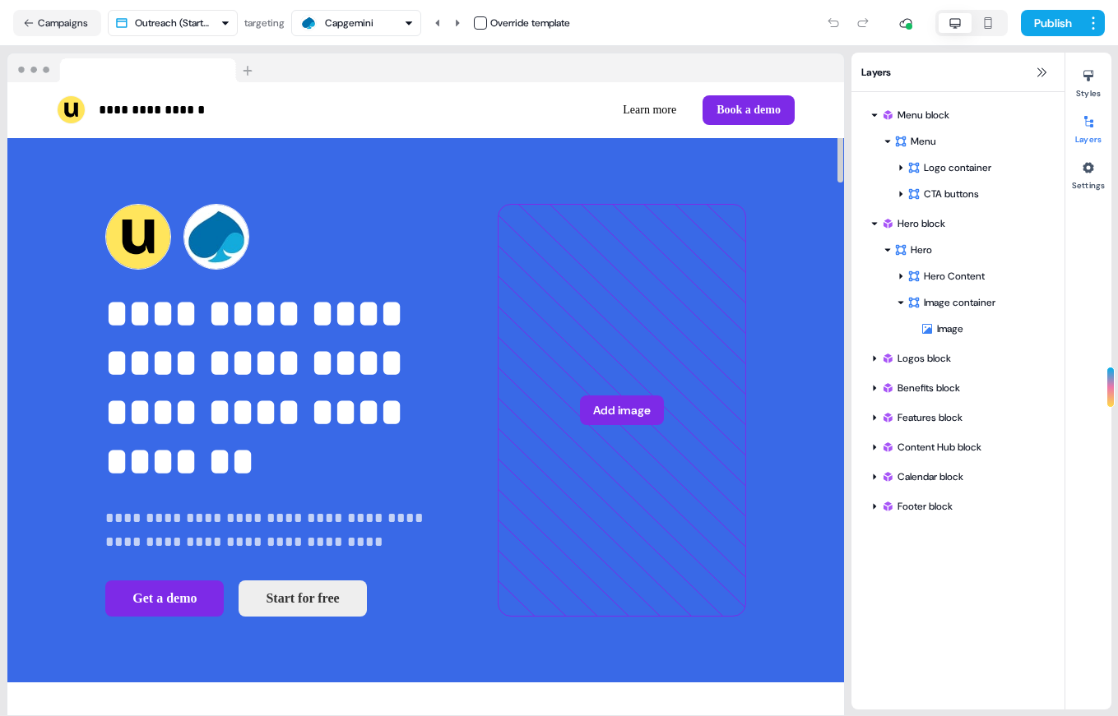
click at [373, 15] on div "Capgemini" at bounding box center [349, 23] width 49 height 16
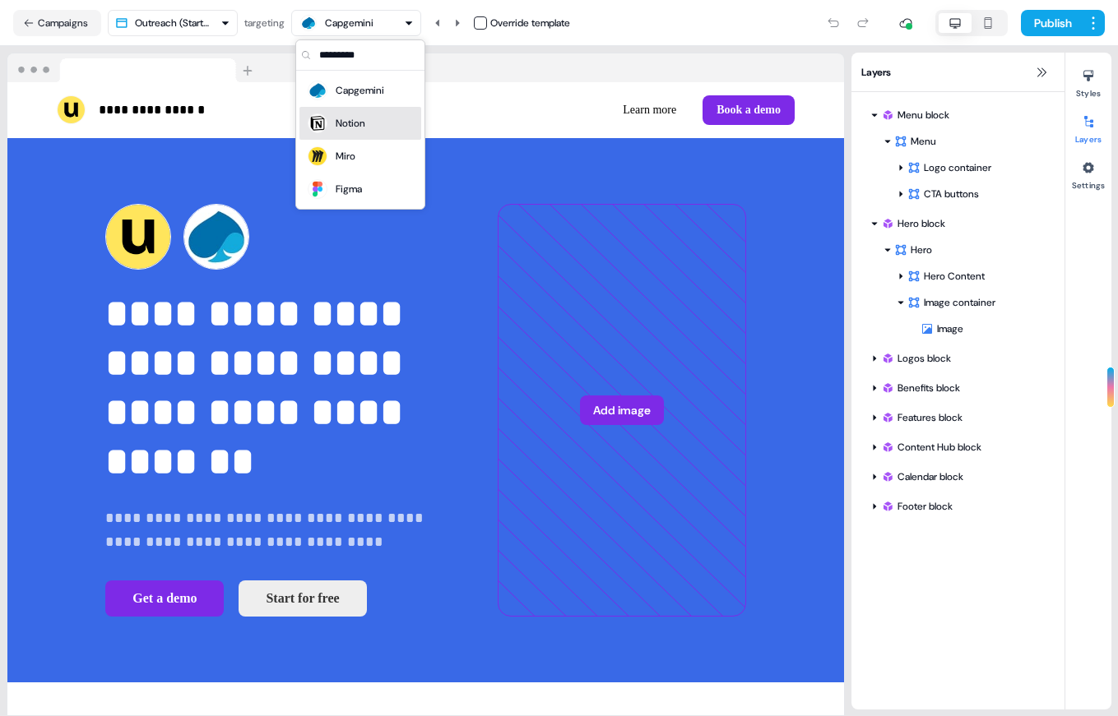
click at [360, 123] on div "Notion" at bounding box center [351, 123] width 30 height 16
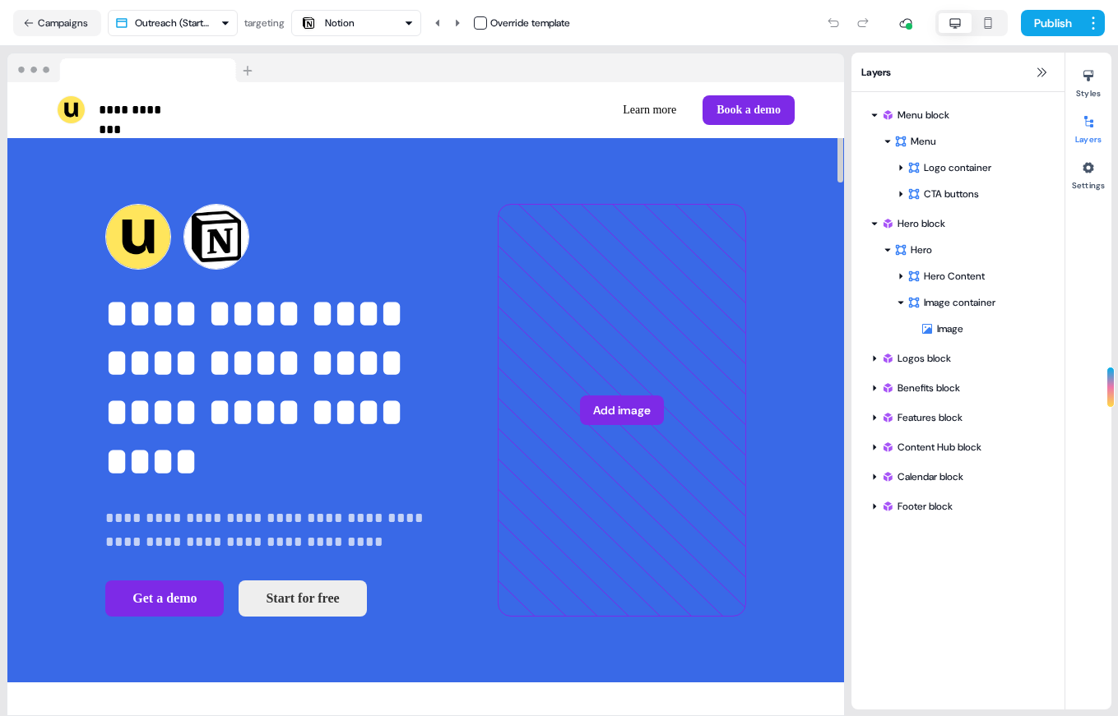
click at [360, 22] on div "Notion" at bounding box center [356, 23] width 115 height 20
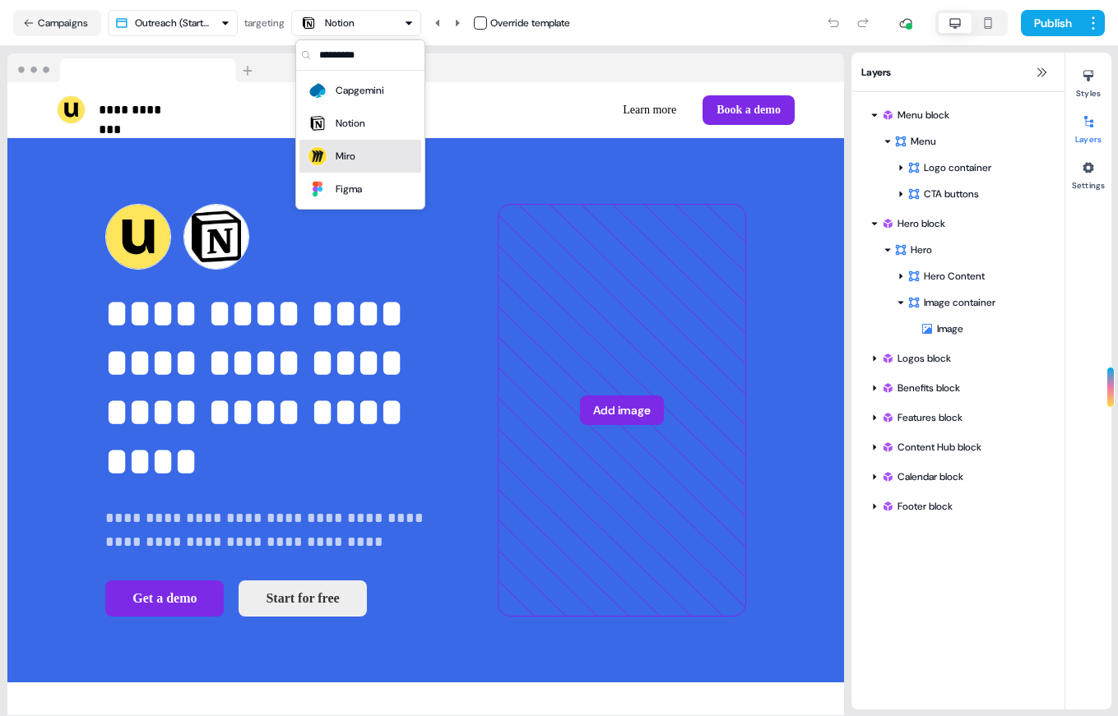
click at [369, 152] on div "Miro" at bounding box center [360, 156] width 109 height 23
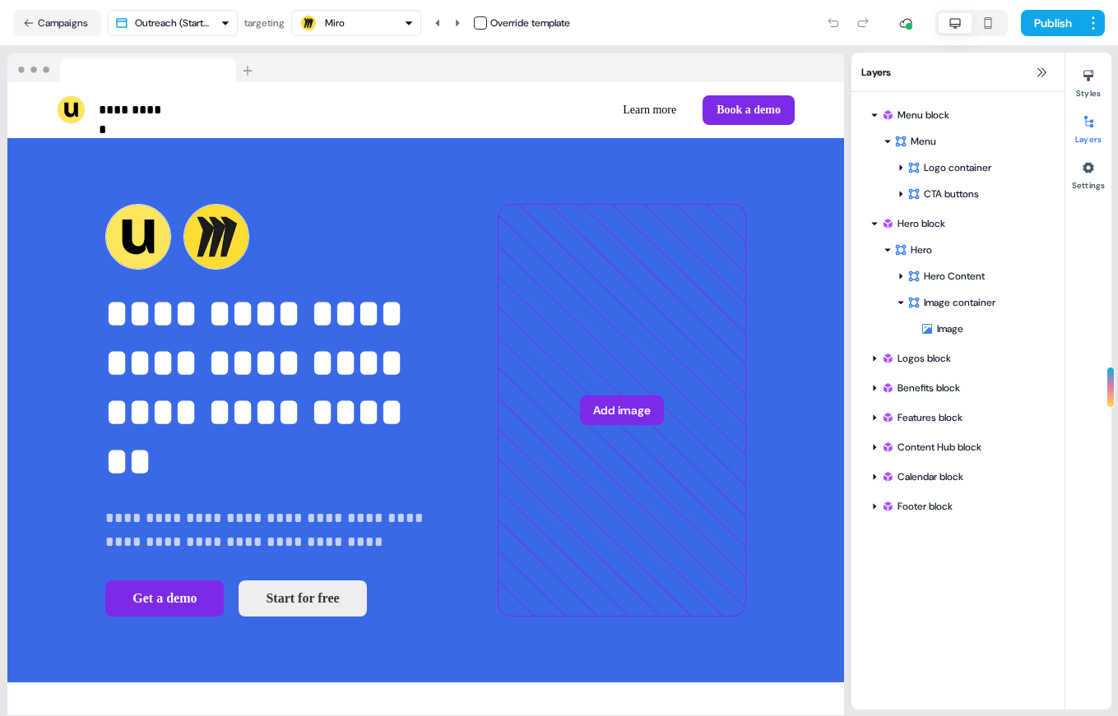
click at [374, 27] on div "Miro" at bounding box center [356, 23] width 115 height 20
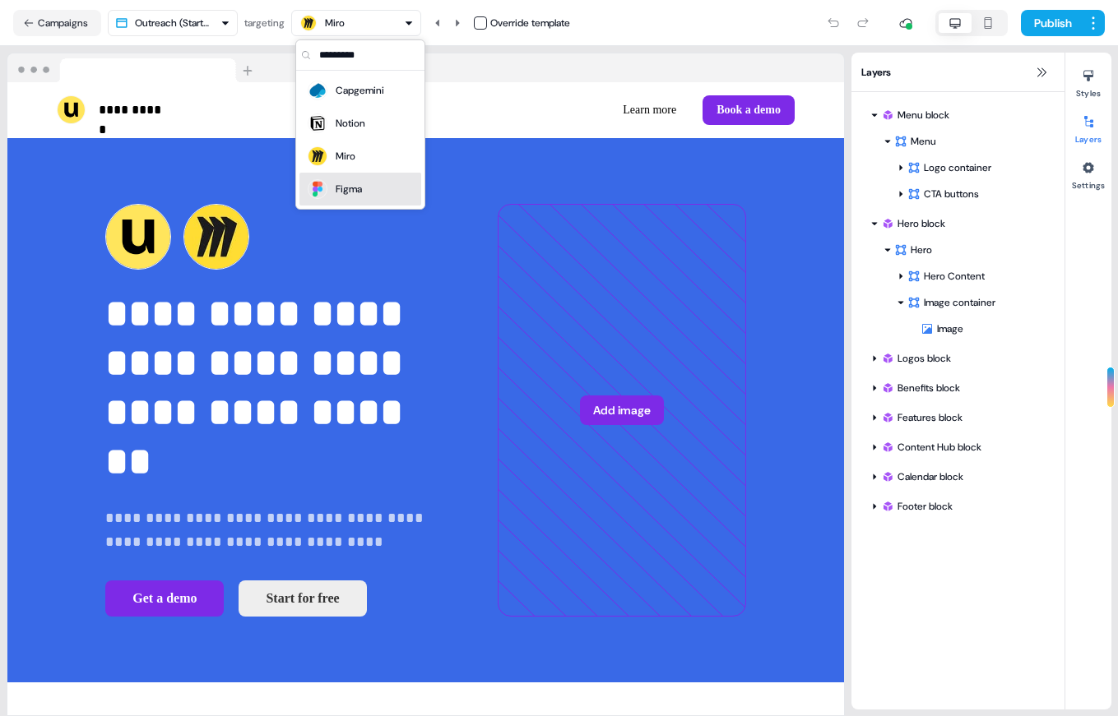
click at [368, 200] on div "Figma" at bounding box center [360, 189] width 109 height 23
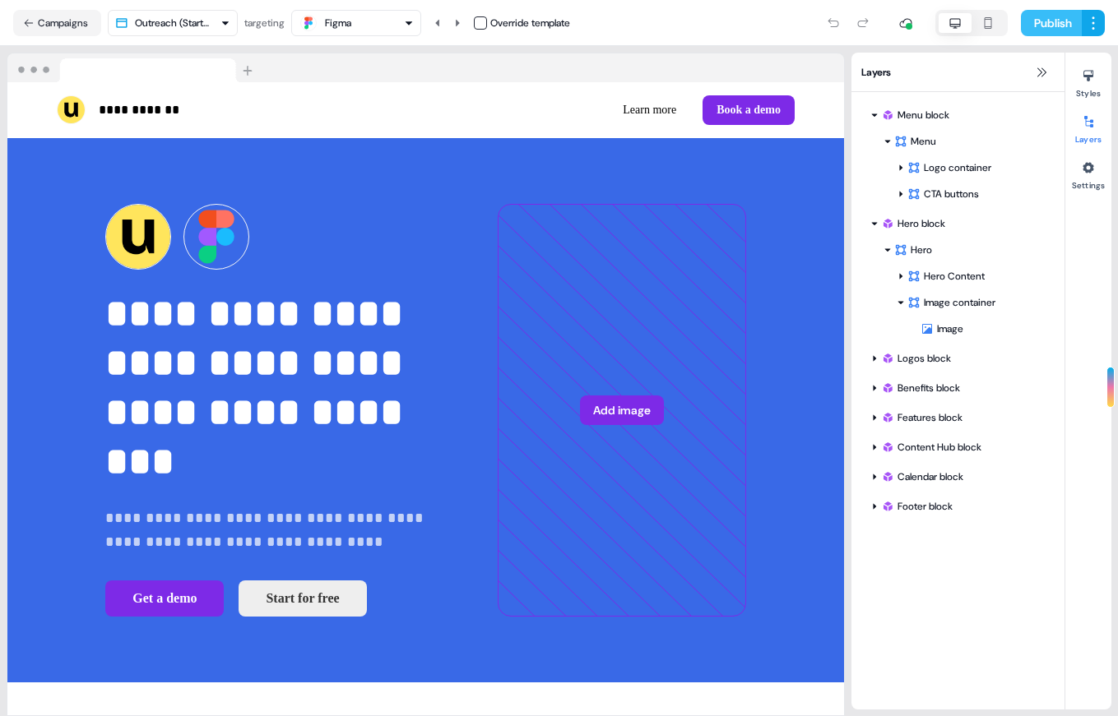
click at [1059, 20] on button "Publish" at bounding box center [1051, 23] width 61 height 26
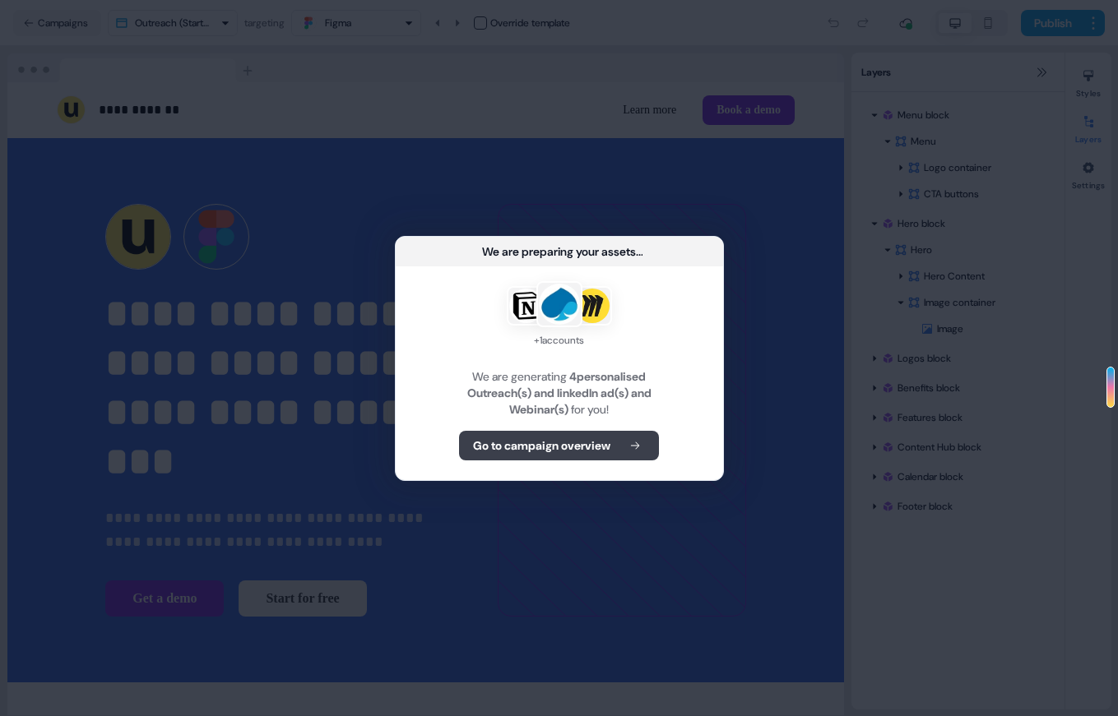
click at [593, 448] on b "Go to campaign overview" at bounding box center [541, 446] width 137 height 16
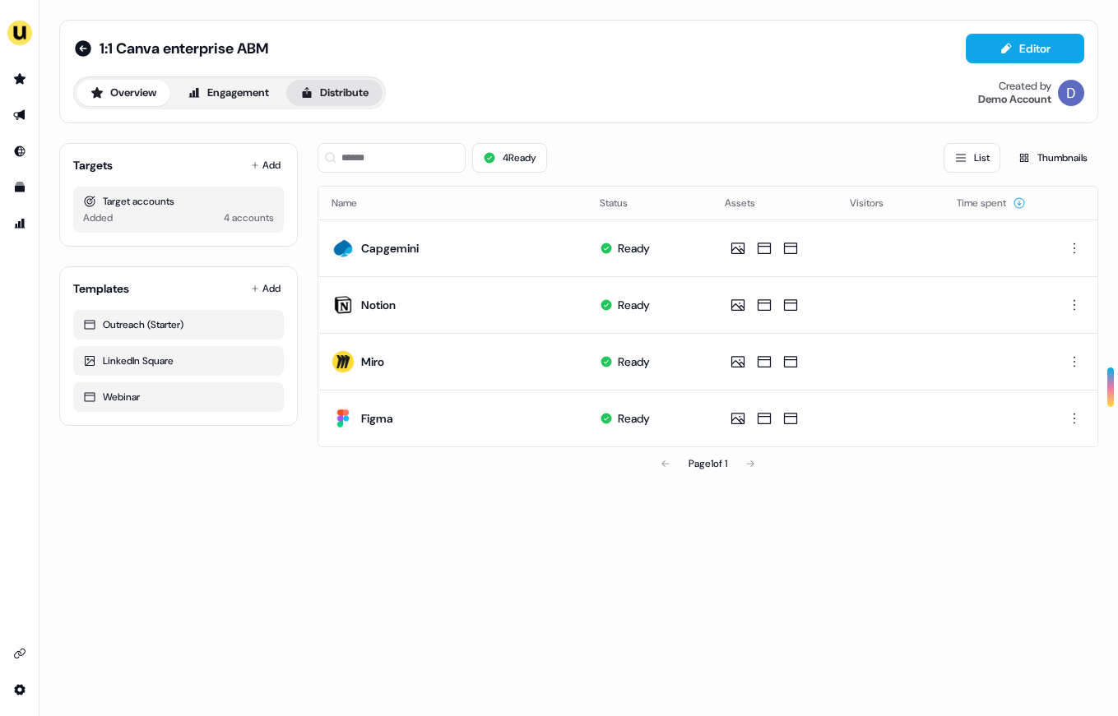
click at [304, 84] on button "Distribute" at bounding box center [334, 93] width 96 height 26
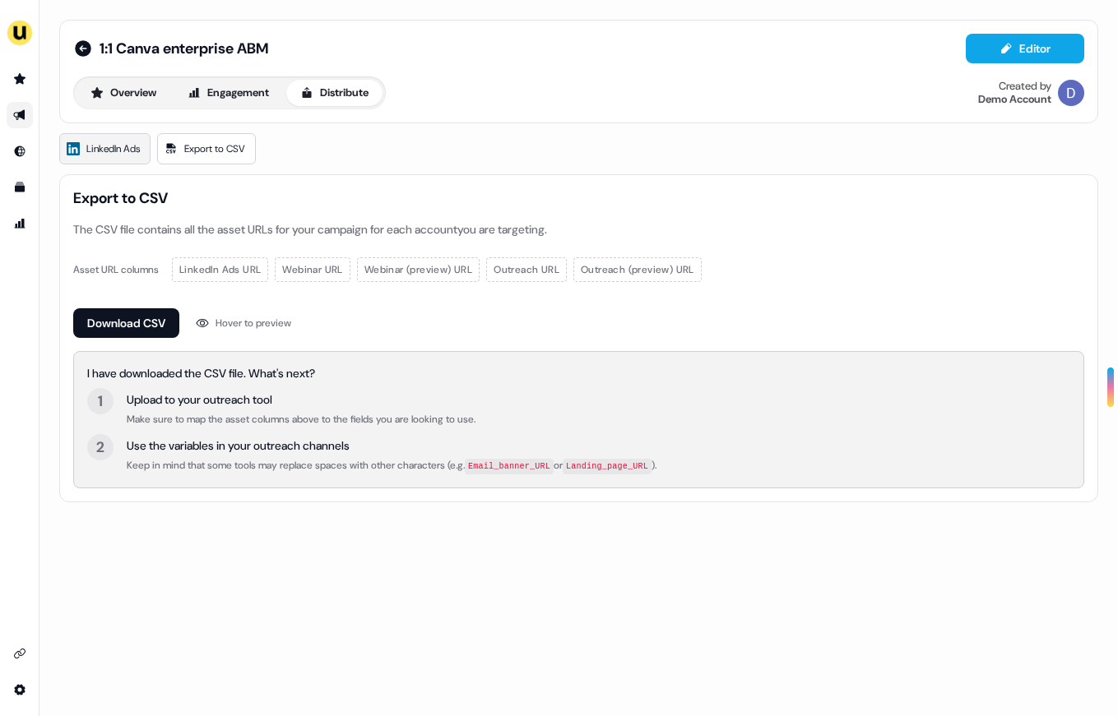
click at [119, 160] on link "LinkedIn Ads" at bounding box center [104, 148] width 91 height 31
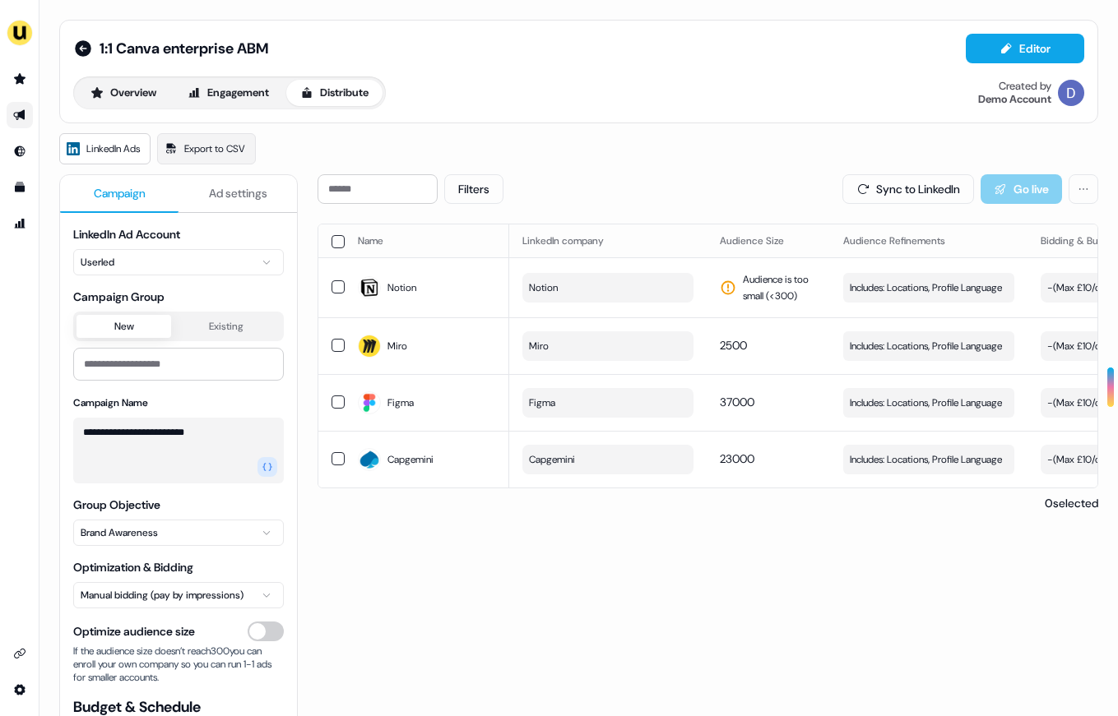
click at [169, 264] on html "**********" at bounding box center [559, 358] width 1118 height 716
click at [185, 234] on html "**********" at bounding box center [559, 358] width 1118 height 716
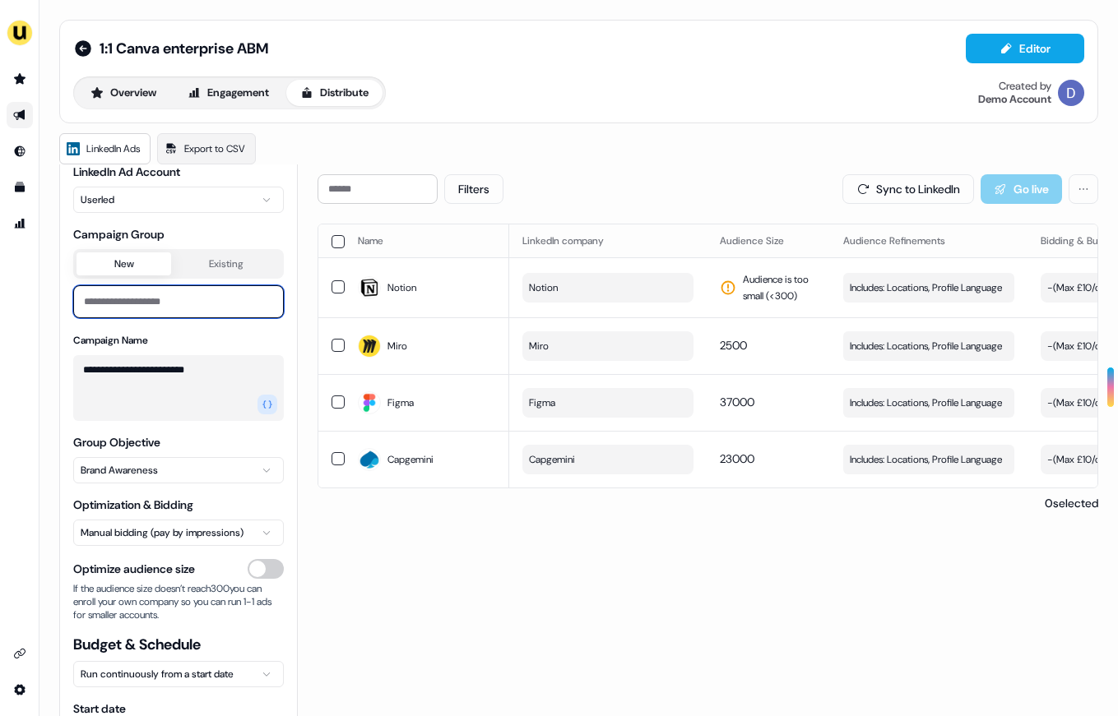
click at [179, 301] on input at bounding box center [178, 301] width 211 height 33
type input "**********"
click at [293, 531] on div "**********" at bounding box center [178, 512] width 237 height 697
click at [161, 308] on input "**********" at bounding box center [178, 301] width 211 height 33
click at [322, 503] on div "0 selected" at bounding box center [708, 503] width 781 height 16
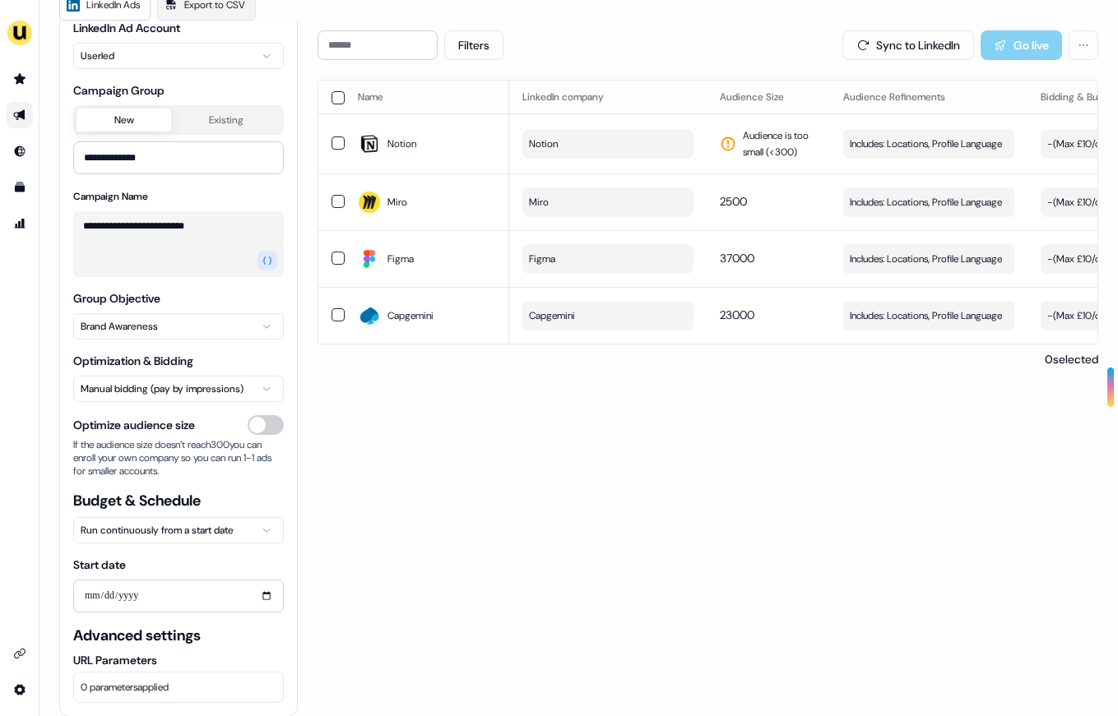
scroll to position [165, 0]
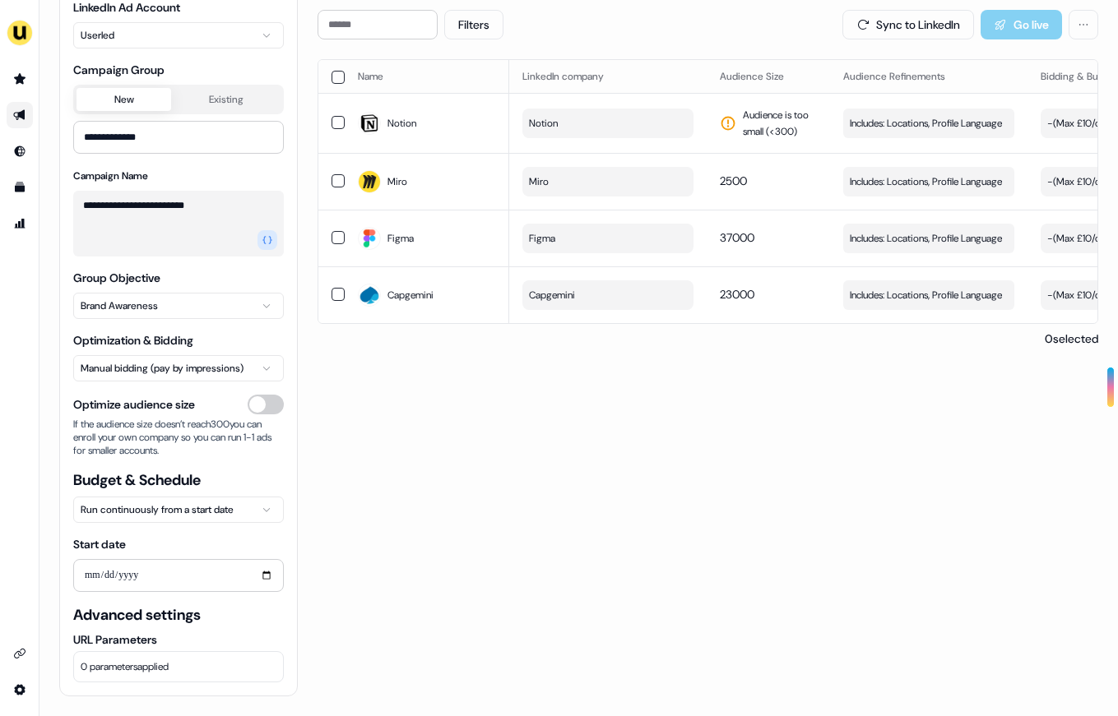
click at [197, 290] on div "Group Objective Brand Awareness" at bounding box center [178, 294] width 211 height 49
click at [193, 304] on html "**********" at bounding box center [559, 358] width 1118 height 716
click at [341, 410] on html "**********" at bounding box center [559, 358] width 1118 height 716
click at [264, 368] on html "**********" at bounding box center [559, 358] width 1118 height 716
click at [211, 588] on input "Start date" at bounding box center [178, 575] width 211 height 33
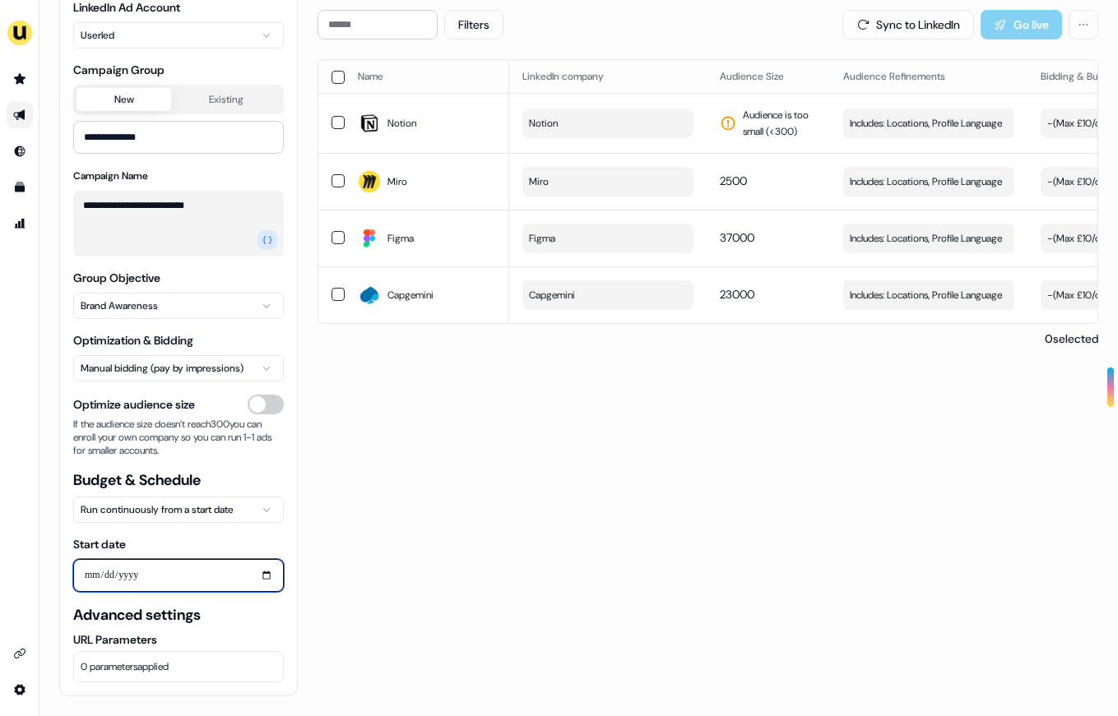
click at [240, 567] on input "Start date" at bounding box center [178, 575] width 211 height 33
click at [264, 567] on input "Start date" at bounding box center [178, 575] width 211 height 33
click at [264, 577] on input "Start date" at bounding box center [178, 575] width 211 height 33
type input "**********"
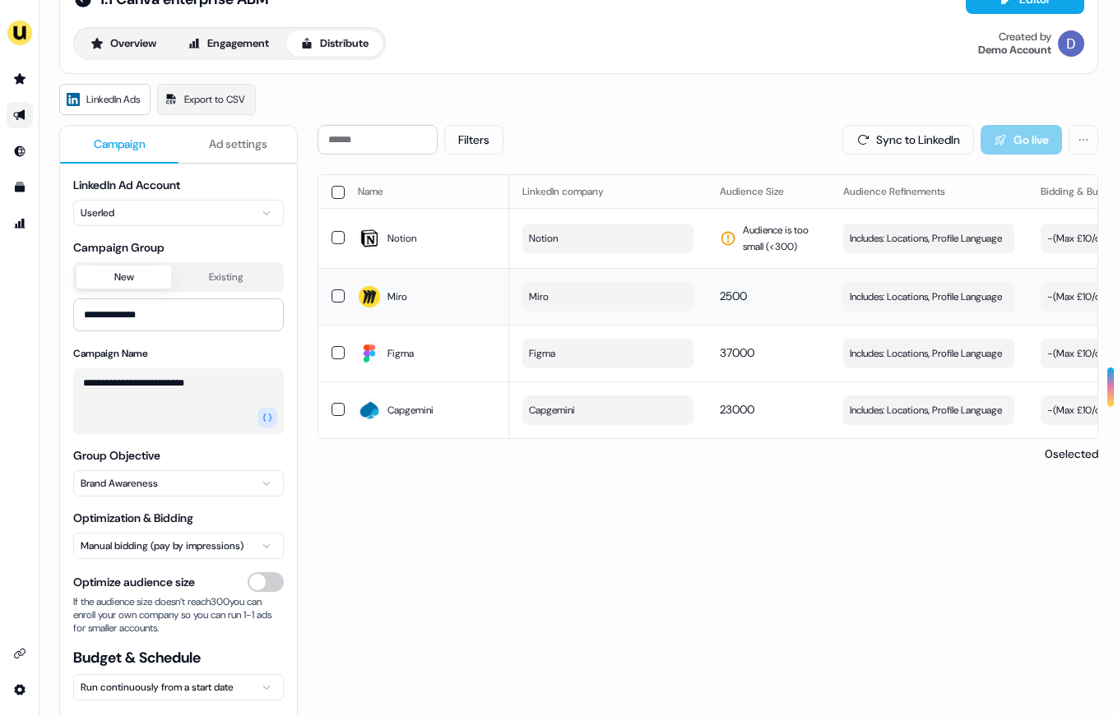
scroll to position [0, 0]
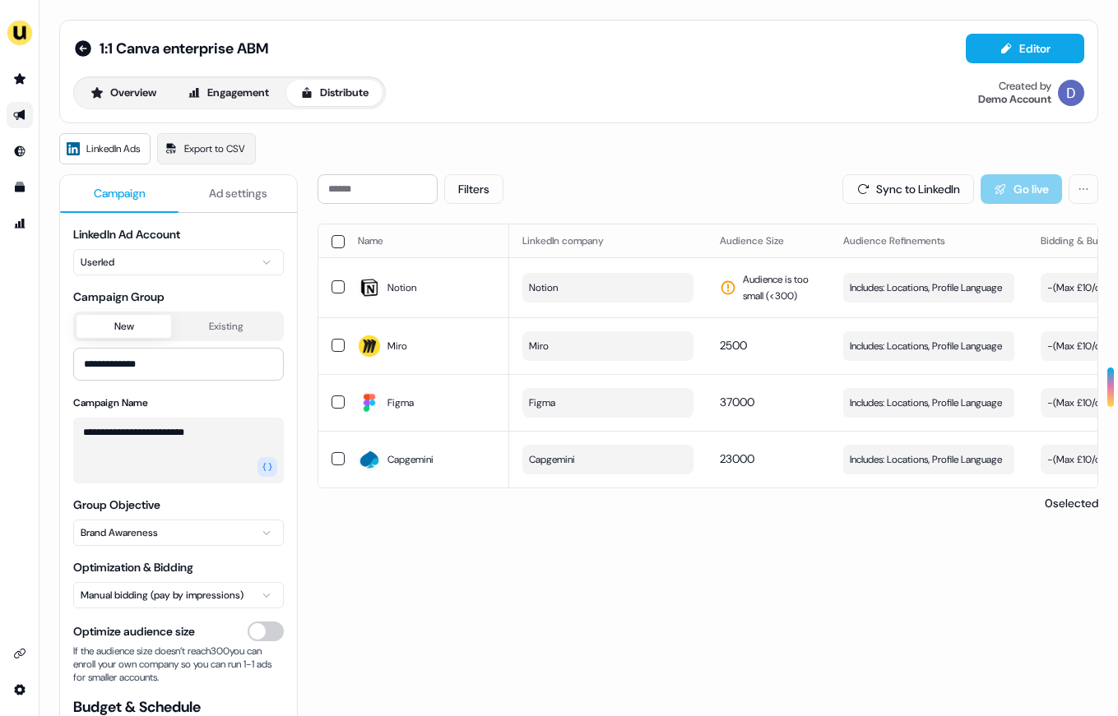
click at [243, 190] on span "Ad settings" at bounding box center [238, 193] width 58 height 16
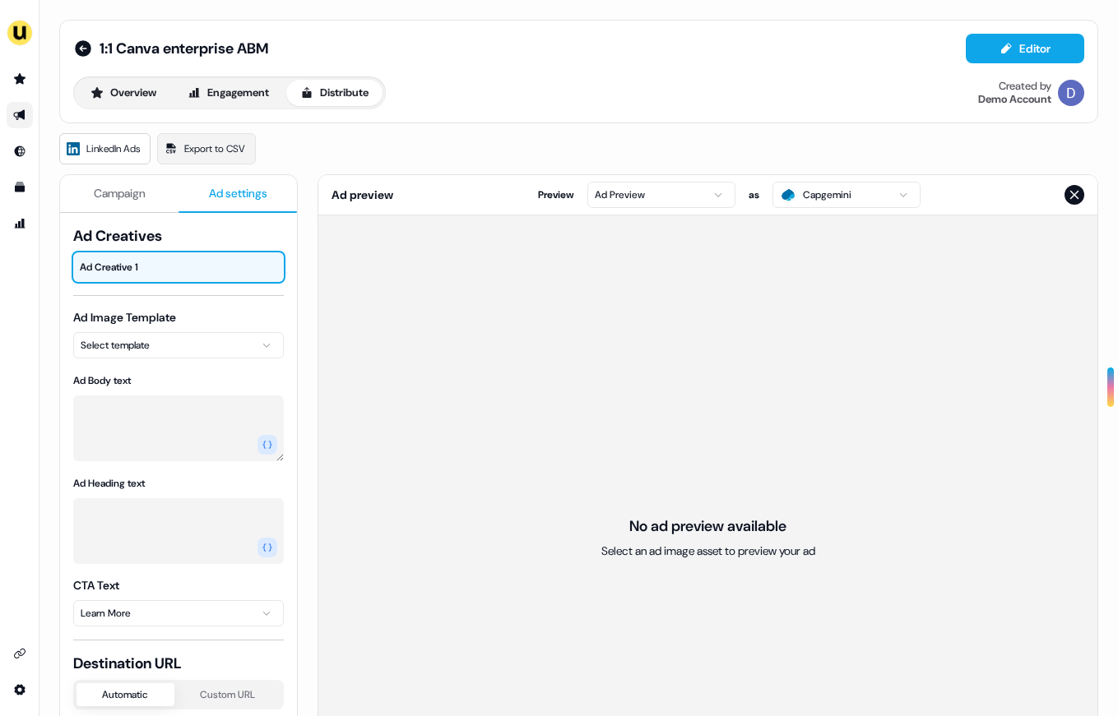
scroll to position [49, 0]
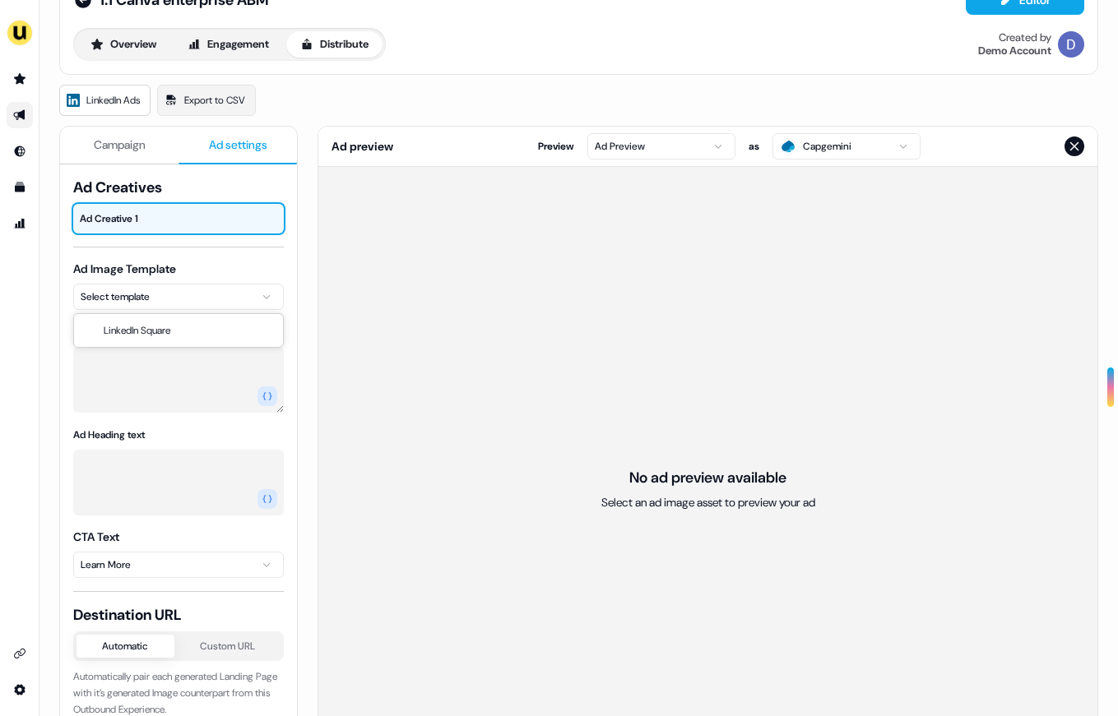
click at [231, 296] on html "For the best experience switch devices to a bigger screen. Go to [DOMAIN_NAME] …" at bounding box center [559, 358] width 1118 height 716
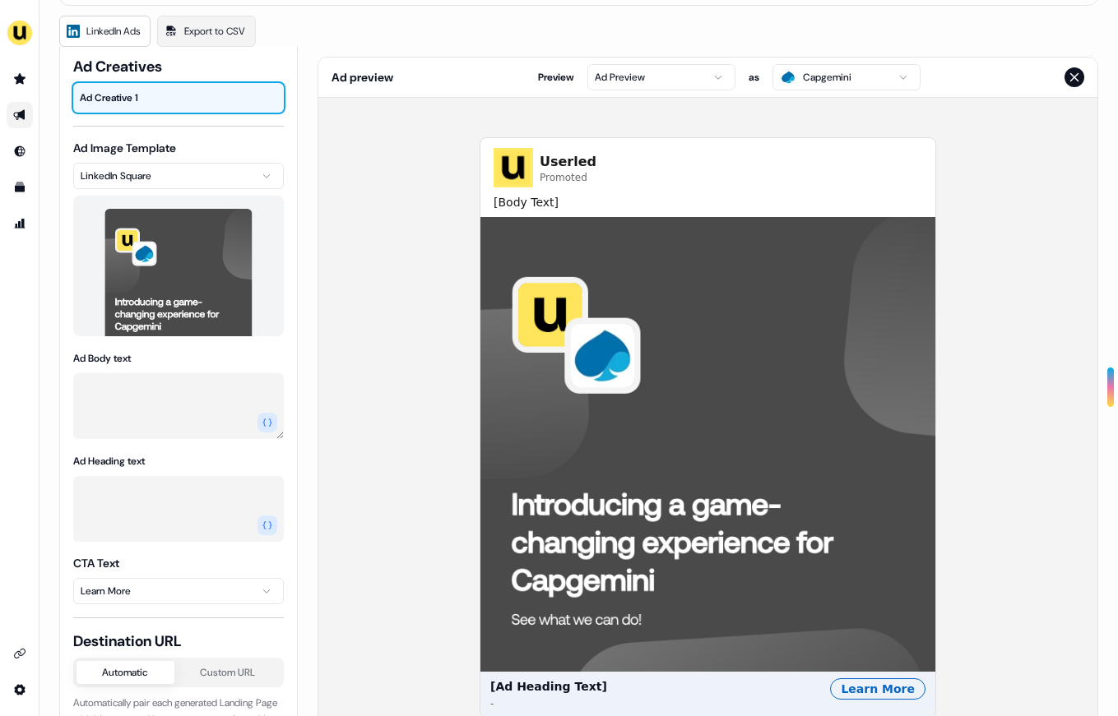
scroll to position [53, 0]
click at [192, 435] on textarea "Ad Body text" at bounding box center [178, 406] width 211 height 66
type textarea "**********"
click at [154, 475] on textarea "Ad Heading text" at bounding box center [178, 508] width 211 height 66
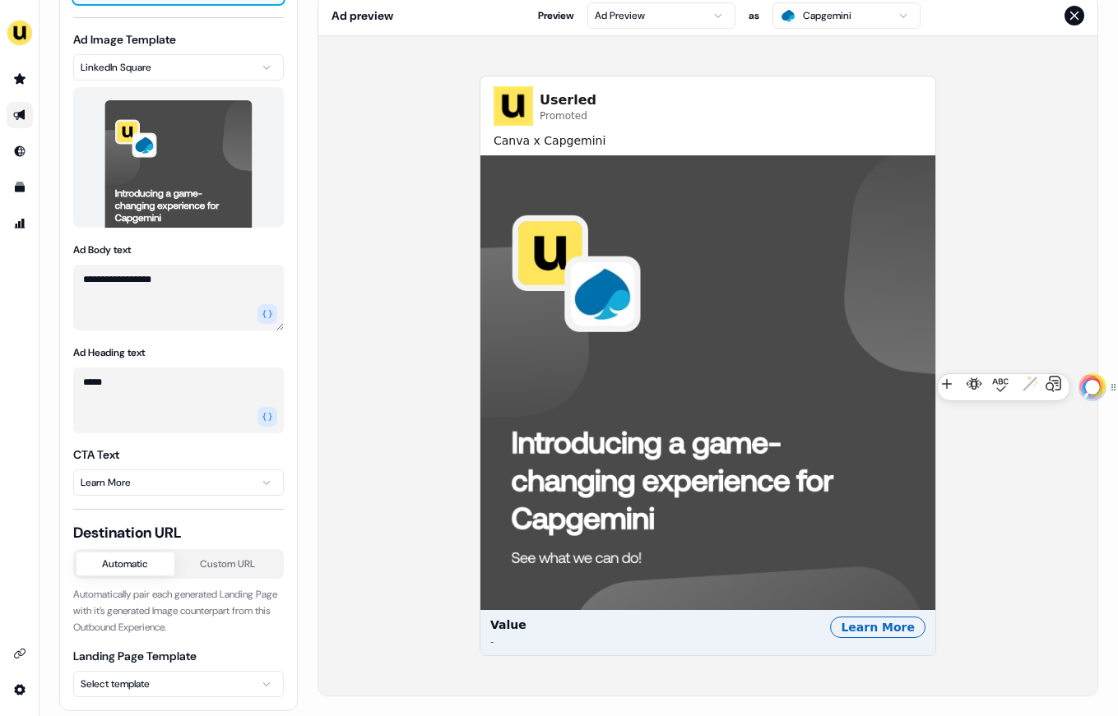
scroll to position [114, 0]
type textarea "*****"
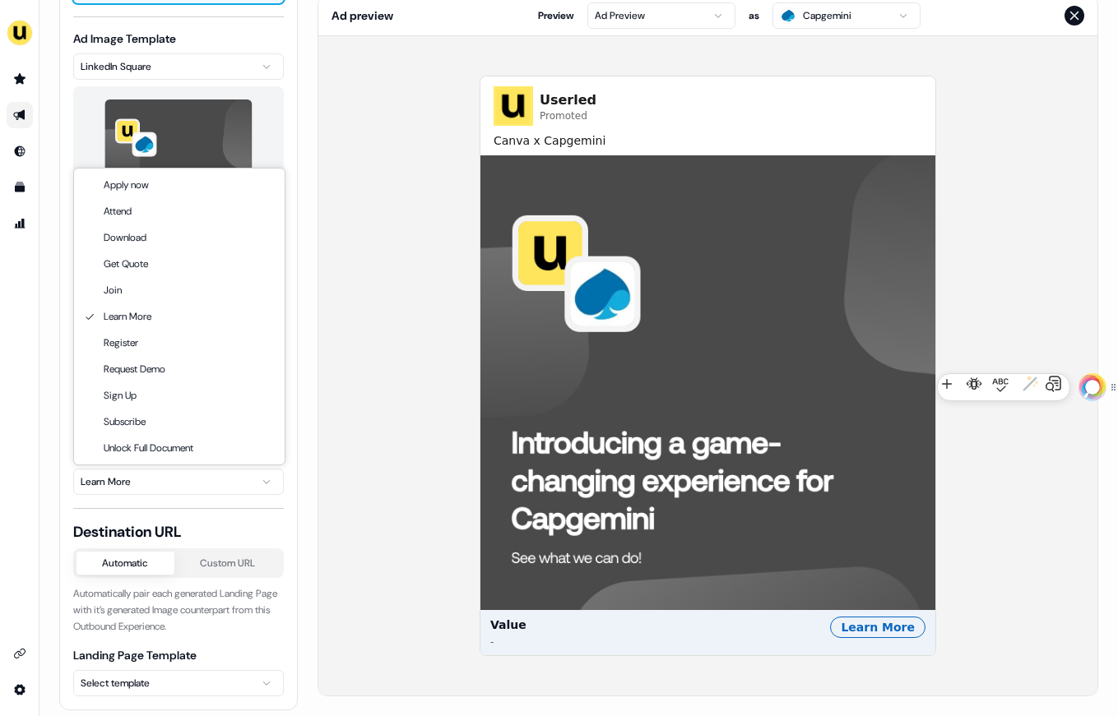
click at [182, 483] on html "**********" at bounding box center [559, 358] width 1118 height 716
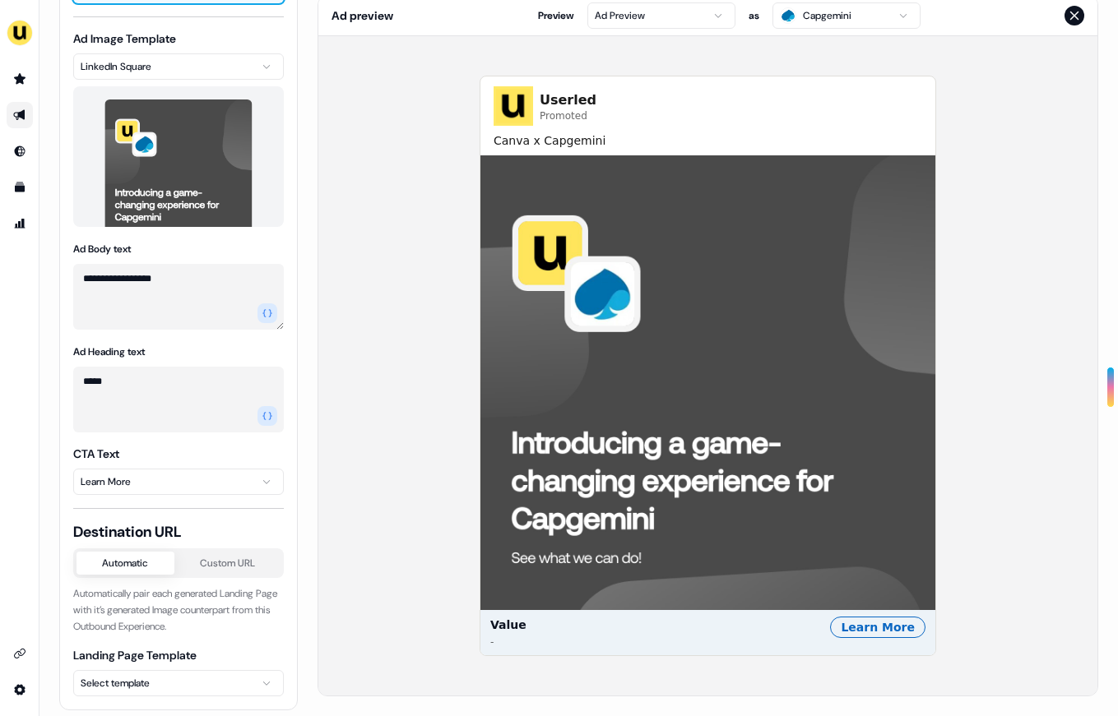
click at [308, 511] on html "**********" at bounding box center [559, 358] width 1118 height 716
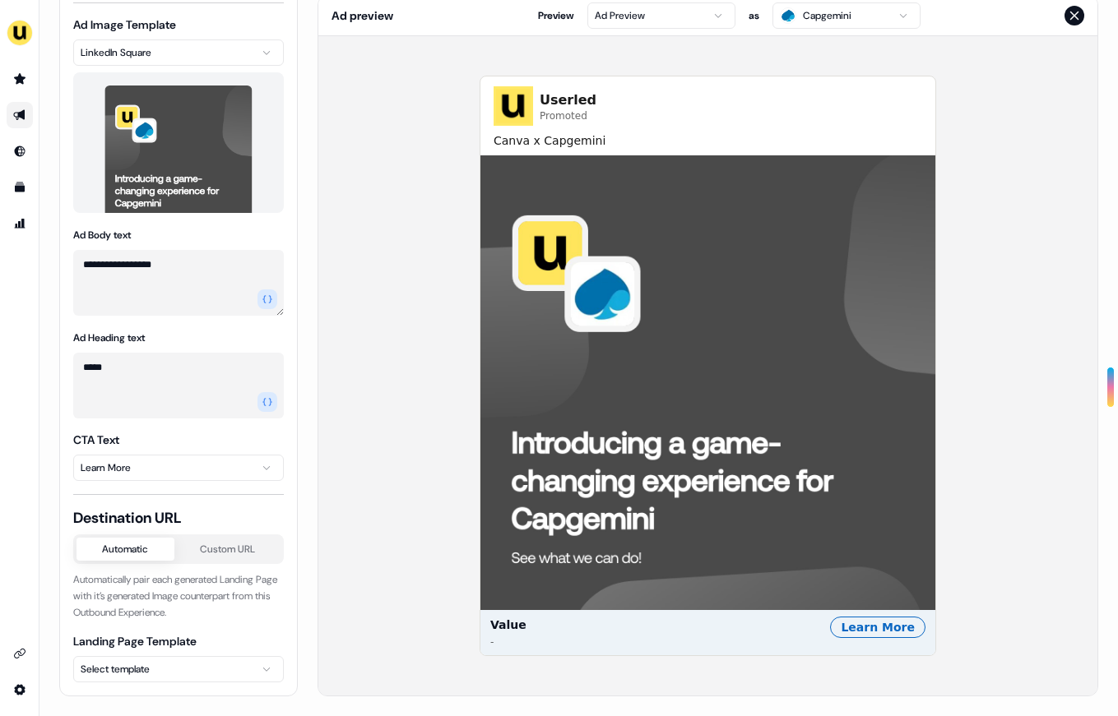
click at [196, 660] on html "**********" at bounding box center [559, 358] width 1118 height 716
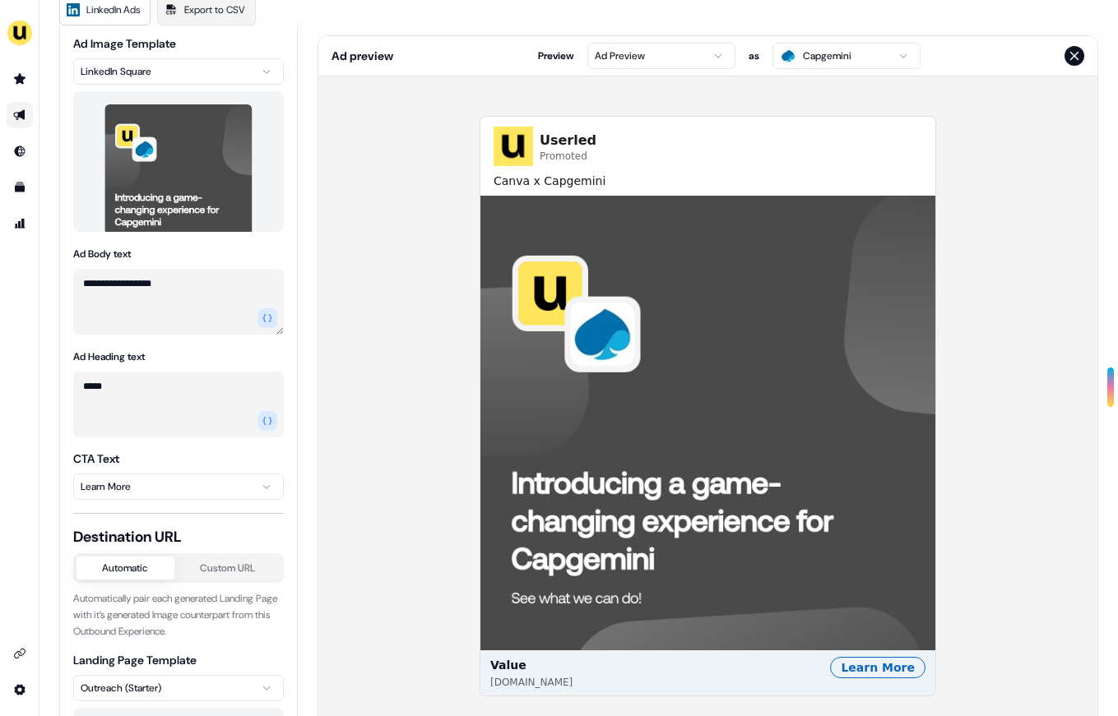
scroll to position [138, 0]
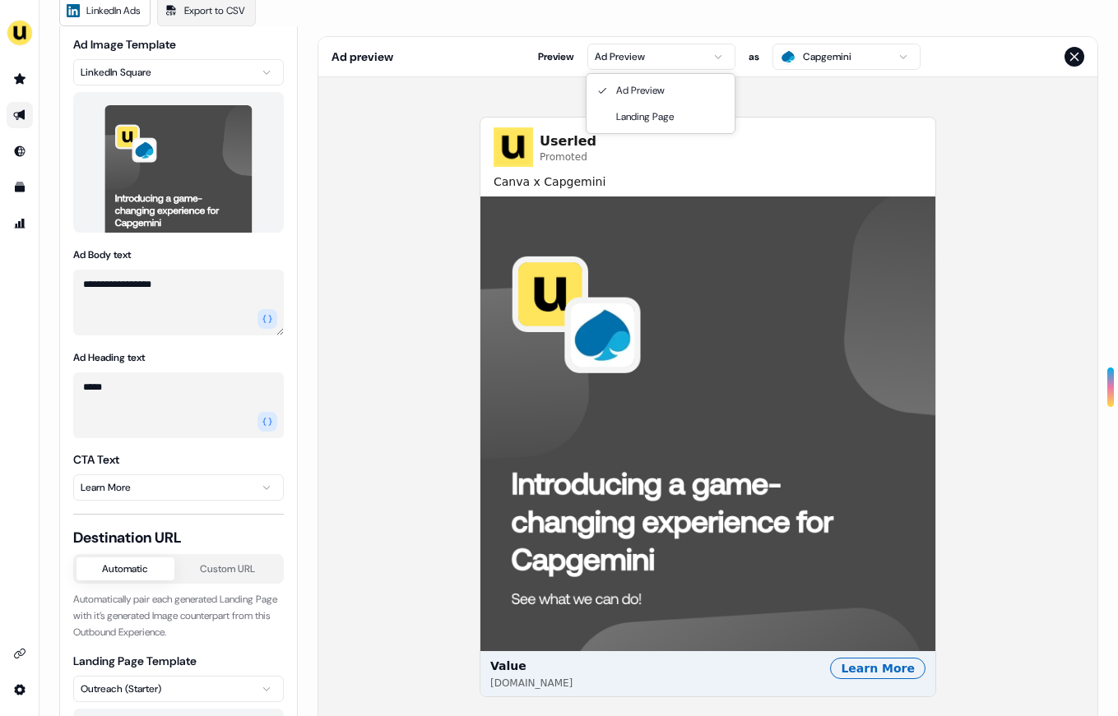
click at [651, 63] on html "**********" at bounding box center [559, 358] width 1118 height 716
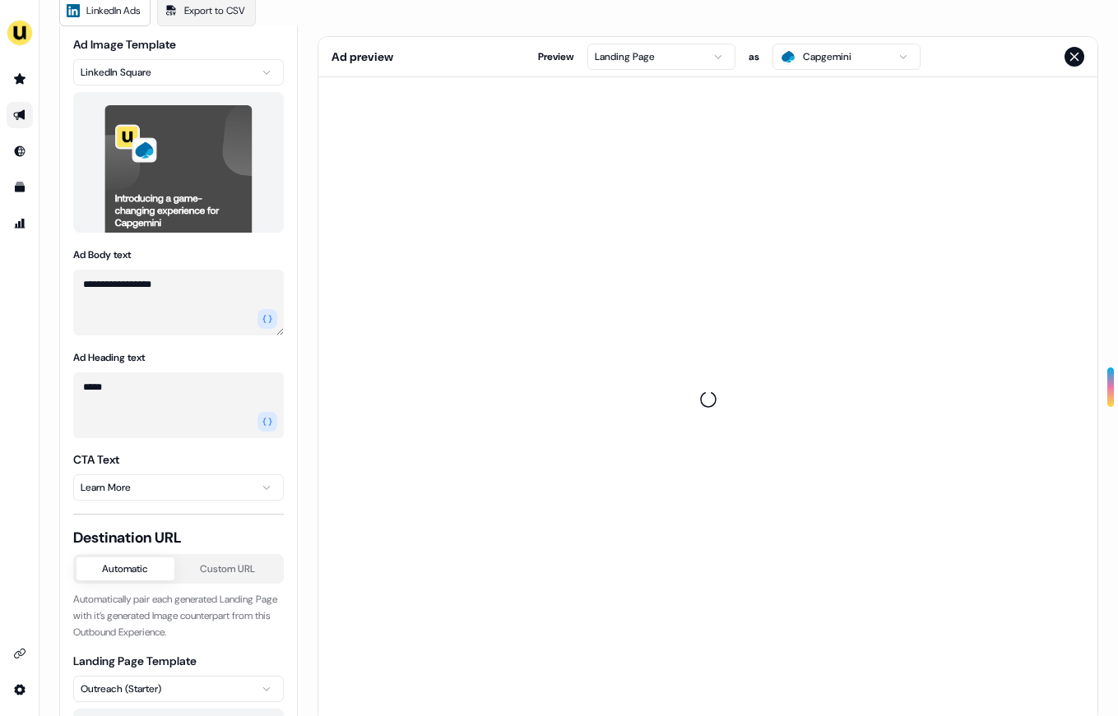
scroll to position [0, 0]
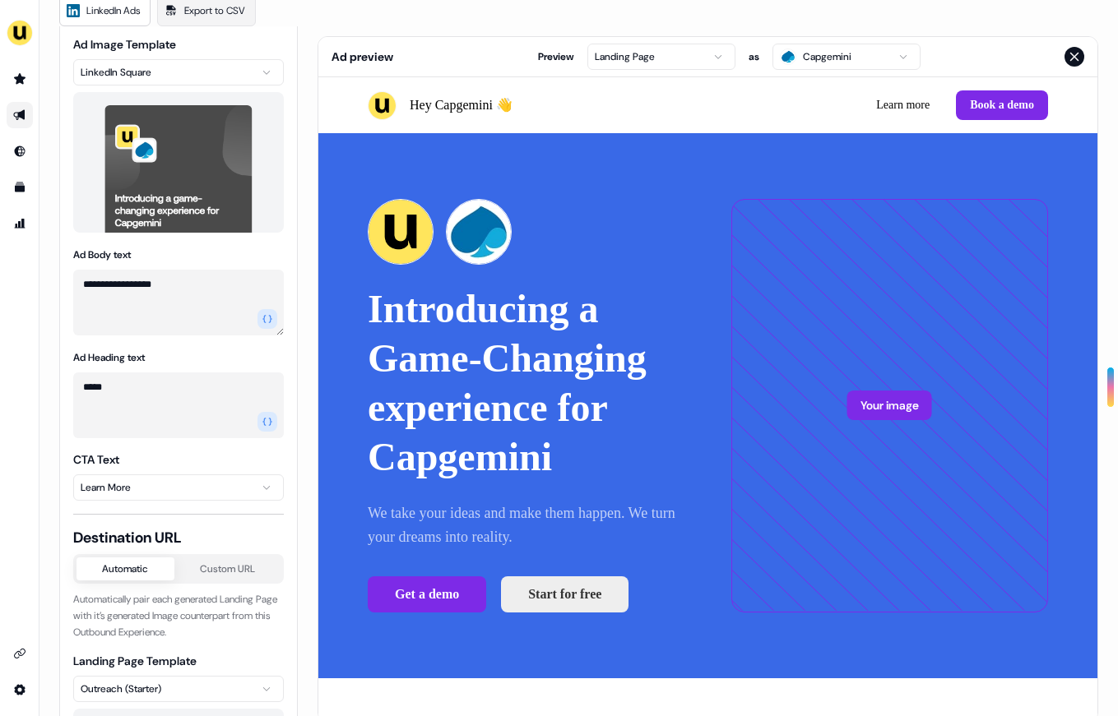
click at [650, 58] on html "**********" at bounding box center [559, 358] width 1118 height 716
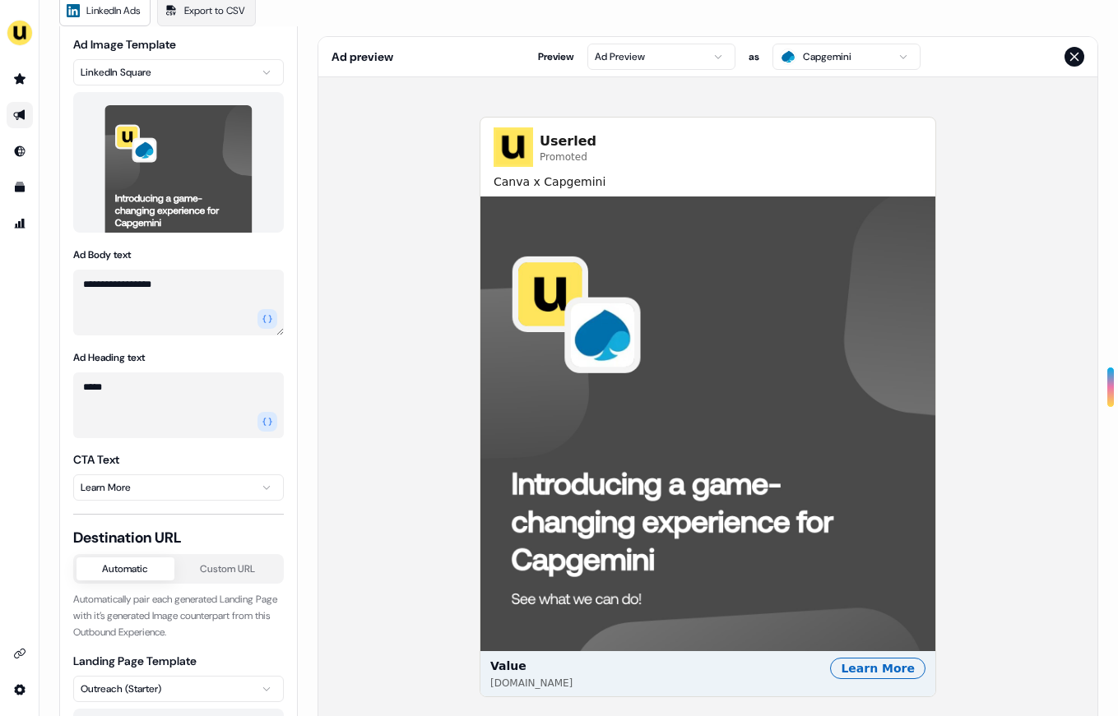
click at [624, 41] on div "Ad preview Preview Ad Preview as Capgemini" at bounding box center [707, 57] width 779 height 40
click at [624, 49] on html "**********" at bounding box center [559, 358] width 1118 height 716
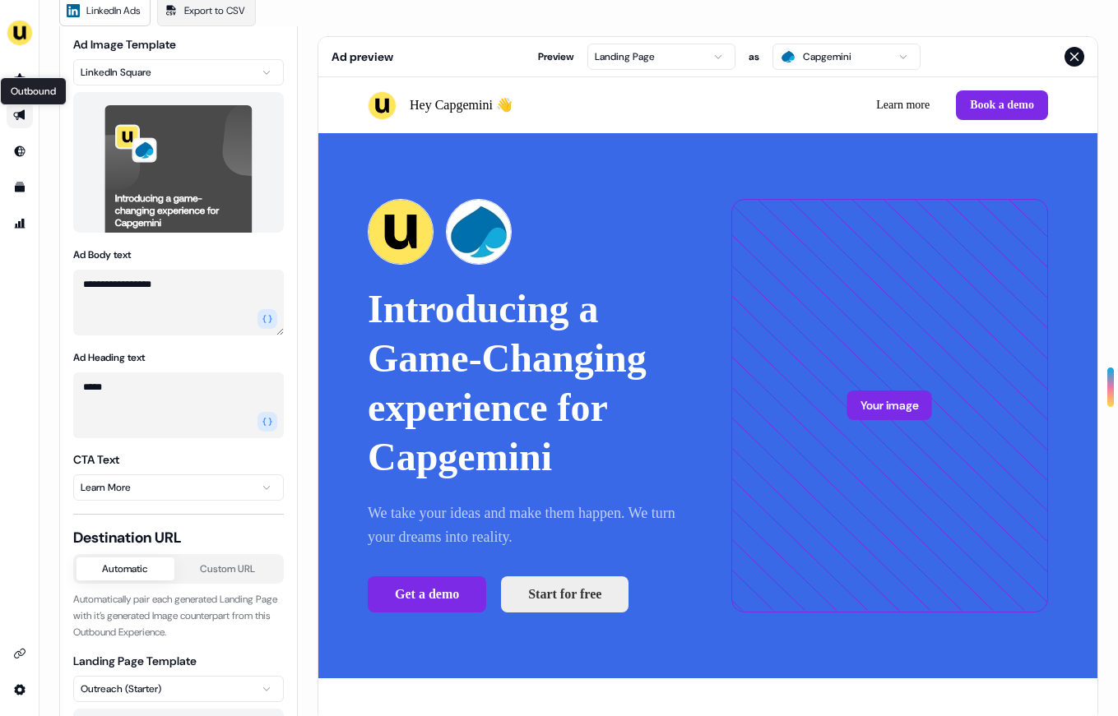
click at [25, 113] on icon "Go to outbound experience" at bounding box center [19, 115] width 13 height 13
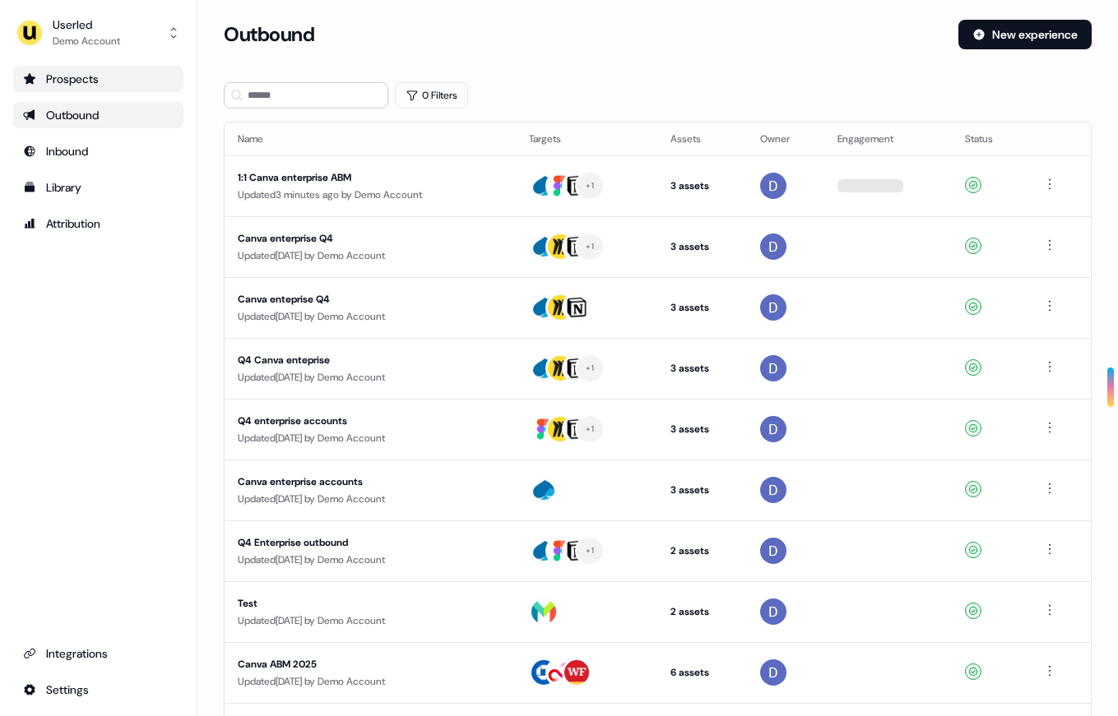
click at [36, 71] on div "Prospects" at bounding box center [98, 79] width 151 height 16
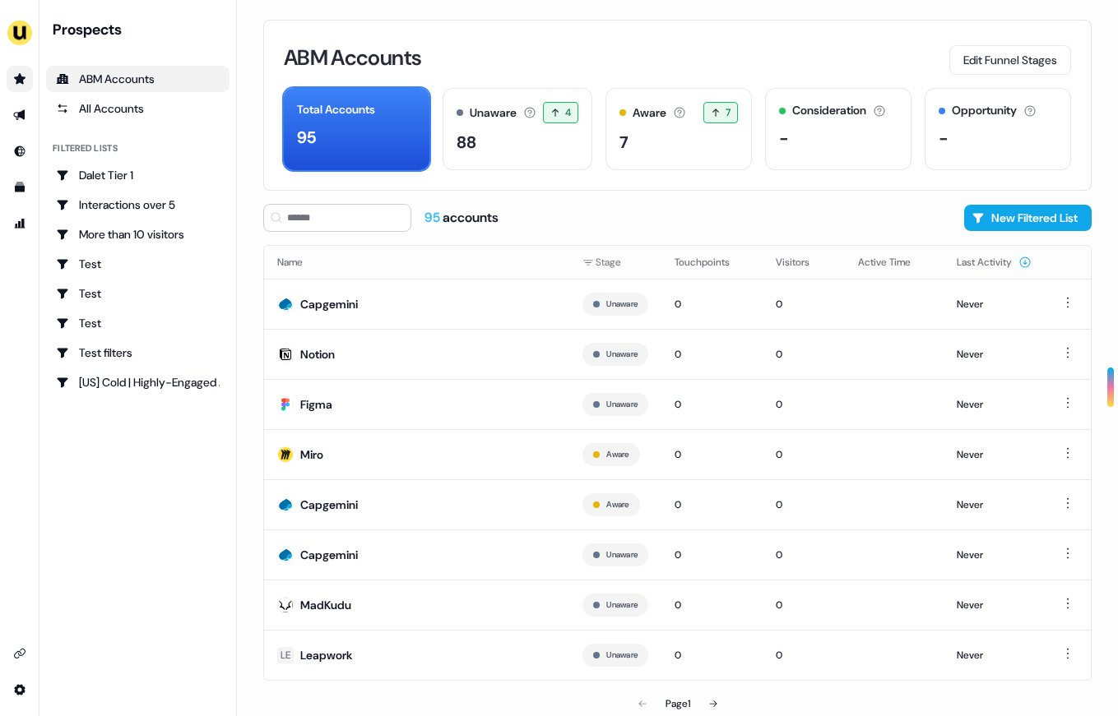
click at [94, 73] on div "ABM Accounts" at bounding box center [138, 79] width 164 height 16
click at [546, 187] on div "ABM Accounts Edit Funnel Stages Total Accounts 95 Unaware The default stage all…" at bounding box center [677, 105] width 828 height 171
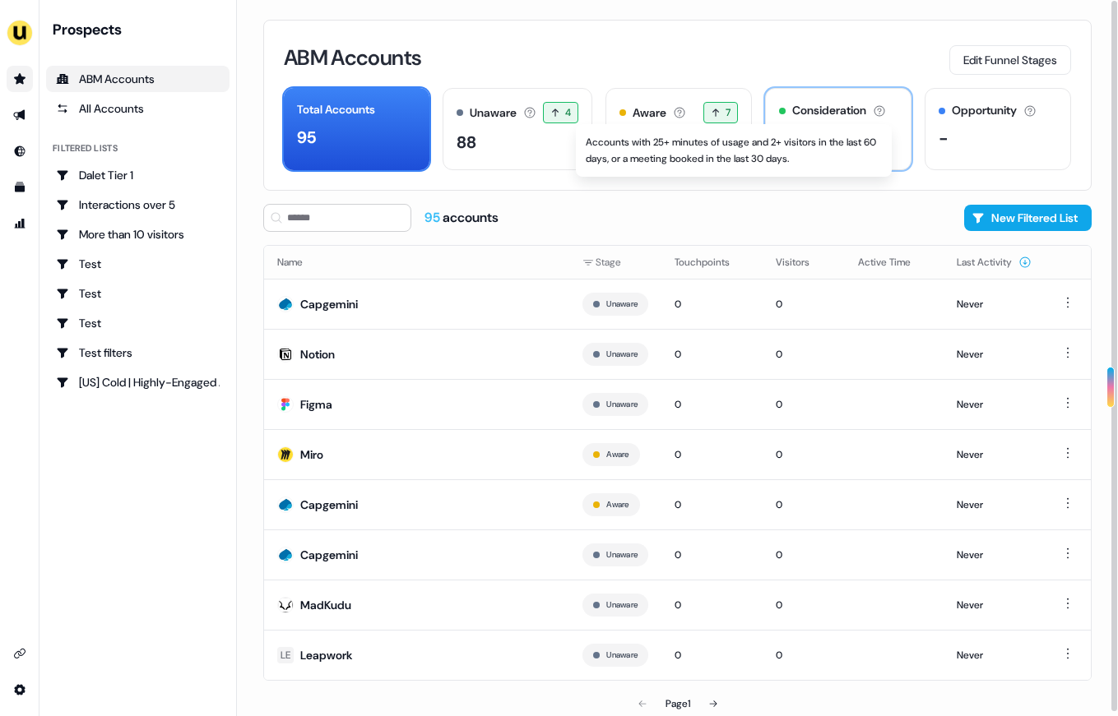
click at [886, 111] on icon at bounding box center [879, 110] width 13 height 13
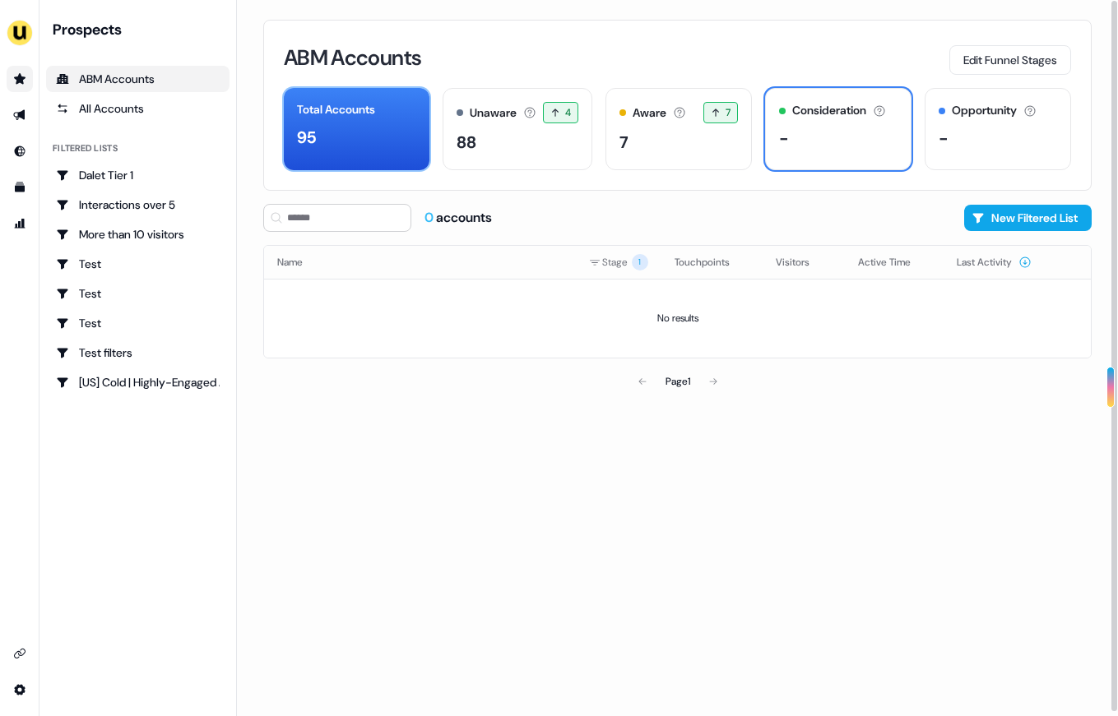
click at [409, 125] on div "95" at bounding box center [356, 137] width 119 height 25
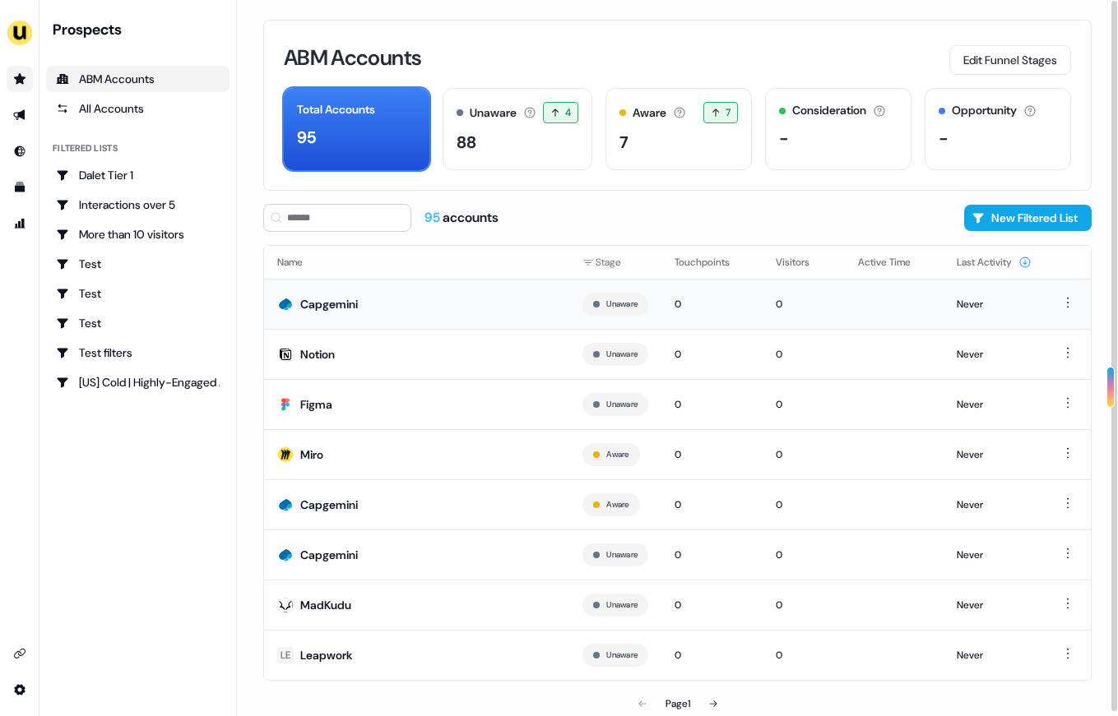
click at [465, 303] on td "Capgemini" at bounding box center [416, 304] width 305 height 50
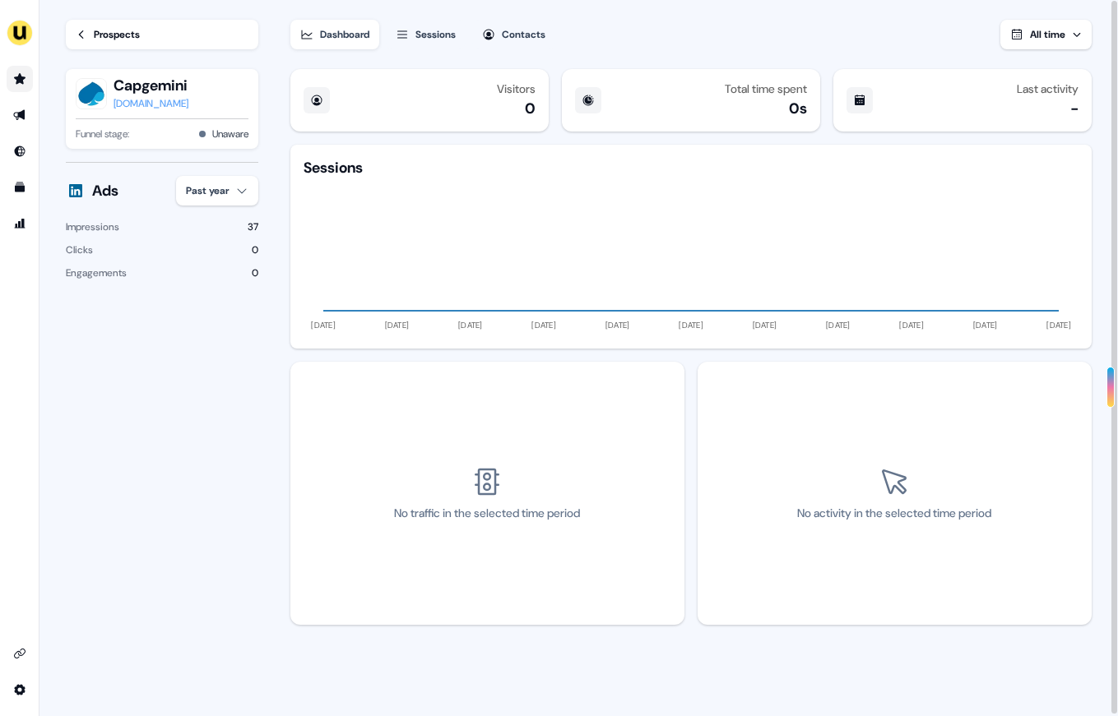
click at [424, 26] on div "Sessions" at bounding box center [435, 34] width 40 height 16
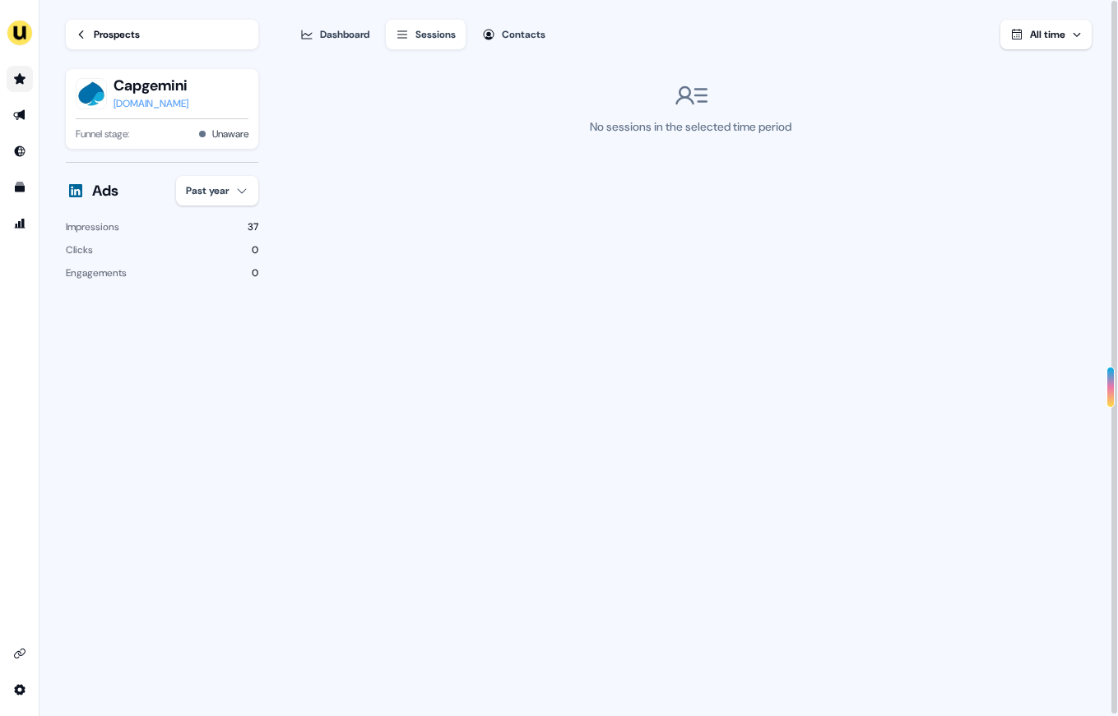
click at [522, 34] on div "Contacts" at bounding box center [524, 34] width 44 height 16
click at [409, 39] on icon "button" at bounding box center [402, 34] width 13 height 13
click at [326, 35] on div "Dashboard" at bounding box center [344, 34] width 49 height 16
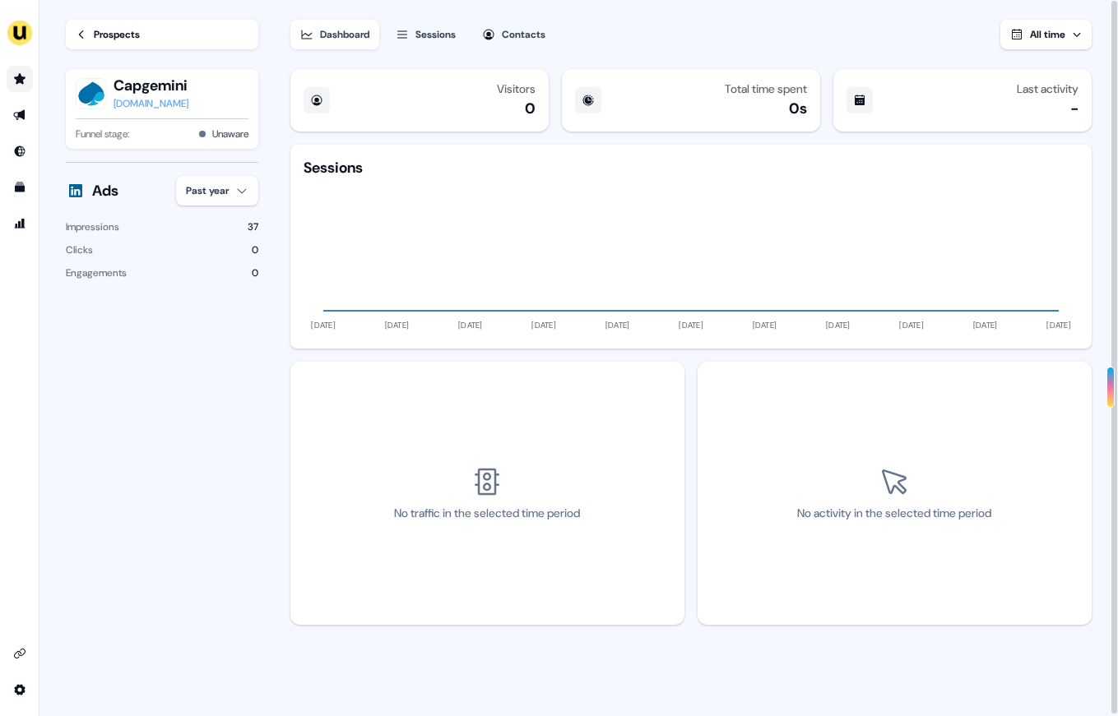
click at [104, 23] on link "Prospects" at bounding box center [162, 35] width 192 height 30
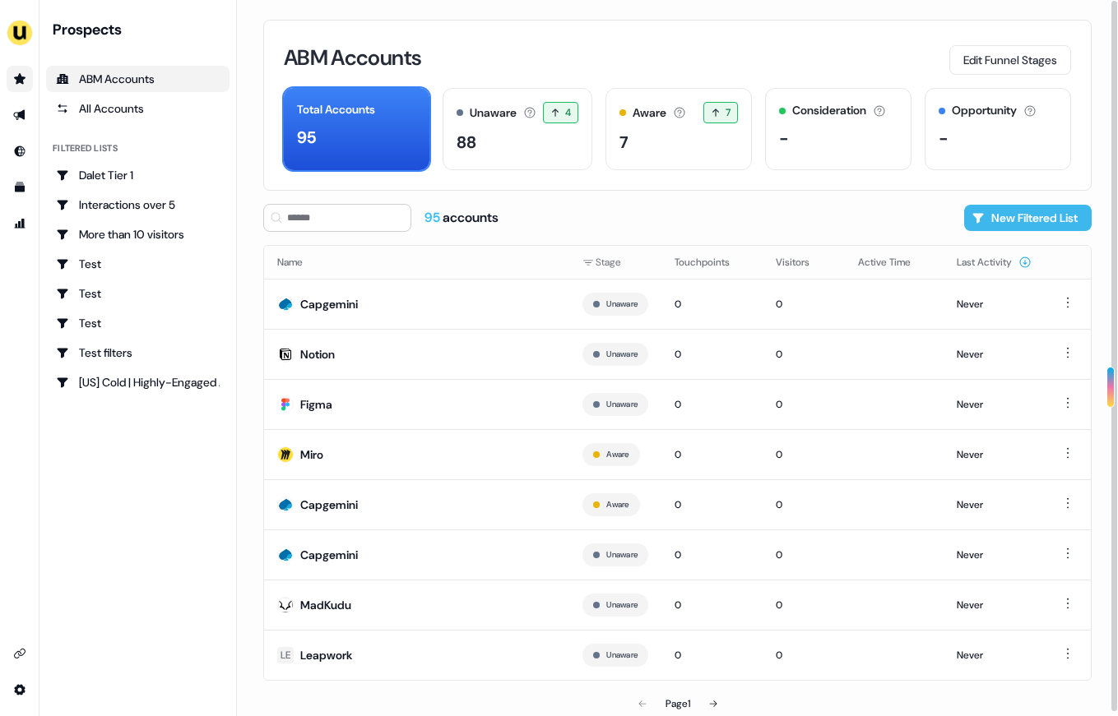
click at [1043, 220] on button "New Filtered List" at bounding box center [1027, 218] width 127 height 26
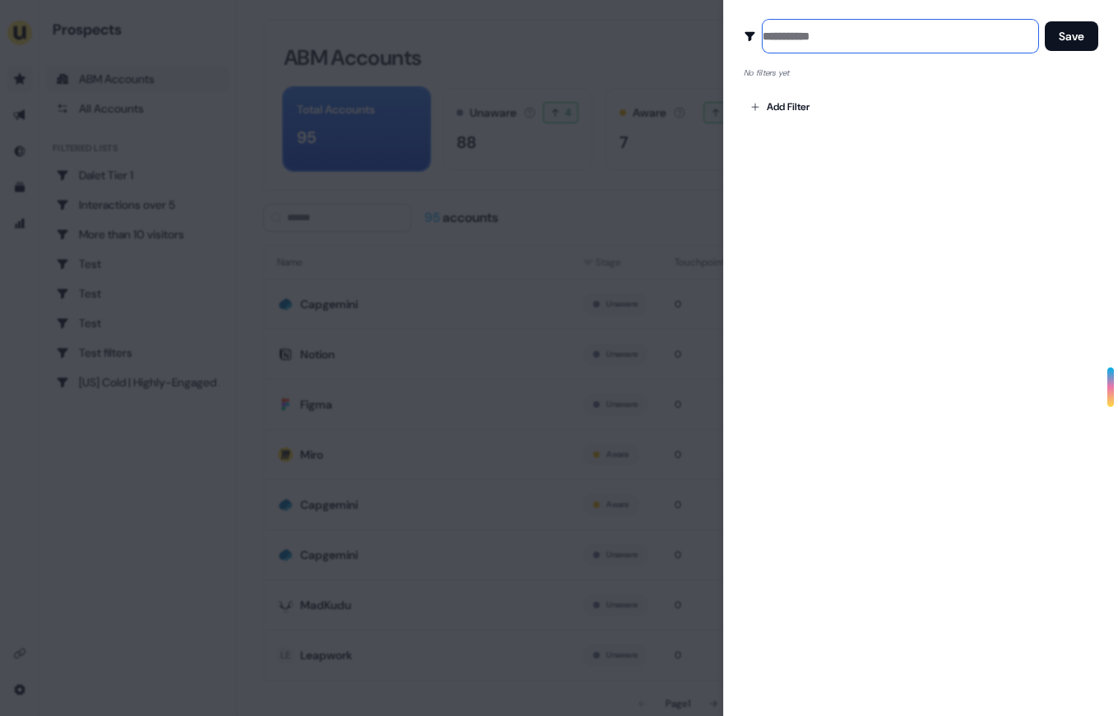
click at [784, 33] on input at bounding box center [901, 36] width 276 height 33
type input "*"
type input "****"
click at [824, 160] on div "Create Audience Filter Create a new audience by setting a name and configuring …" at bounding box center [920, 358] width 395 height 716
click at [810, 104] on body "For the best experience switch devices to a bigger screen. Go to [DOMAIN_NAME] …" at bounding box center [559, 358] width 1118 height 716
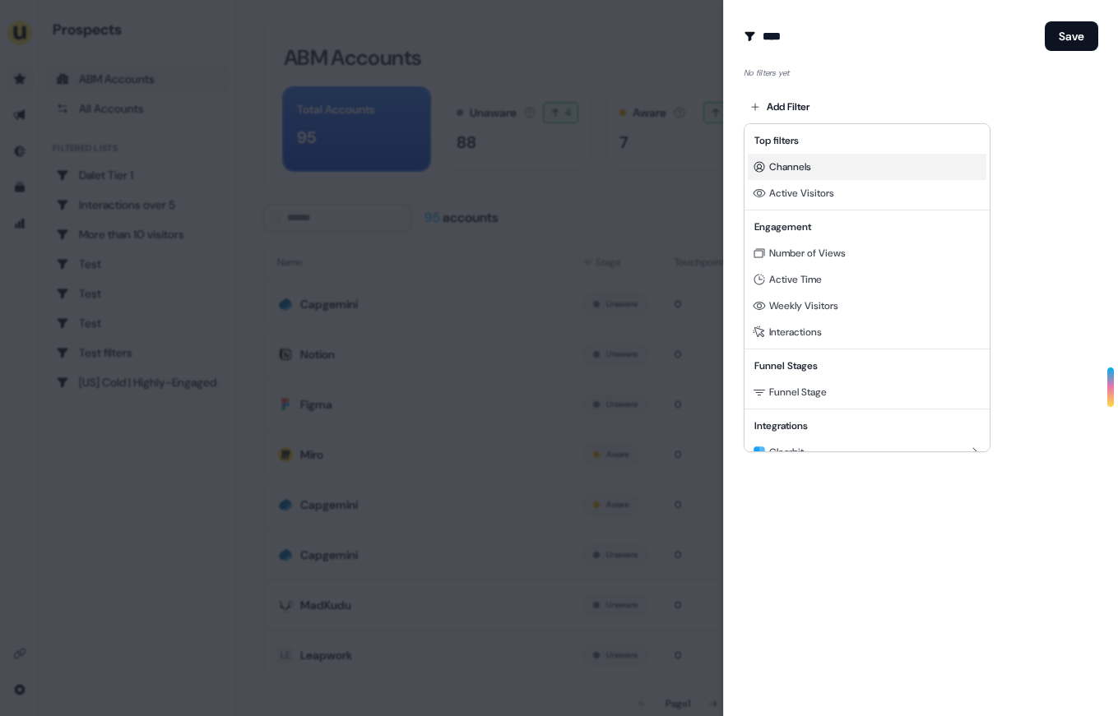
click at [881, 173] on div "Channels" at bounding box center [867, 167] width 239 height 26
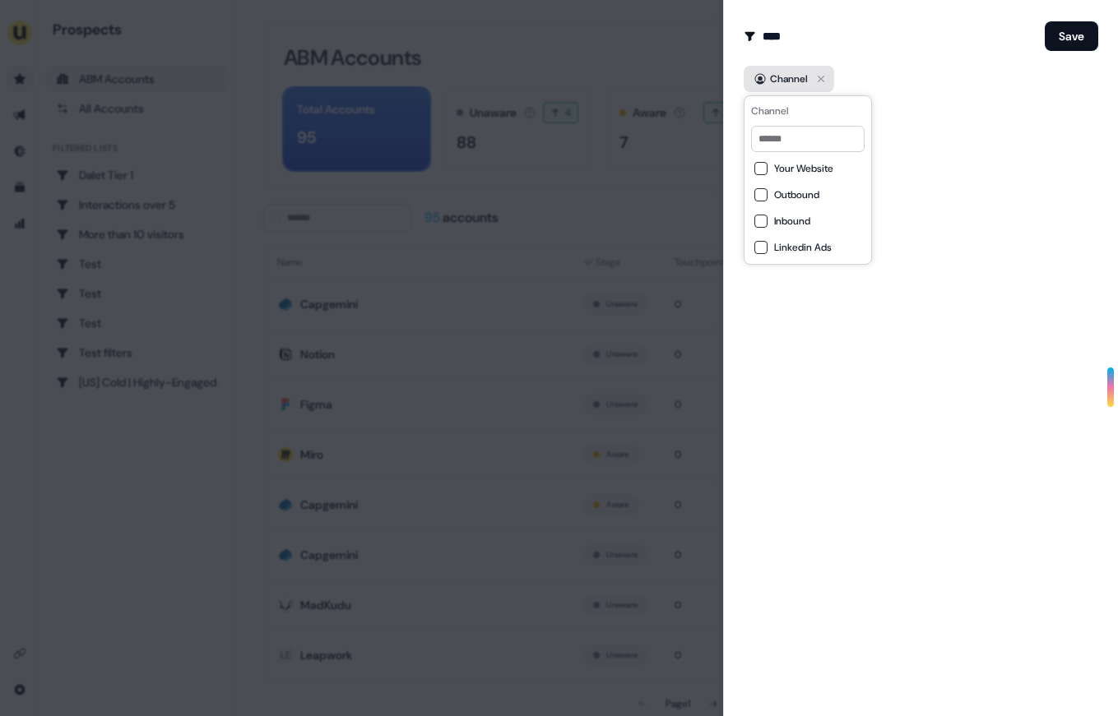
click at [776, 82] on div "Channel" at bounding box center [789, 79] width 38 height 16
click at [786, 102] on body "For the best experience switch devices to a bigger screen. Go to [DOMAIN_NAME] …" at bounding box center [559, 358] width 1118 height 716
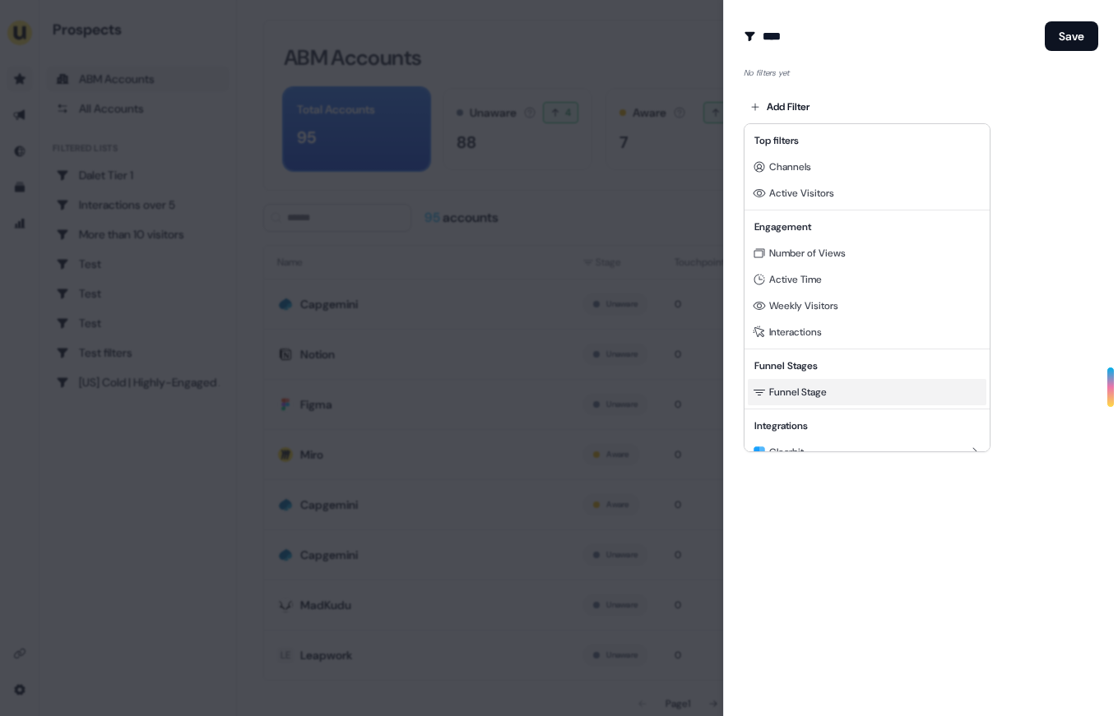
click at [860, 395] on div "Funnel Stage" at bounding box center [867, 392] width 239 height 26
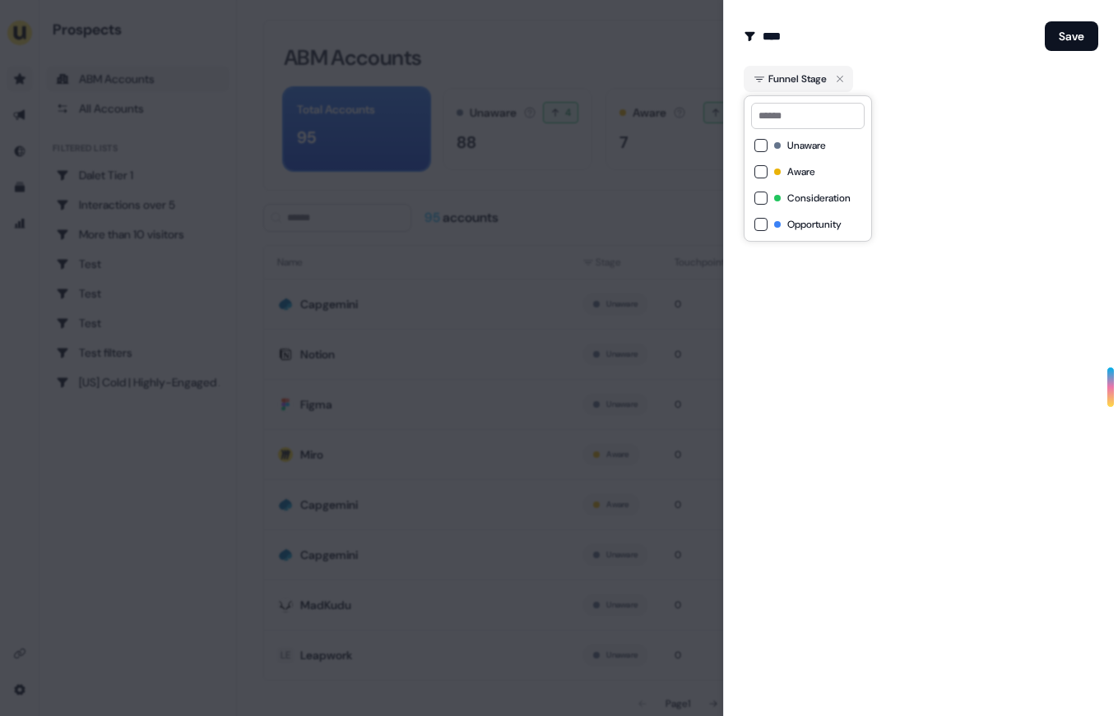
click at [758, 175] on button "Aware" at bounding box center [760, 171] width 13 height 13
click at [761, 192] on button "Consideration" at bounding box center [760, 198] width 13 height 13
click at [759, 206] on div "Consideration" at bounding box center [807, 198] width 107 height 20
click at [759, 219] on button "Opportunity" at bounding box center [760, 224] width 13 height 13
click at [759, 202] on button "Consideration" at bounding box center [760, 198] width 13 height 13
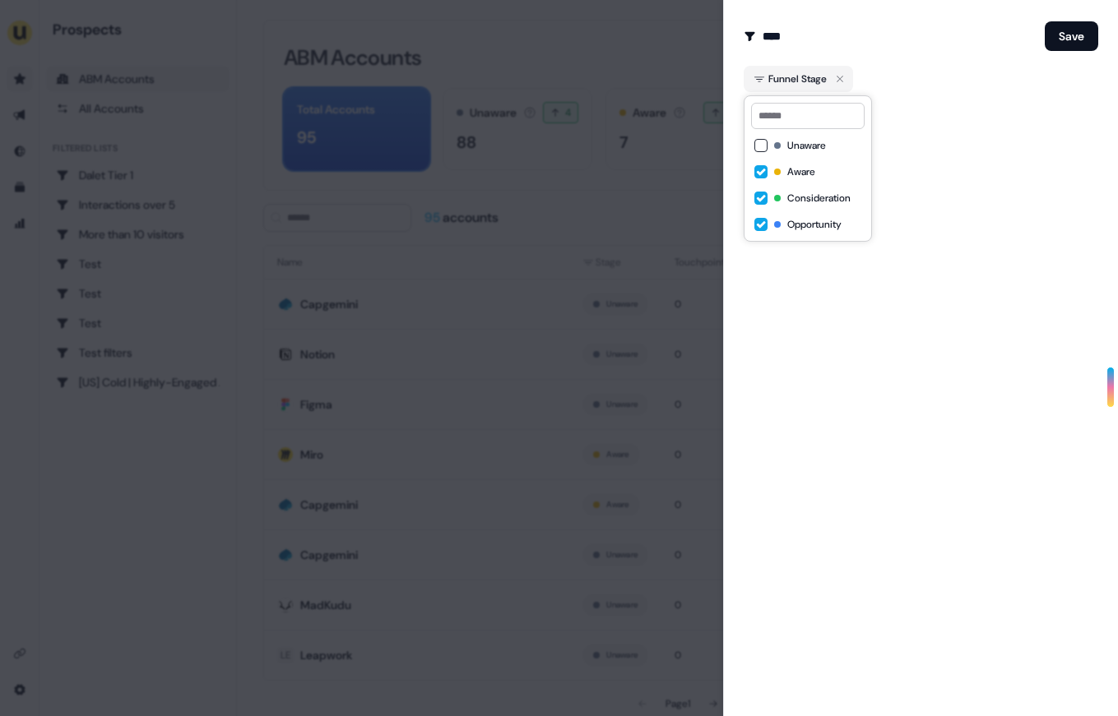
click at [759, 229] on button "Opportunity" at bounding box center [760, 224] width 13 height 13
click at [973, 174] on div "Create Audience Filter Create a new audience by setting a name and configuring …" at bounding box center [920, 358] width 395 height 716
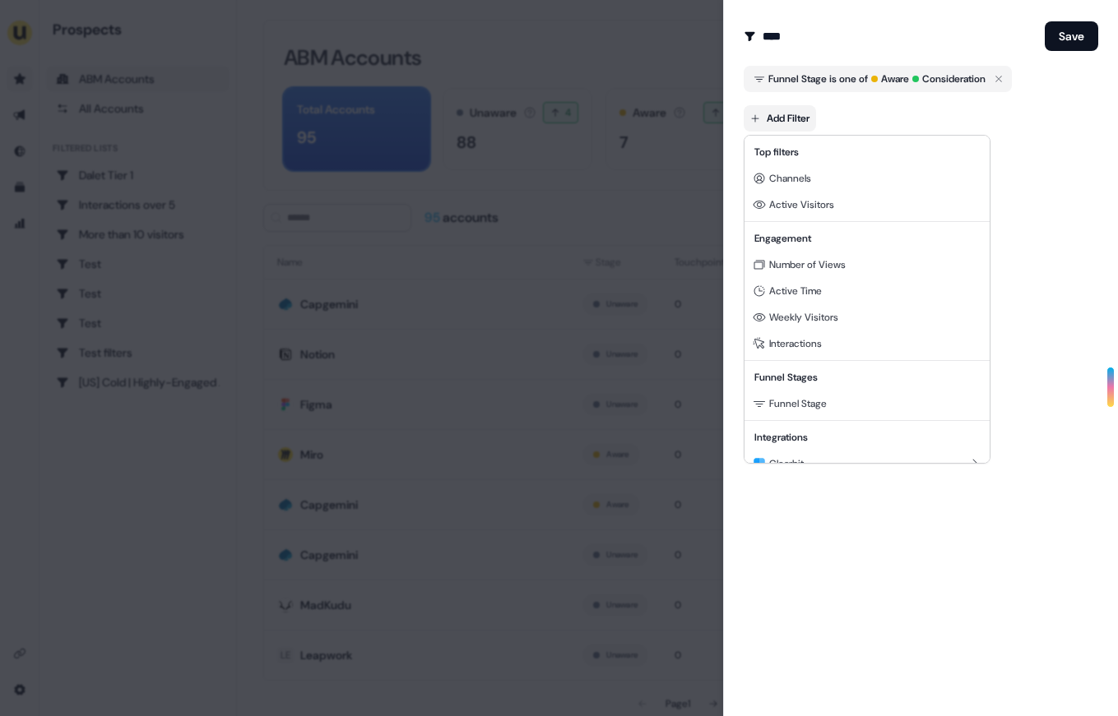
click at [790, 127] on body "For the best experience switch devices to a bigger screen. Go to [DOMAIN_NAME] …" at bounding box center [559, 358] width 1118 height 716
click at [804, 292] on span "Active Time" at bounding box center [795, 291] width 53 height 13
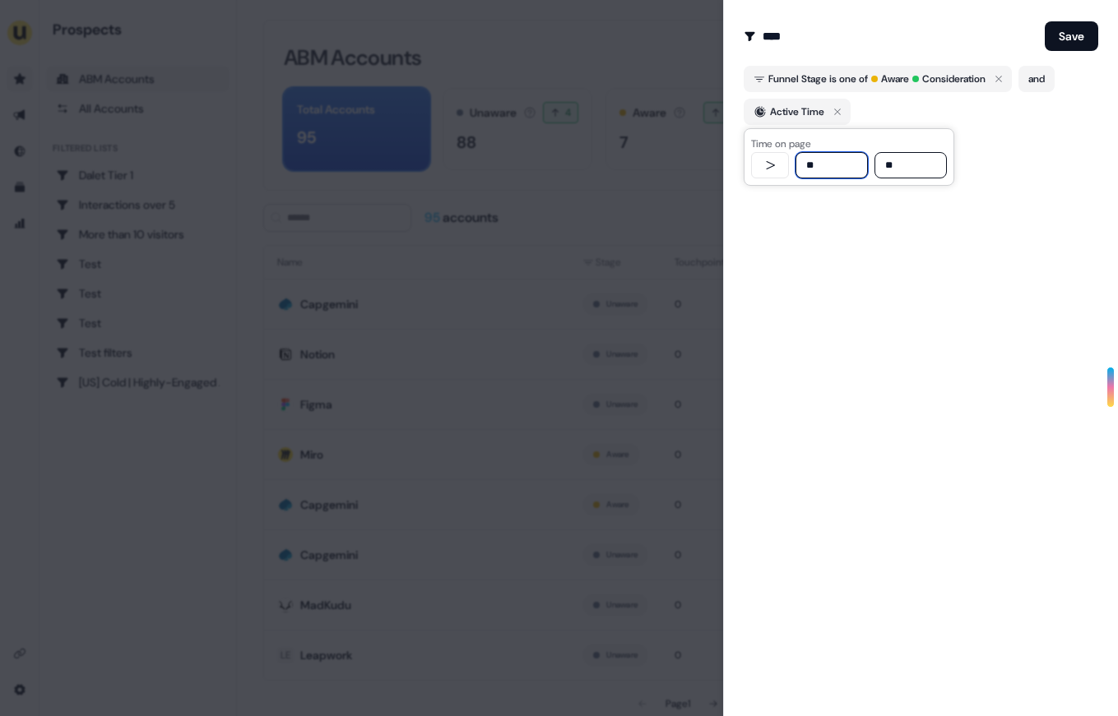
click at [838, 161] on input "**" at bounding box center [831, 165] width 72 height 26
type input "**"
click at [936, 280] on div "Create Audience Filter Create a new audience by setting a name and configuring …" at bounding box center [920, 358] width 395 height 716
click at [1052, 45] on button "Save" at bounding box center [1071, 36] width 53 height 30
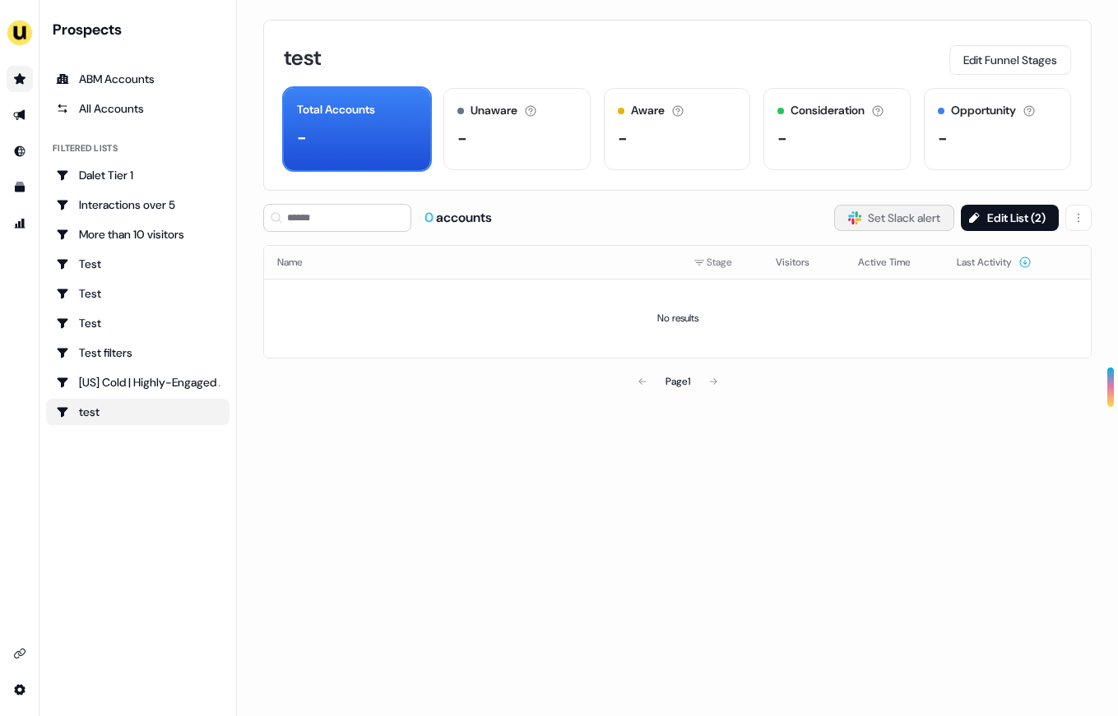
click at [869, 215] on button "Slack Logo SVG Set Slack alert" at bounding box center [894, 218] width 120 height 26
click at [21, 75] on icon "Go to prospects" at bounding box center [19, 78] width 13 height 13
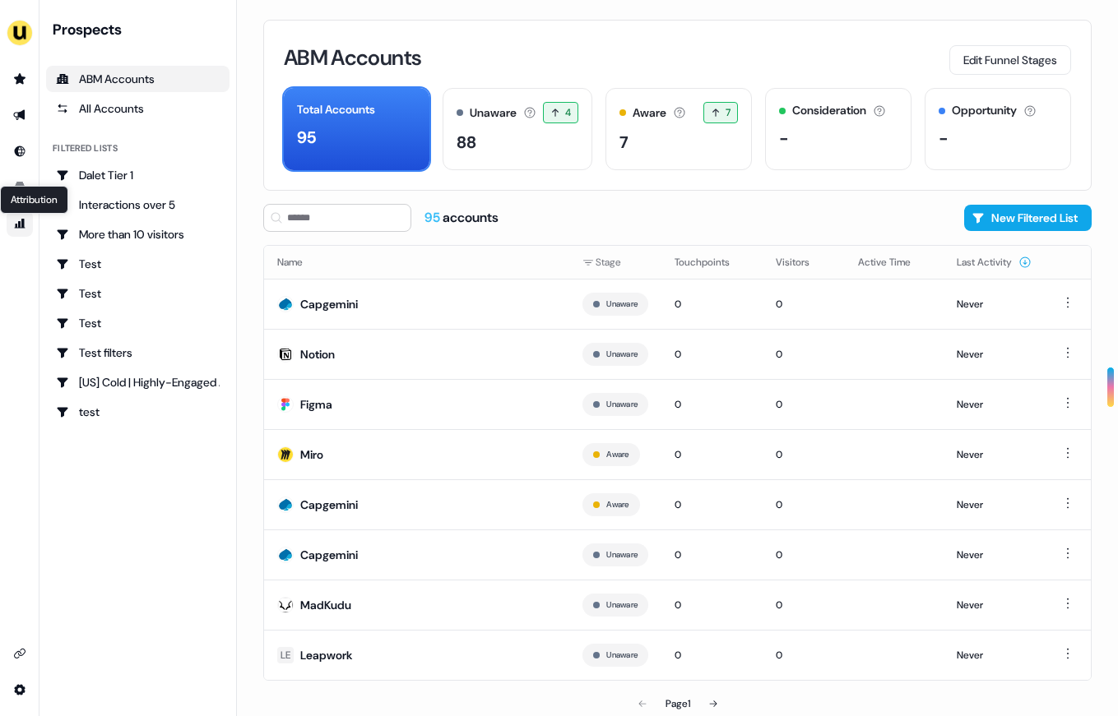
click at [19, 217] on icon "Go to attribution" at bounding box center [19, 223] width 13 height 13
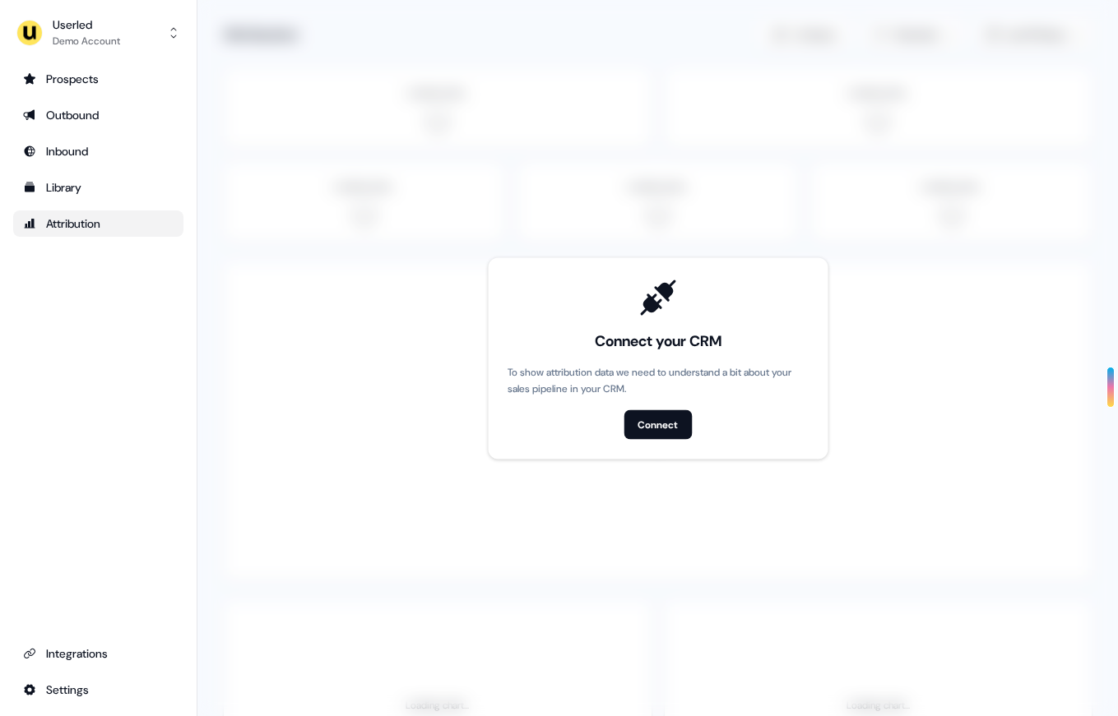
click at [95, 363] on div "Prospects Outbound Inbound Library Attribution Integrations Settings" at bounding box center [98, 384] width 170 height 637
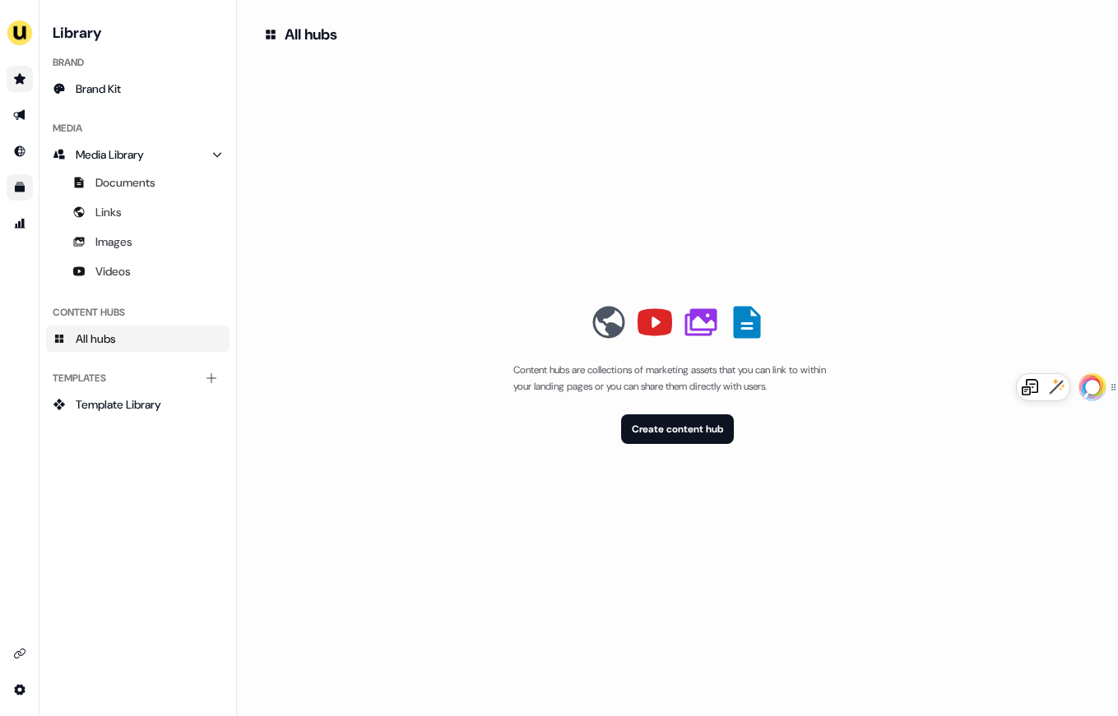
click at [16, 84] on icon "Go to prospects" at bounding box center [19, 78] width 13 height 13
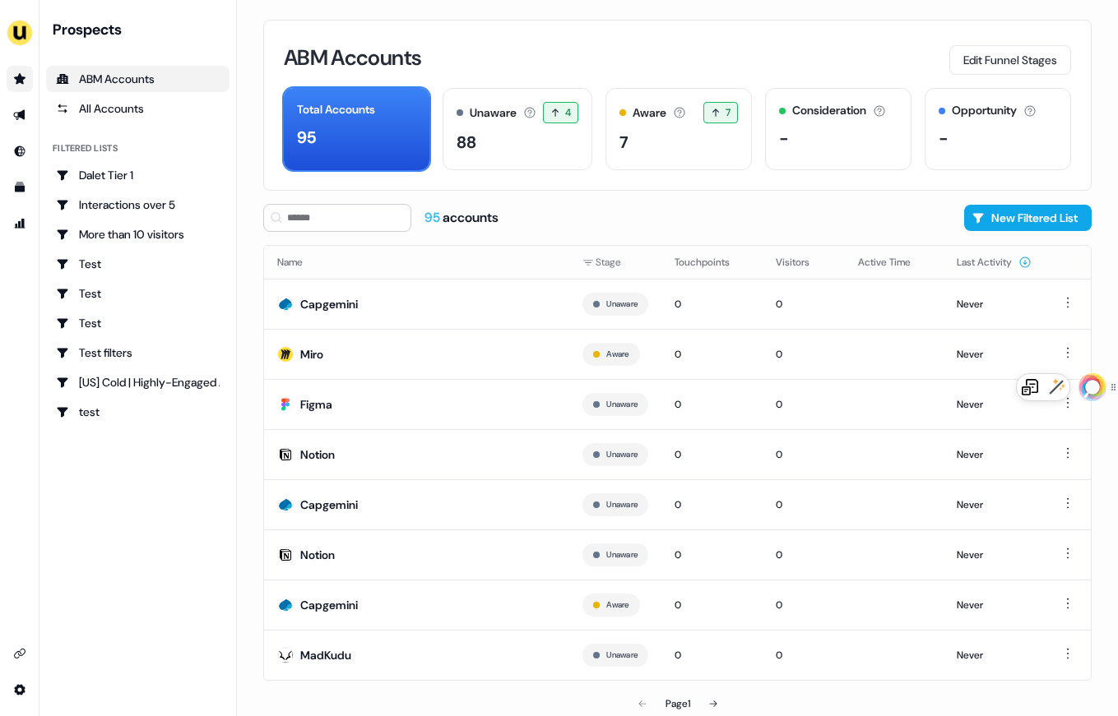
click at [20, 84] on icon "Go to prospects" at bounding box center [19, 78] width 13 height 13
click at [33, 119] on li "side nav menu" at bounding box center [19, 115] width 39 height 26
click at [18, 119] on icon "Go to outbound experience" at bounding box center [19, 115] width 13 height 13
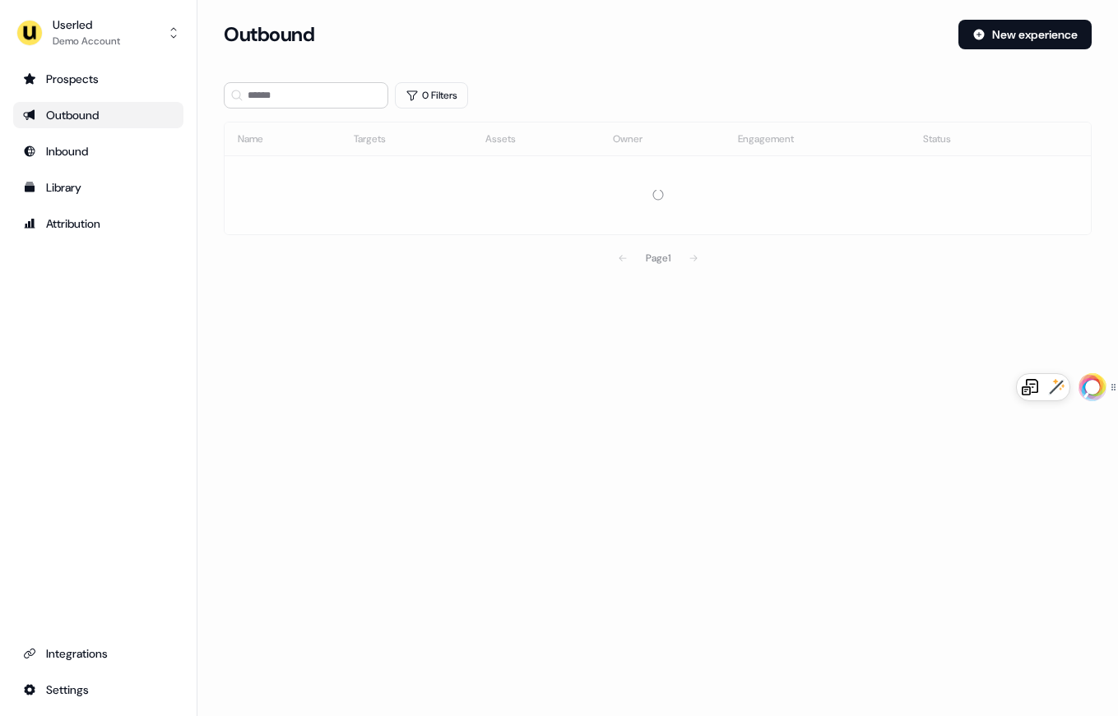
click at [97, 102] on link "Outbound" at bounding box center [98, 115] width 170 height 26
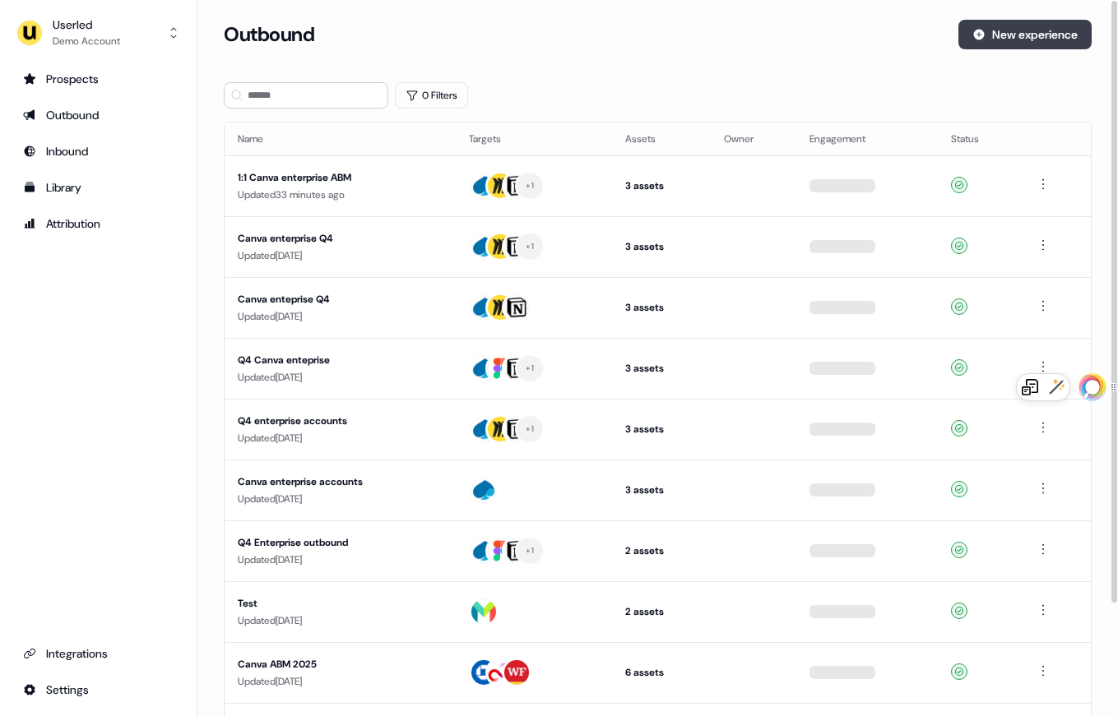
click at [1006, 41] on button "New experience" at bounding box center [1024, 35] width 133 height 30
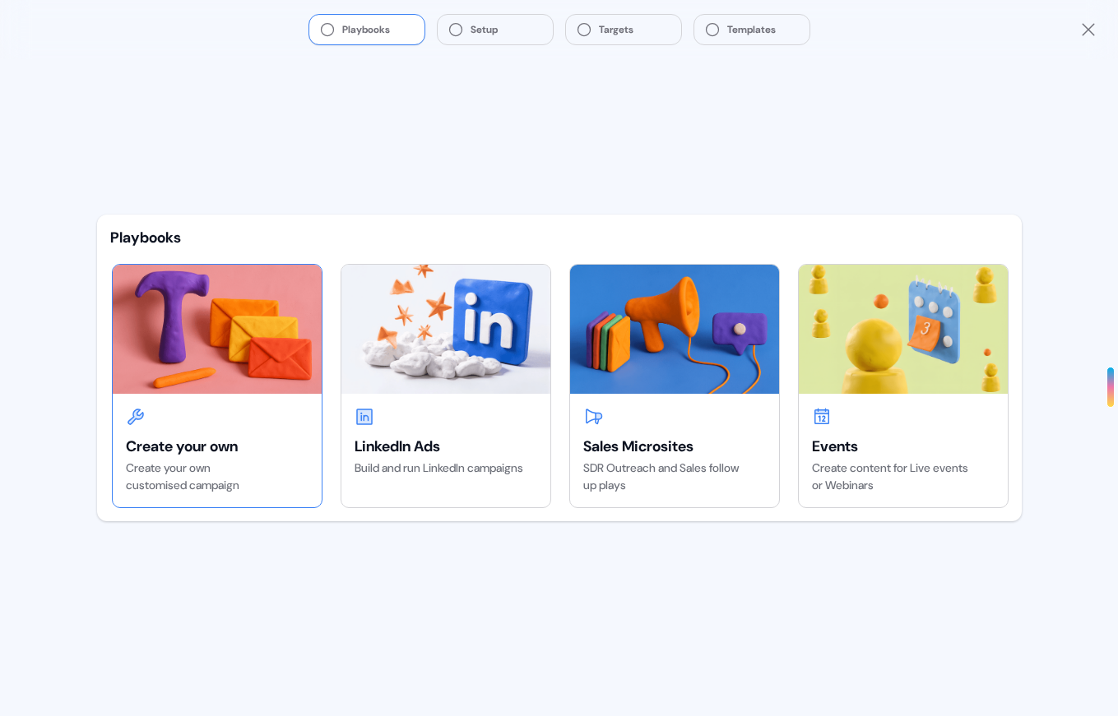
click at [251, 386] on img at bounding box center [217, 329] width 209 height 128
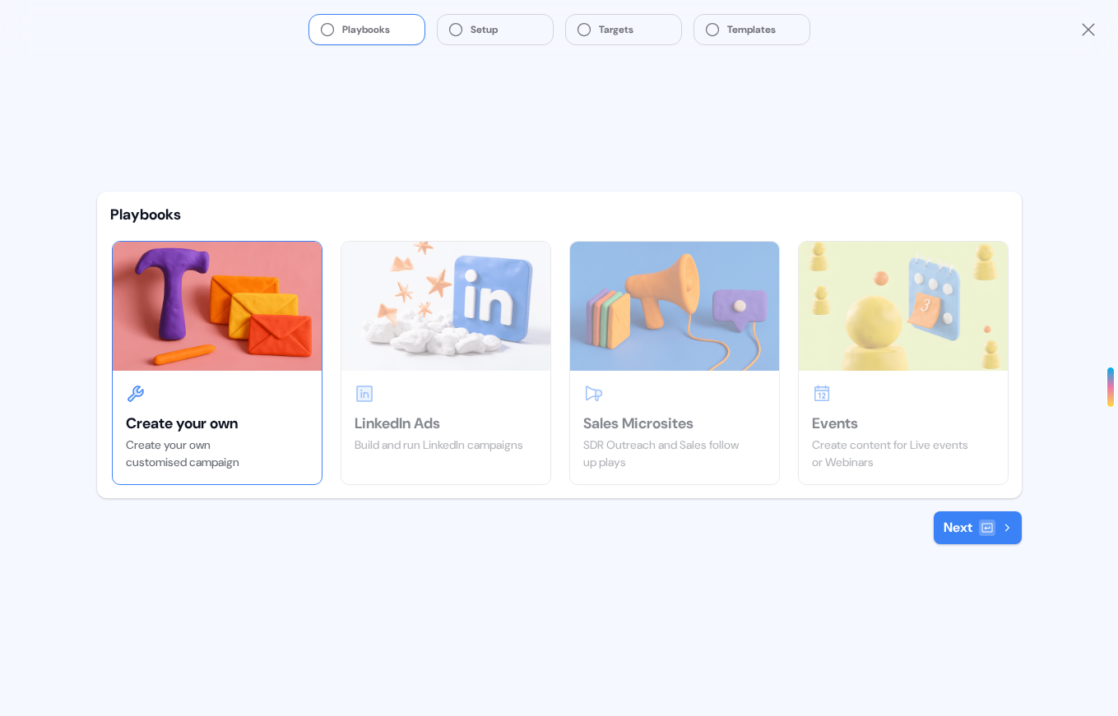
click at [977, 540] on button "Next" at bounding box center [978, 528] width 88 height 33
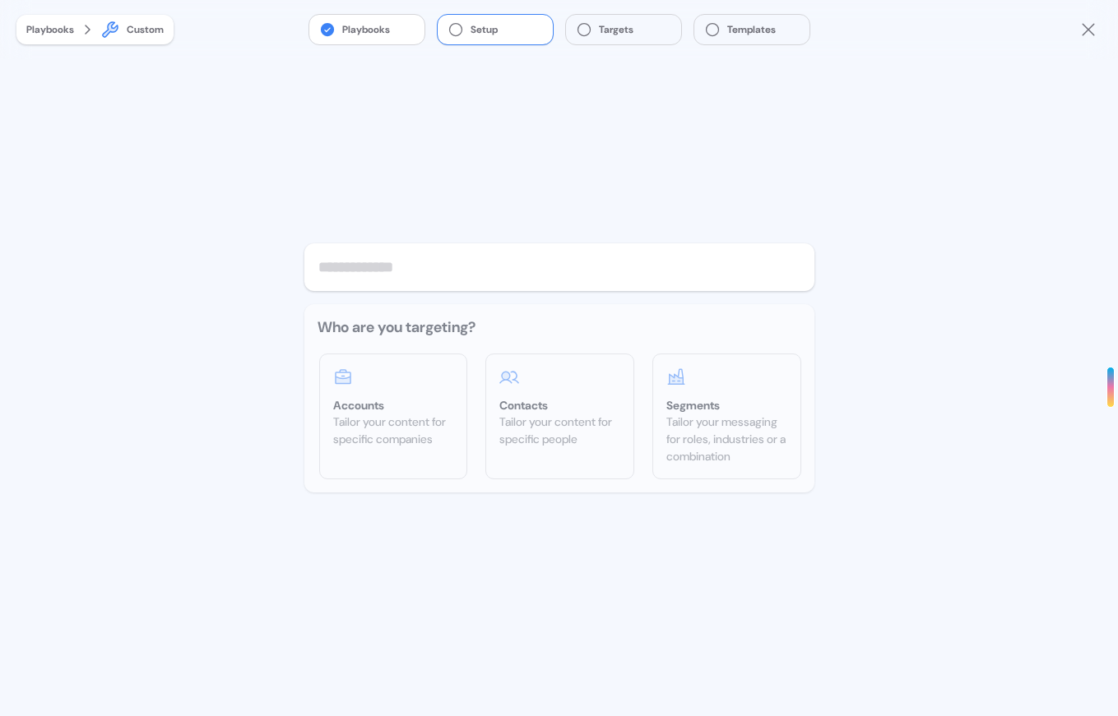
click at [424, 275] on input "text" at bounding box center [559, 267] width 510 height 48
type input "****"
click at [422, 431] on div "Tailor your content for specific companies" at bounding box center [393, 431] width 121 height 35
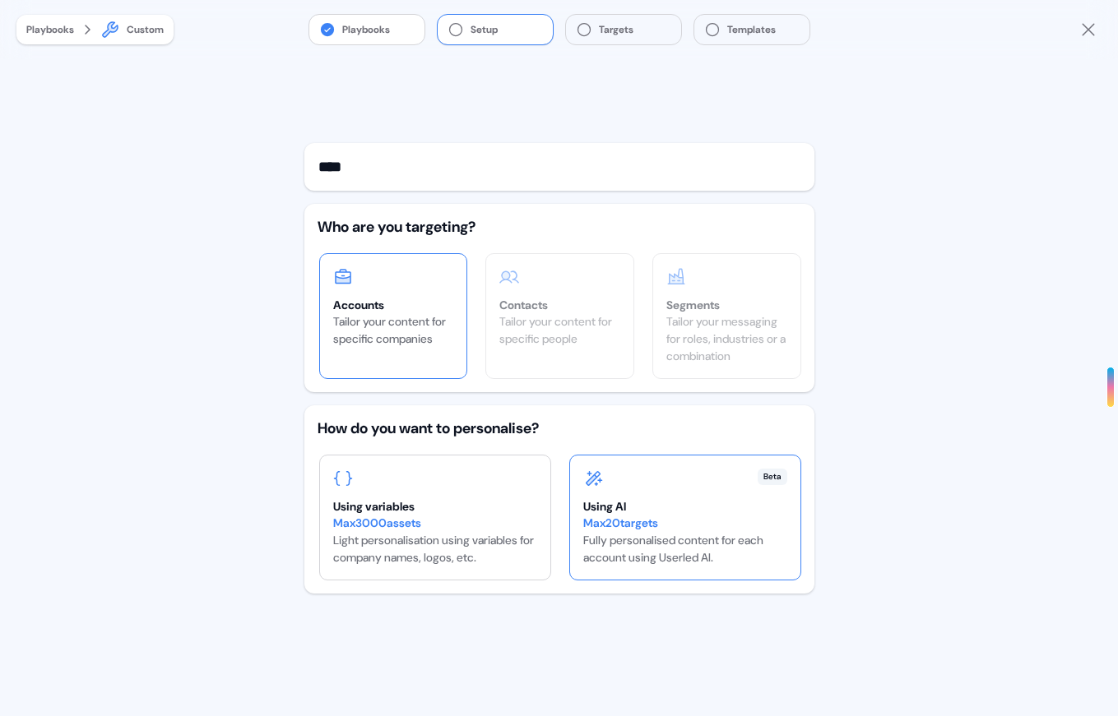
click at [575, 477] on div "Beta Using AI Max 20 targets Fully personalised content for each account using …" at bounding box center [685, 518] width 230 height 124
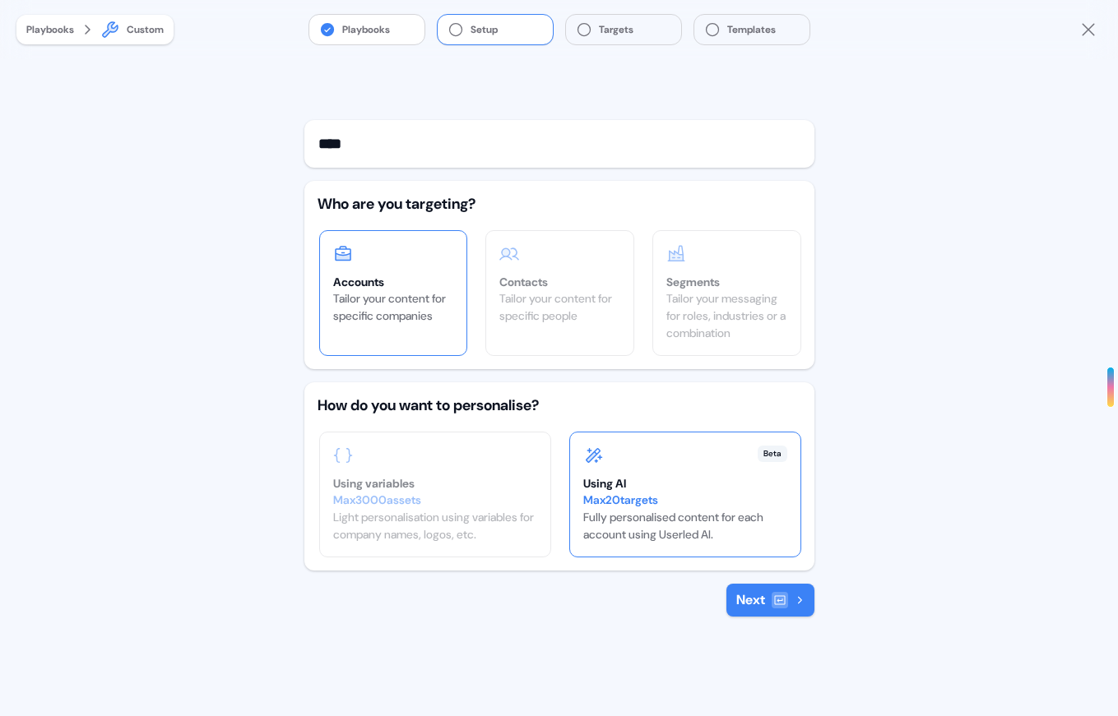
click at [772, 584] on button "Next" at bounding box center [770, 600] width 88 height 33
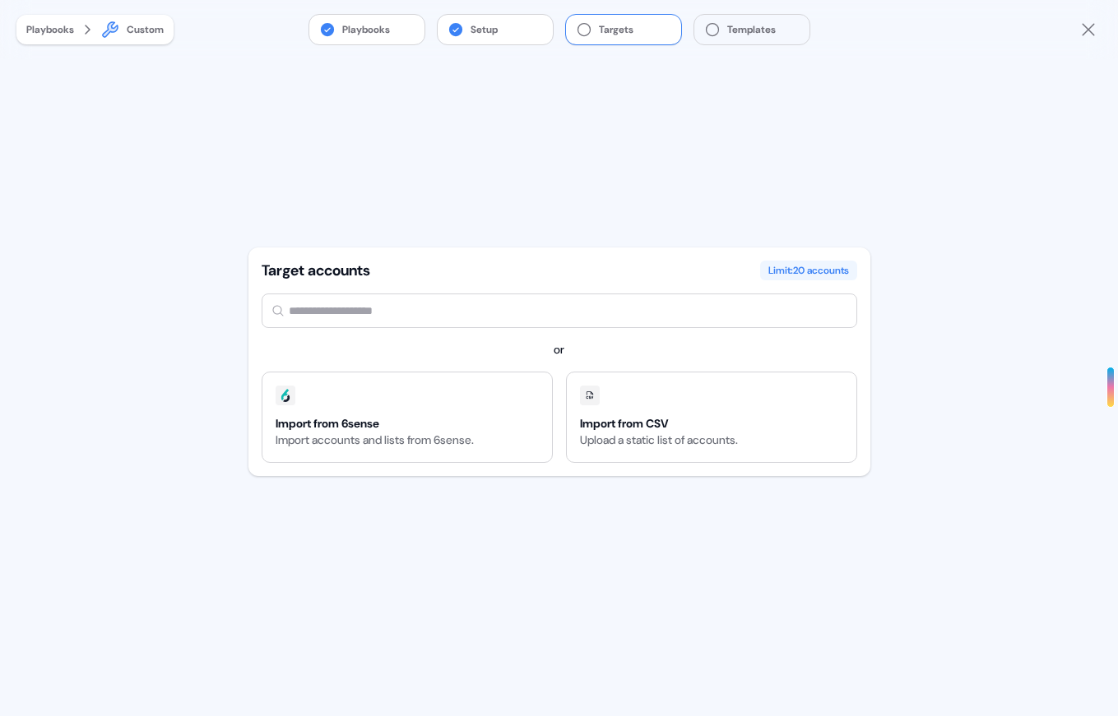
click at [429, 294] on input "text" at bounding box center [560, 311] width 596 height 35
type input "****"
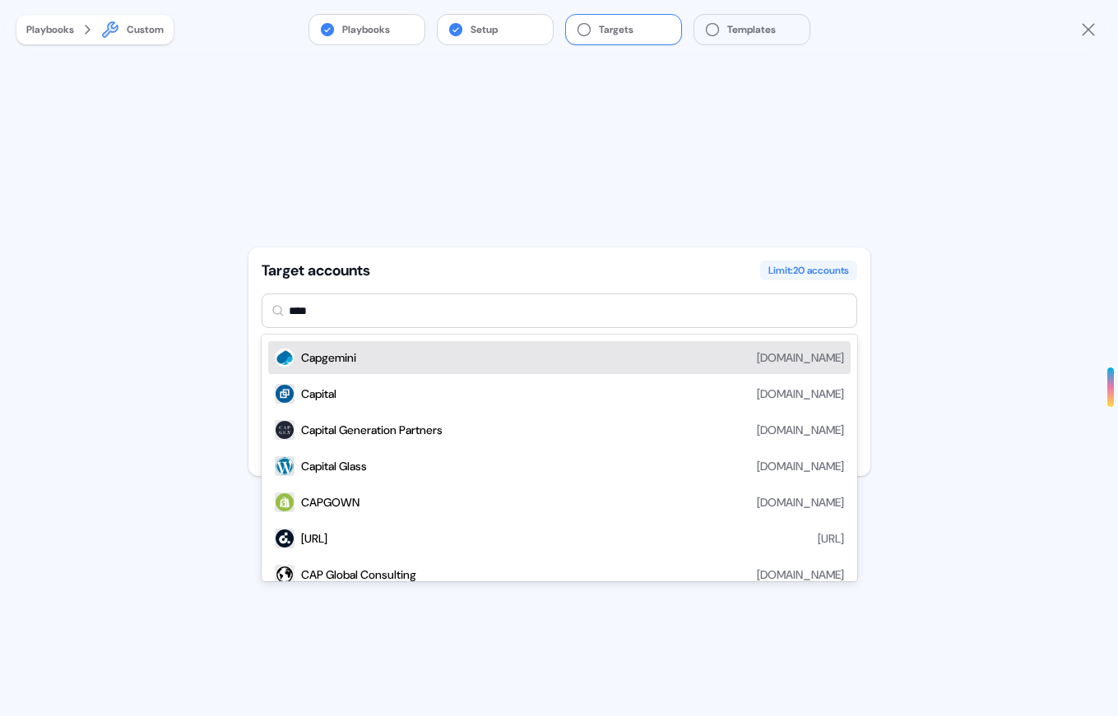
click at [382, 354] on div "Capgemini [DOMAIN_NAME]" at bounding box center [572, 358] width 543 height 20
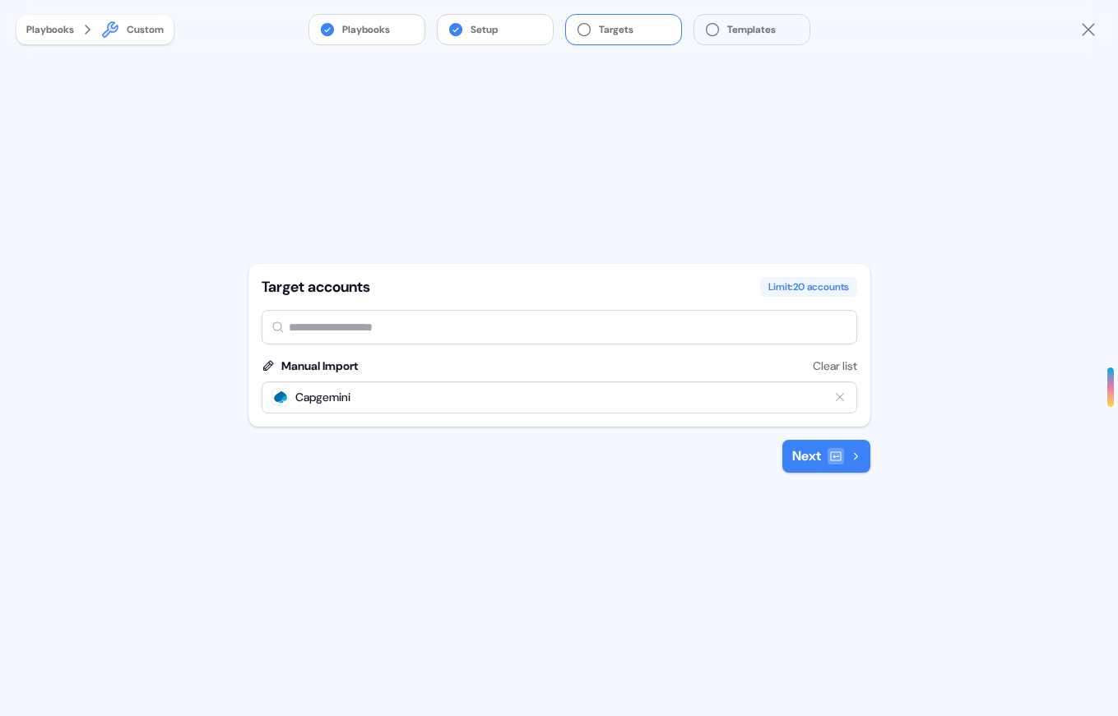
click at [829, 454] on icon at bounding box center [835, 456] width 13 height 13
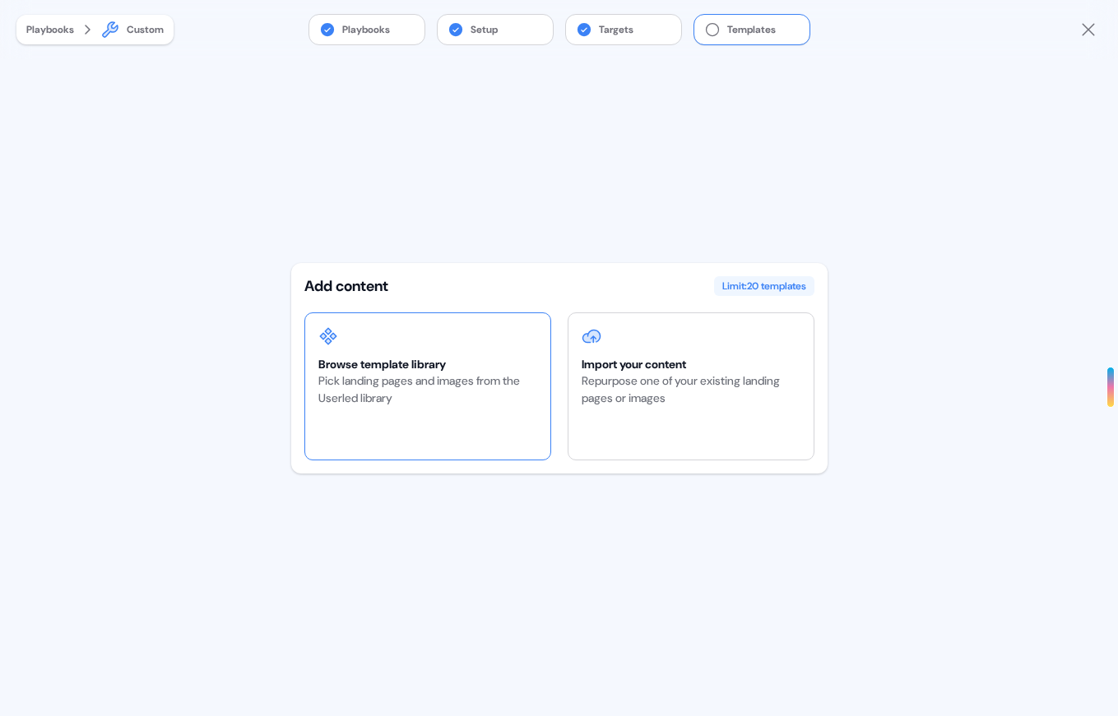
click at [433, 355] on div "Browse template library Pick landing pages and images from the Userled library" at bounding box center [427, 386] width 245 height 146
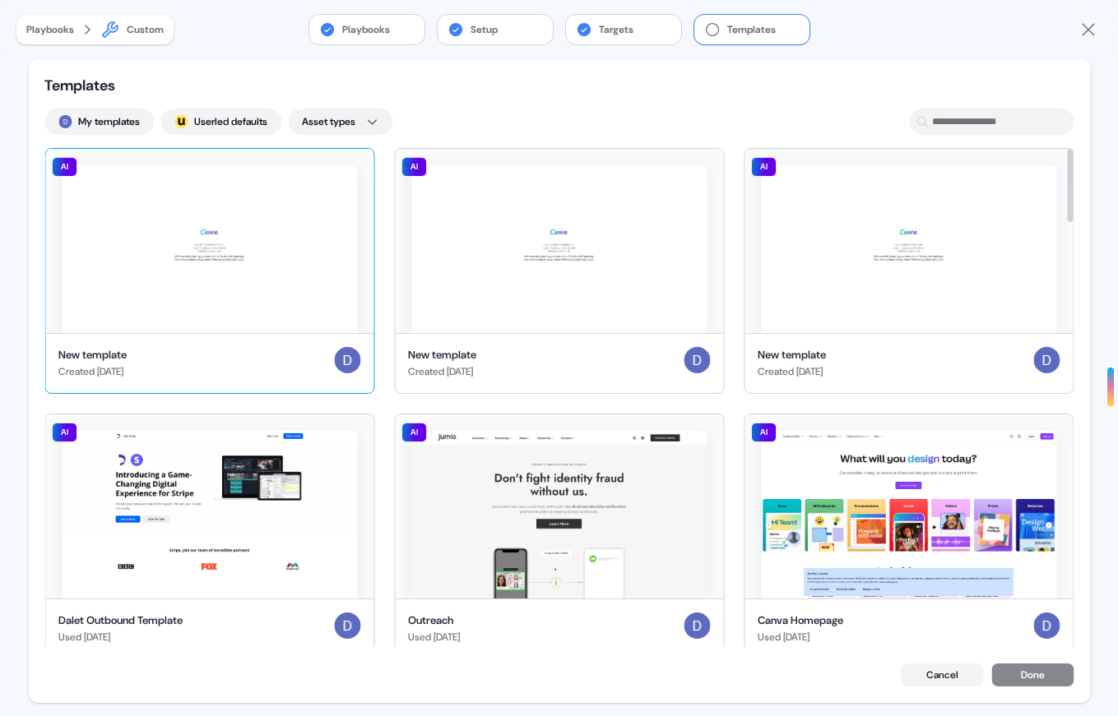
click at [272, 240] on img at bounding box center [209, 249] width 295 height 168
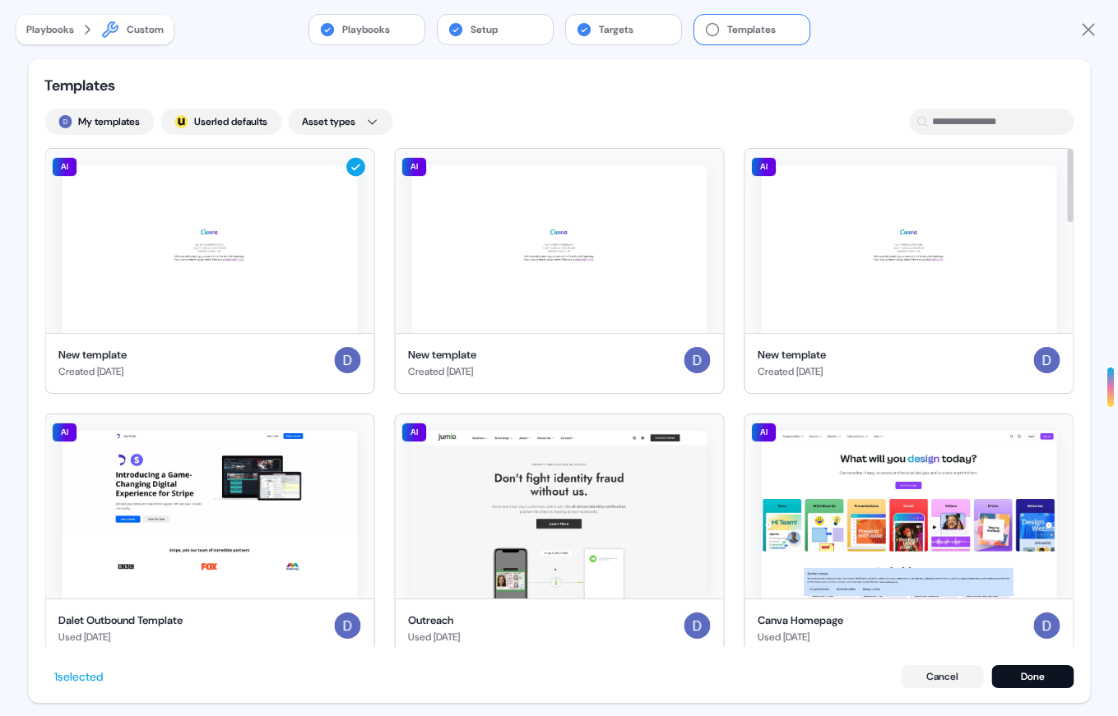
click at [258, 85] on div "Templates My templates ; Userled defaults Asset types AI New template Created 5…" at bounding box center [559, 381] width 1062 height 644
click at [243, 109] on button "; Userled defaults" at bounding box center [220, 122] width 121 height 26
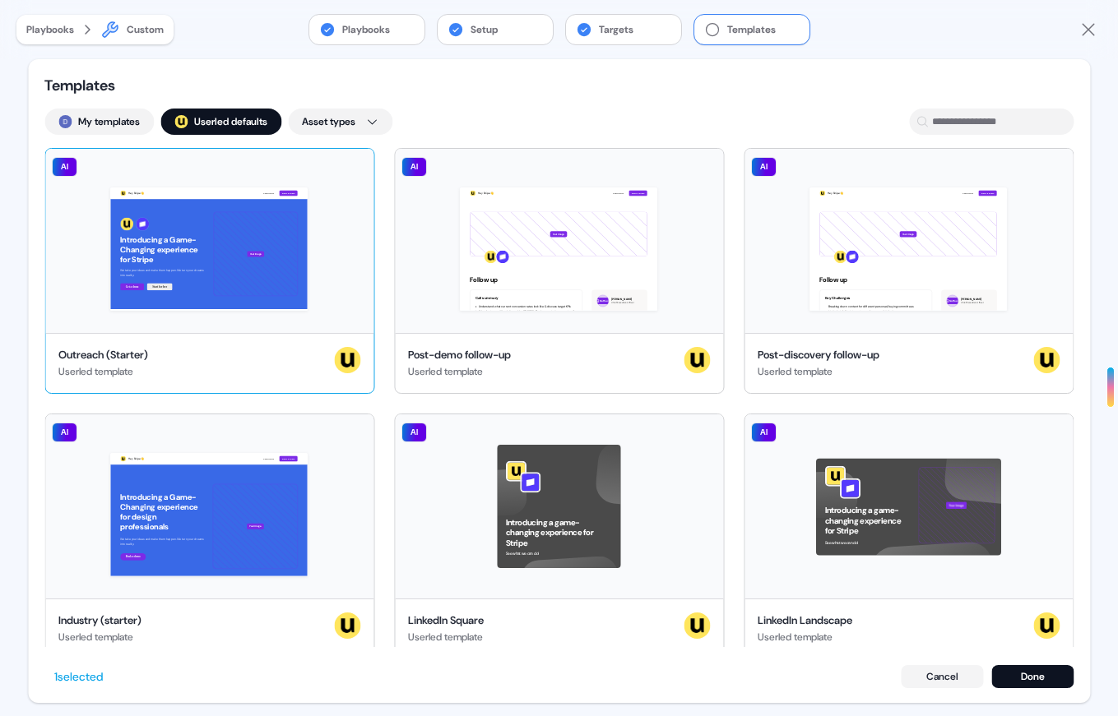
click at [206, 271] on div "Hey Stripe 👋 Learn more Book a demo Introducing a Game-Changing experience for …" at bounding box center [209, 241] width 328 height 184
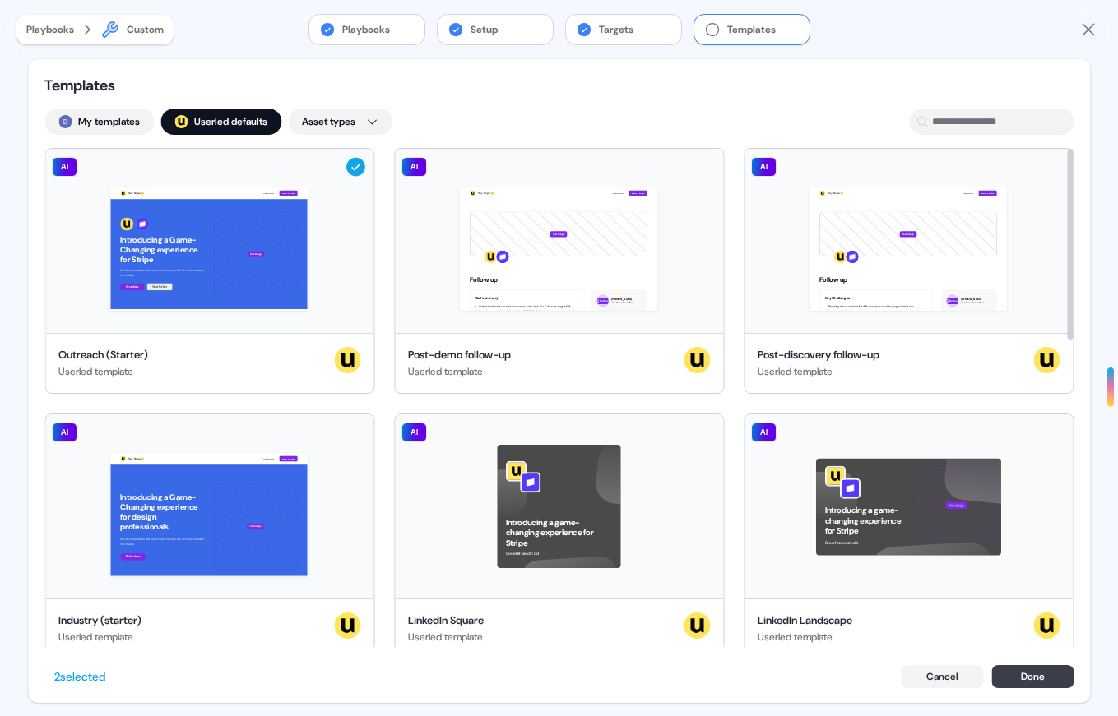
click at [1042, 679] on button "Done" at bounding box center [1032, 676] width 82 height 23
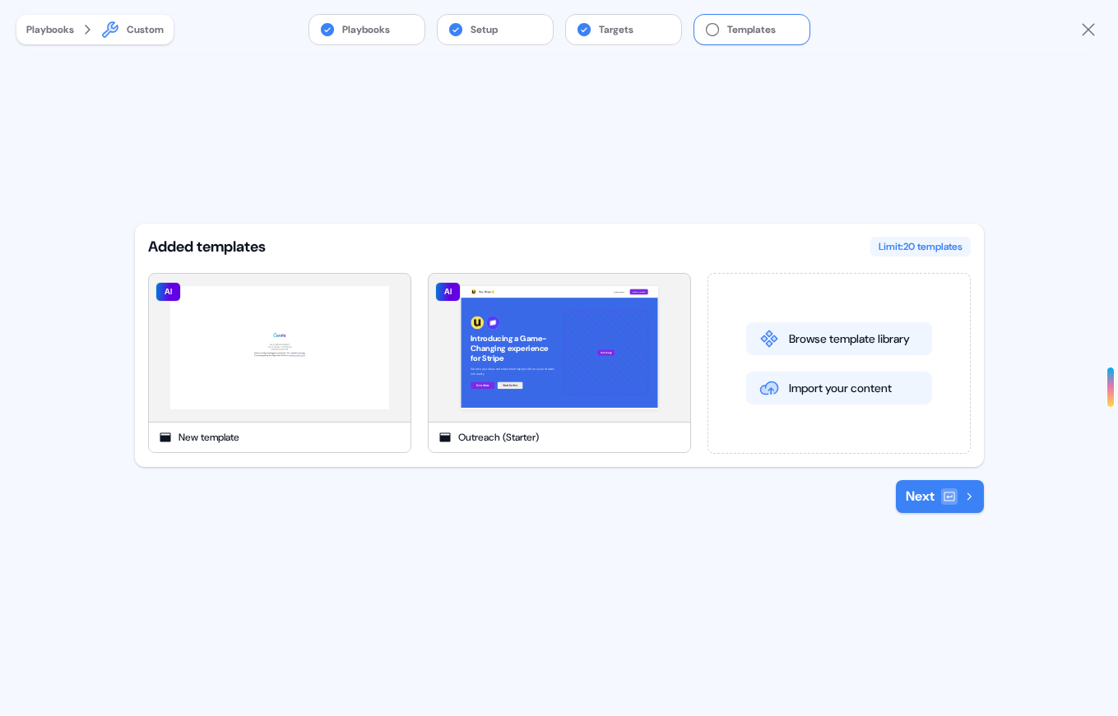
click at [937, 494] on button "Next" at bounding box center [940, 496] width 88 height 33
click at [956, 499] on div at bounding box center [949, 497] width 16 height 16
click at [336, 407] on img at bounding box center [279, 347] width 239 height 143
click at [939, 495] on button "Next" at bounding box center [940, 496] width 88 height 33
click at [303, 368] on img at bounding box center [279, 347] width 239 height 143
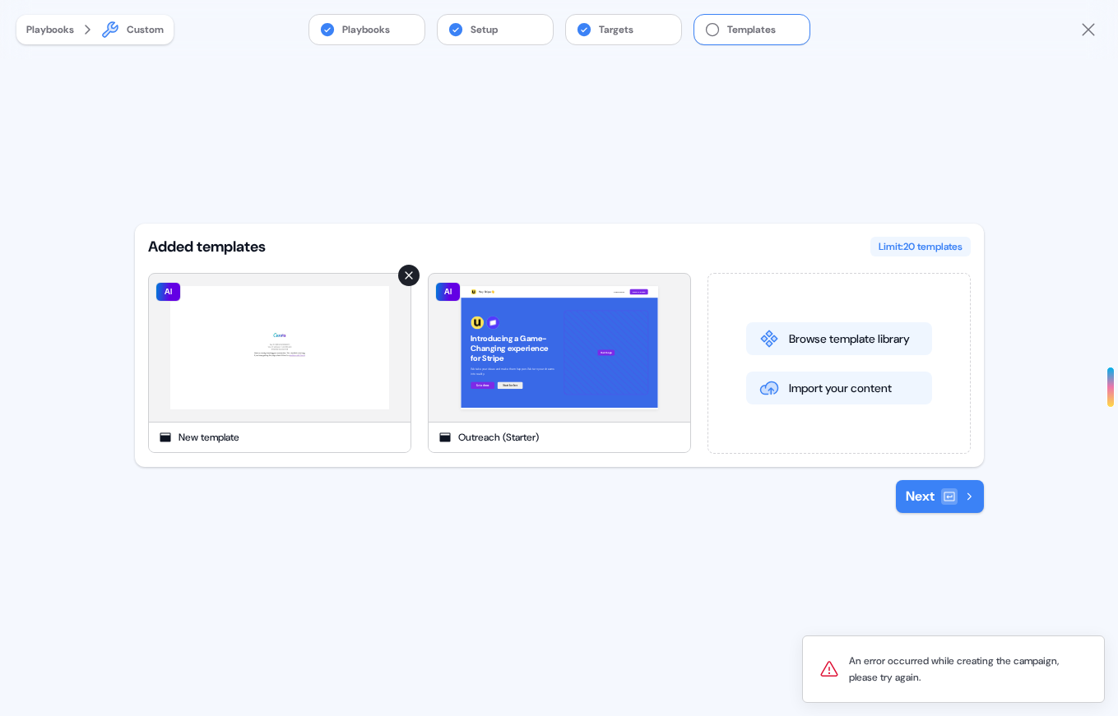
click at [303, 368] on img at bounding box center [279, 347] width 239 height 143
click at [301, 322] on img at bounding box center [279, 347] width 239 height 143
click at [1096, 28] on icon "Close" at bounding box center [1088, 30] width 20 height 20
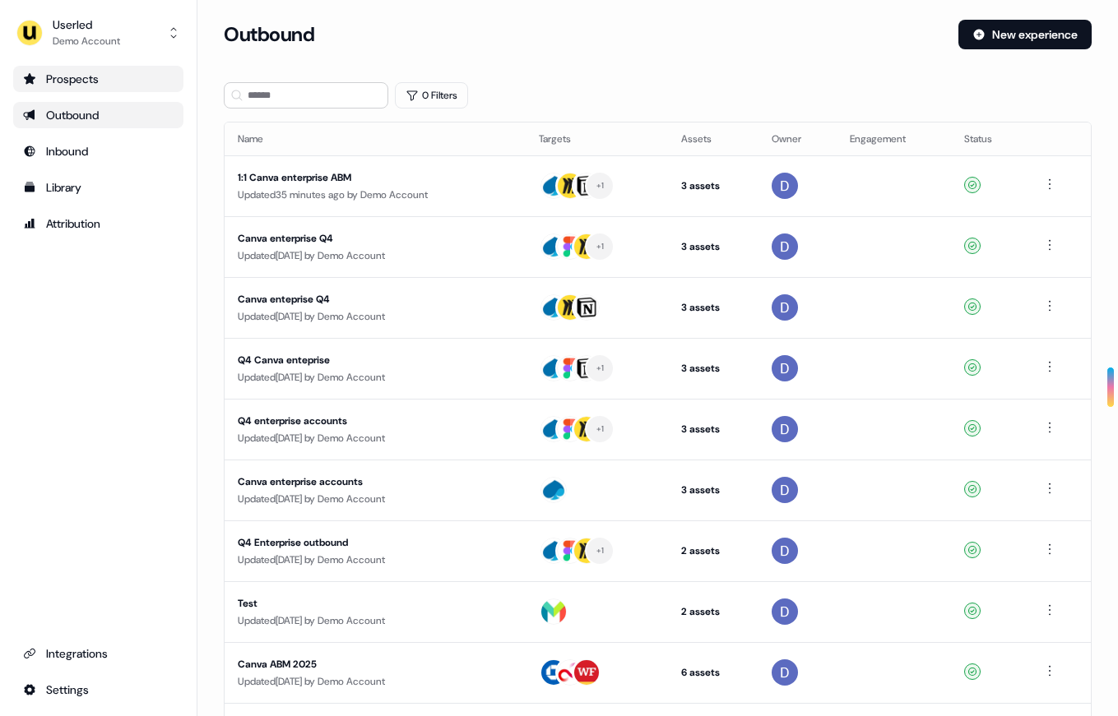
click at [57, 72] on div "Prospects" at bounding box center [98, 79] width 151 height 16
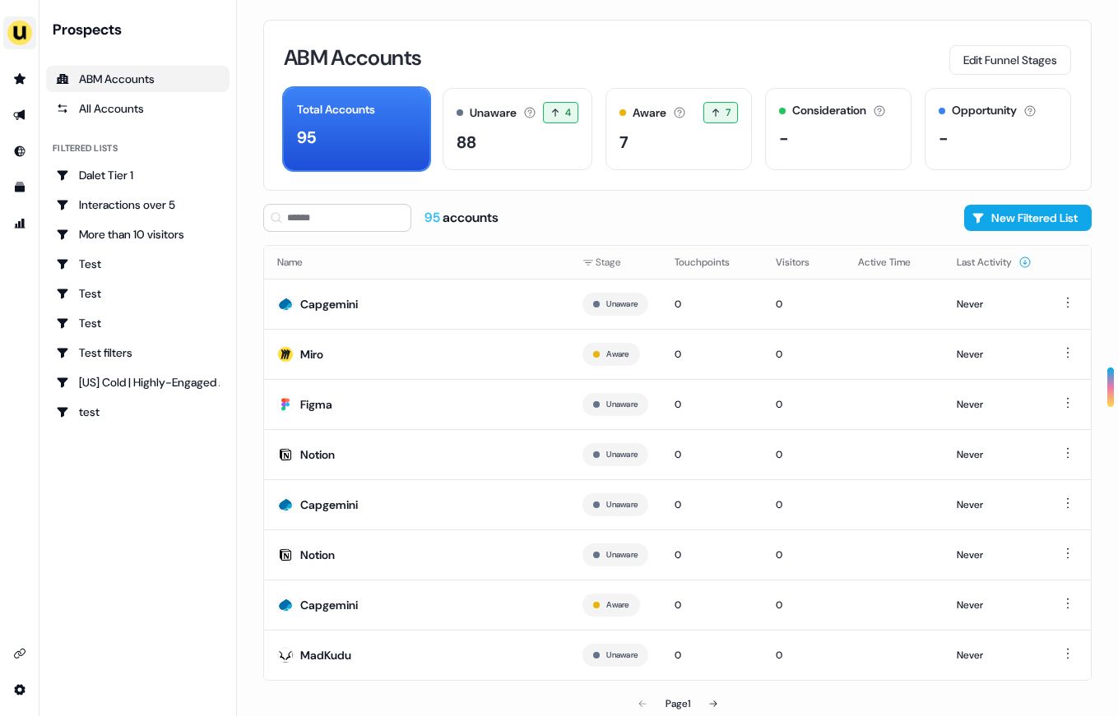
click at [21, 33] on img "side nav menu" at bounding box center [20, 33] width 26 height 26
click at [68, 469] on nav "Impersonate (Admin) Help documentation Feedback Logout Prospects ABM Accounts A…" at bounding box center [118, 358] width 237 height 716
click at [30, 111] on link "Go to outbound experience" at bounding box center [20, 115] width 26 height 26
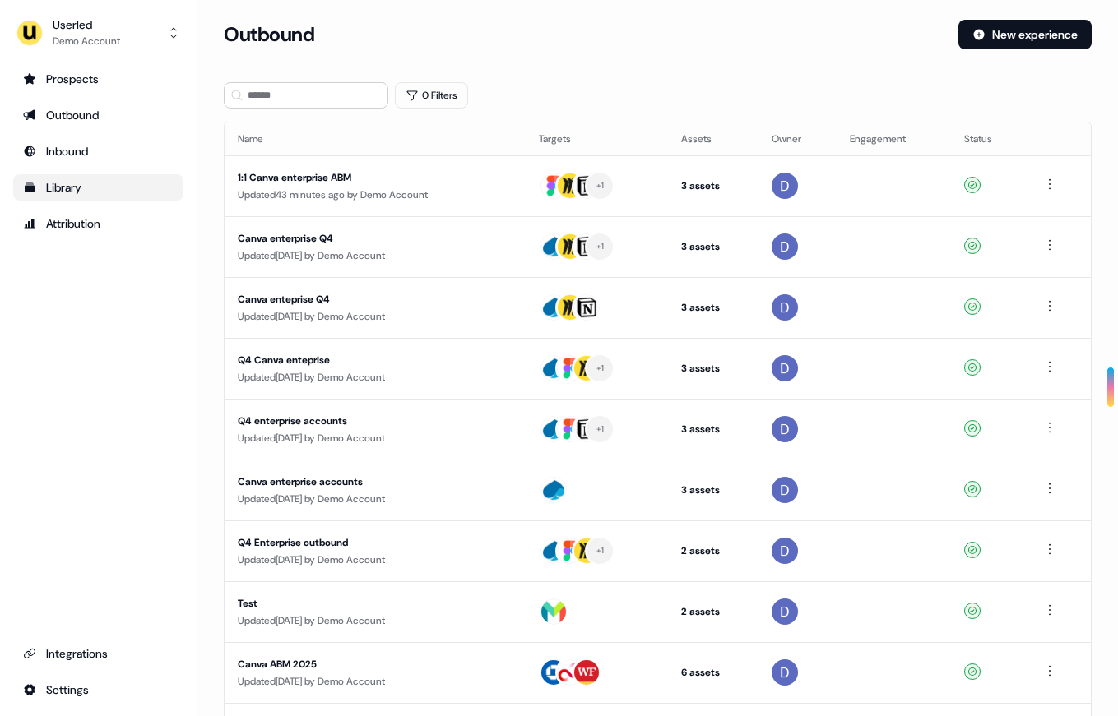
click at [61, 190] on div "Library" at bounding box center [98, 187] width 151 height 16
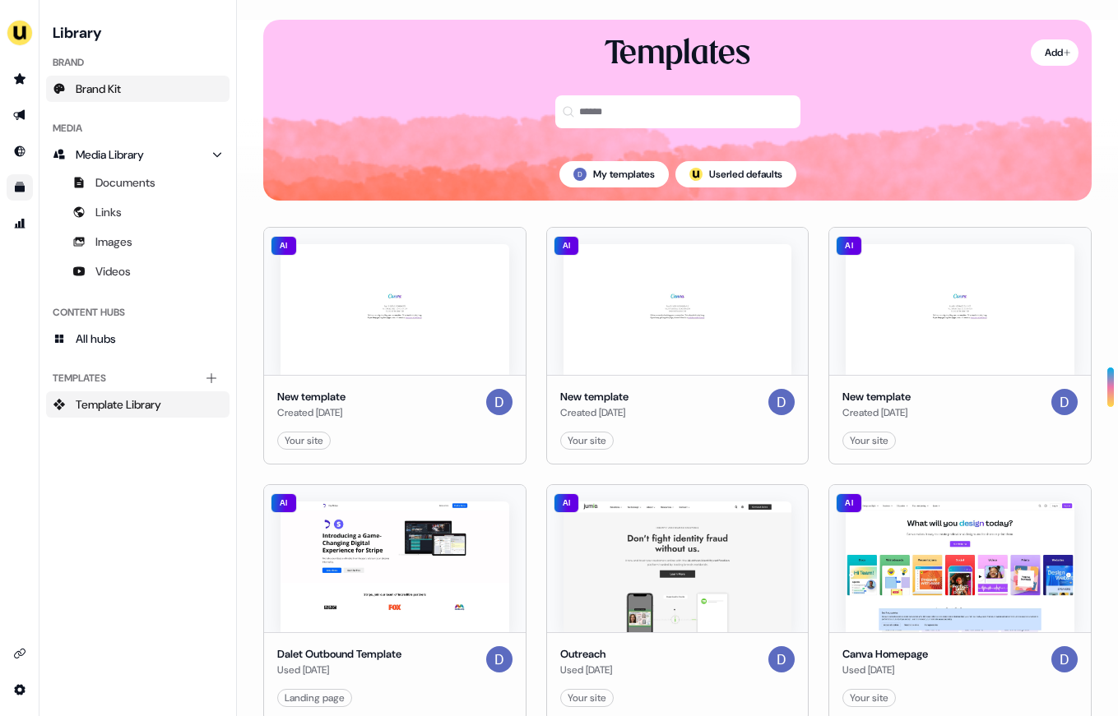
click at [125, 90] on link "Brand Kit" at bounding box center [137, 89] width 183 height 26
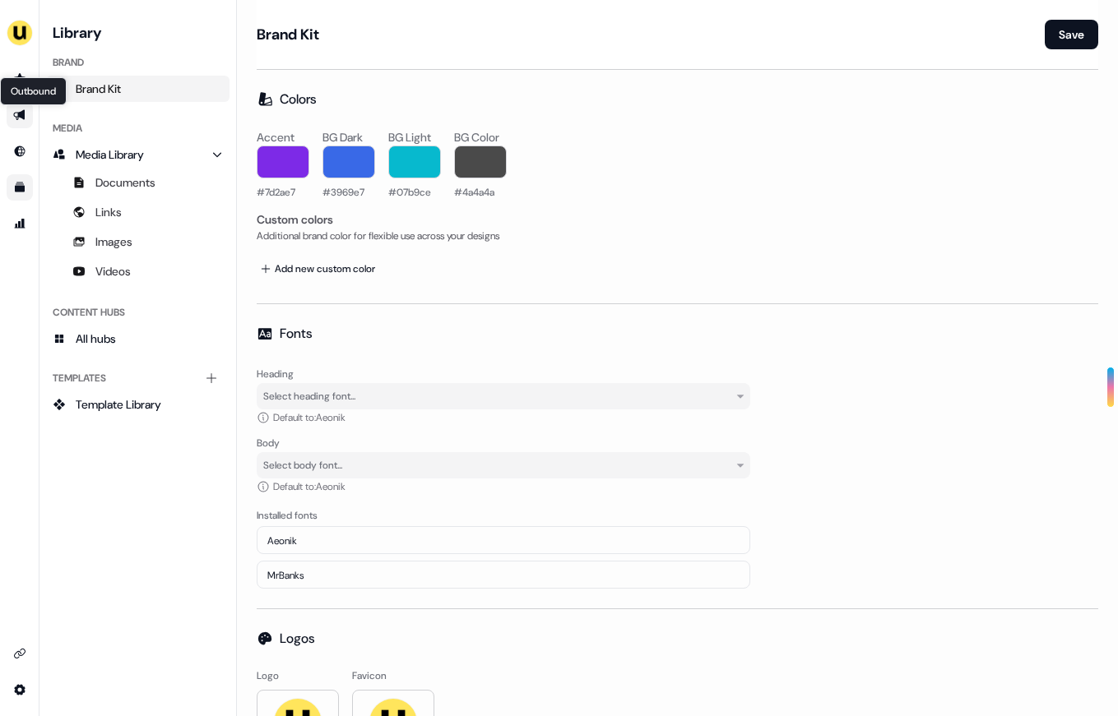
click at [17, 109] on icon "Go to outbound experience" at bounding box center [19, 115] width 13 height 13
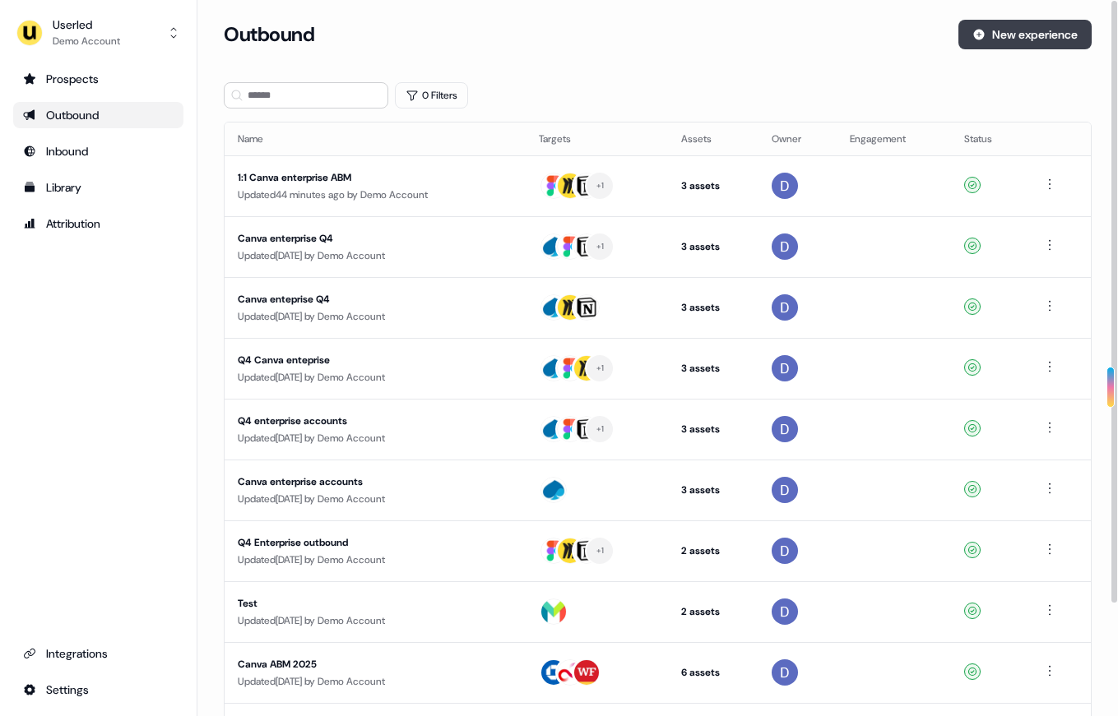
click at [999, 28] on button "New experience" at bounding box center [1024, 35] width 133 height 30
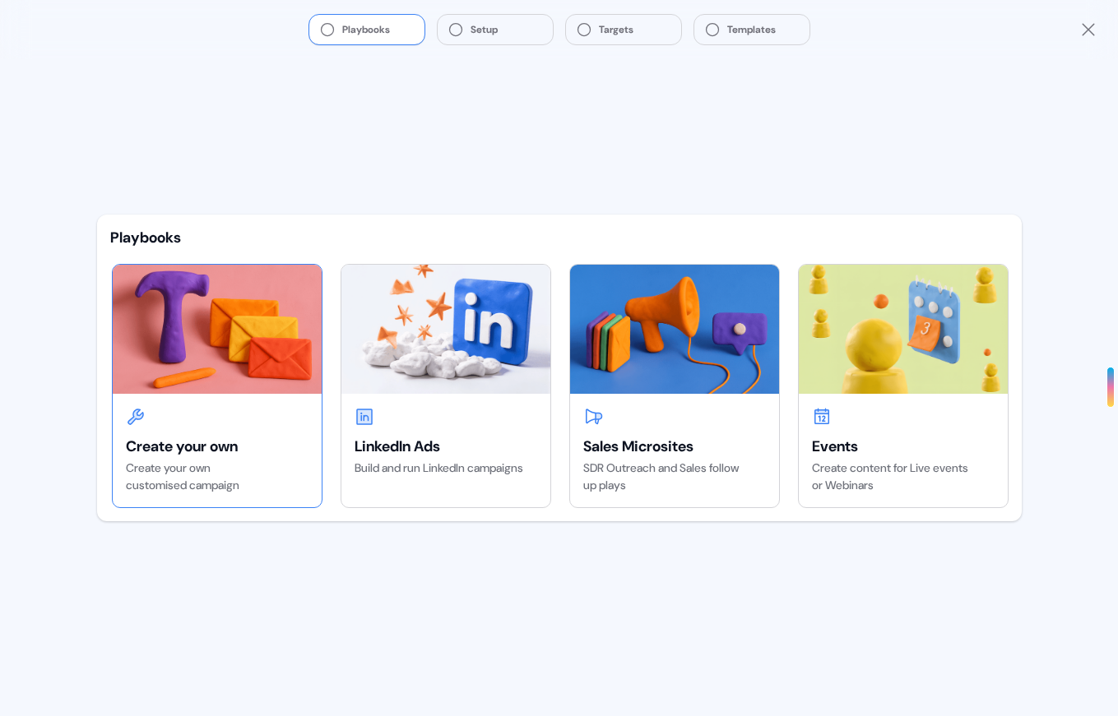
click at [201, 323] on img at bounding box center [217, 329] width 209 height 128
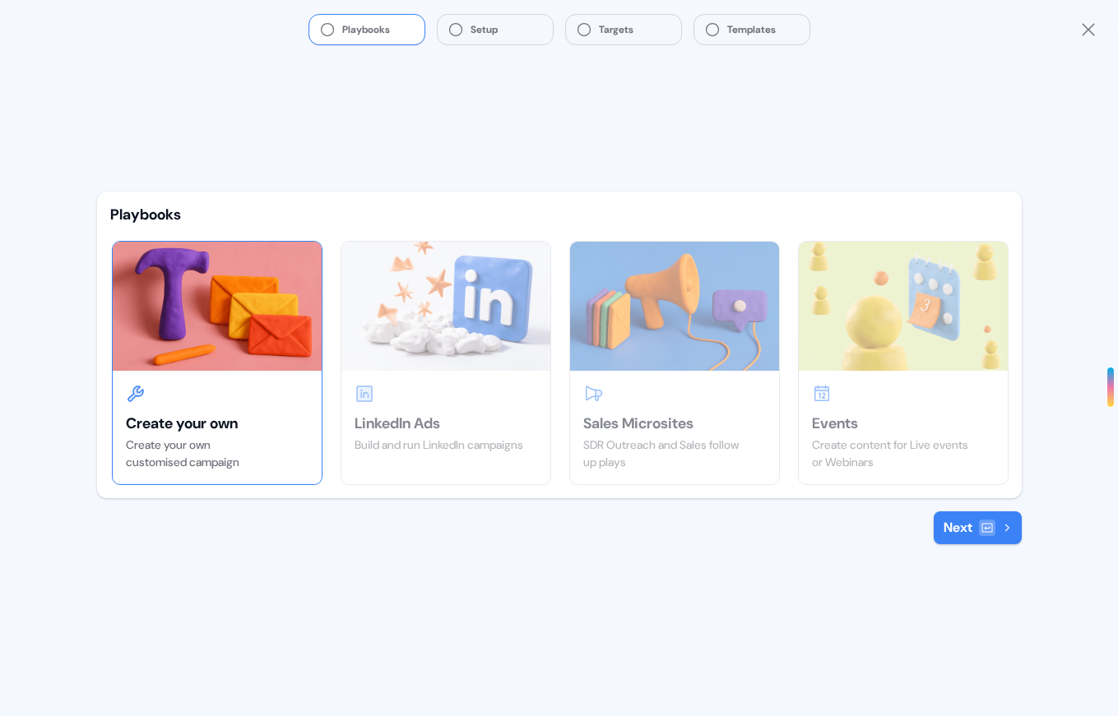
click at [985, 532] on icon at bounding box center [987, 528] width 13 height 13
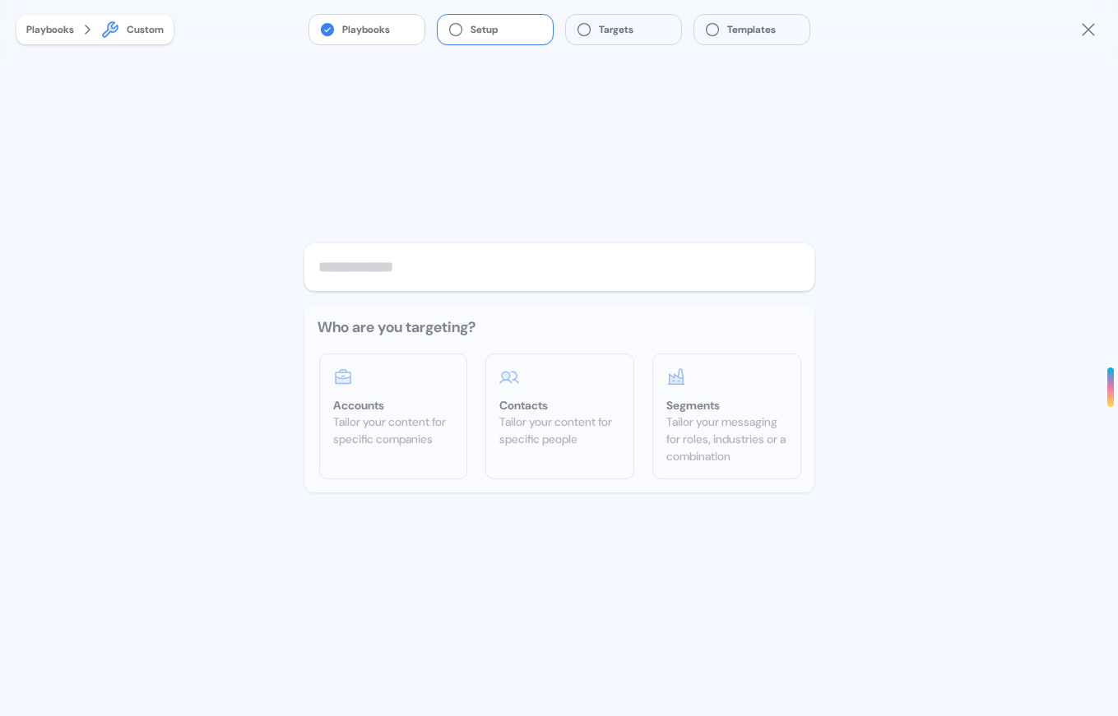
click at [486, 266] on input "text" at bounding box center [559, 267] width 510 height 48
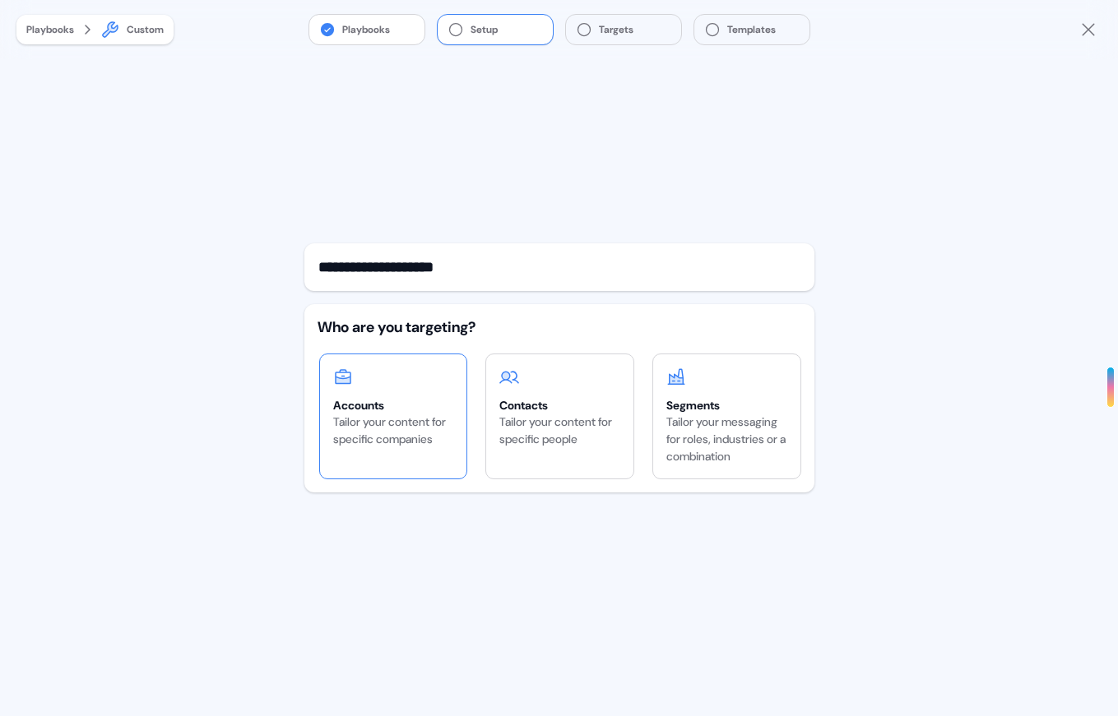
type input "**********"
click at [405, 396] on div "Accounts Tailor your content for specific companies" at bounding box center [393, 408] width 147 height 107
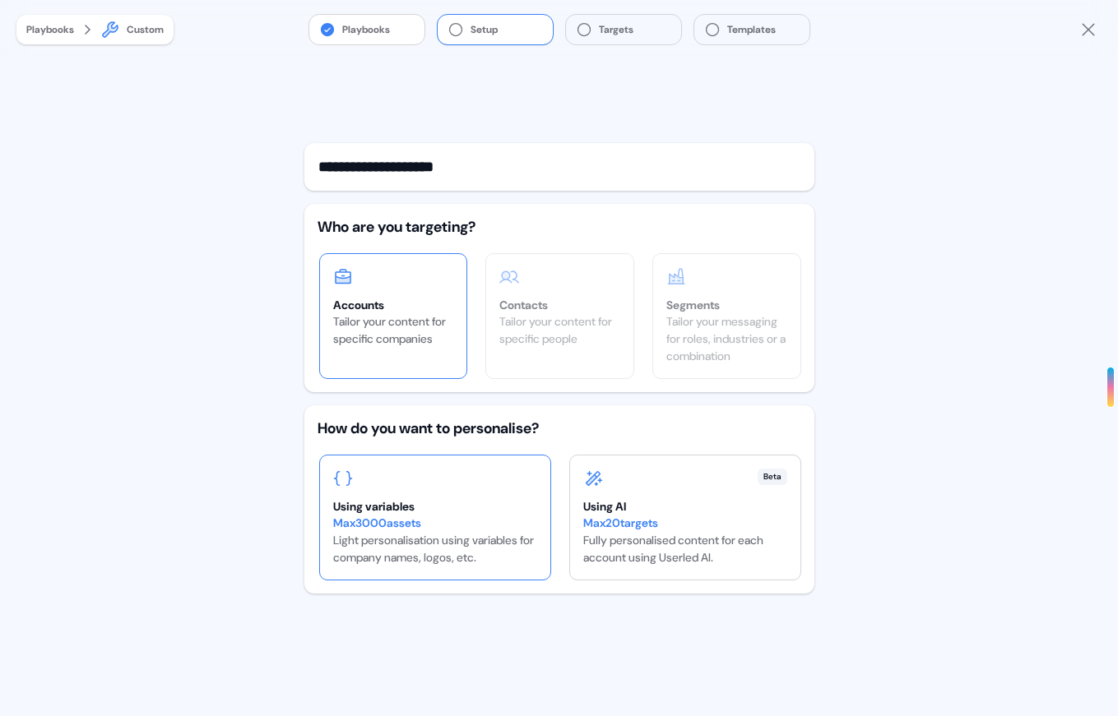
click at [446, 505] on div "Using variables" at bounding box center [435, 506] width 204 height 16
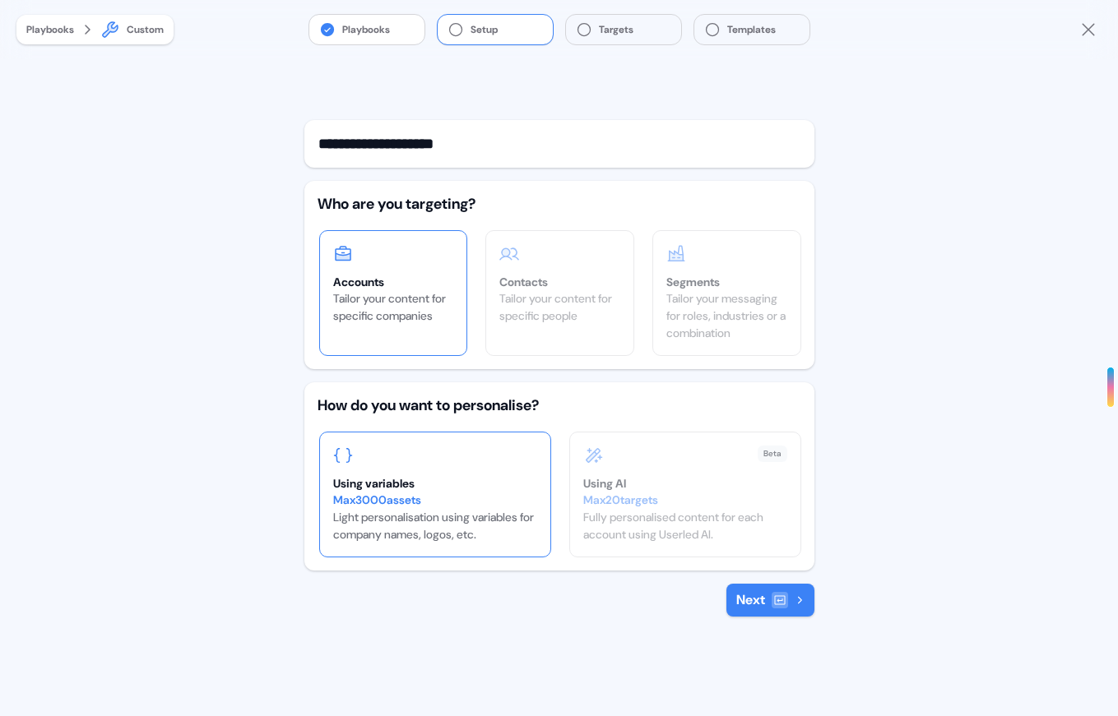
click at [777, 607] on div at bounding box center [780, 600] width 16 height 16
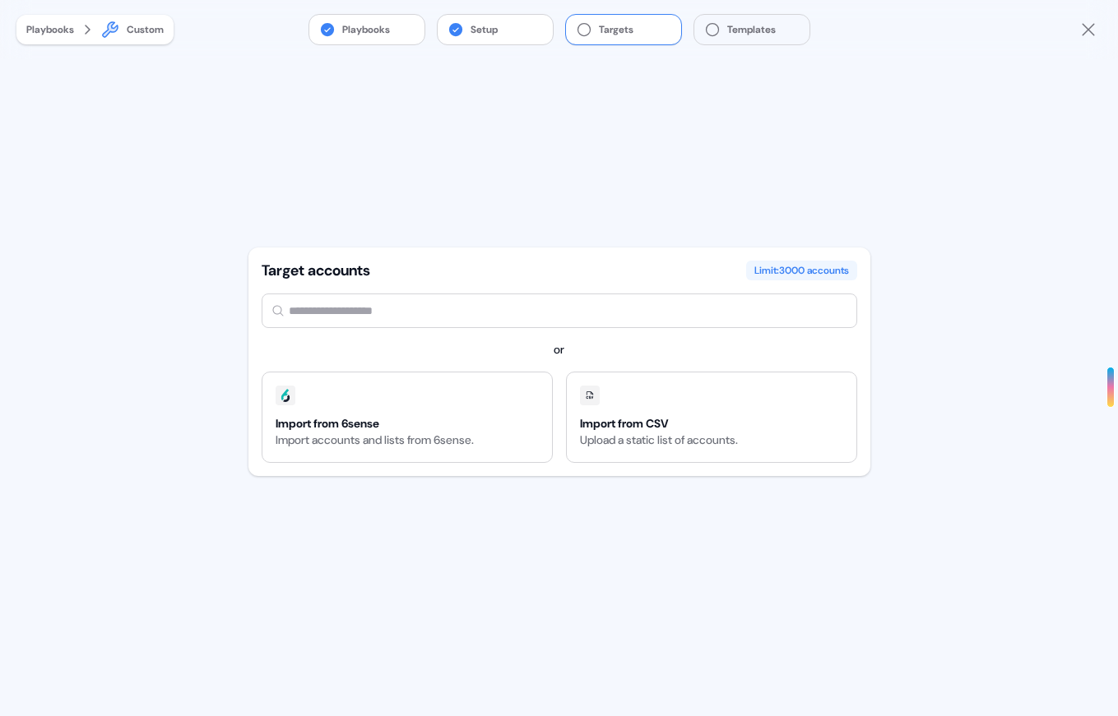
click at [380, 324] on input "text" at bounding box center [560, 311] width 596 height 35
type input "*****"
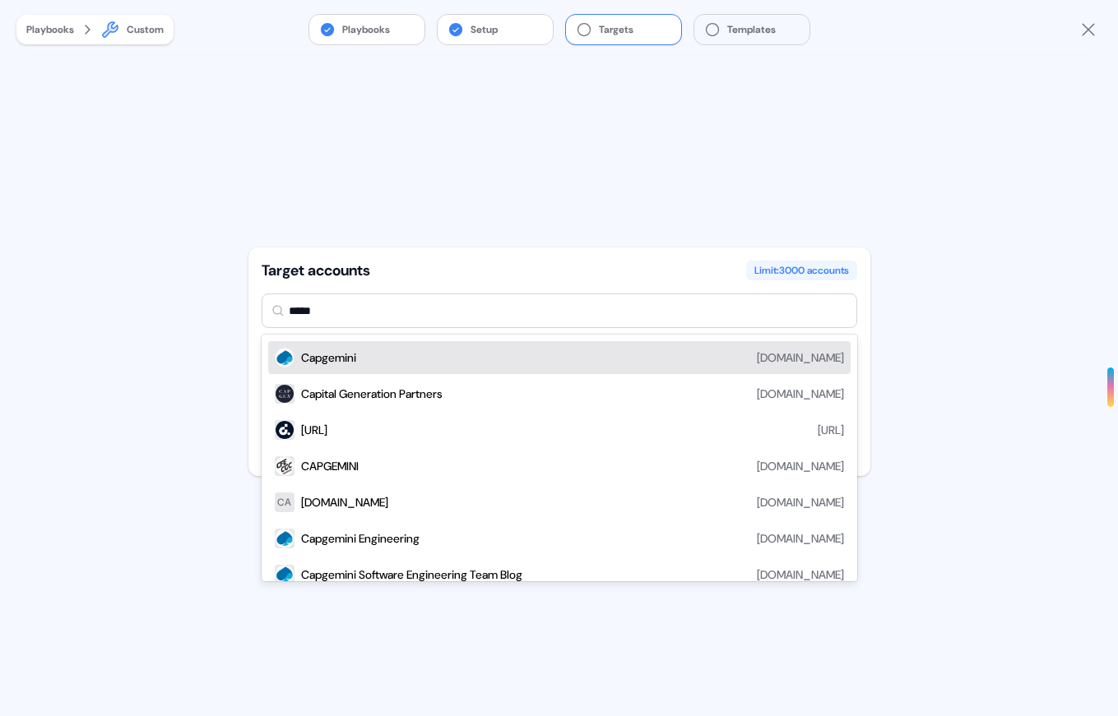
click at [337, 345] on div "Capgemini [DOMAIN_NAME]" at bounding box center [559, 357] width 582 height 33
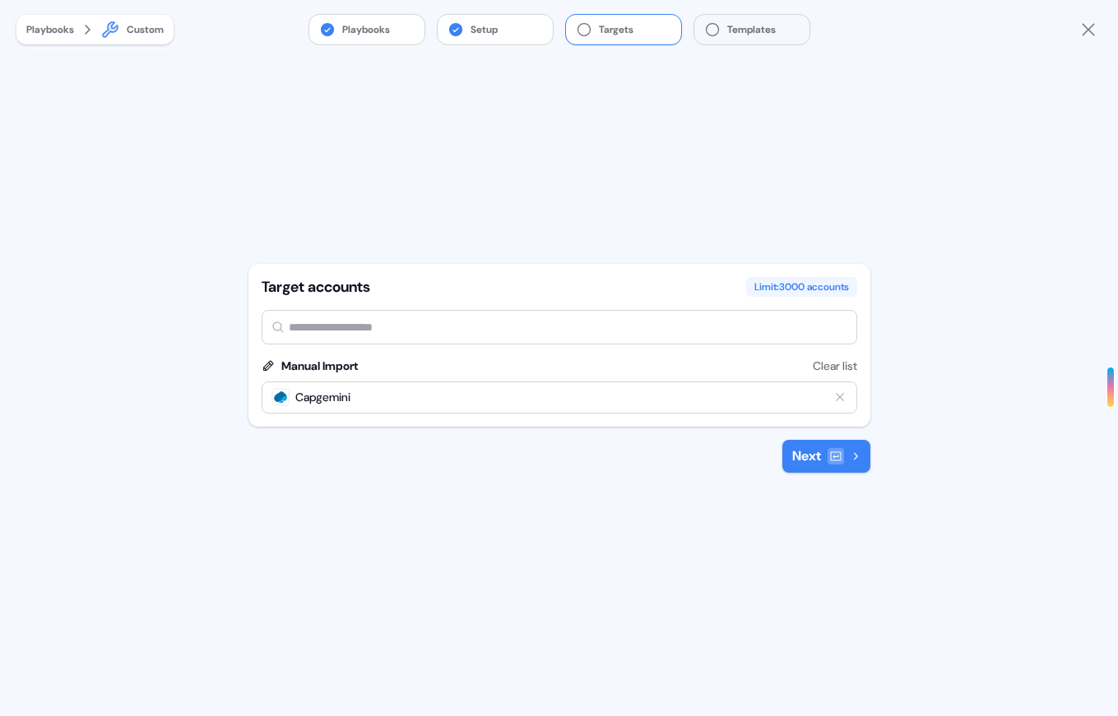
click at [350, 327] on input "text" at bounding box center [560, 327] width 596 height 35
type input "****"
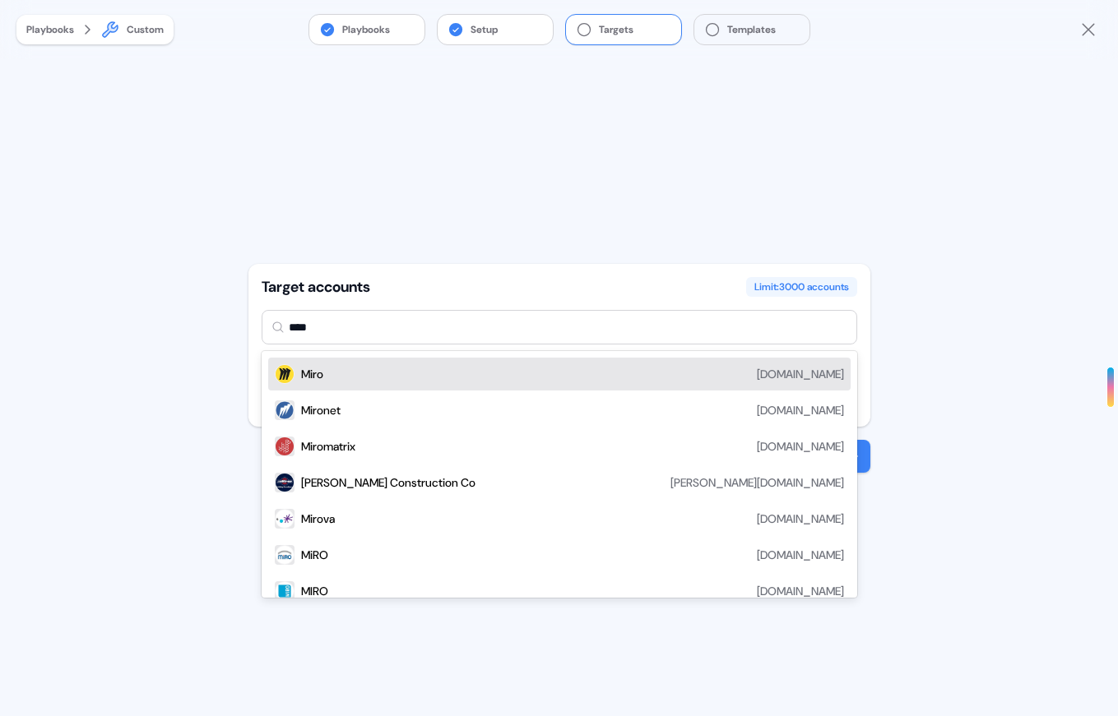
click at [350, 364] on div "[PERSON_NAME][DOMAIN_NAME]" at bounding box center [572, 374] width 543 height 20
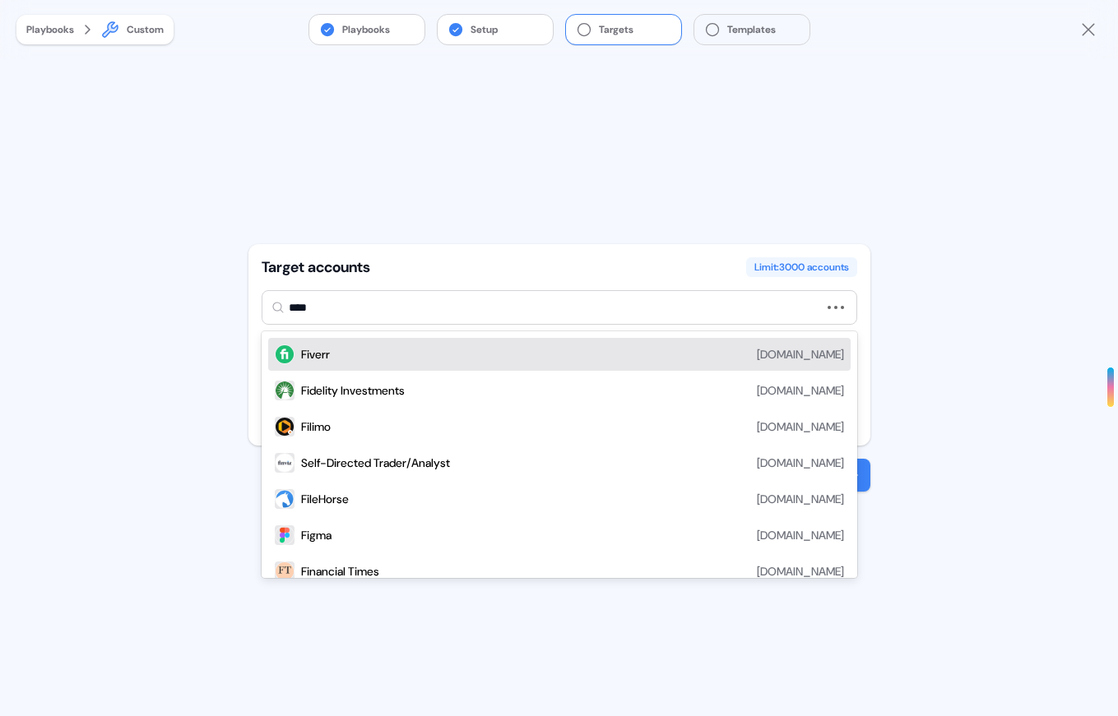
type input "*****"
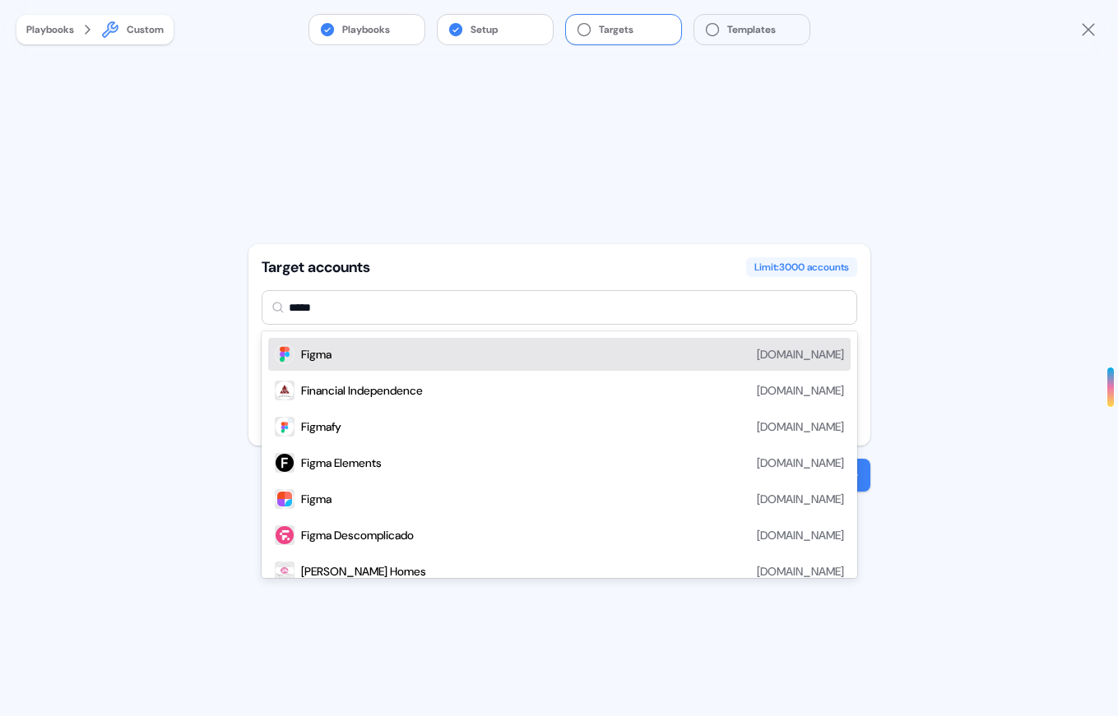
click at [337, 349] on div "Figma [DOMAIN_NAME]" at bounding box center [572, 355] width 543 height 20
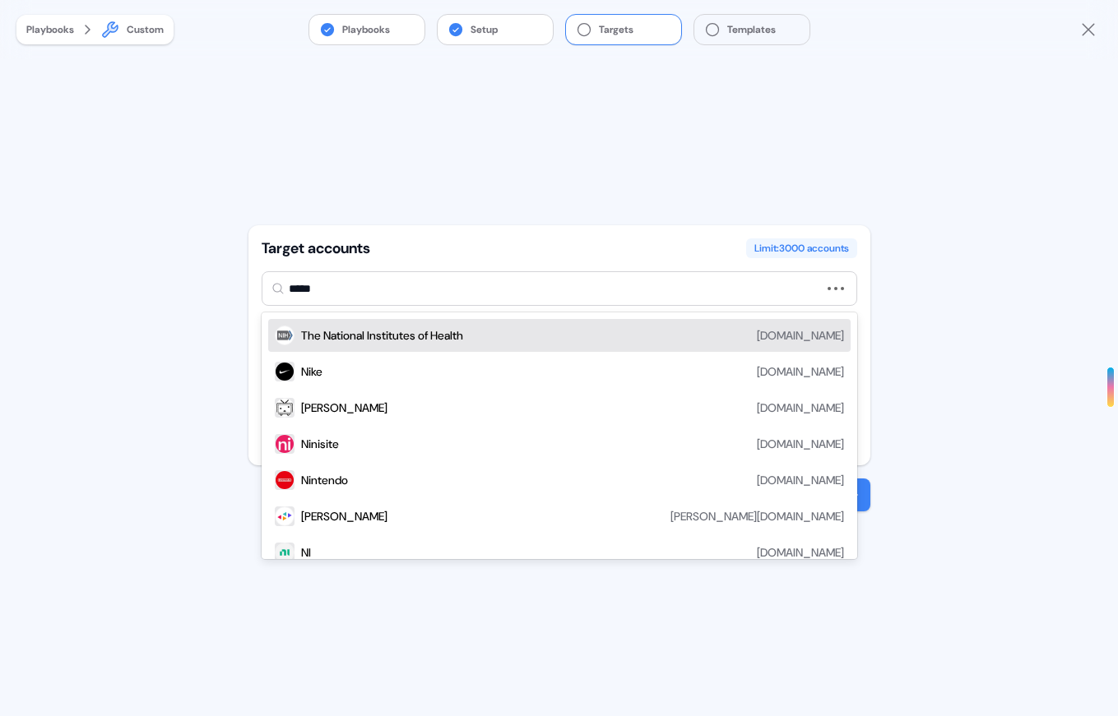
type input "******"
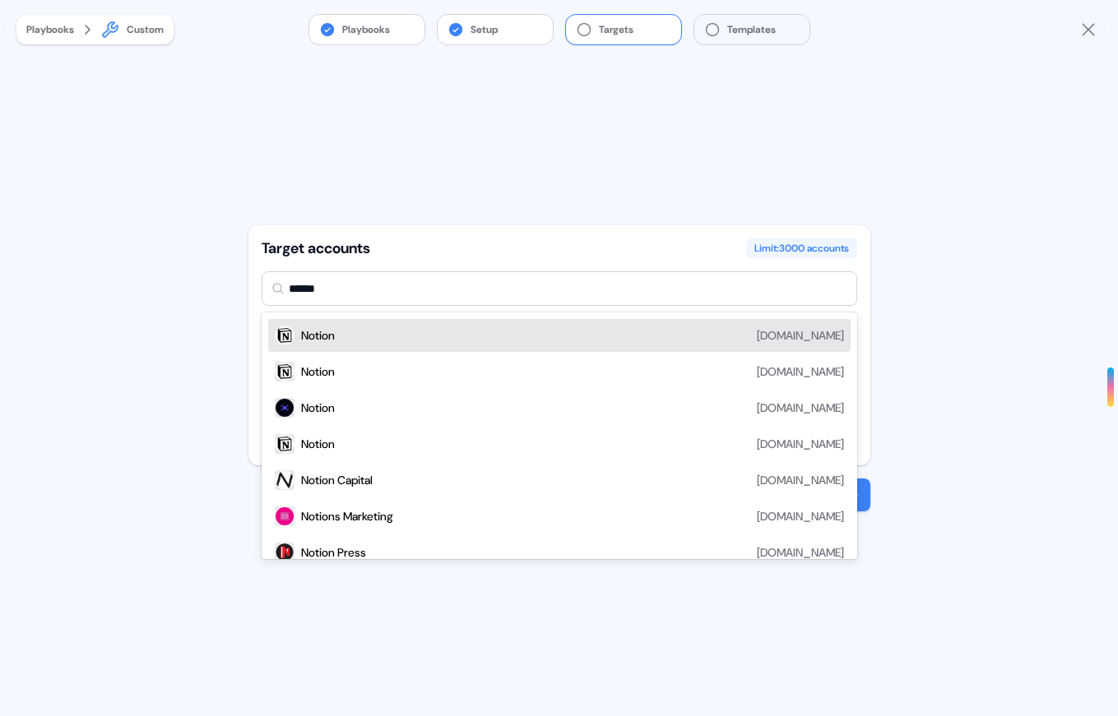
click at [380, 334] on div "Notion [DOMAIN_NAME]" at bounding box center [572, 336] width 543 height 20
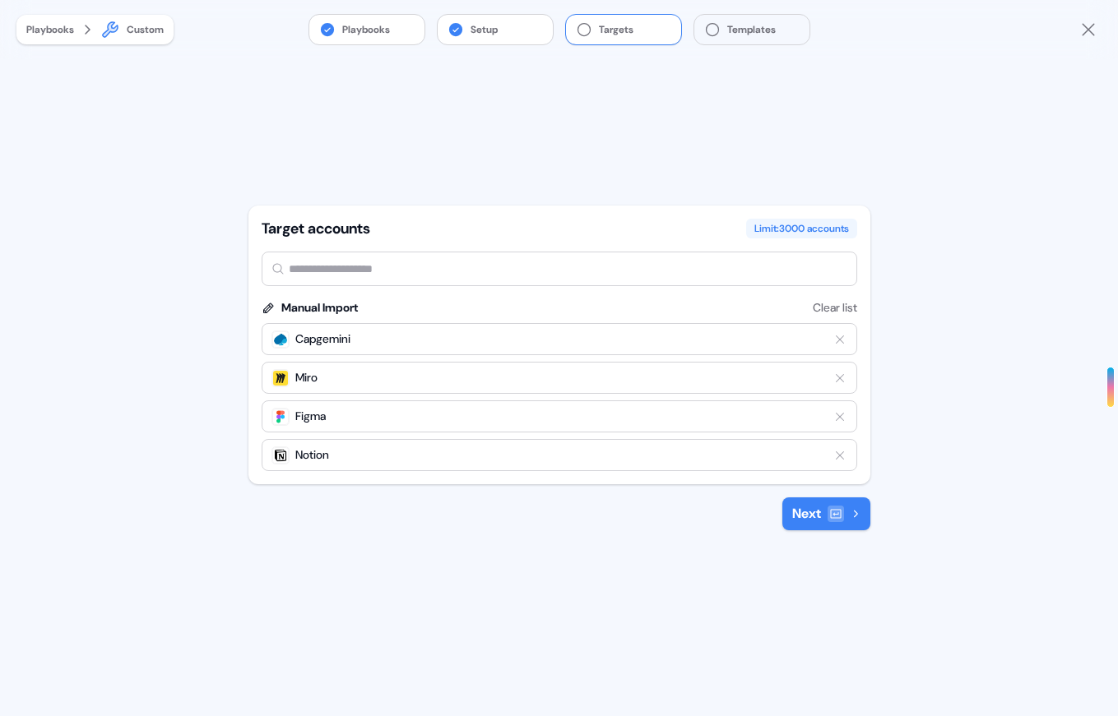
click at [797, 512] on button "Next" at bounding box center [826, 514] width 88 height 33
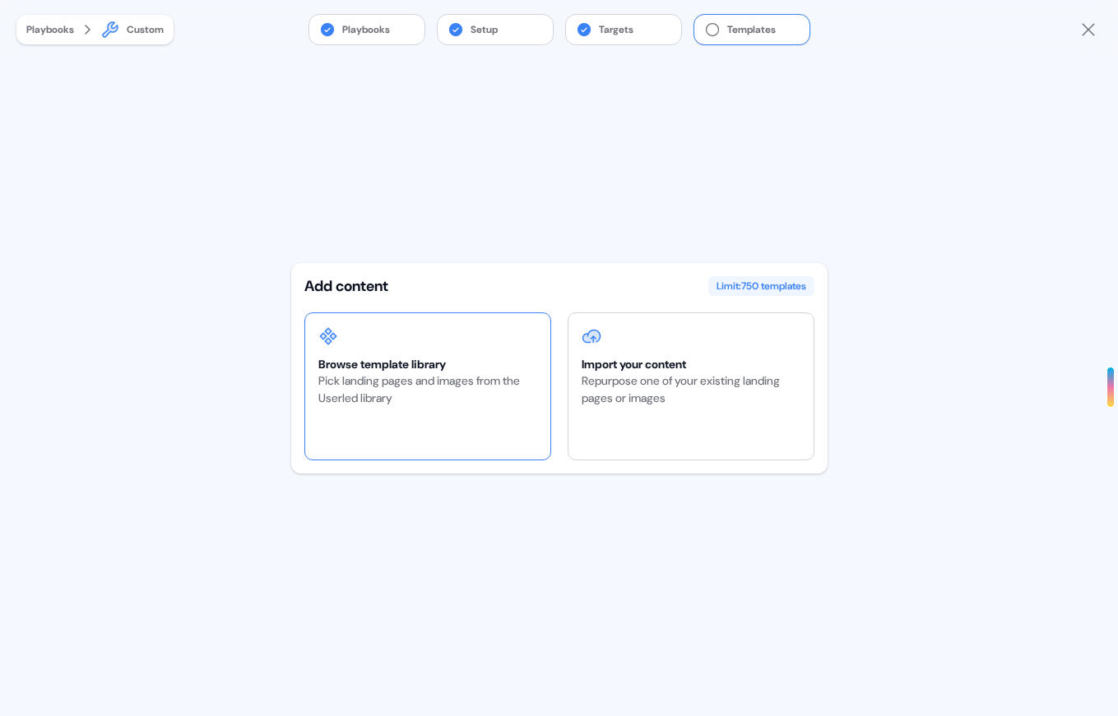
click at [446, 359] on div "Browse template library" at bounding box center [427, 364] width 219 height 16
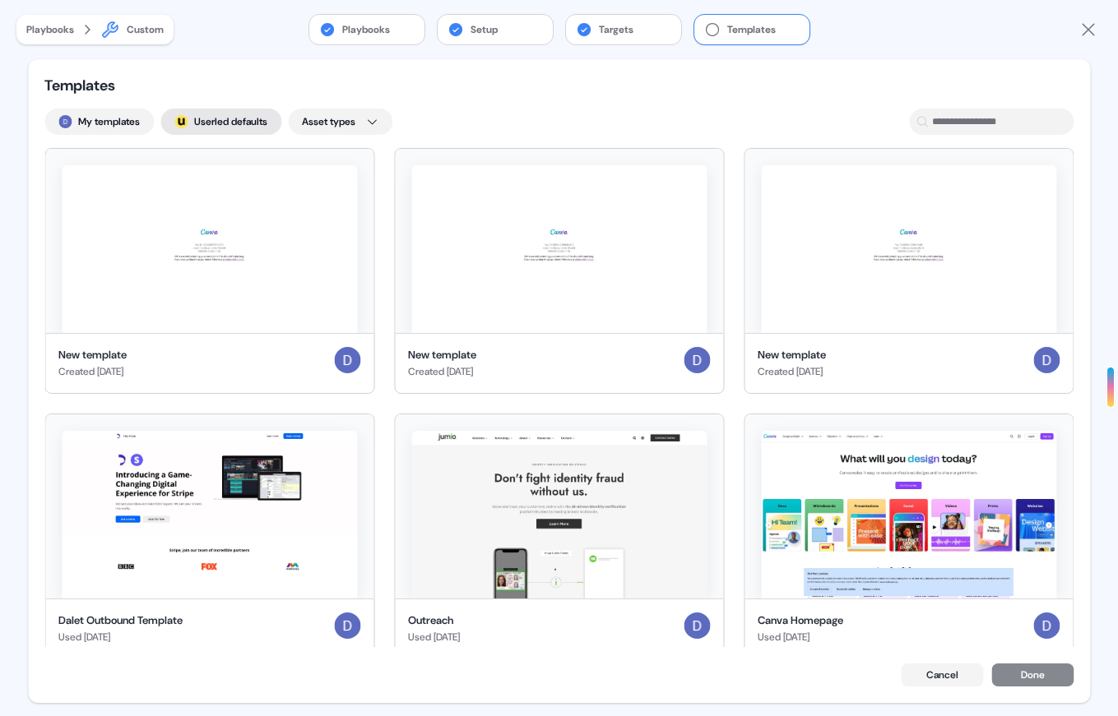
click at [192, 127] on button "; Userled defaults" at bounding box center [220, 122] width 121 height 26
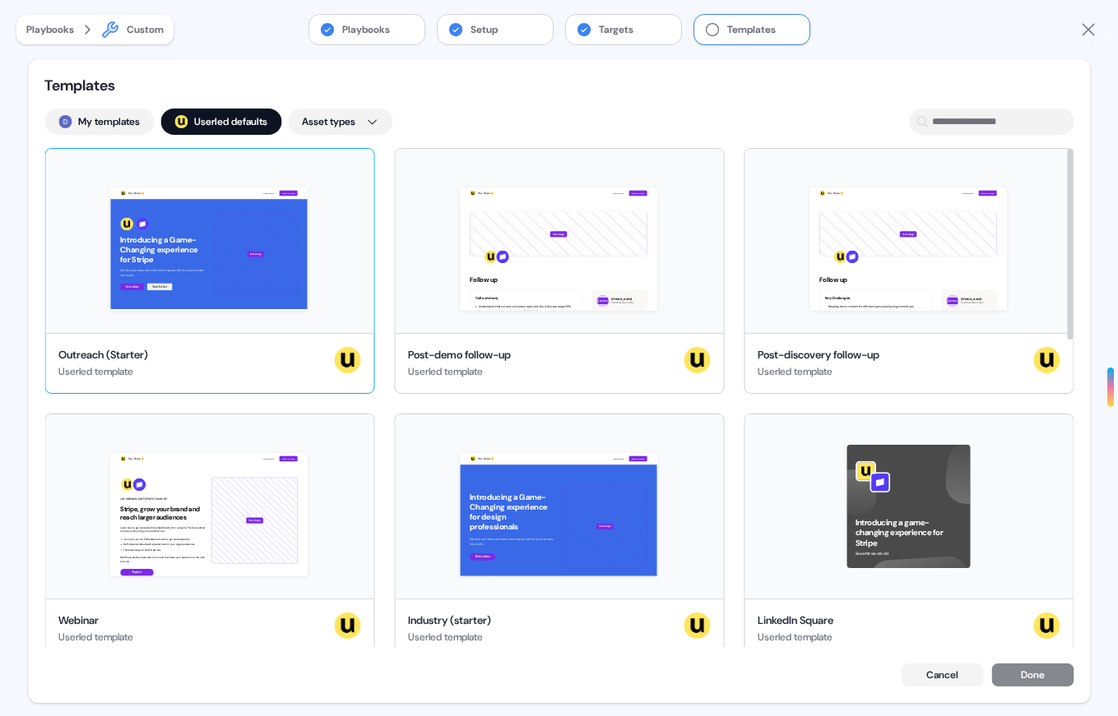
click at [329, 171] on div "Hey Stripe 👋 Learn more Book a demo Introducing a Game-Changing experience for …" at bounding box center [209, 241] width 328 height 184
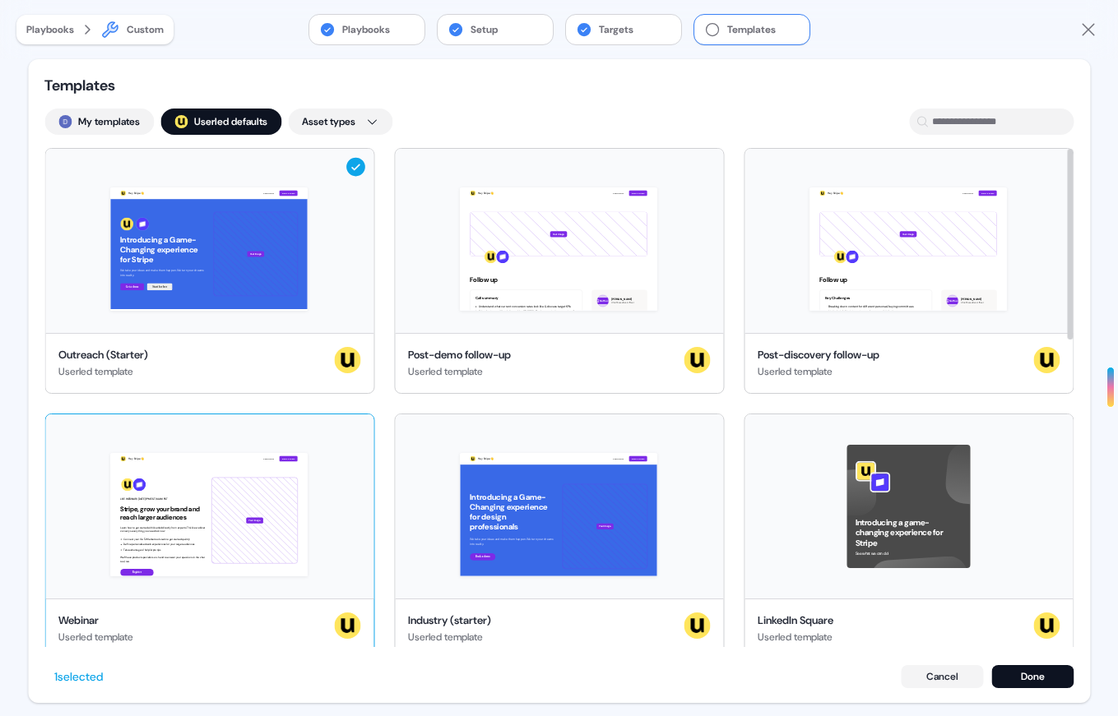
click at [336, 443] on div "Hey Stripe 👋 Learn more Book a demo LIVE WEBINAR | [DATE] 1PM EST | 10AM PST St…" at bounding box center [209, 507] width 328 height 184
click at [995, 524] on div "Introducing a game-changing experience for Stripe See what we can do!" at bounding box center [908, 507] width 328 height 184
click at [1032, 669] on button "Done" at bounding box center [1032, 676] width 82 height 23
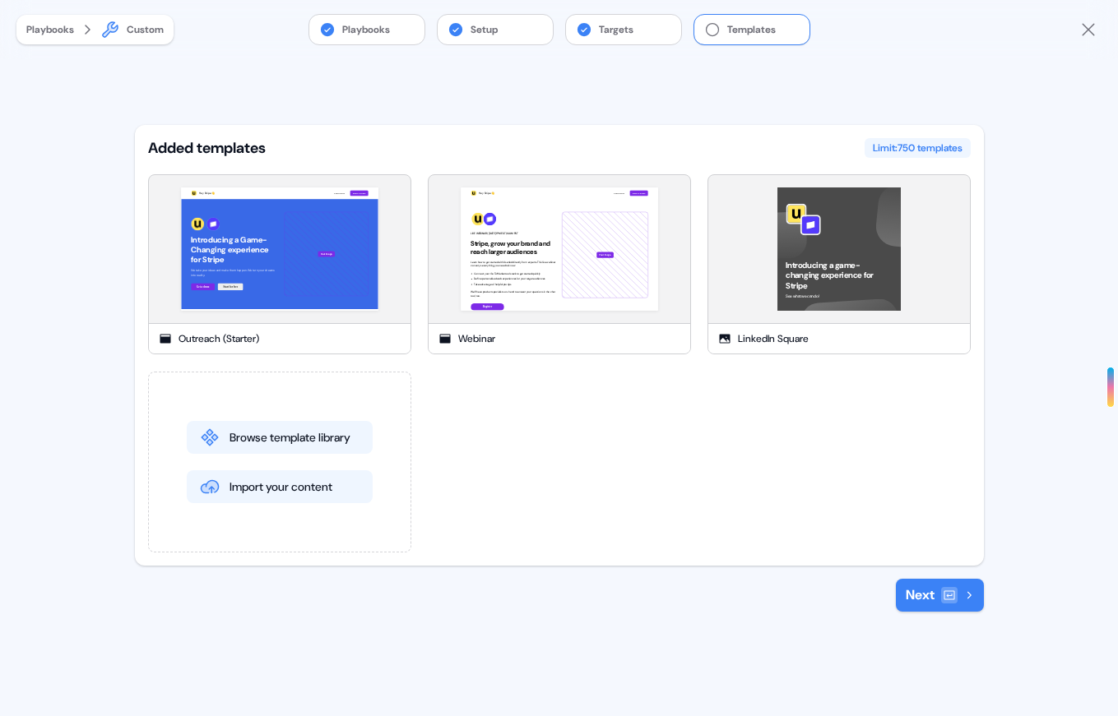
click at [909, 591] on button "Next" at bounding box center [940, 595] width 88 height 33
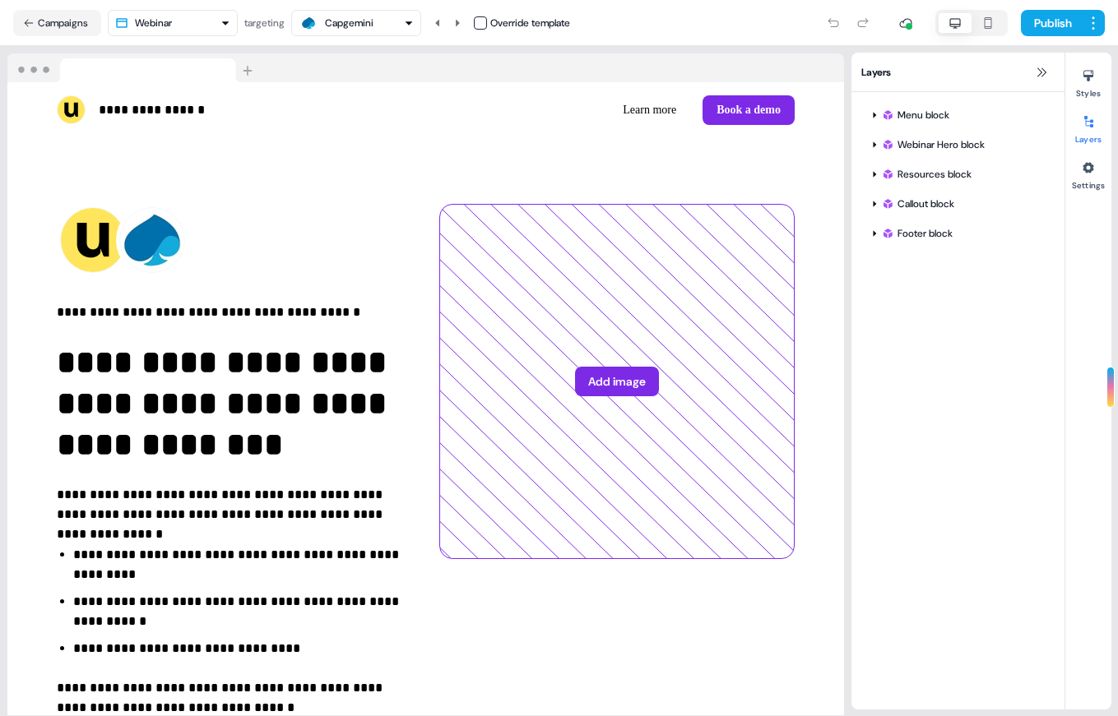
click at [353, 30] on div "Capgemini" at bounding box center [336, 23] width 75 height 20
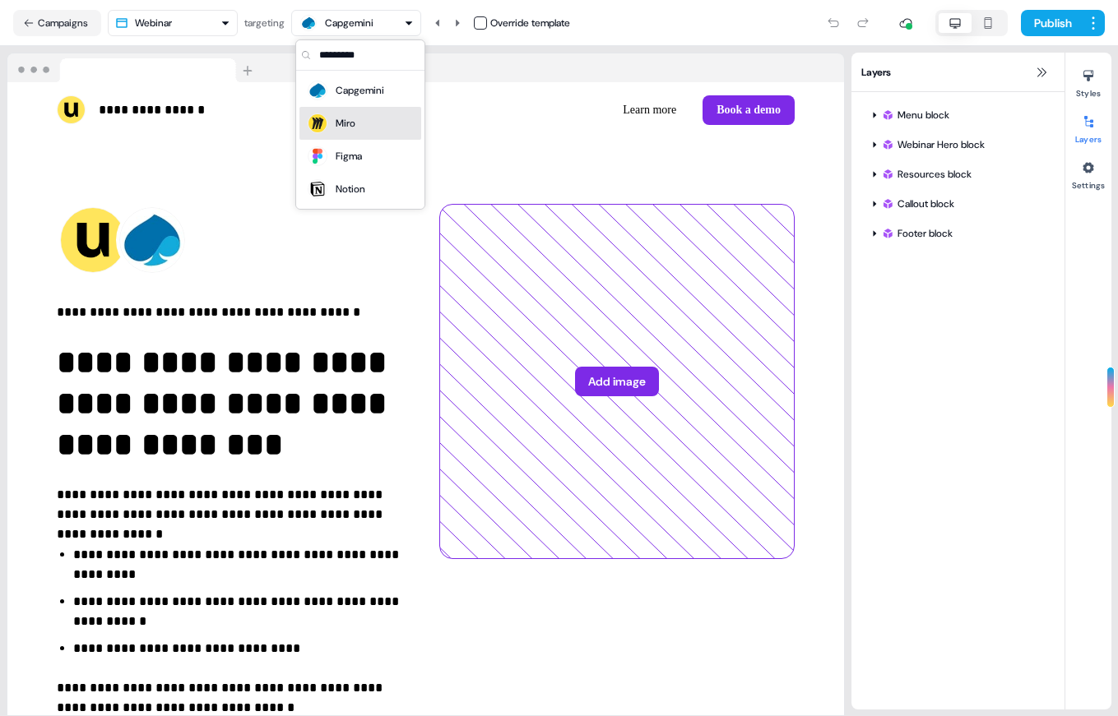
click at [345, 118] on div "Miro" at bounding box center [346, 123] width 20 height 16
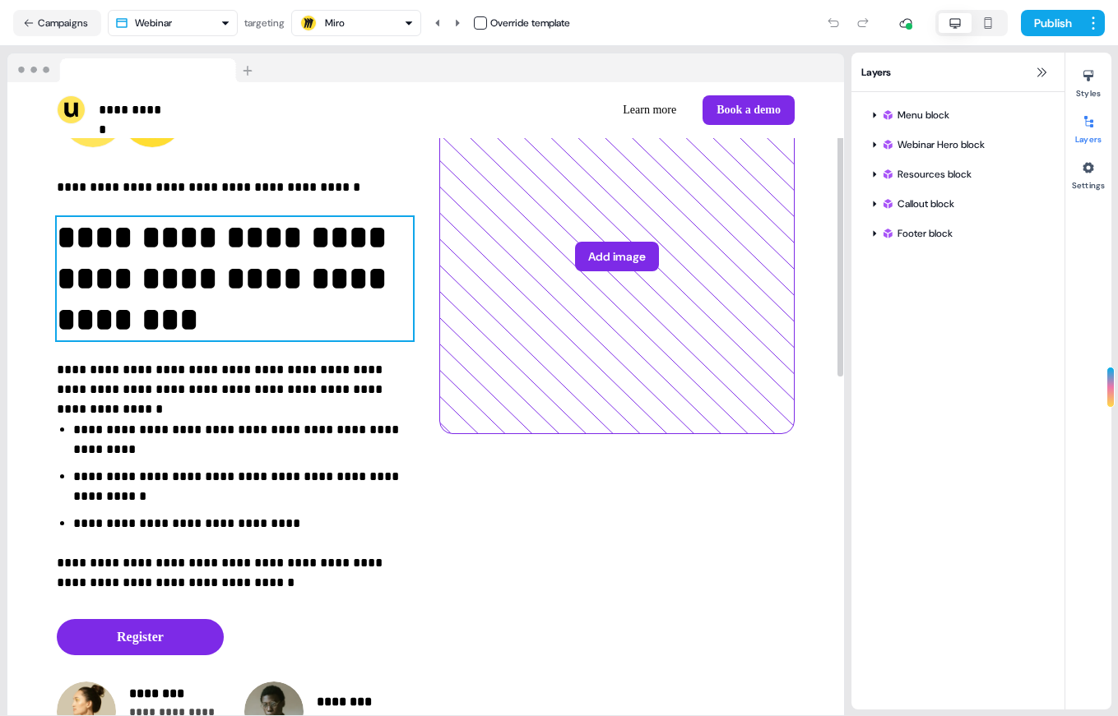
scroll to position [131, 0]
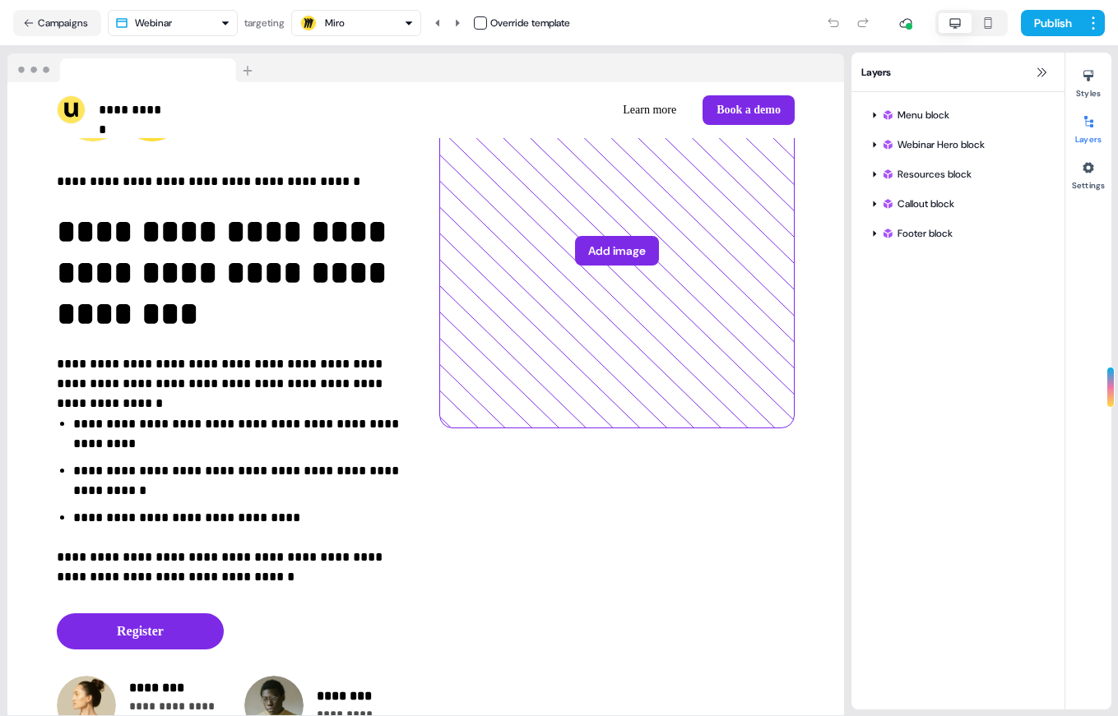
click at [186, 25] on html "**********" at bounding box center [559, 358] width 1118 height 716
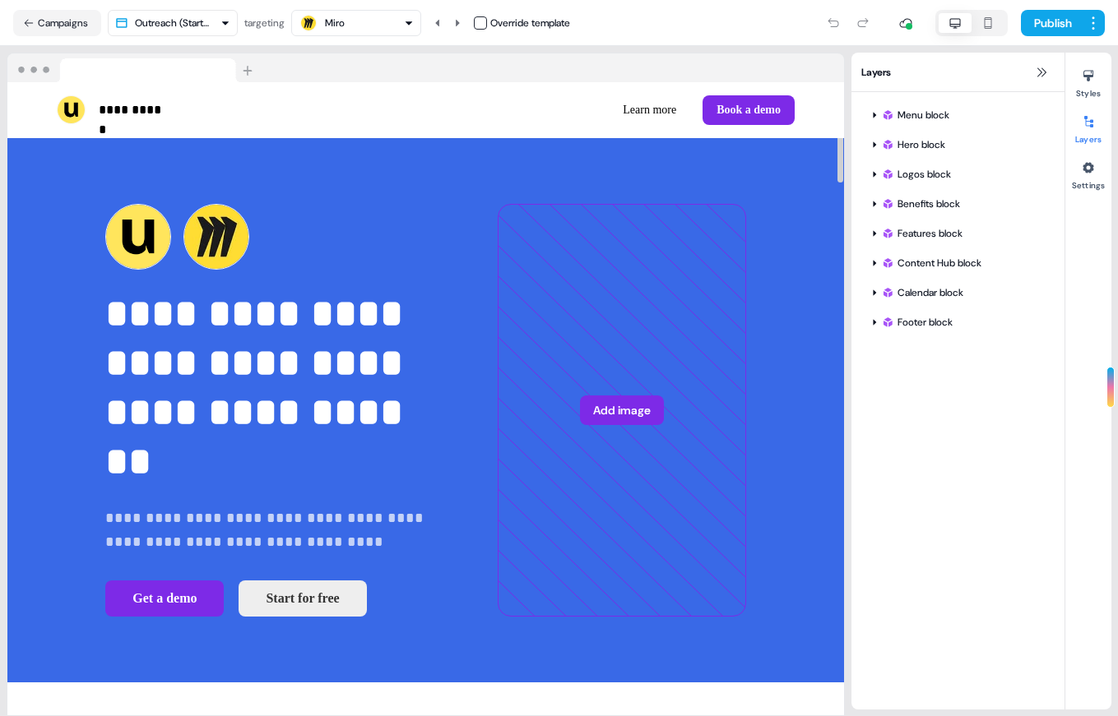
click at [373, 21] on div "Miro" at bounding box center [356, 23] width 115 height 20
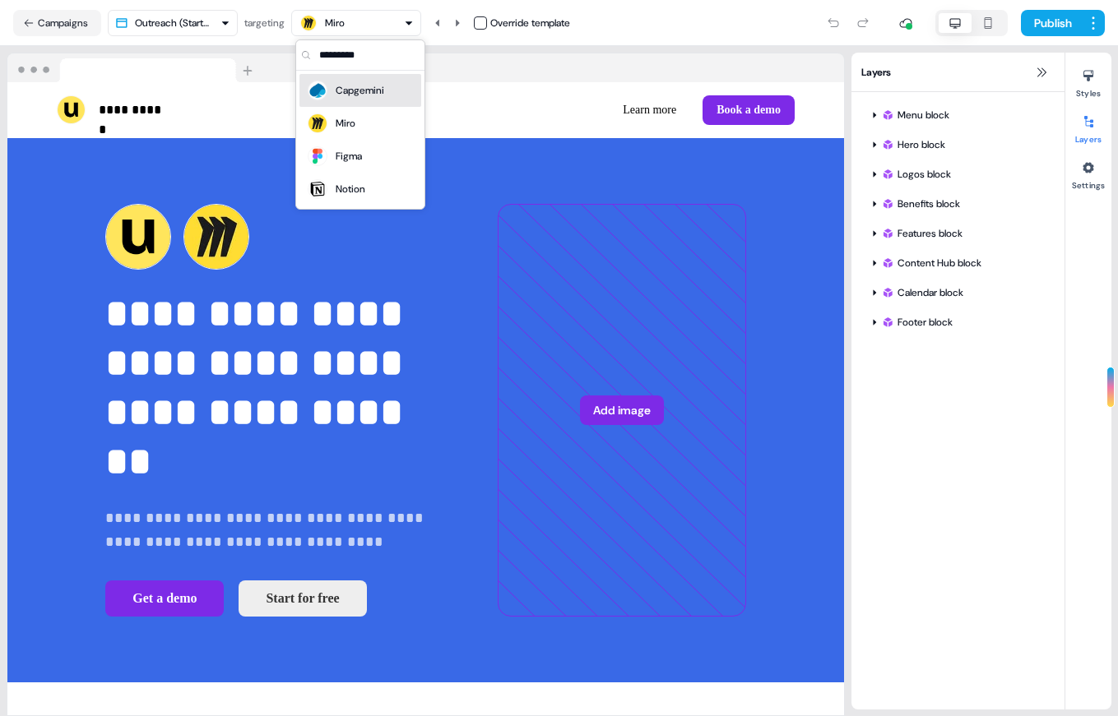
click at [370, 89] on div "Capgemini" at bounding box center [360, 90] width 49 height 16
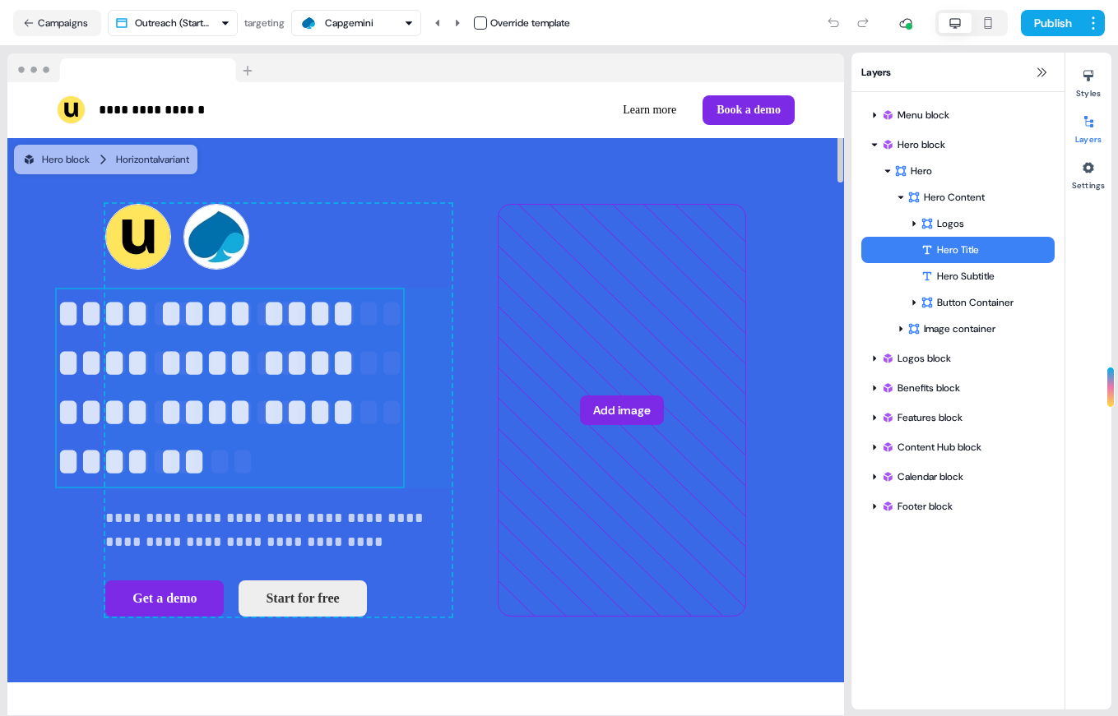
drag, startPoint x: 286, startPoint y: 309, endPoint x: 295, endPoint y: 297, distance: 15.3
click at [296, 298] on div "**********" at bounding box center [278, 411] width 346 height 414
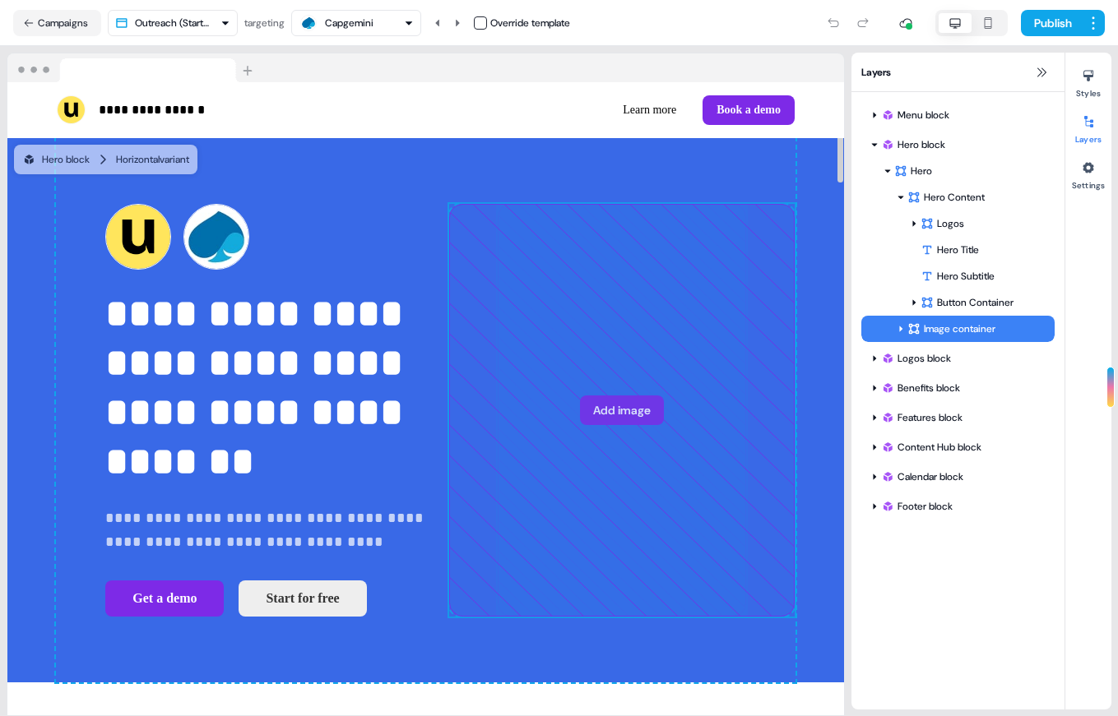
drag, startPoint x: 557, startPoint y: 364, endPoint x: 511, endPoint y: 376, distance: 47.5
click at [511, 376] on div "**********" at bounding box center [425, 410] width 739 height 545
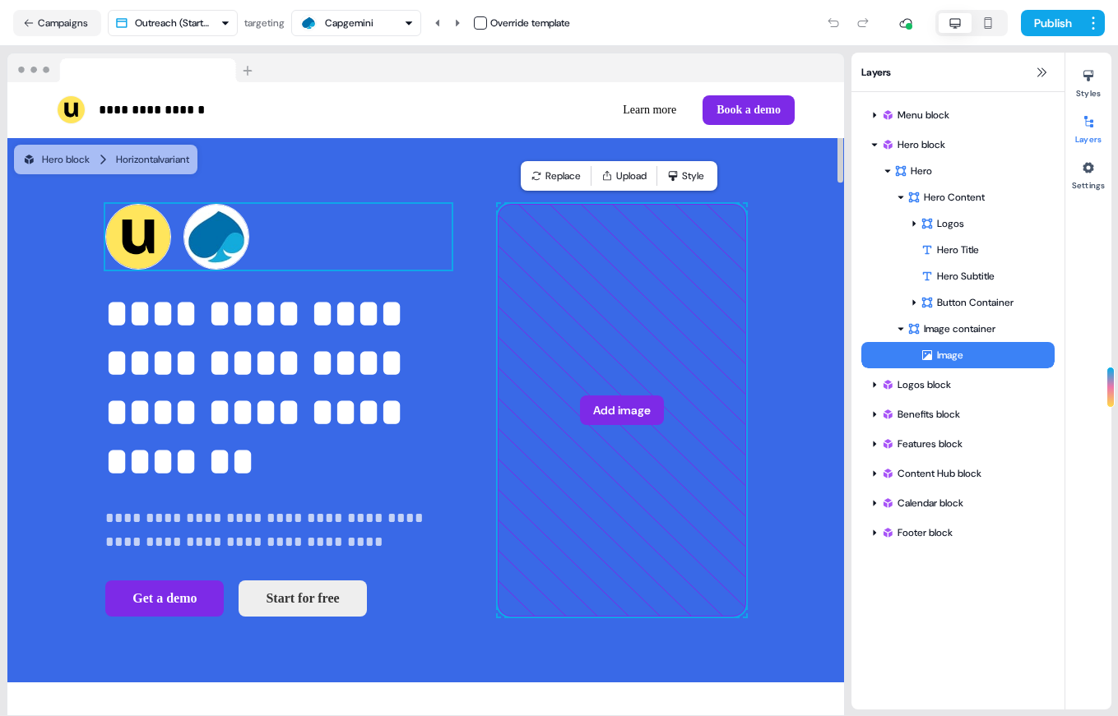
scroll to position [1, 0]
click at [359, 32] on button "Capgemini" at bounding box center [356, 23] width 130 height 26
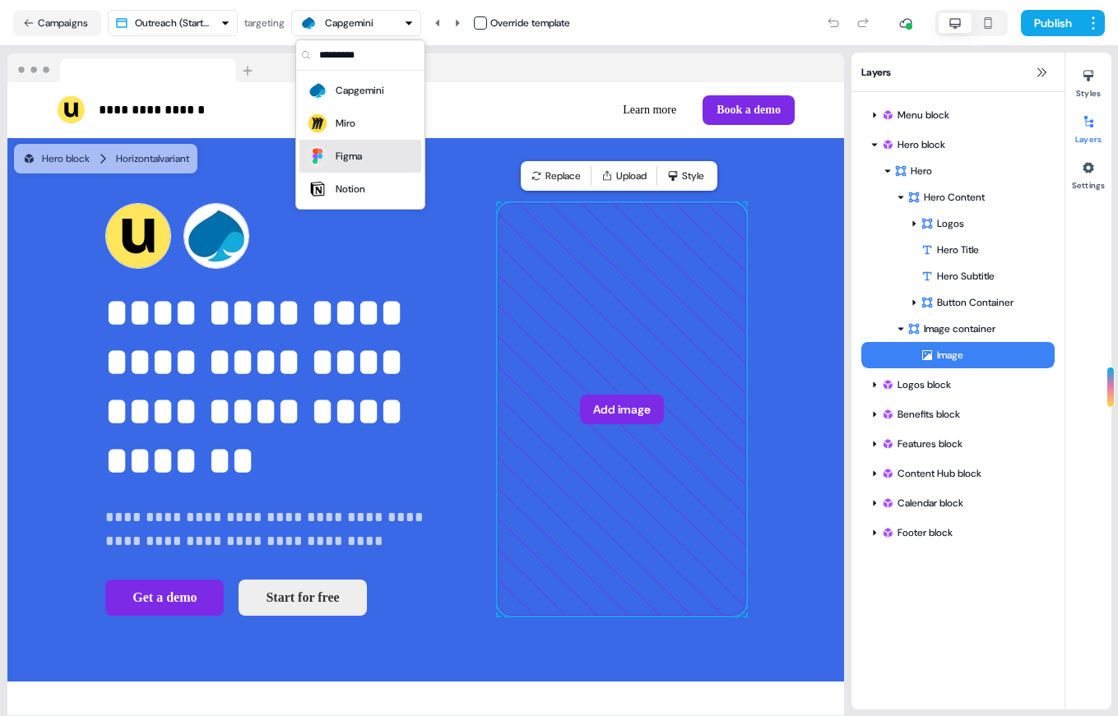
click at [341, 148] on div "Figma" at bounding box center [349, 156] width 26 height 16
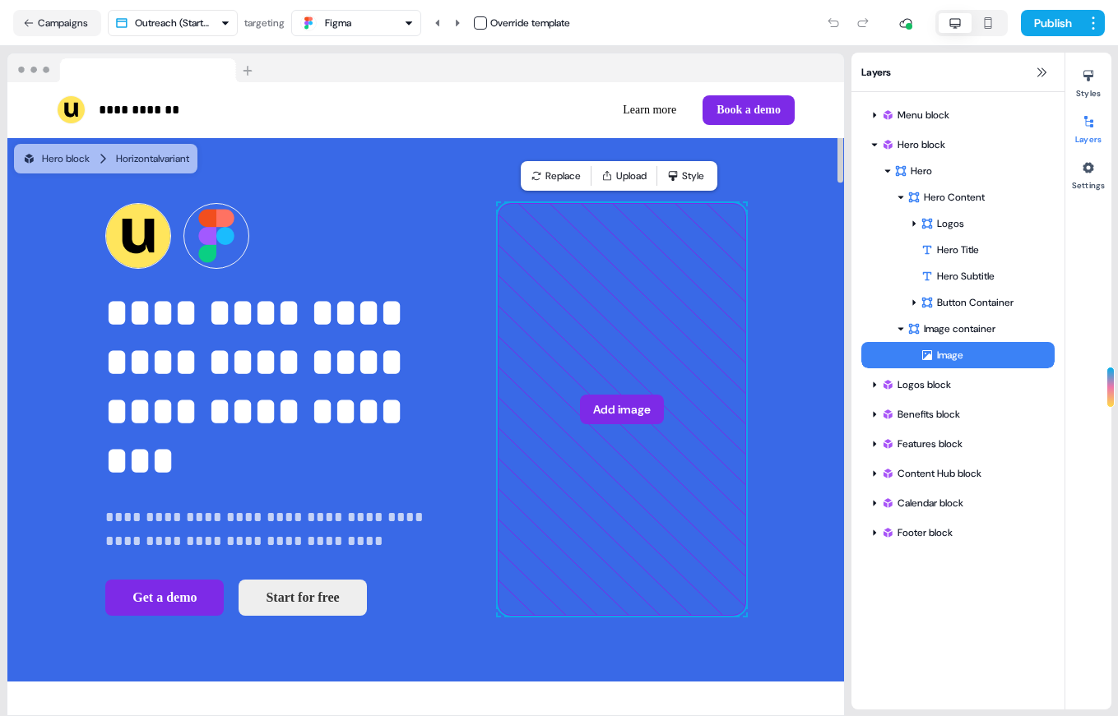
click at [395, 18] on div "Figma" at bounding box center [356, 23] width 115 height 20
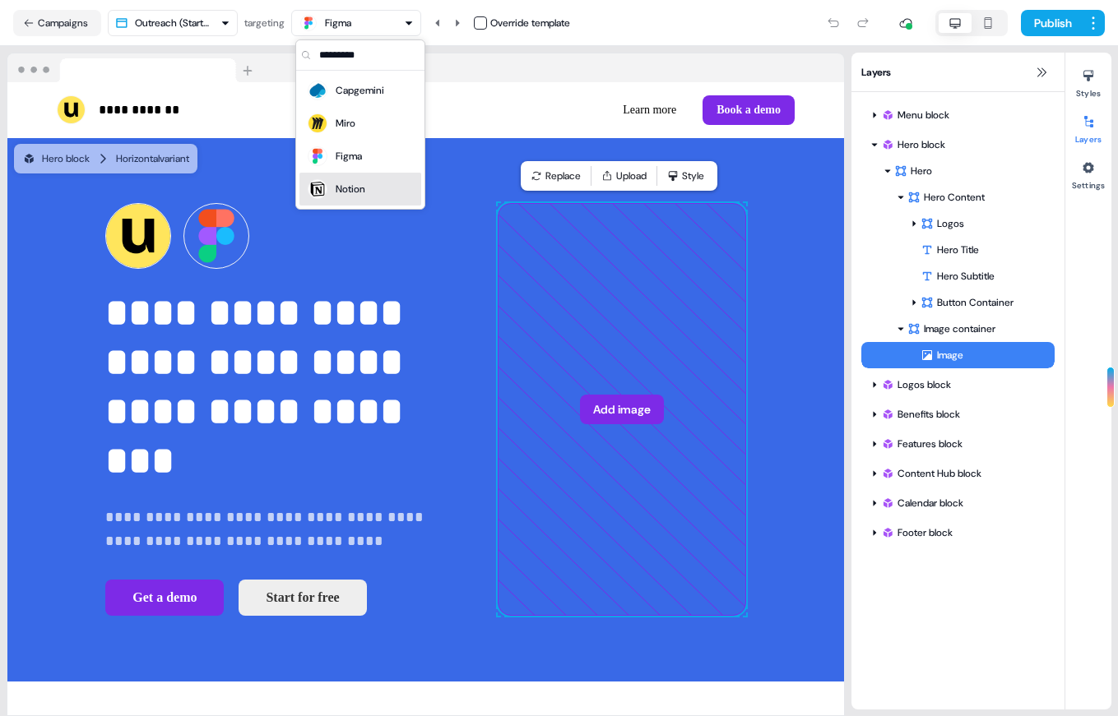
click at [359, 190] on div "Notion" at bounding box center [351, 189] width 30 height 16
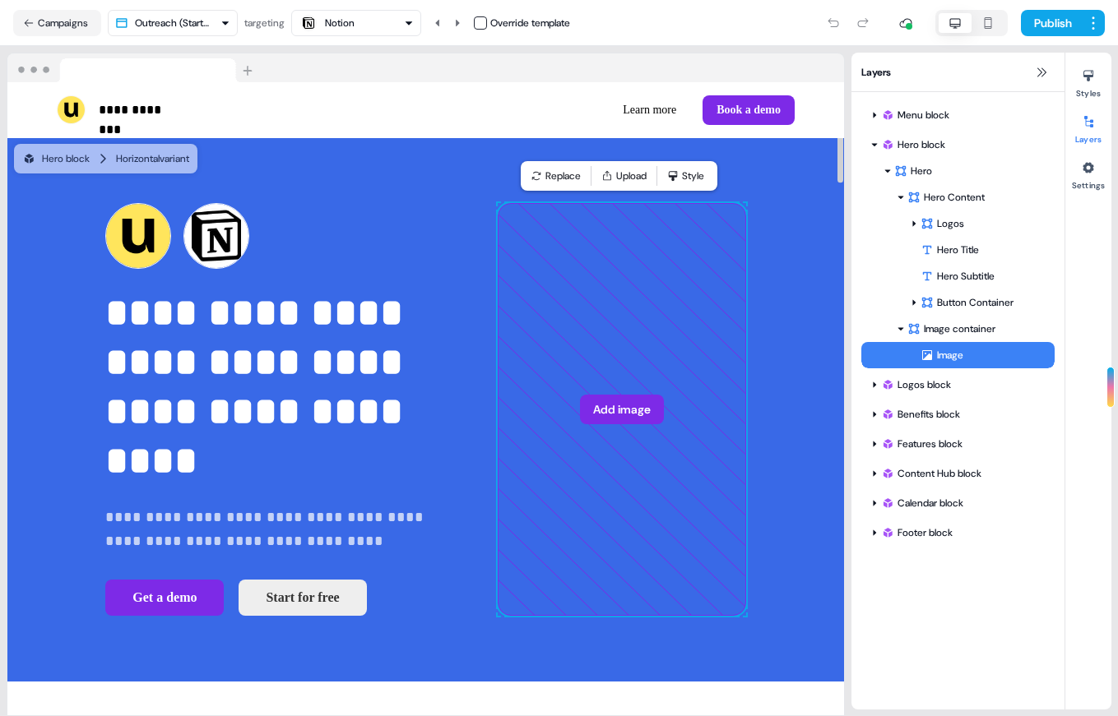
click at [418, 30] on button "Notion" at bounding box center [356, 23] width 130 height 26
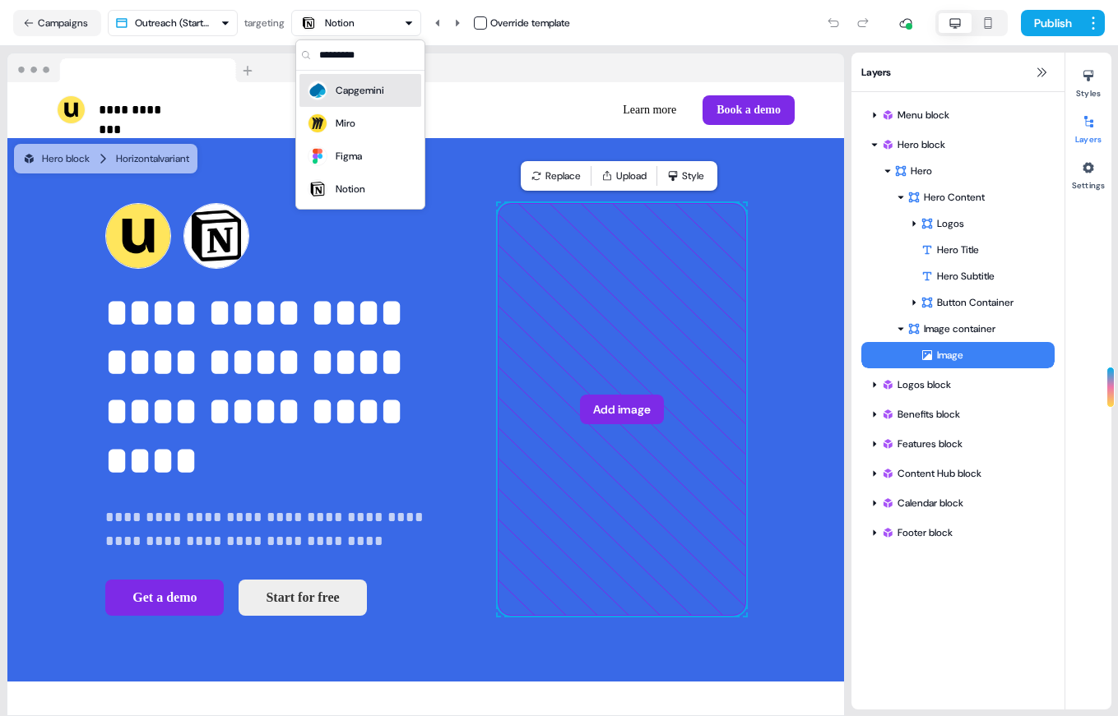
click at [373, 100] on div "Capgemini" at bounding box center [345, 90] width 78 height 23
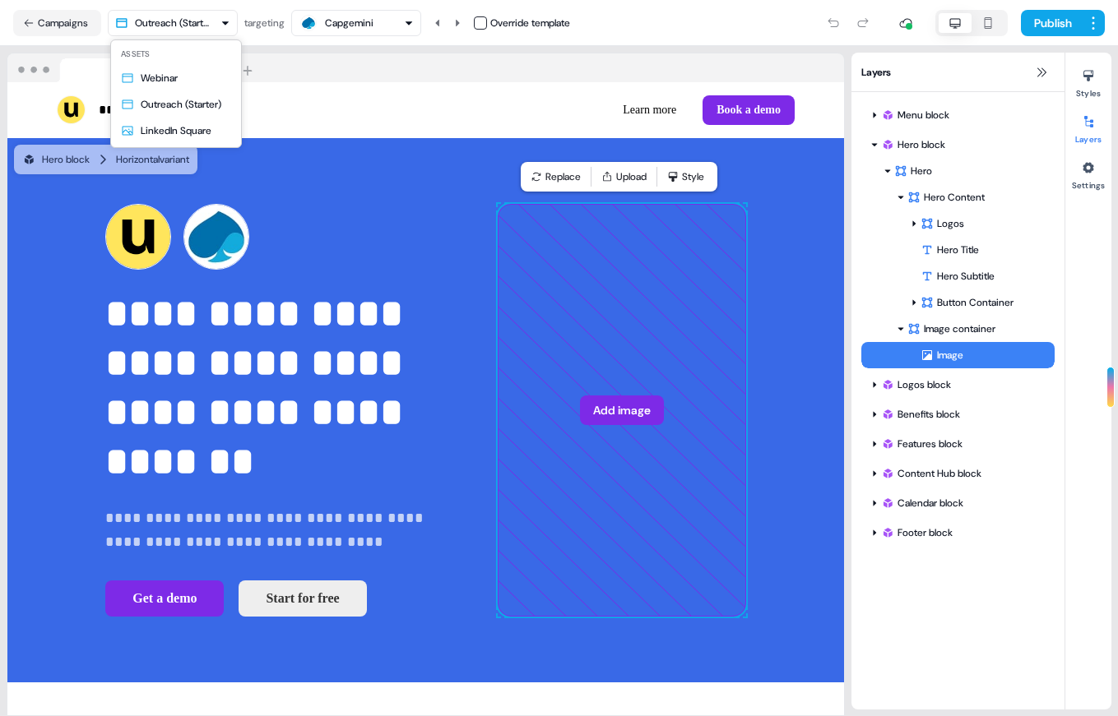
click at [188, 26] on html "**********" at bounding box center [559, 358] width 1118 height 716
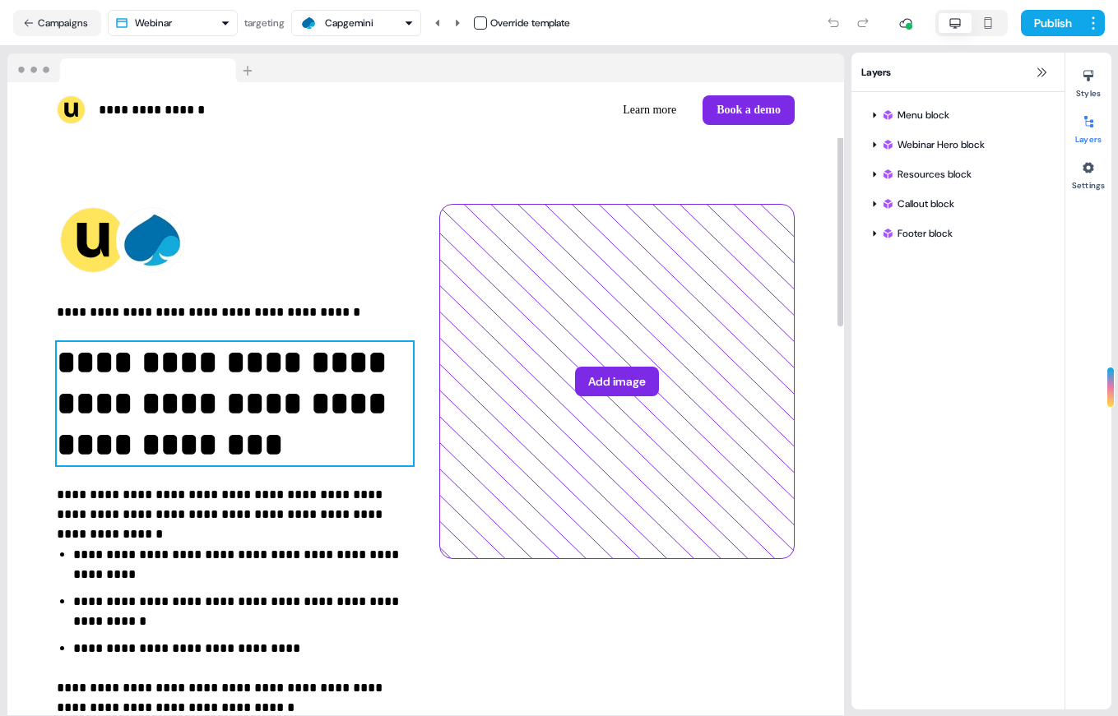
click at [212, 438] on p "**********" at bounding box center [235, 403] width 356 height 123
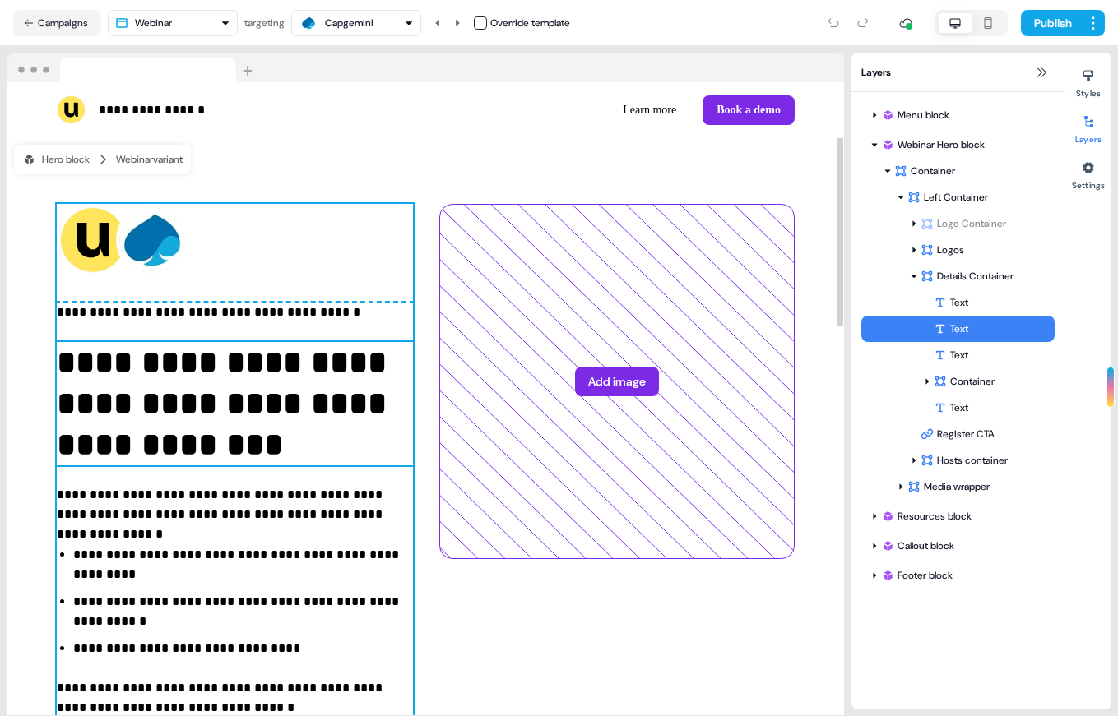
click at [248, 255] on div "**********" at bounding box center [235, 535] width 356 height 662
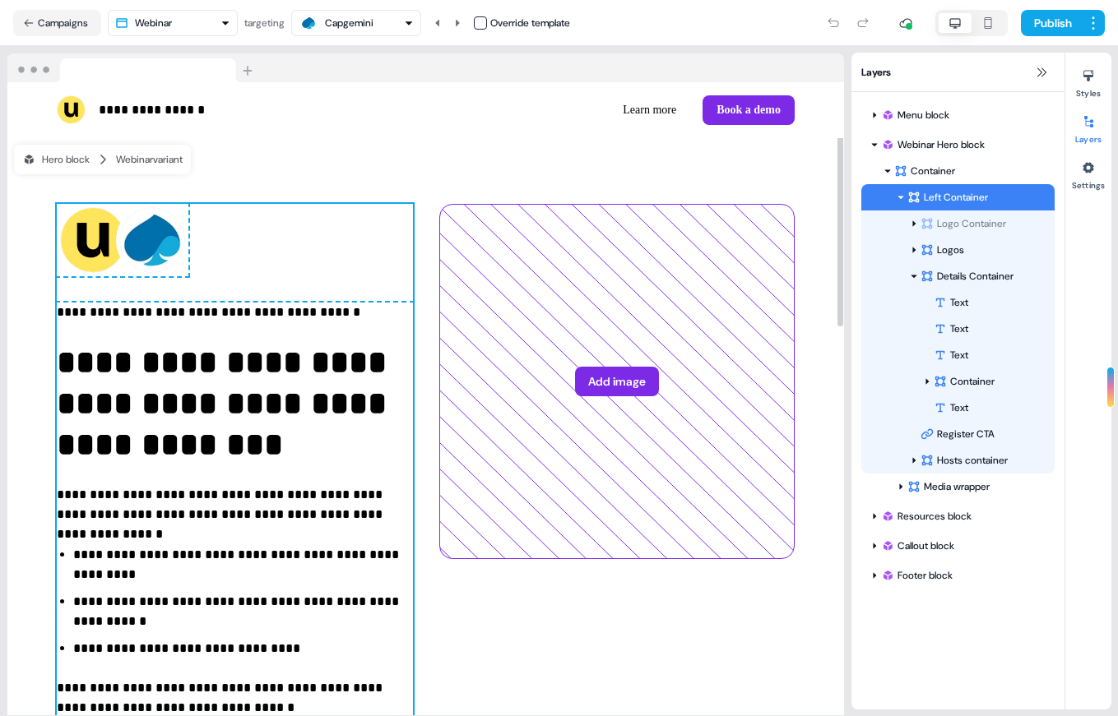
click at [312, 178] on div "**********" at bounding box center [425, 535] width 837 height 794
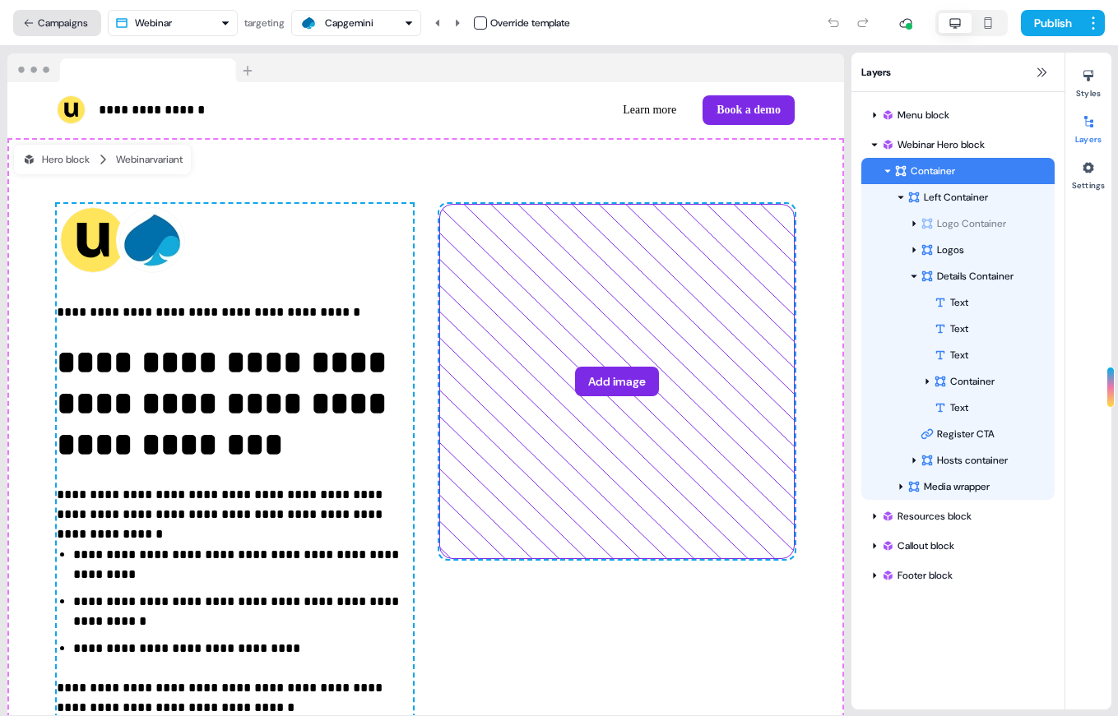
click at [72, 16] on button "Campaigns" at bounding box center [57, 23] width 88 height 26
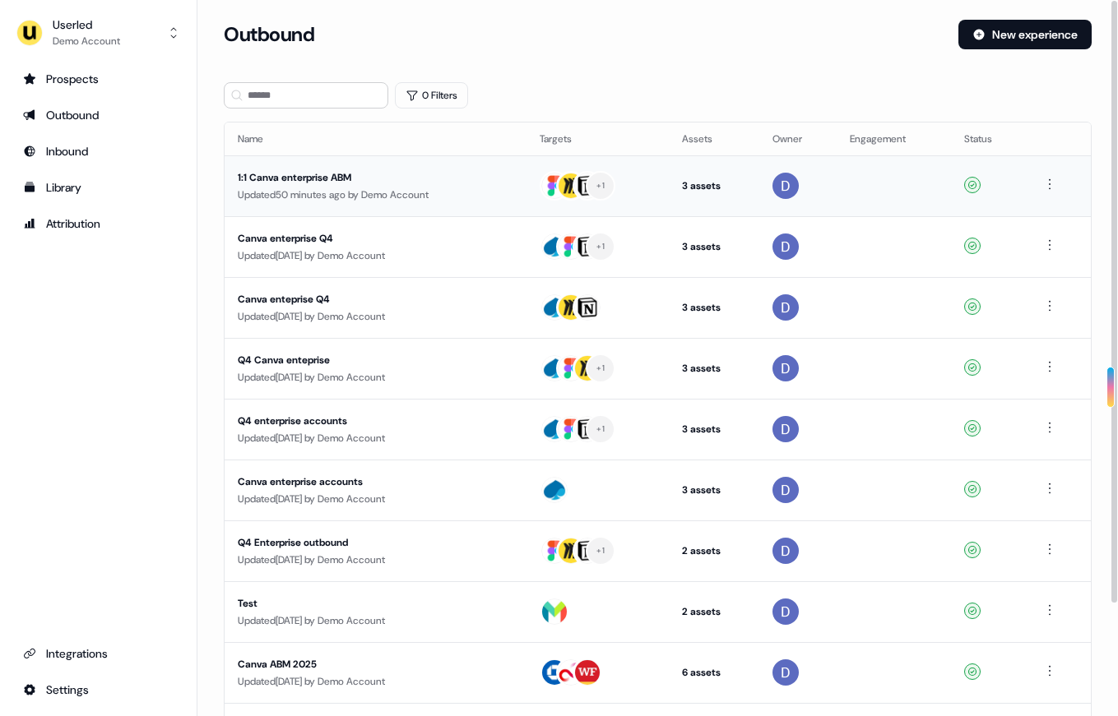
click at [379, 193] on div "Updated 50 minutes ago by Demo Account" at bounding box center [376, 195] width 276 height 16
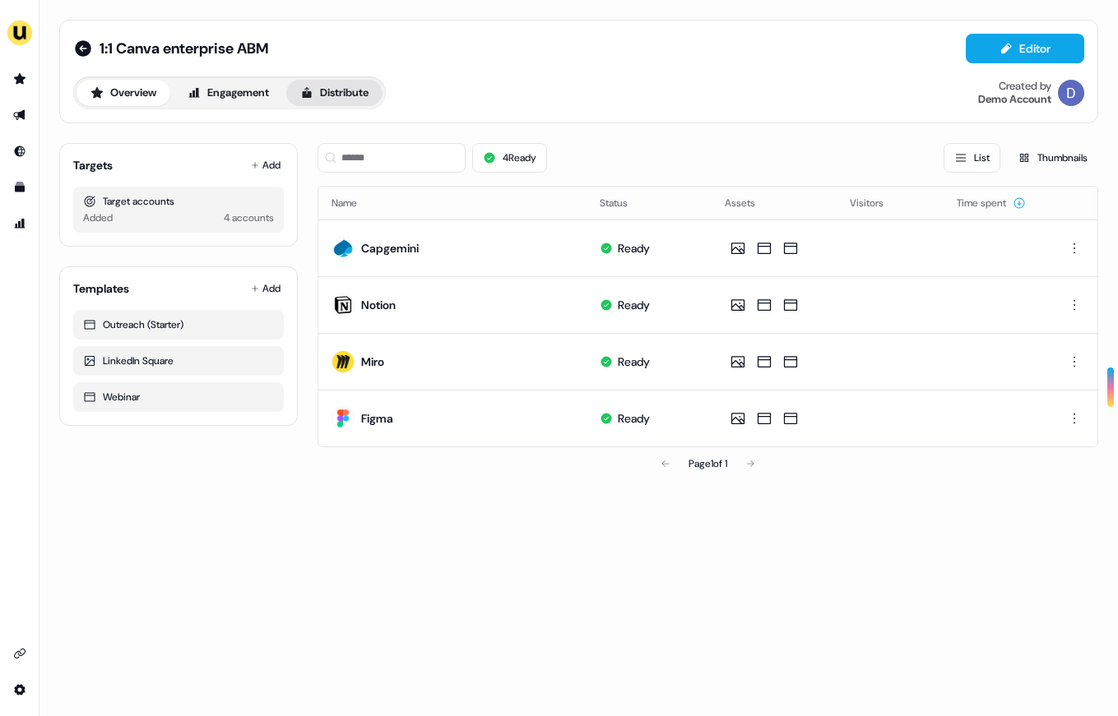
click at [344, 95] on button "Distribute" at bounding box center [334, 93] width 96 height 26
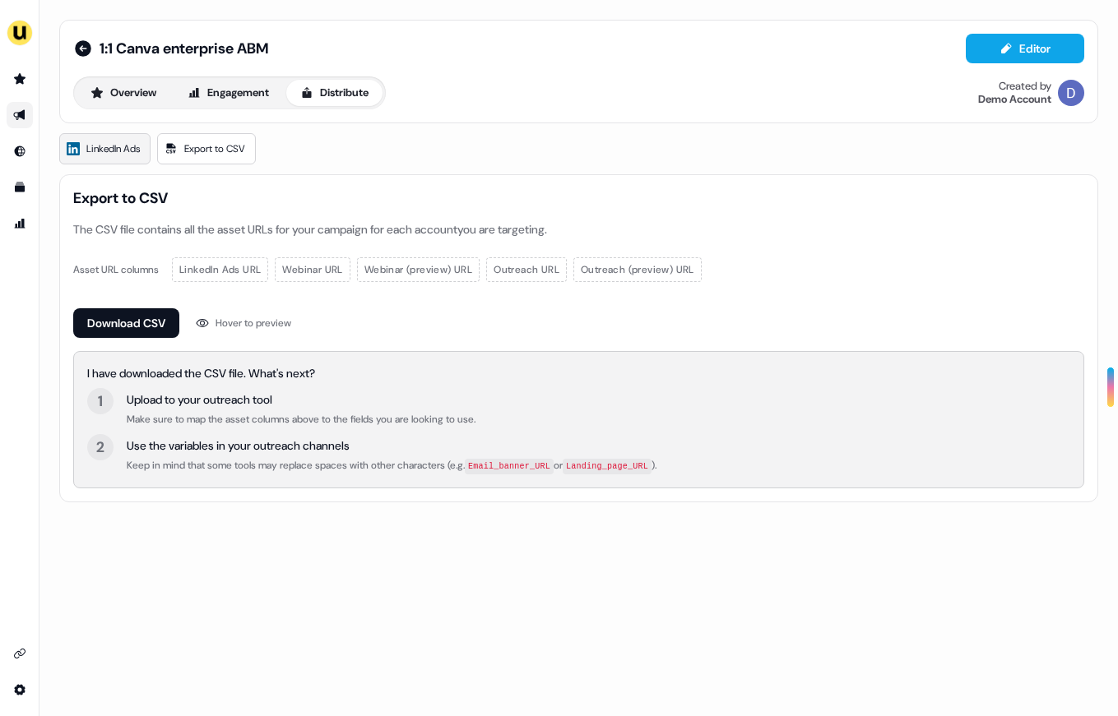
click at [118, 134] on link "LinkedIn Ads" at bounding box center [104, 148] width 91 height 31
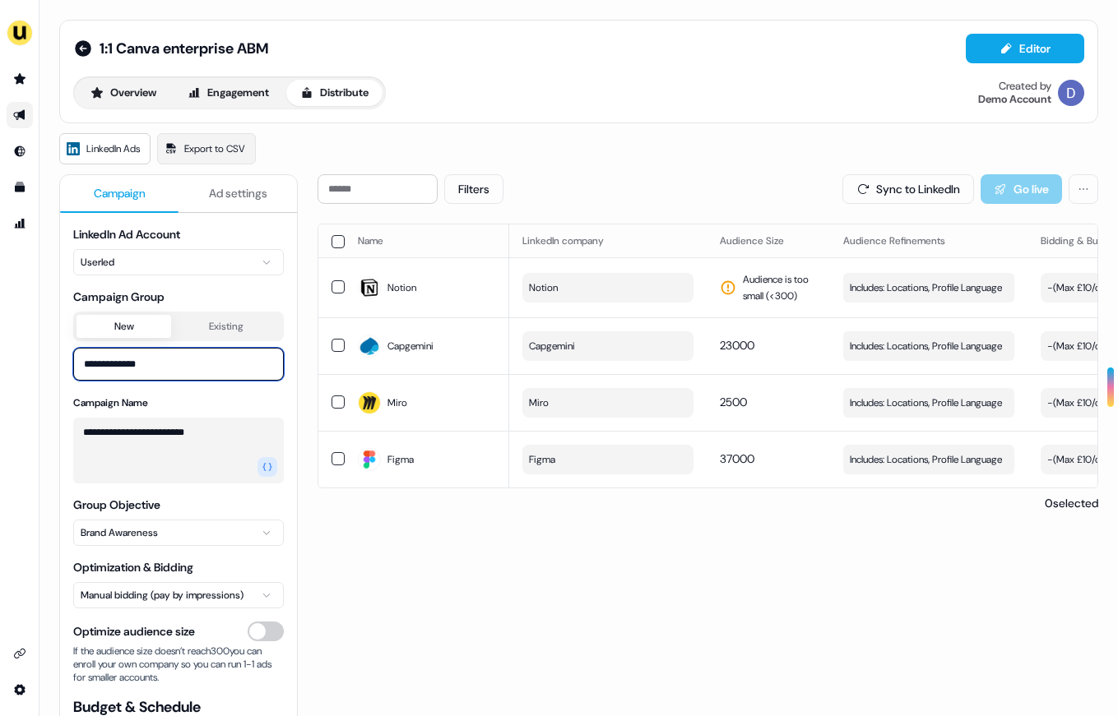
click at [146, 364] on input "**********" at bounding box center [178, 364] width 211 height 33
click at [160, 434] on textarea "**********" at bounding box center [178, 451] width 211 height 66
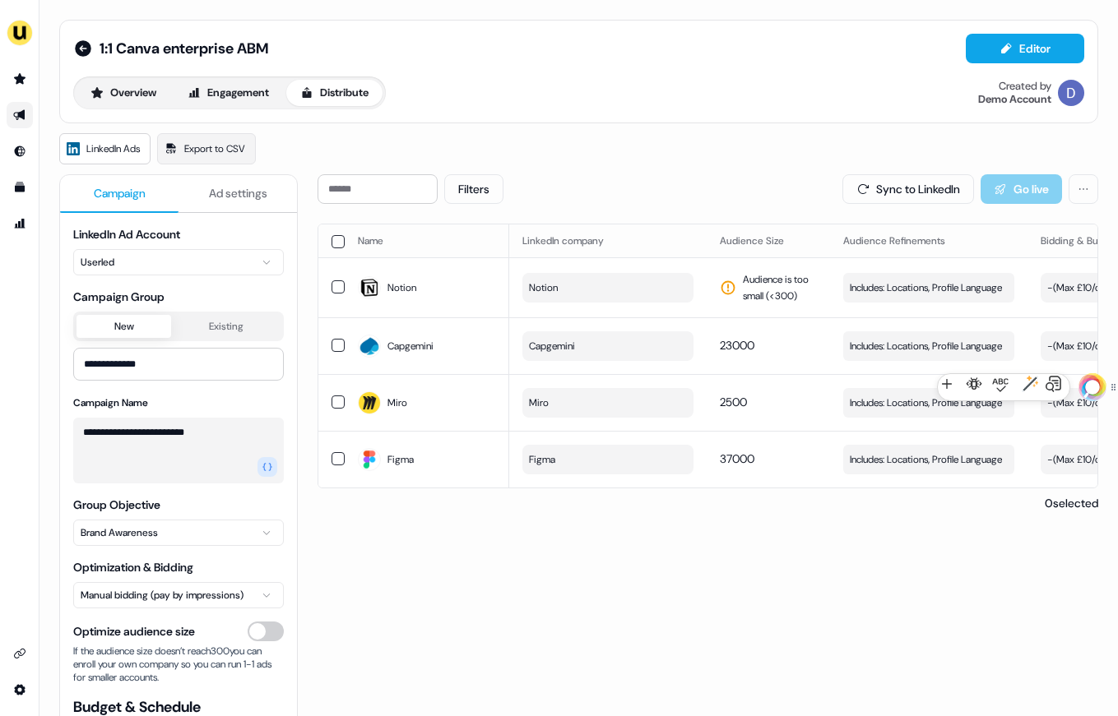
scroll to position [63, 0]
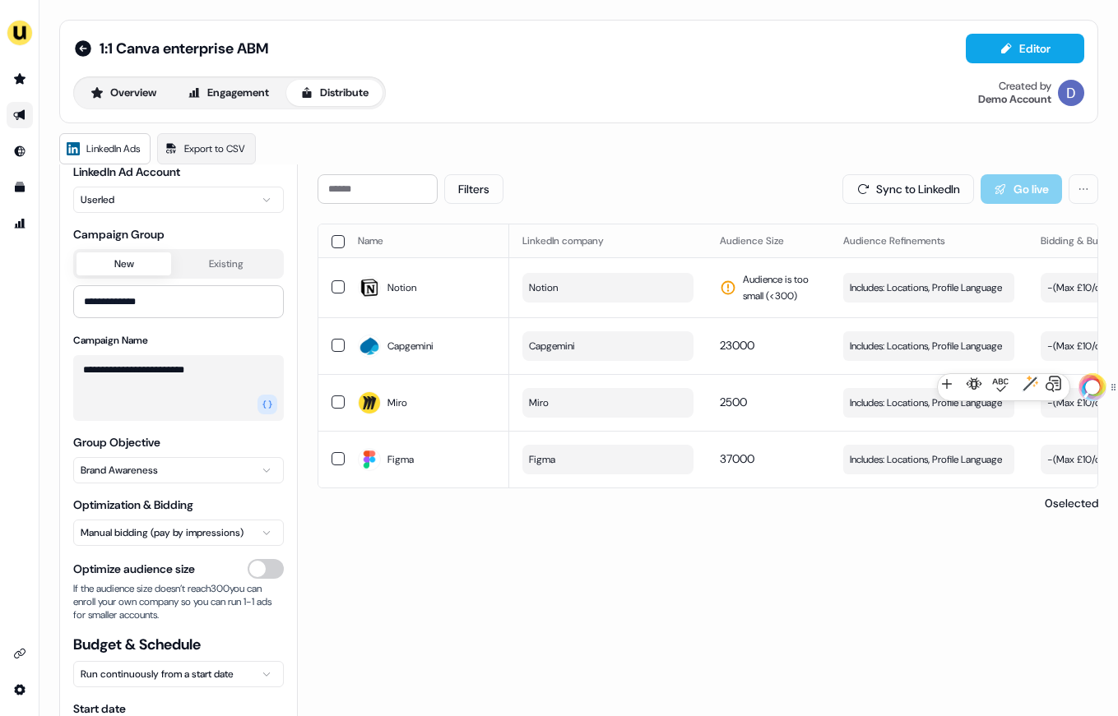
click at [205, 459] on html "**********" at bounding box center [559, 358] width 1118 height 716
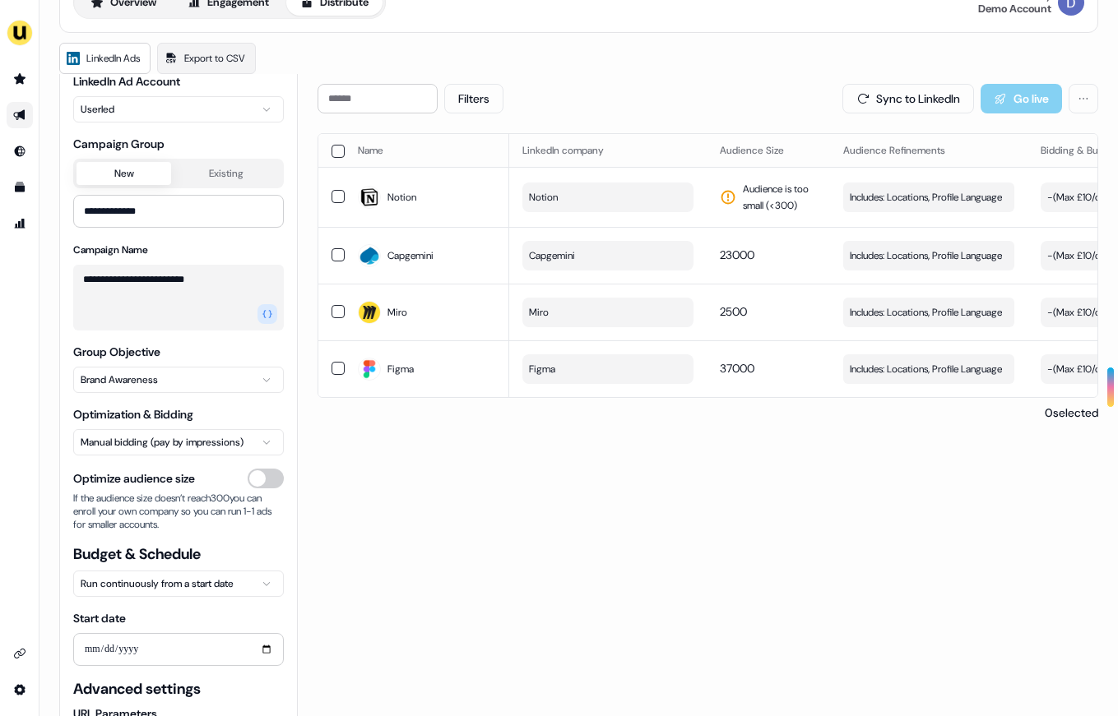
scroll to position [165, 0]
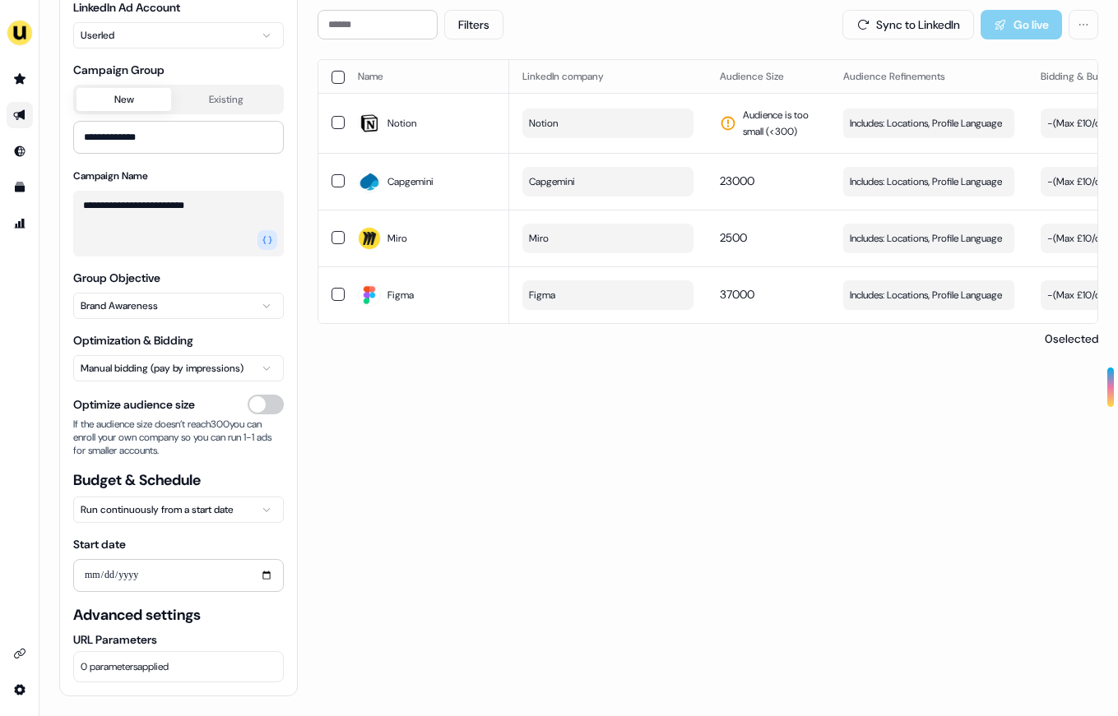
click at [247, 371] on html "**********" at bounding box center [559, 358] width 1118 height 716
click at [231, 350] on html "**********" at bounding box center [559, 358] width 1118 height 716
click at [157, 591] on input "**********" at bounding box center [178, 575] width 211 height 33
click at [157, 577] on input "**********" at bounding box center [178, 575] width 211 height 33
click at [252, 568] on input "**********" at bounding box center [178, 575] width 211 height 33
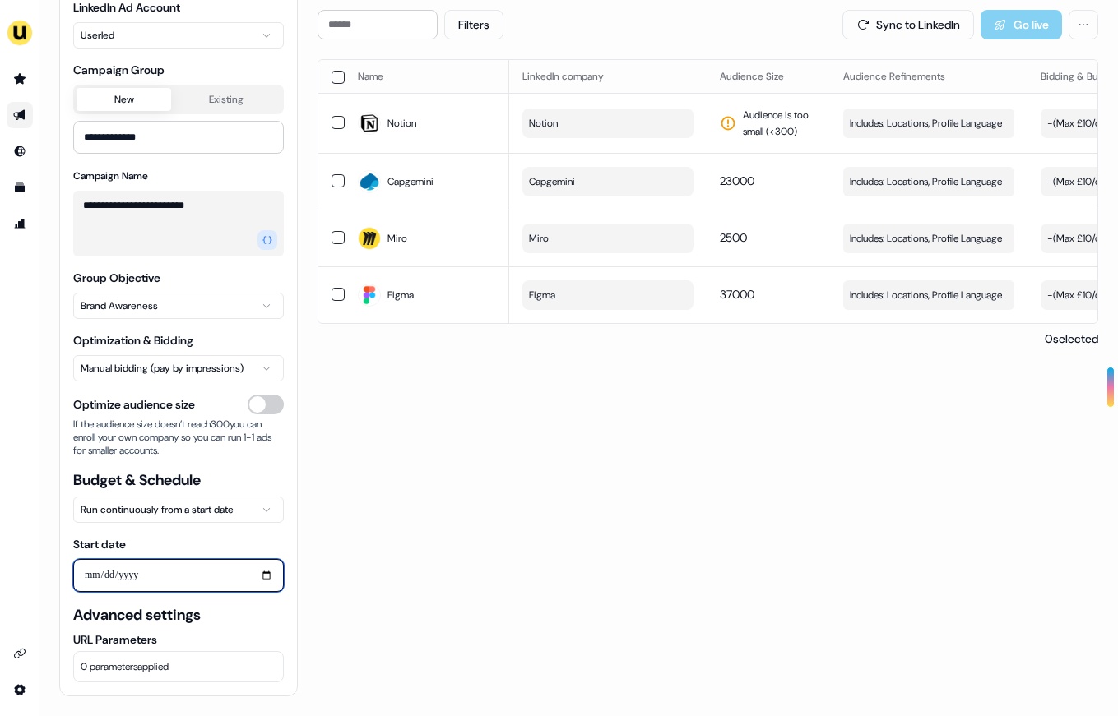
click at [263, 569] on input "**********" at bounding box center [178, 575] width 211 height 33
click at [146, 666] on span "0 parameters applied" at bounding box center [125, 667] width 88 height 16
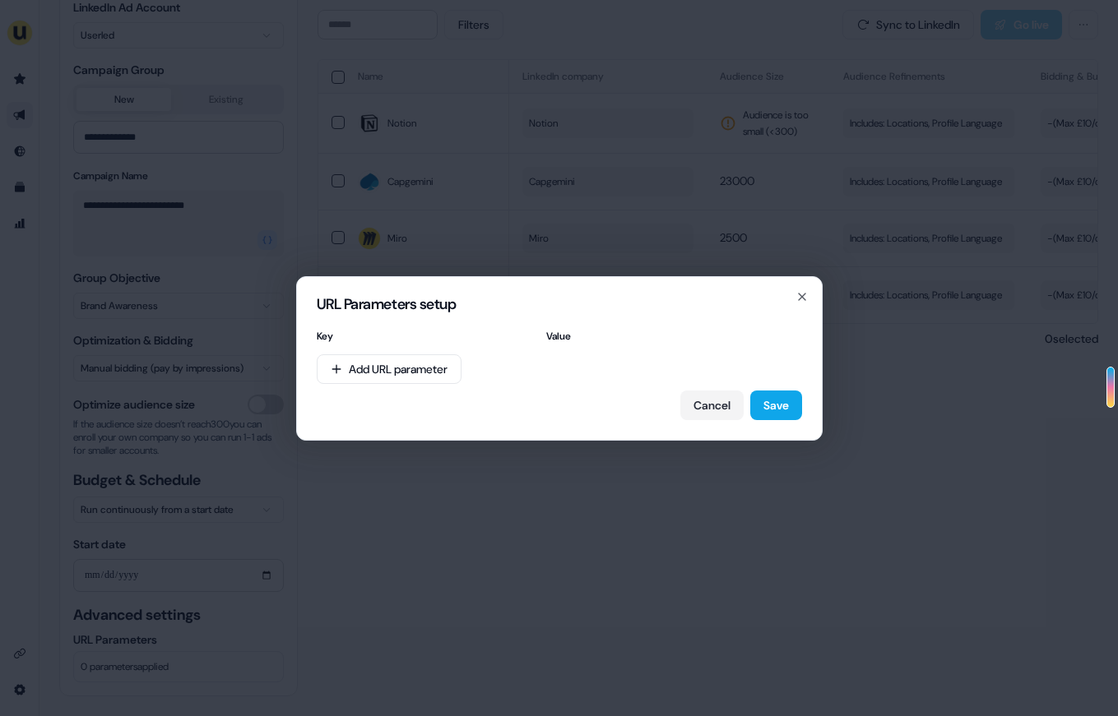
click at [316, 591] on div "URL Parameters setup Key Value Add URL parameter Cancel Save Close" at bounding box center [559, 358] width 1118 height 716
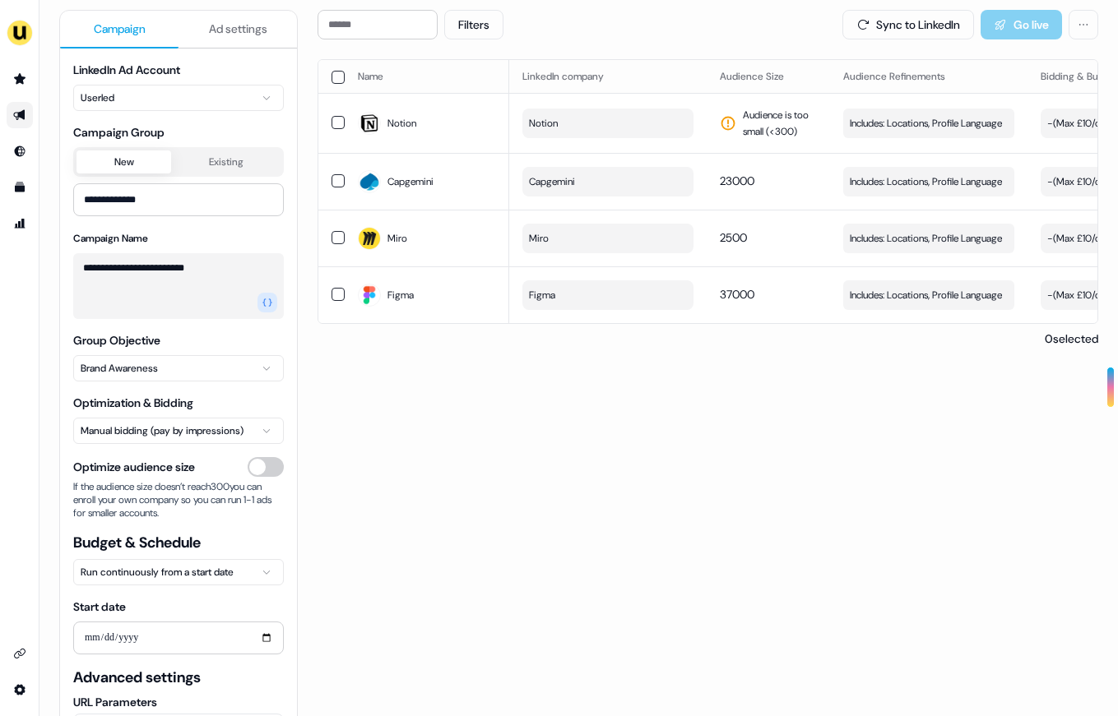
scroll to position [0, 0]
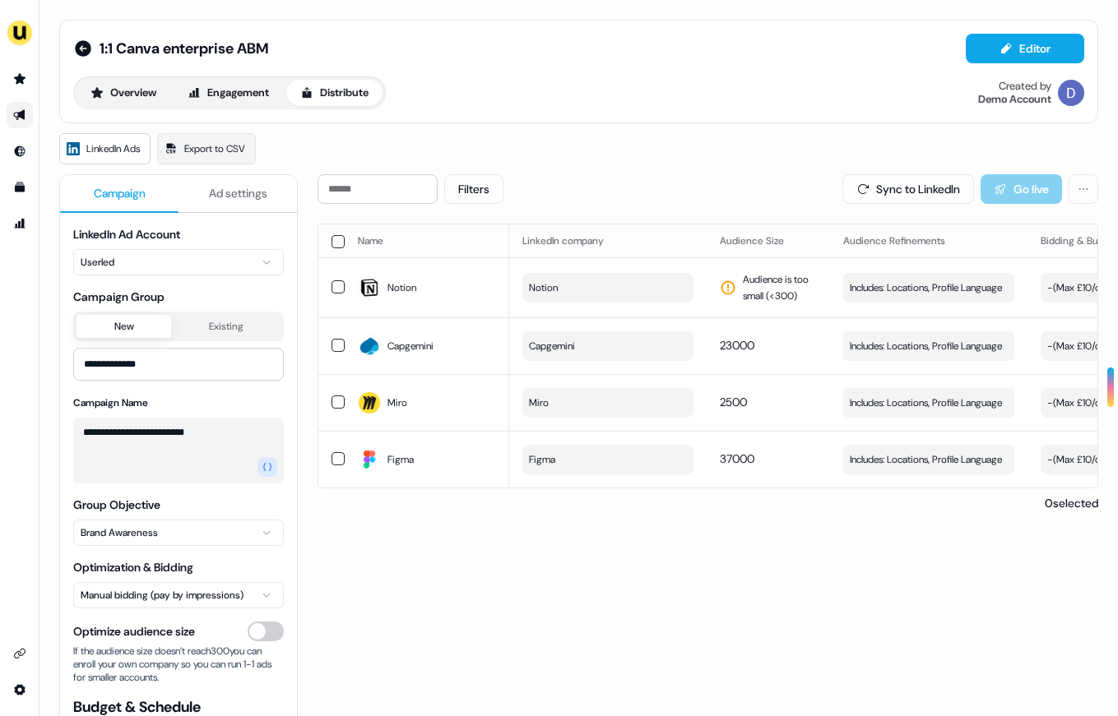
click at [230, 190] on span "Ad settings" at bounding box center [238, 193] width 58 height 16
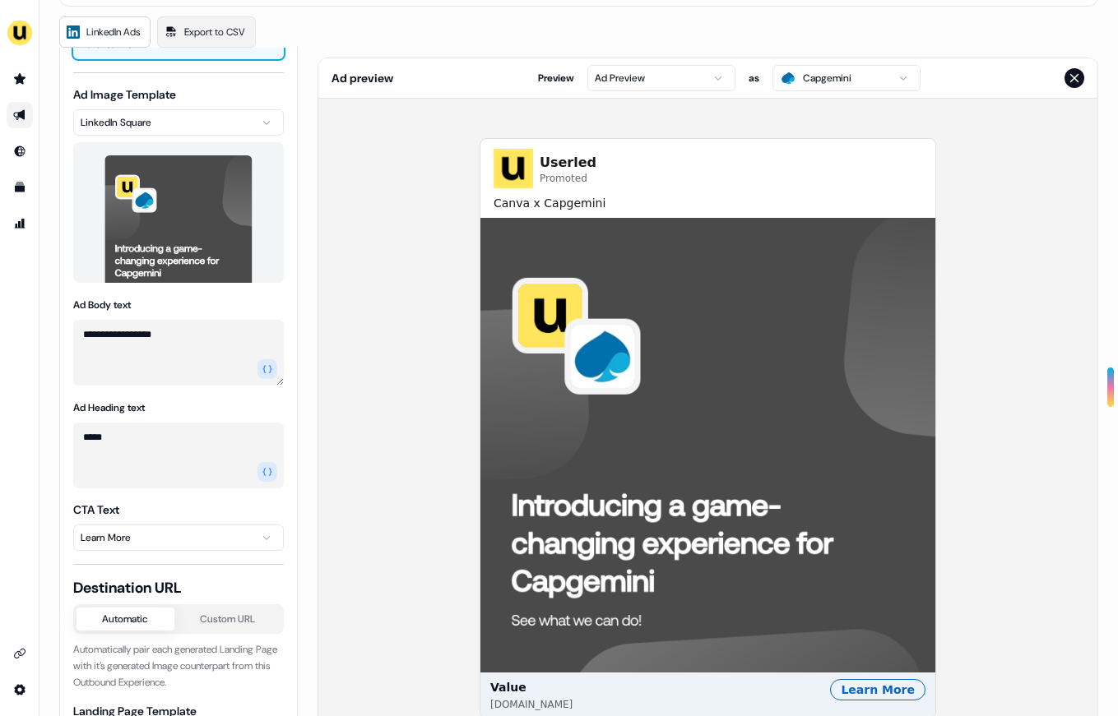
scroll to position [120, 0]
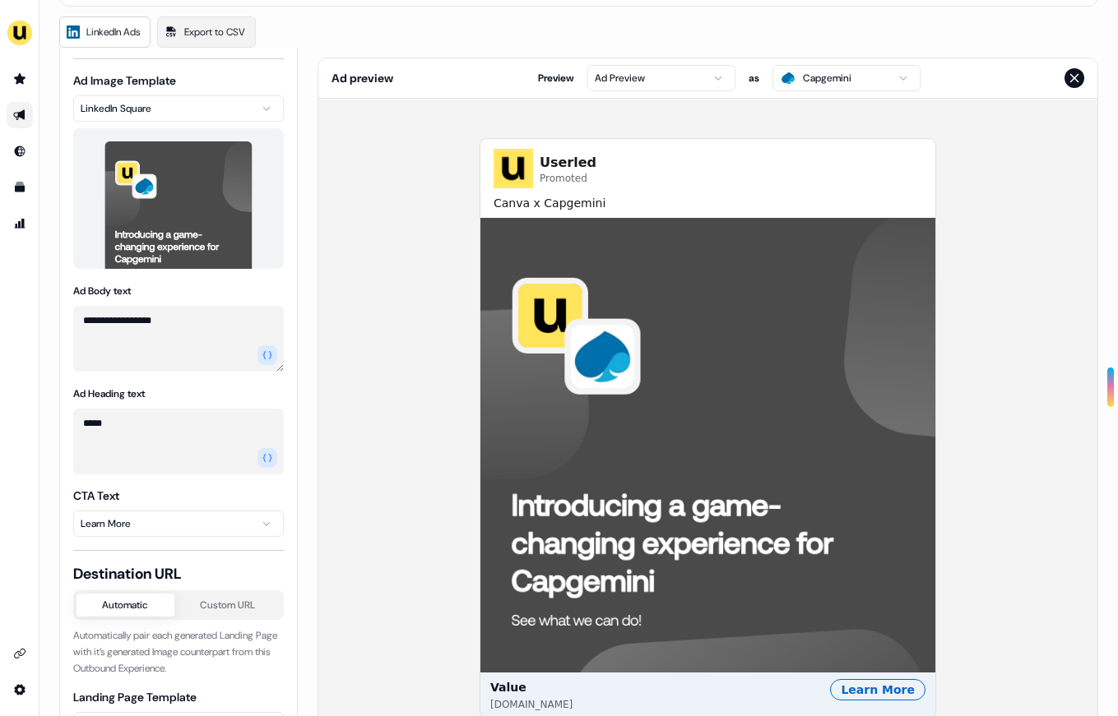
click at [169, 346] on textarea "**********" at bounding box center [178, 339] width 211 height 66
click at [147, 415] on textarea "*****" at bounding box center [178, 442] width 211 height 66
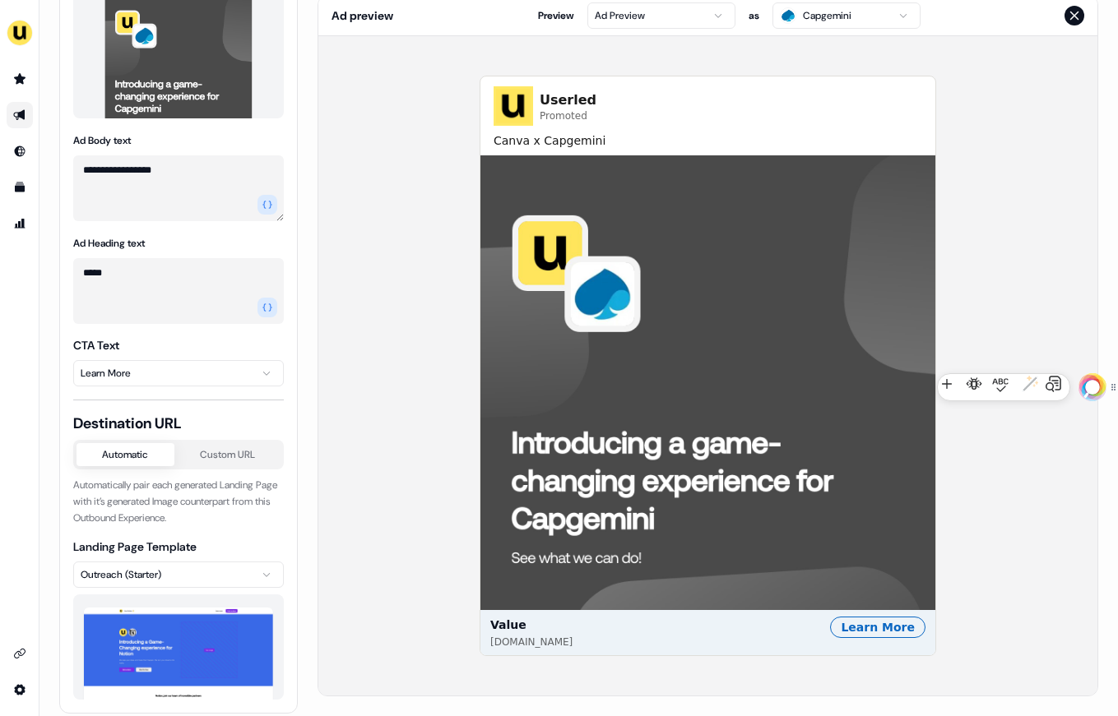
scroll to position [229, 0]
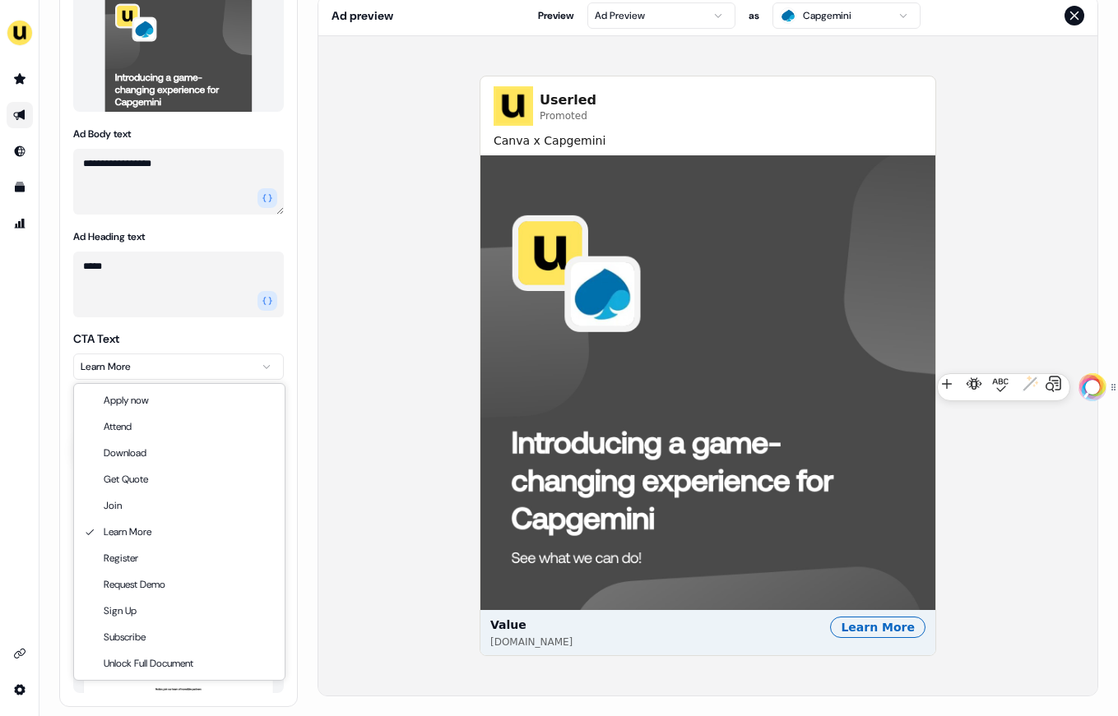
click at [187, 359] on html "**********" at bounding box center [559, 358] width 1118 height 716
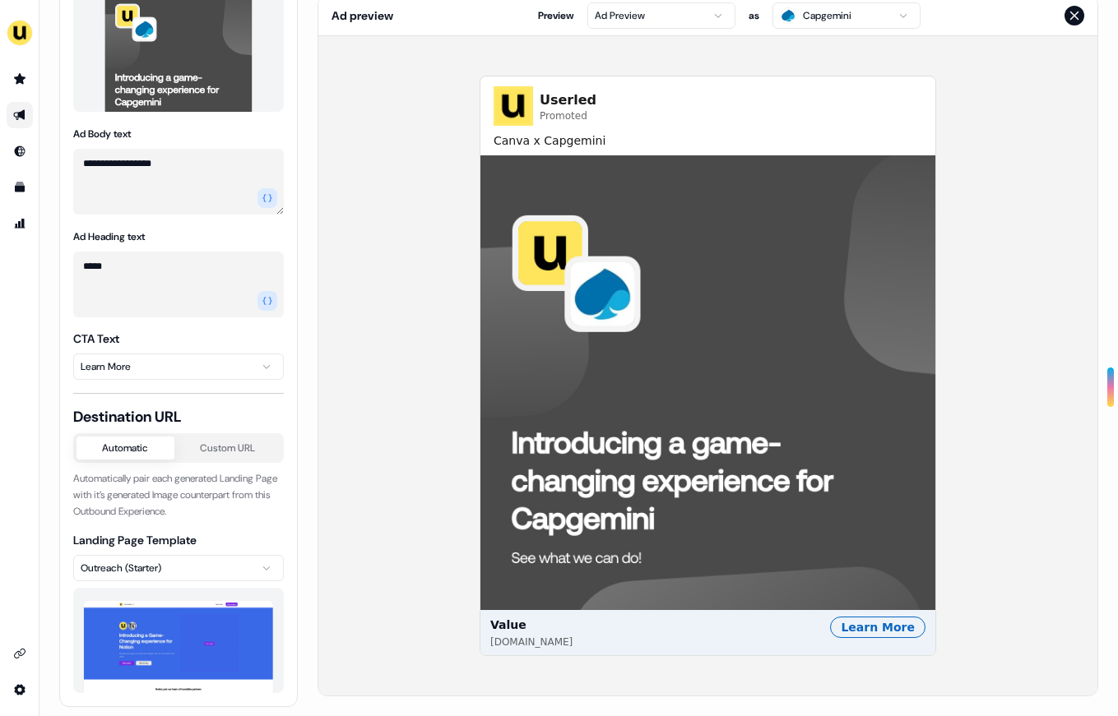
click at [327, 318] on html "**********" at bounding box center [559, 358] width 1118 height 716
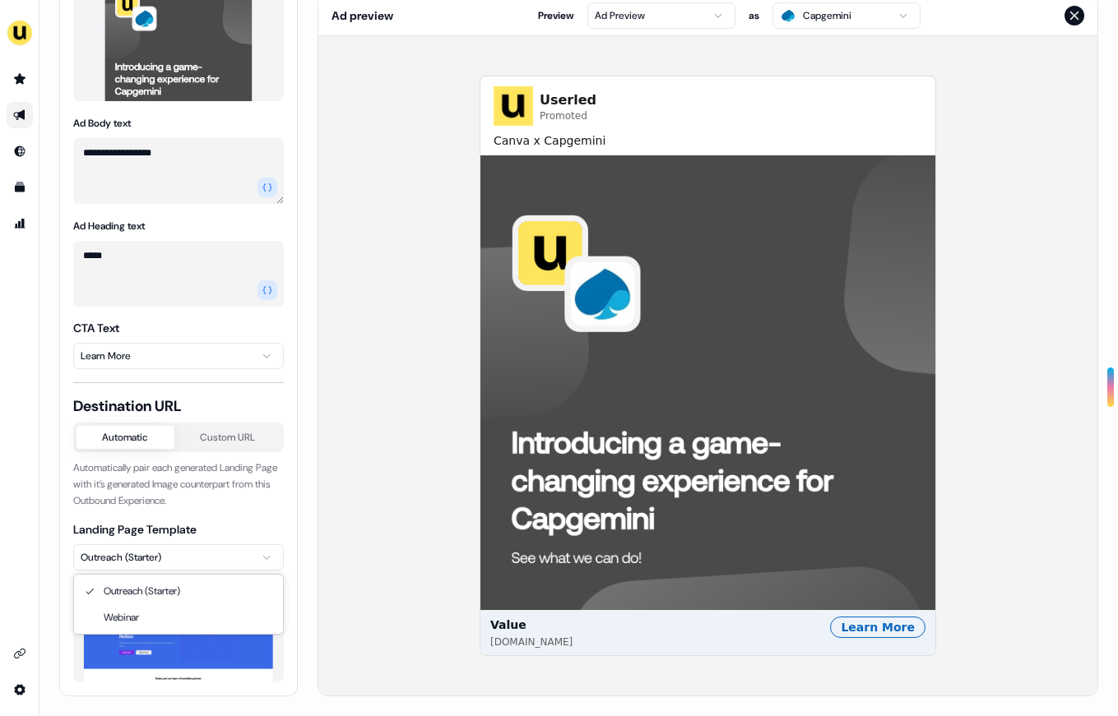
click at [151, 562] on html "**********" at bounding box center [559, 358] width 1118 height 716
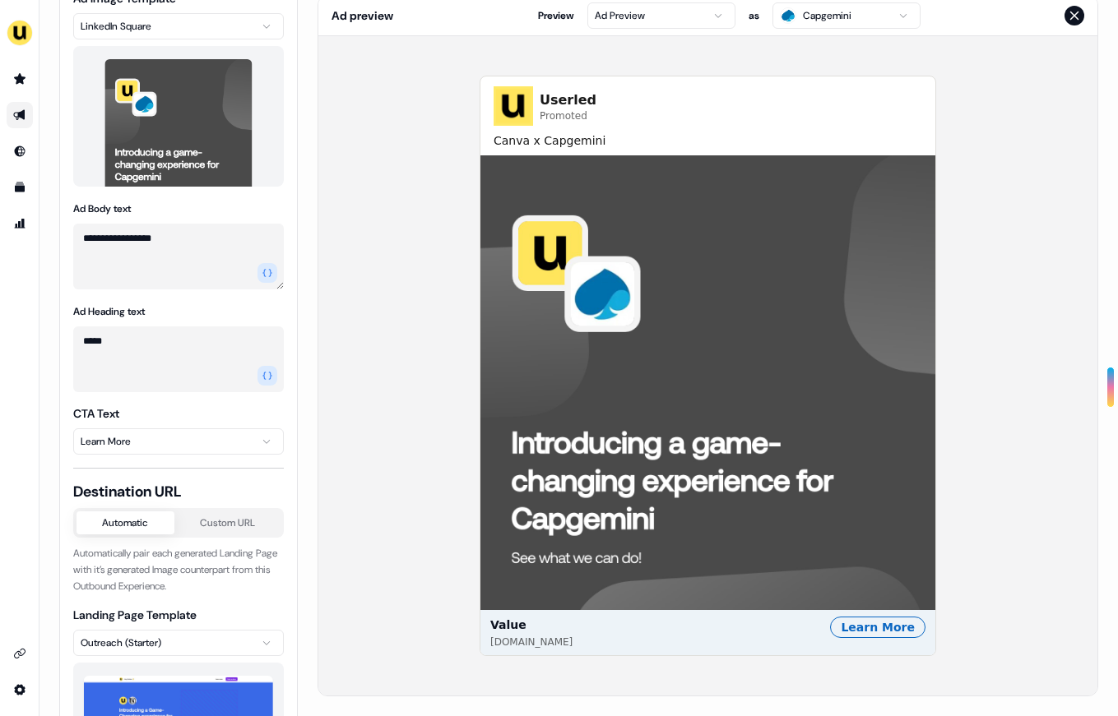
scroll to position [0, 0]
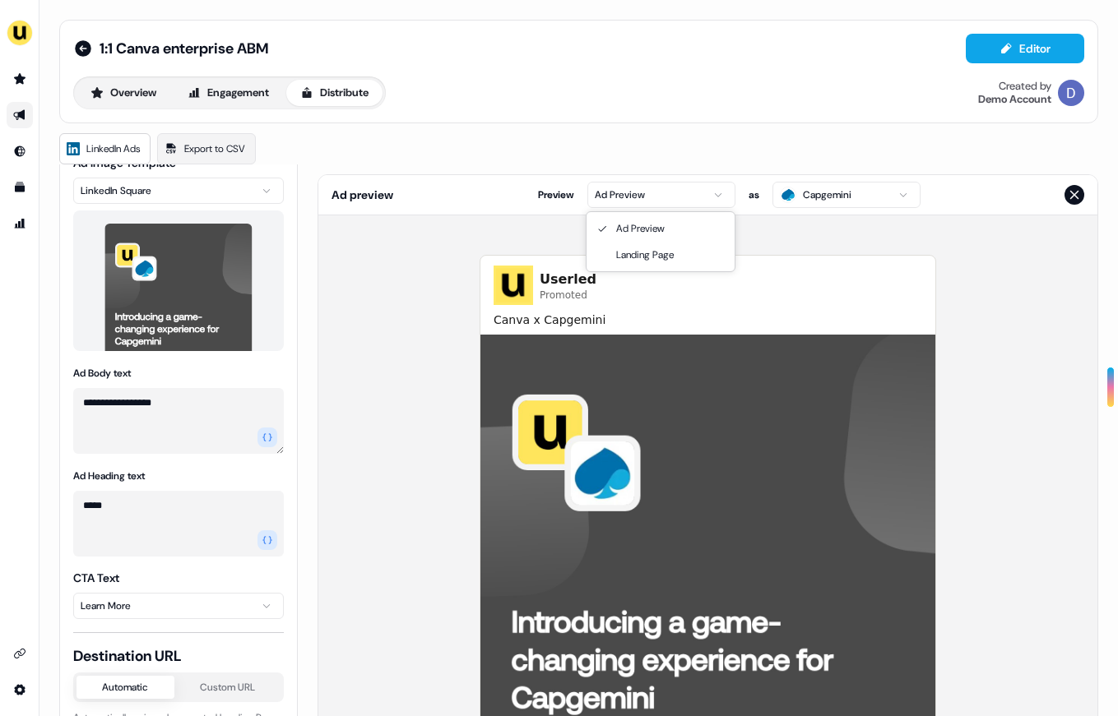
click at [715, 183] on html "**********" at bounding box center [559, 358] width 1118 height 716
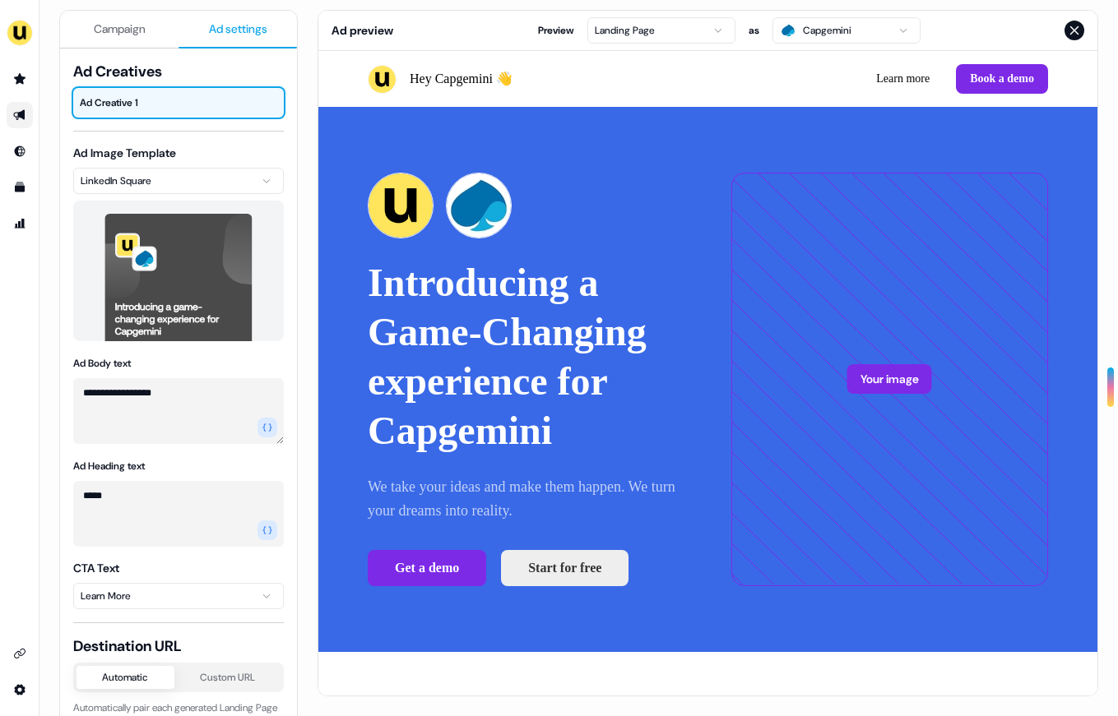
click at [1069, 32] on icon "Close preview" at bounding box center [1074, 30] width 13 height 13
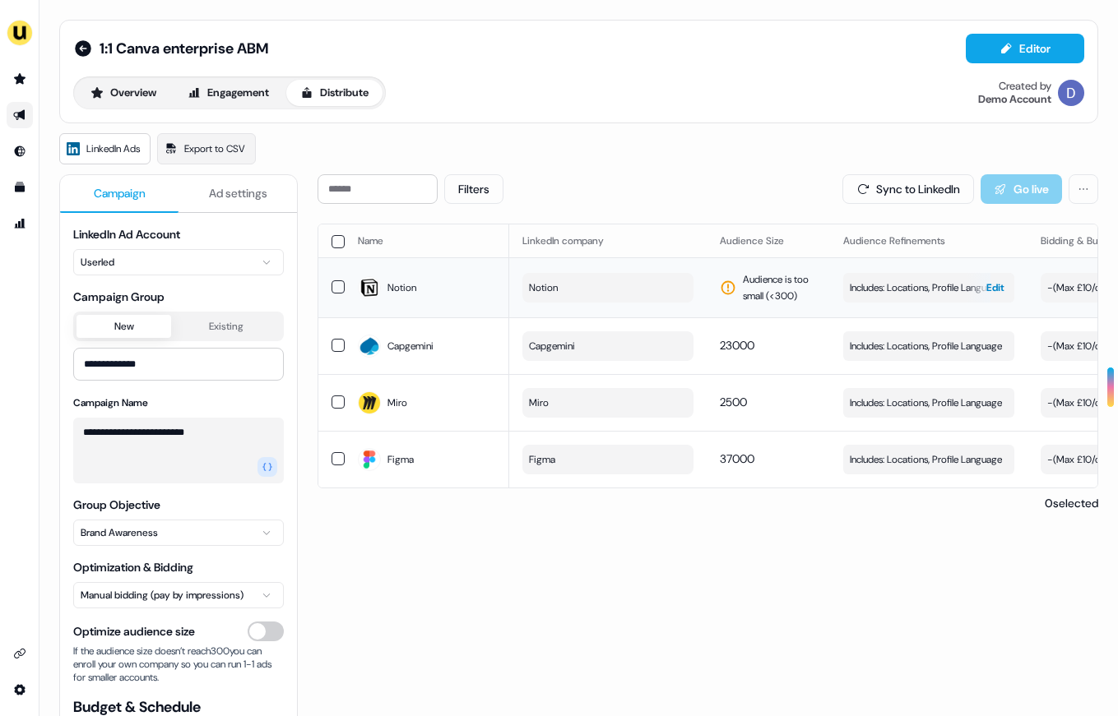
click at [918, 285] on span "Includes: Locations, Profile Language" at bounding box center [926, 288] width 152 height 16
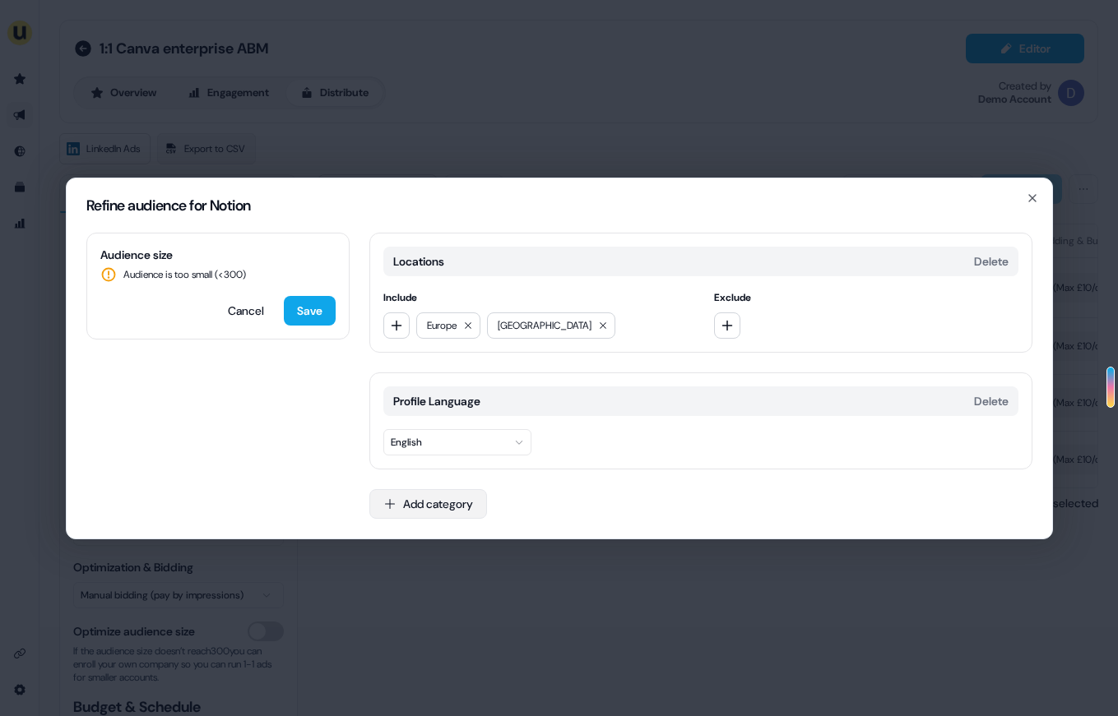
click at [422, 502] on button "Add category" at bounding box center [428, 504] width 118 height 30
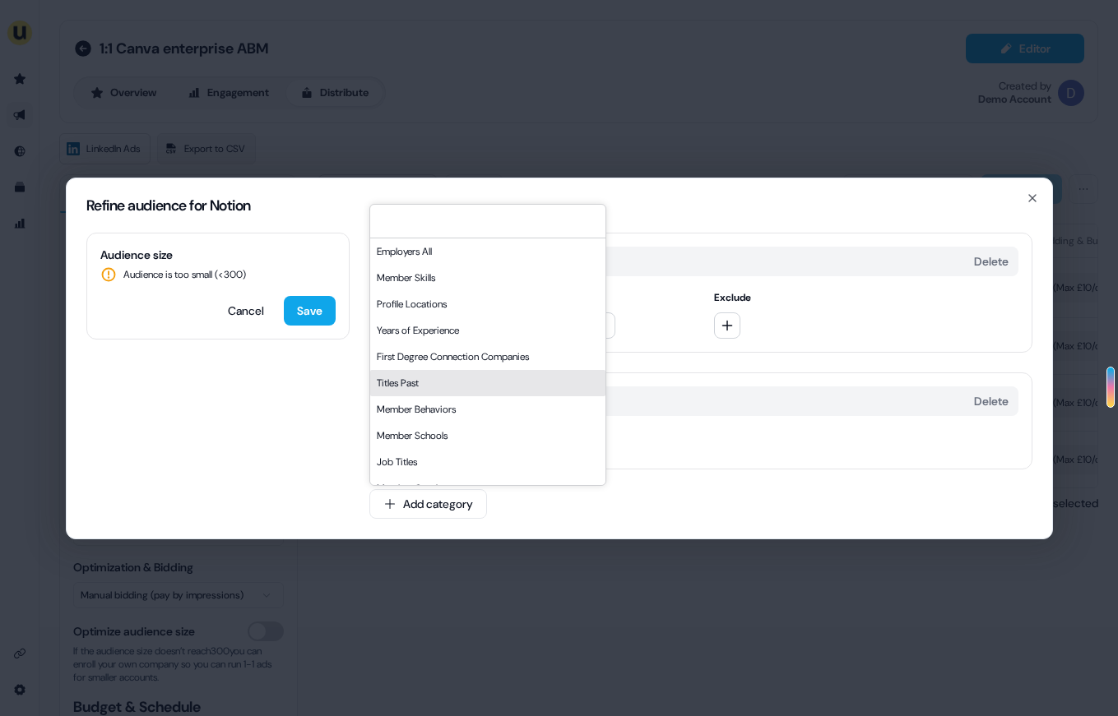
click at [335, 376] on div "Audience size Audience is too small (< 300 ) Cancel Save Locations Delete Inclu…" at bounding box center [559, 386] width 985 height 306
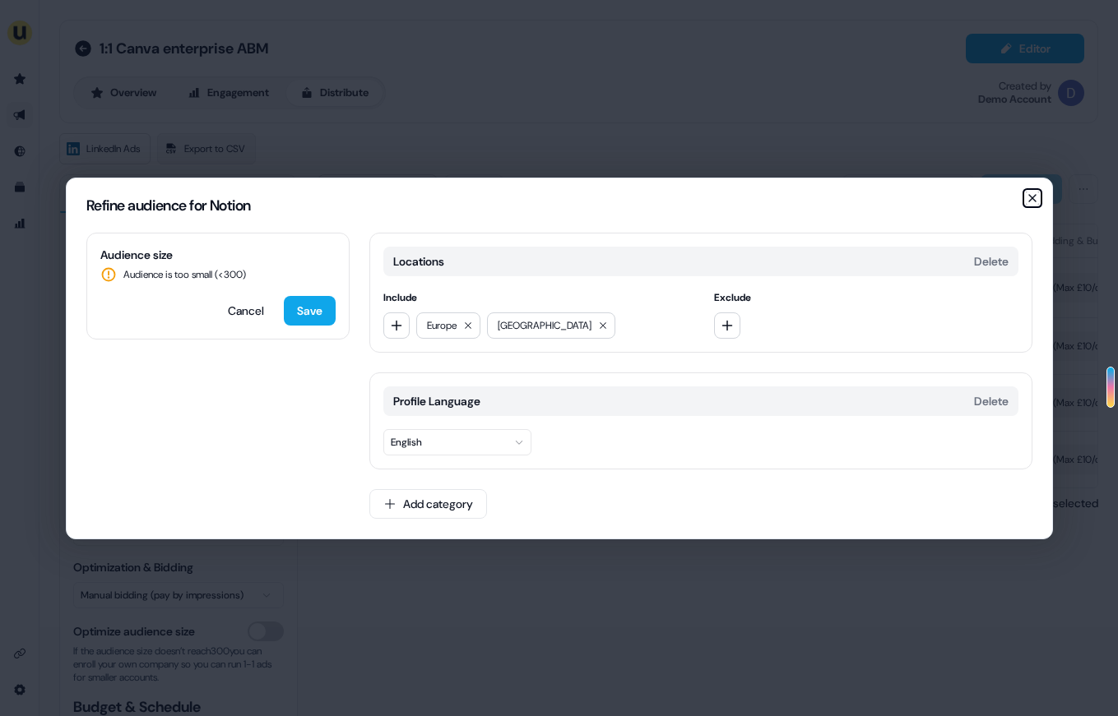
click at [1029, 192] on icon "button" at bounding box center [1032, 198] width 13 height 13
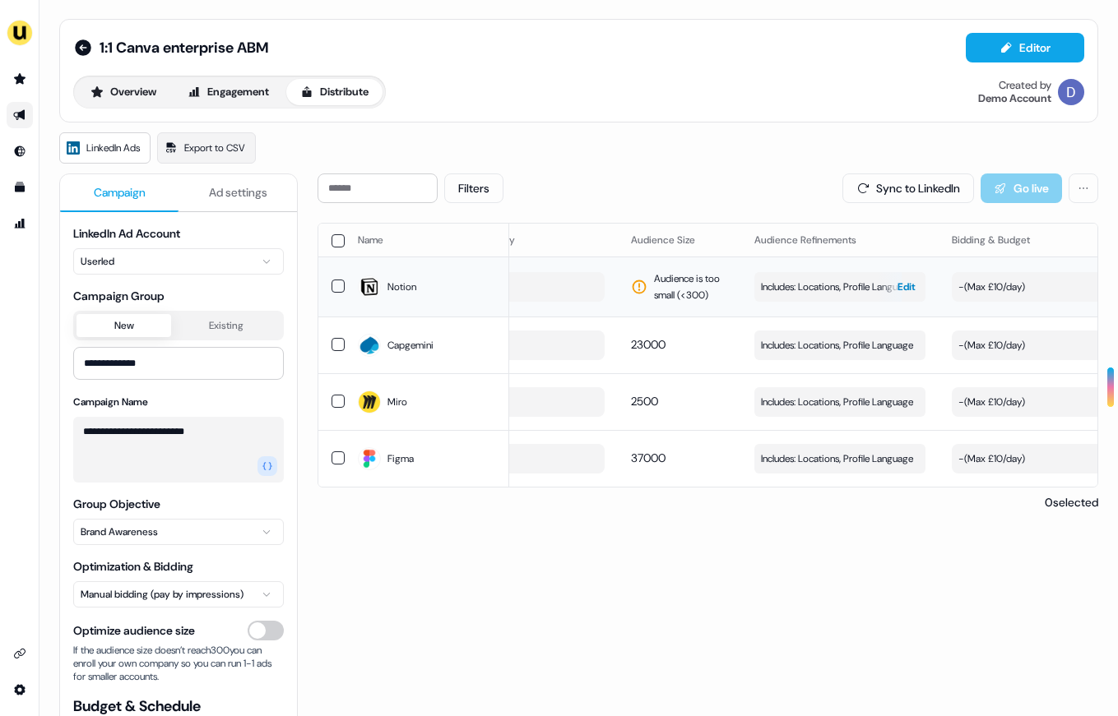
scroll to position [0, 106]
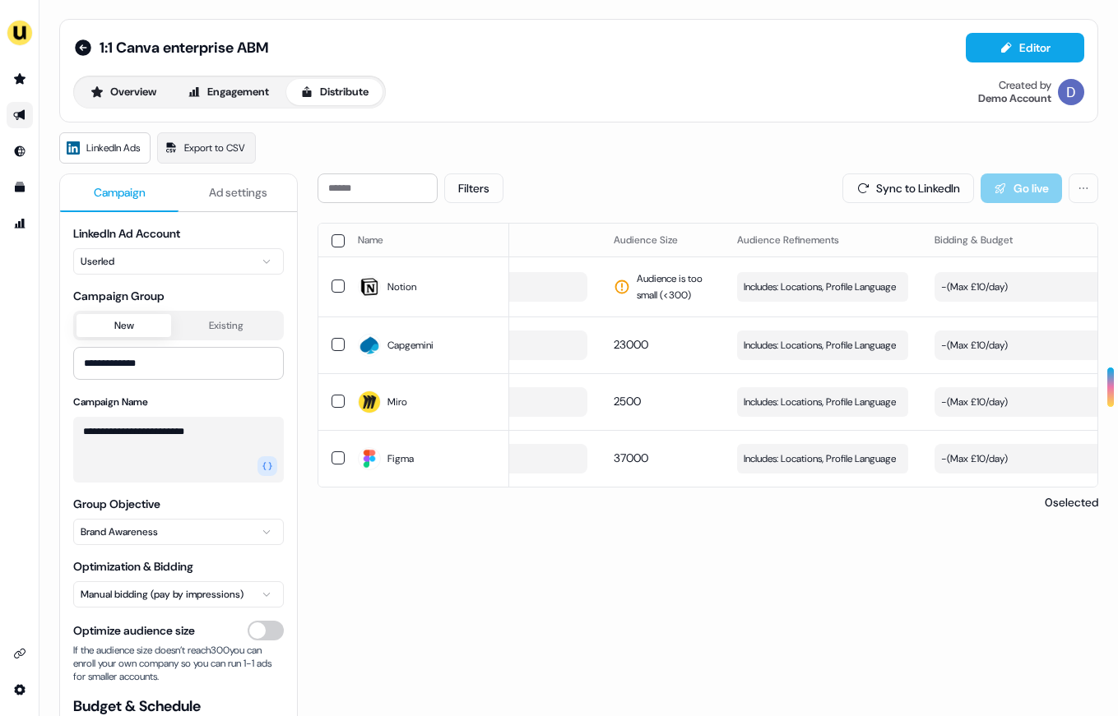
click at [992, 189] on div "Sync to LinkedIn Go live" at bounding box center [970, 189] width 256 height 30
click at [759, 183] on div "Filters Sync to LinkedIn Go live" at bounding box center [708, 189] width 781 height 30
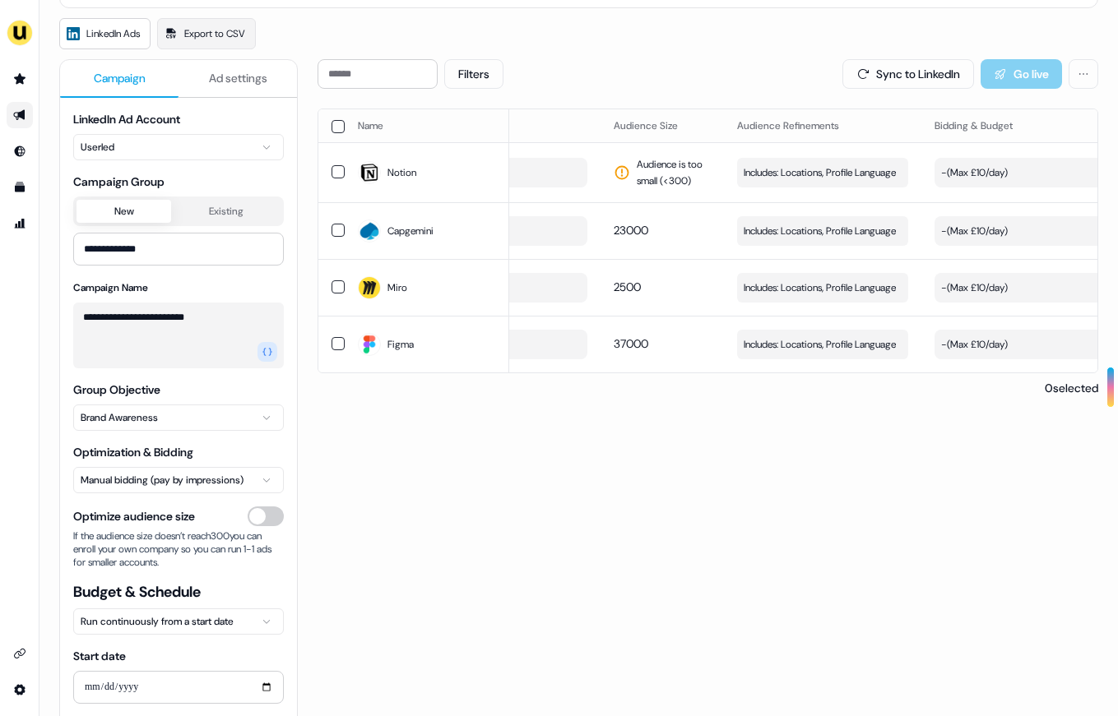
scroll to position [0, 0]
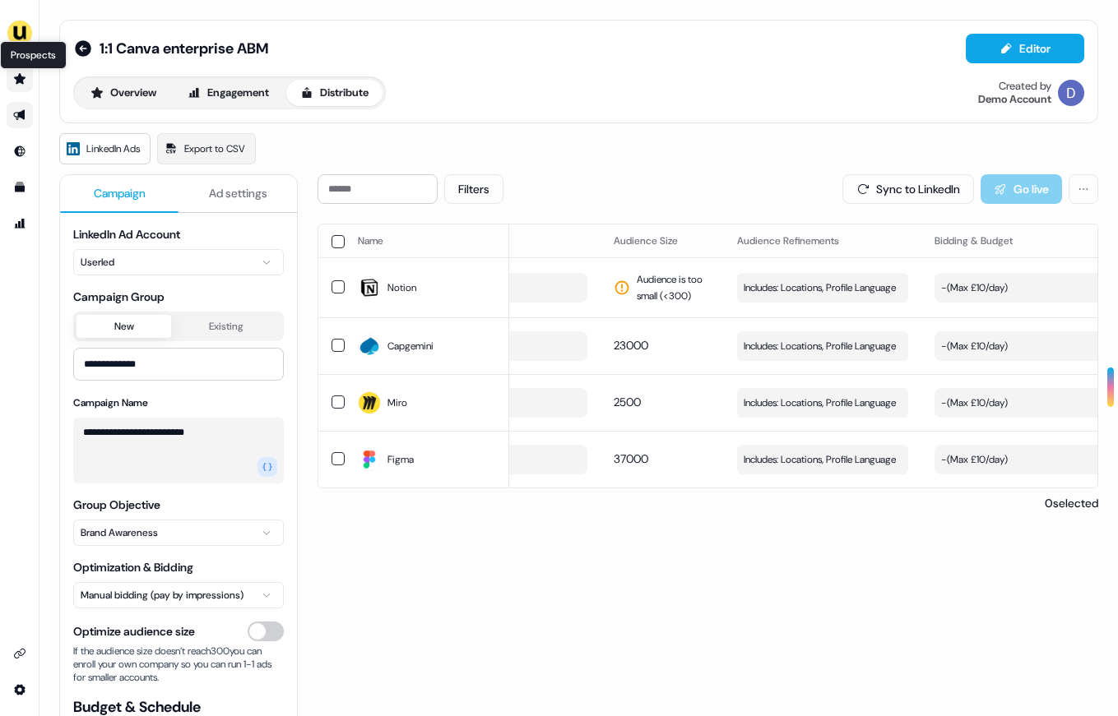
click at [19, 75] on icon "Go to prospects" at bounding box center [20, 78] width 12 height 11
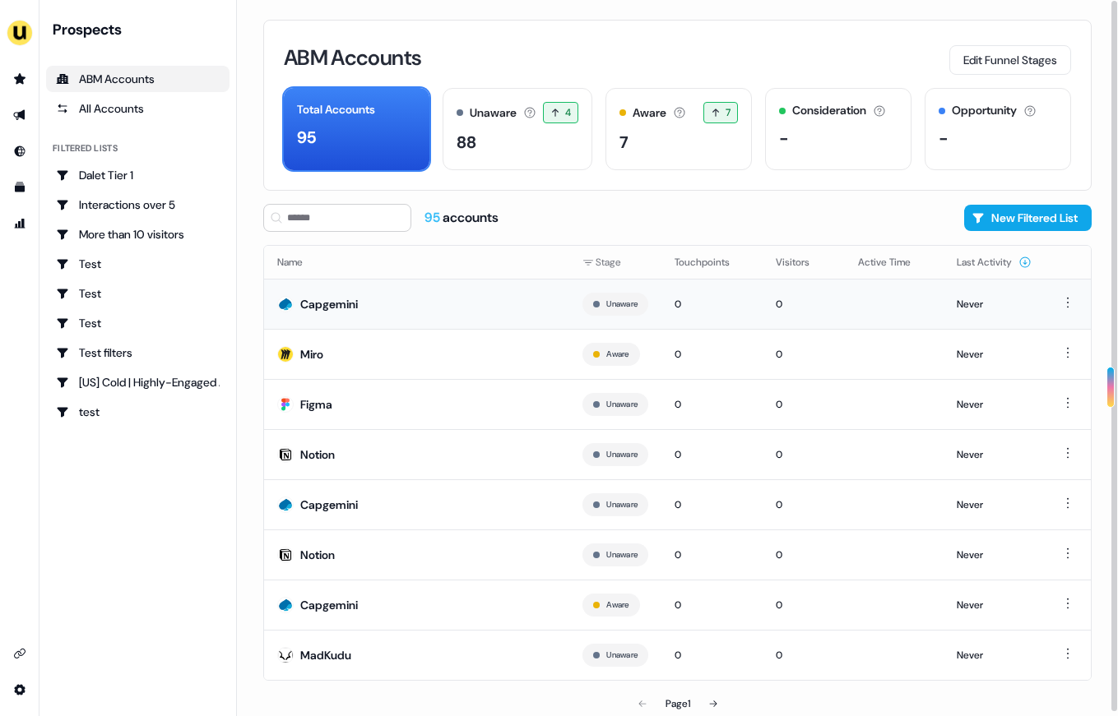
click at [422, 296] on td "Capgemini" at bounding box center [416, 304] width 305 height 50
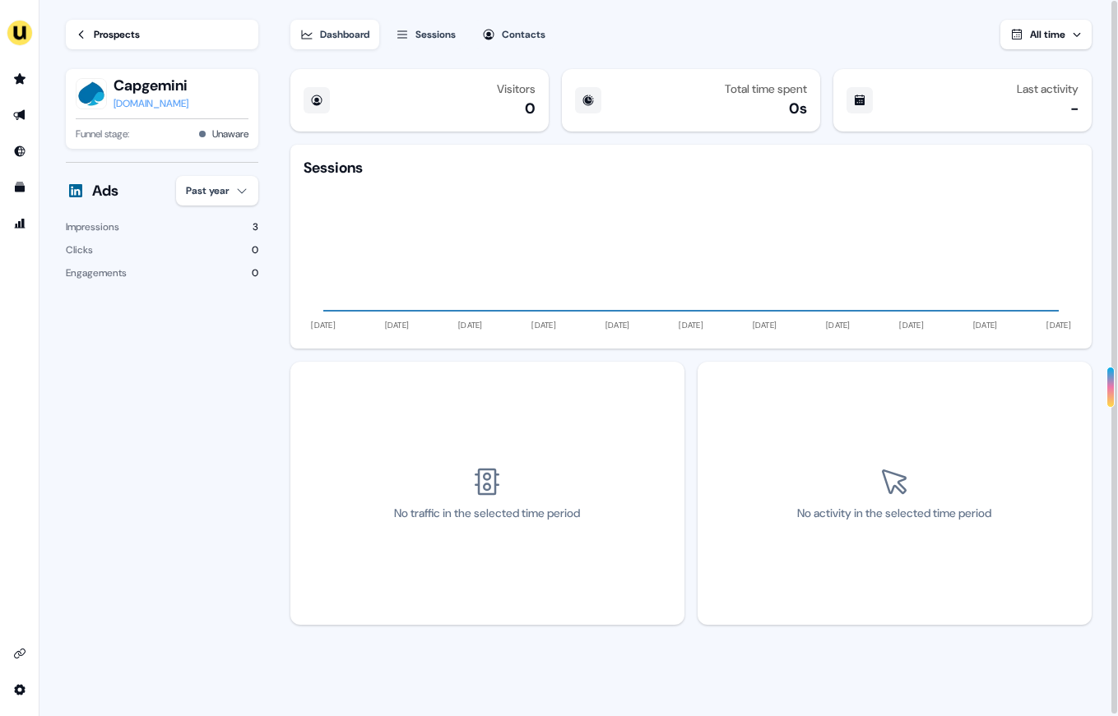
click at [447, 27] on div "Sessions" at bounding box center [435, 34] width 40 height 16
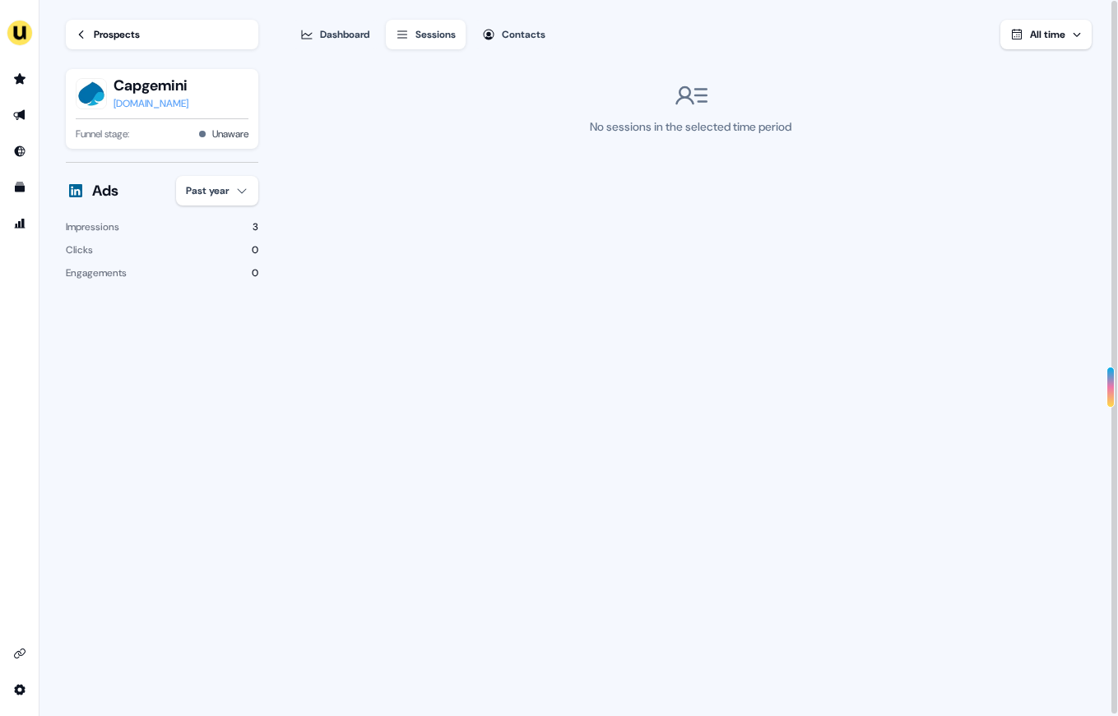
click at [495, 31] on icon "button" at bounding box center [488, 34] width 13 height 13
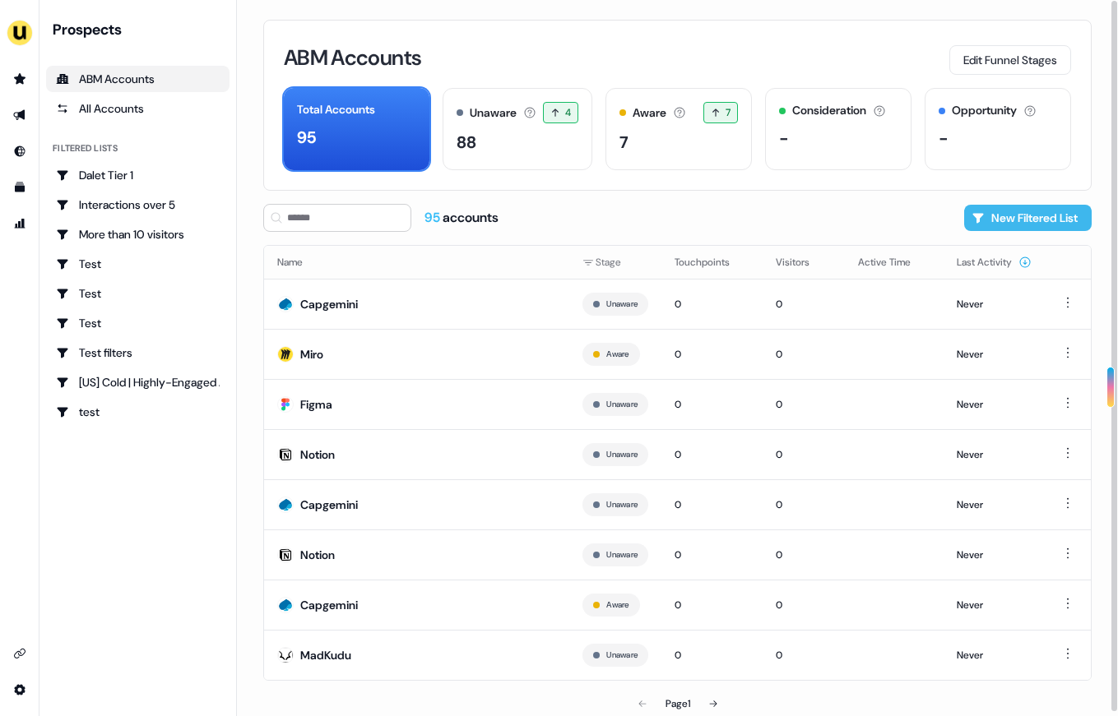
click at [1018, 226] on button "New Filtered List" at bounding box center [1027, 218] width 127 height 26
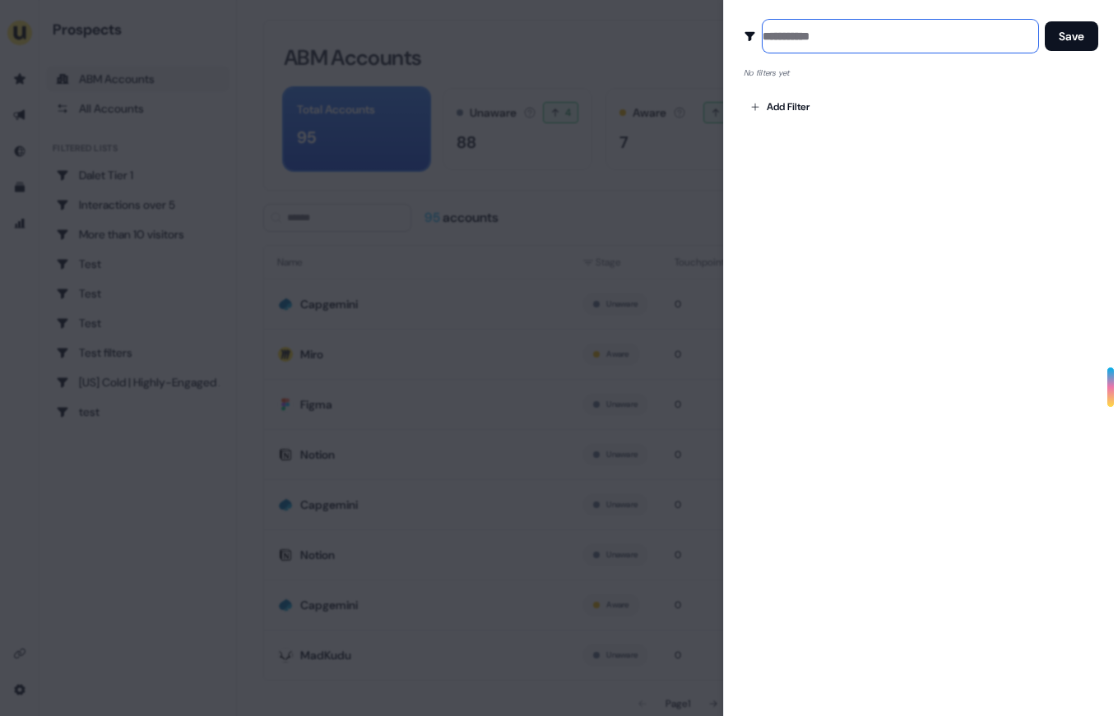
click at [804, 30] on input at bounding box center [901, 36] width 276 height 33
type input "****"
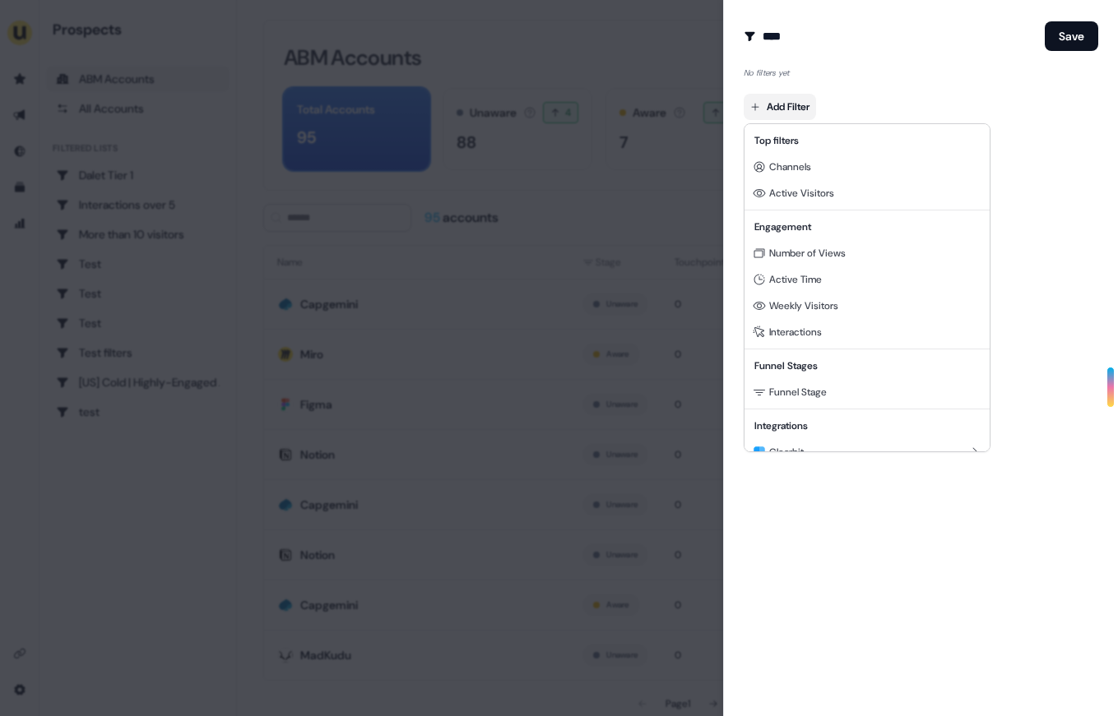
click at [758, 103] on body "For the best experience switch devices to a bigger screen. Go to Userled.io Pro…" at bounding box center [559, 358] width 1118 height 716
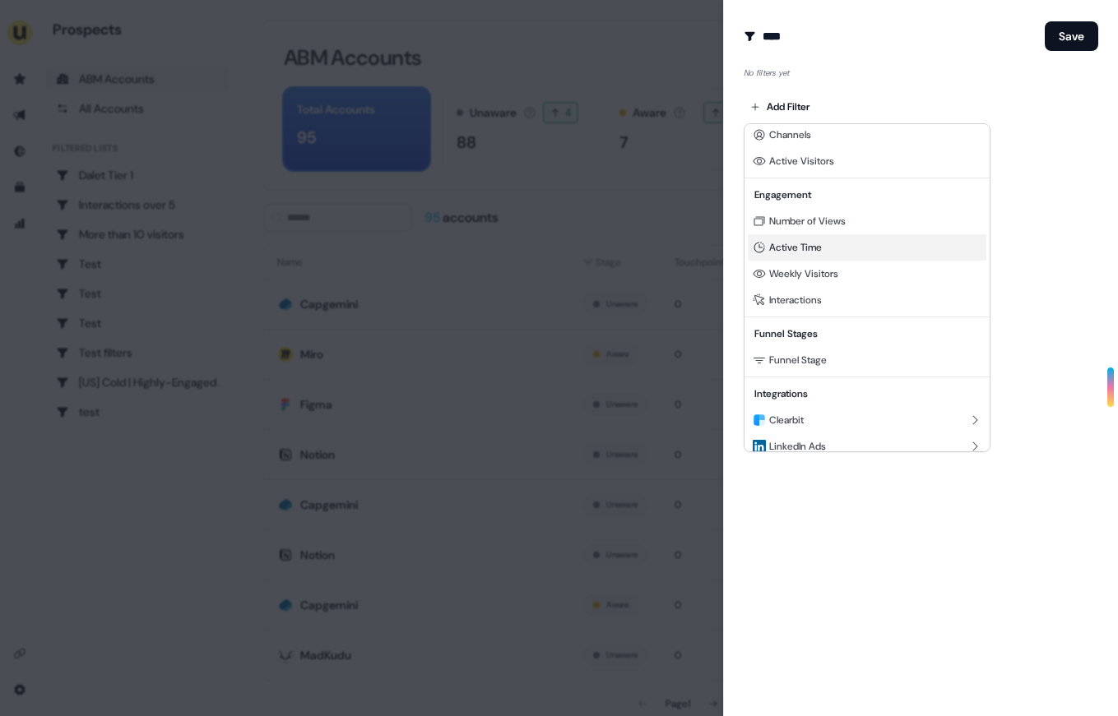
scroll to position [44, 0]
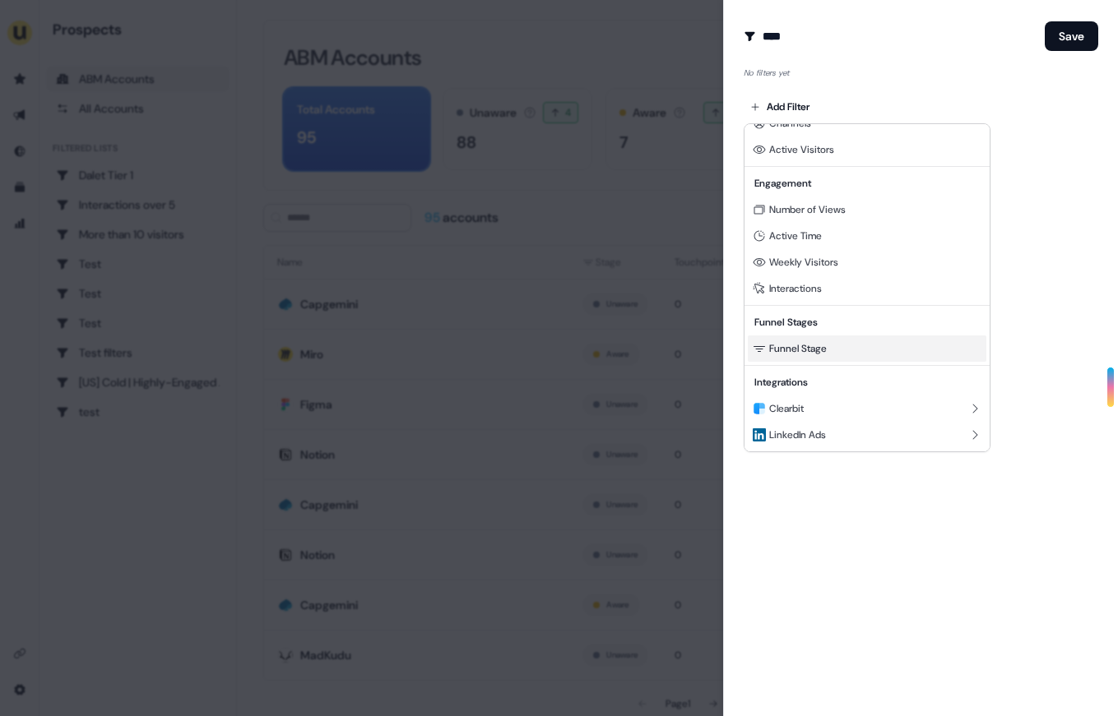
click at [827, 342] on span "Funnel Stage" at bounding box center [798, 348] width 58 height 13
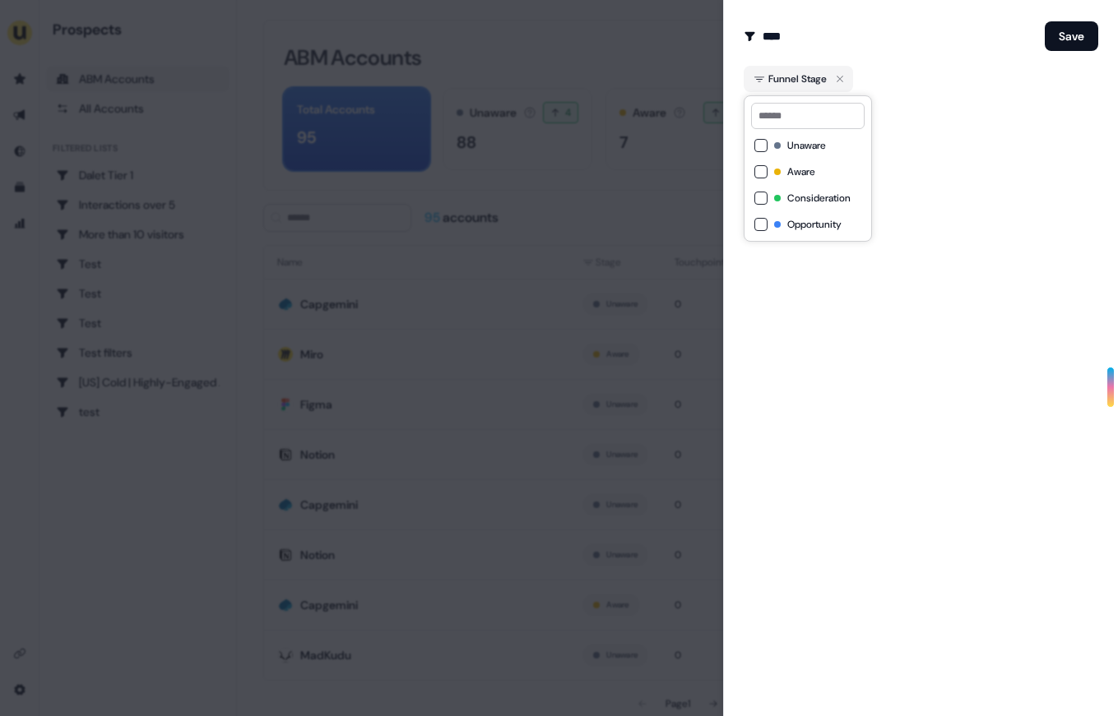
click at [793, 174] on span "Aware" at bounding box center [801, 171] width 28 height 13
click at [762, 195] on button "Consideration" at bounding box center [760, 198] width 13 height 13
click at [943, 288] on div "Create Audience Filter Create a new audience by setting a name and configuring …" at bounding box center [920, 358] width 395 height 716
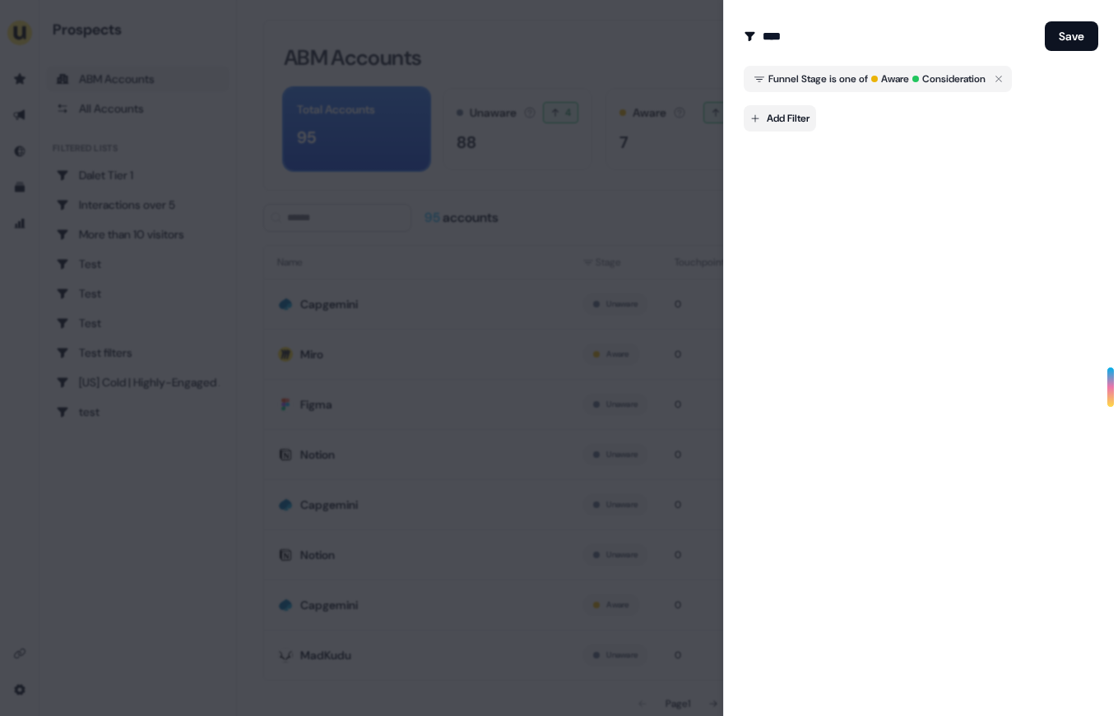
click at [792, 109] on body "For the best experience switch devices to a bigger screen. Go to Userled.io Pro…" at bounding box center [559, 358] width 1118 height 716
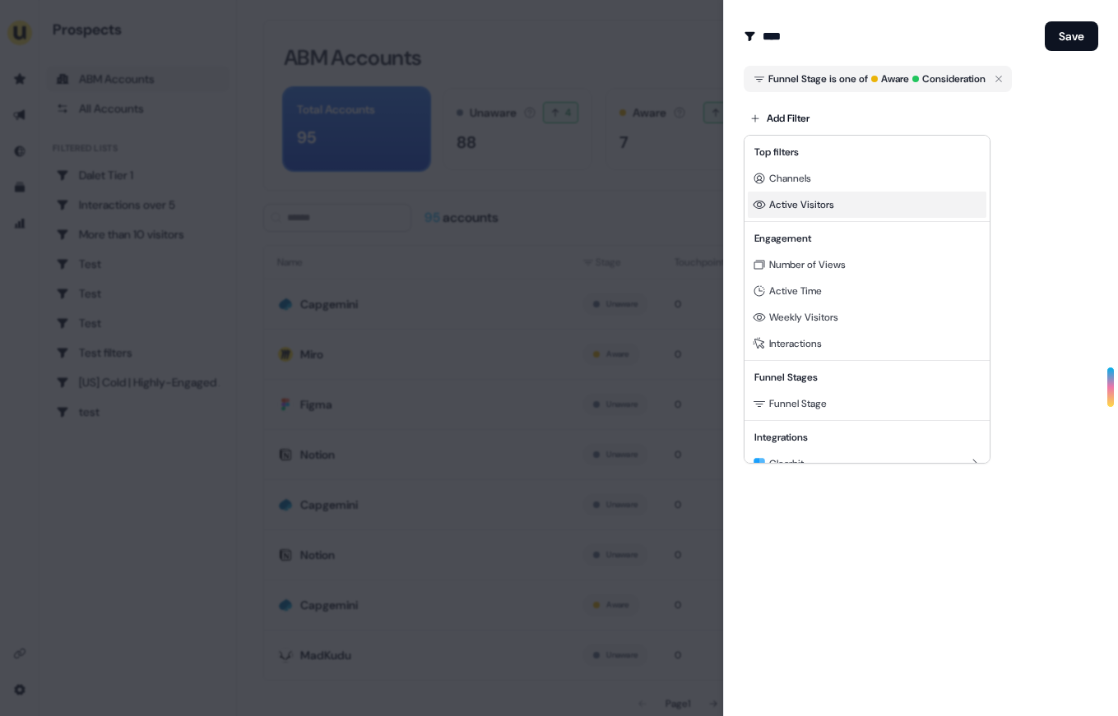
scroll to position [34, 0]
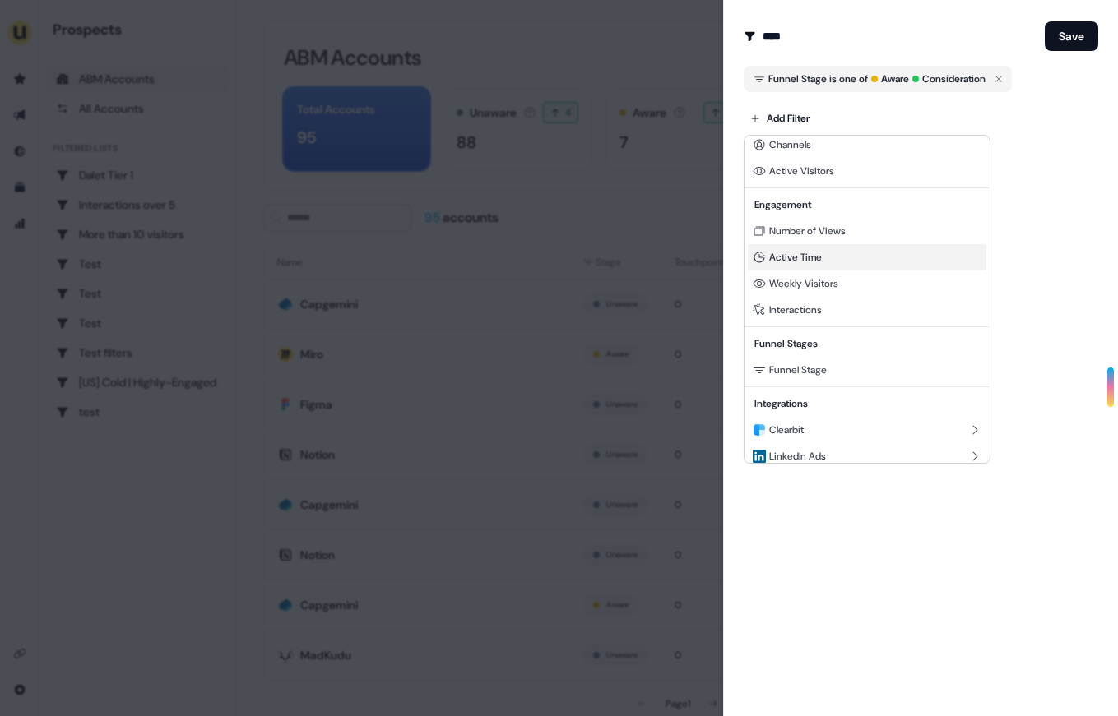
click at [828, 252] on div "Active Time" at bounding box center [867, 257] width 239 height 26
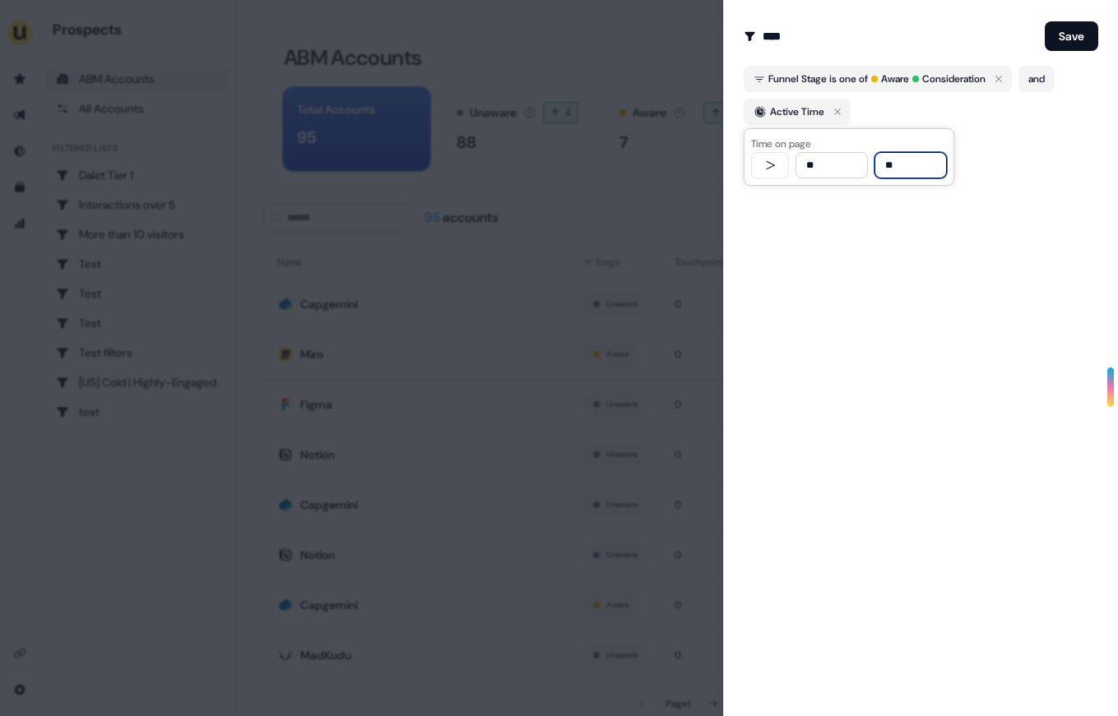
click at [826, 169] on input "**" at bounding box center [831, 165] width 72 height 26
click at [833, 174] on input "**" at bounding box center [831, 165] width 72 height 26
type input "***"
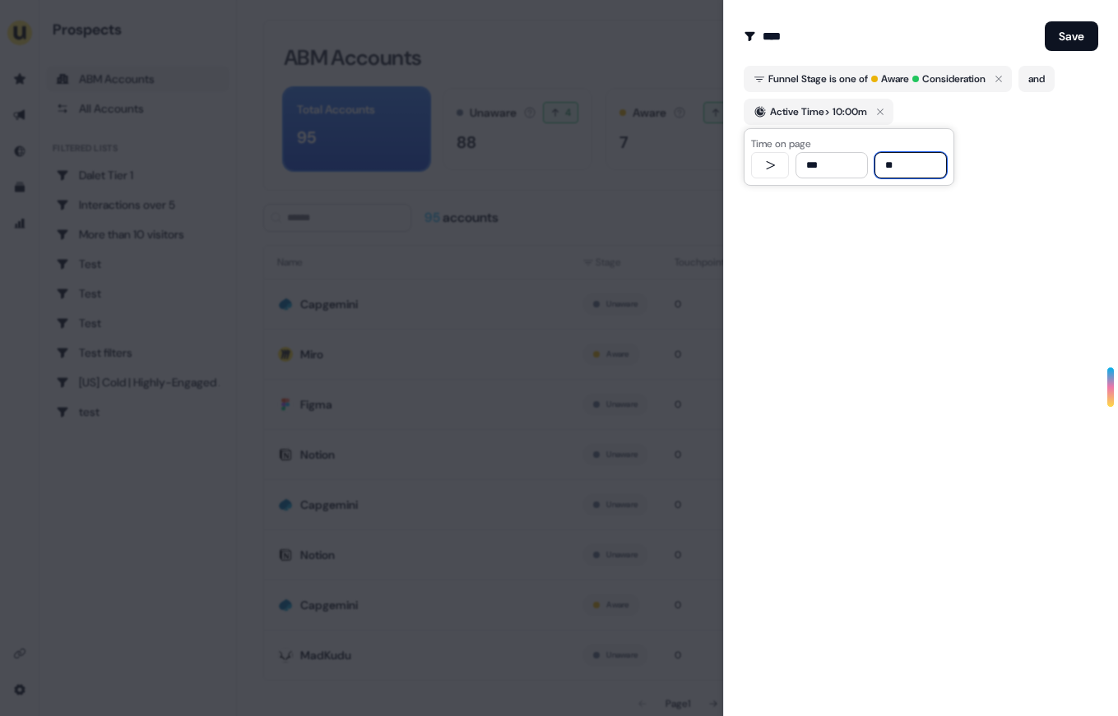
click at [841, 202] on div "Create Audience Filter Create a new audience by setting a name and configuring …" at bounding box center [920, 358] width 395 height 716
click at [1078, 39] on button "Save" at bounding box center [1071, 36] width 53 height 30
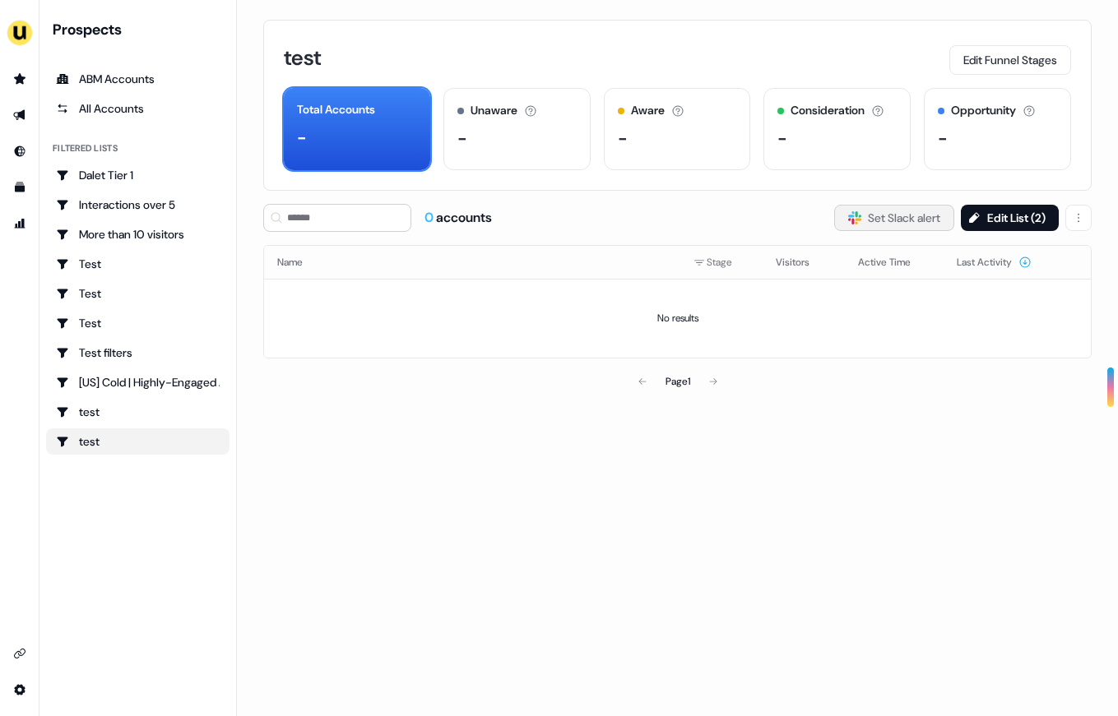
click at [861, 220] on button "Slack Logo SVG Set Slack alert" at bounding box center [894, 218] width 120 height 26
click at [29, 216] on link "Go to attribution" at bounding box center [20, 224] width 26 height 26
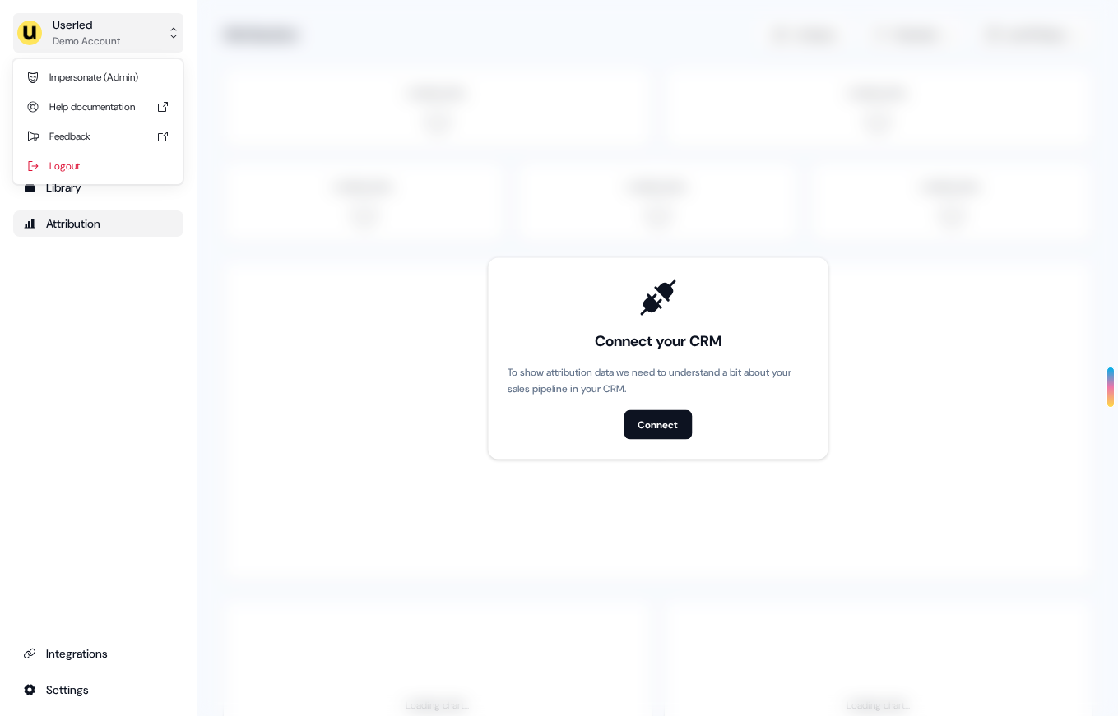
click at [18, 21] on div "side nav menu" at bounding box center [29, 33] width 26 height 26
click at [81, 287] on div "Userled Demo Account Impersonate (Admin) Help documentation Feedback Logout Pro…" at bounding box center [98, 358] width 197 height 716
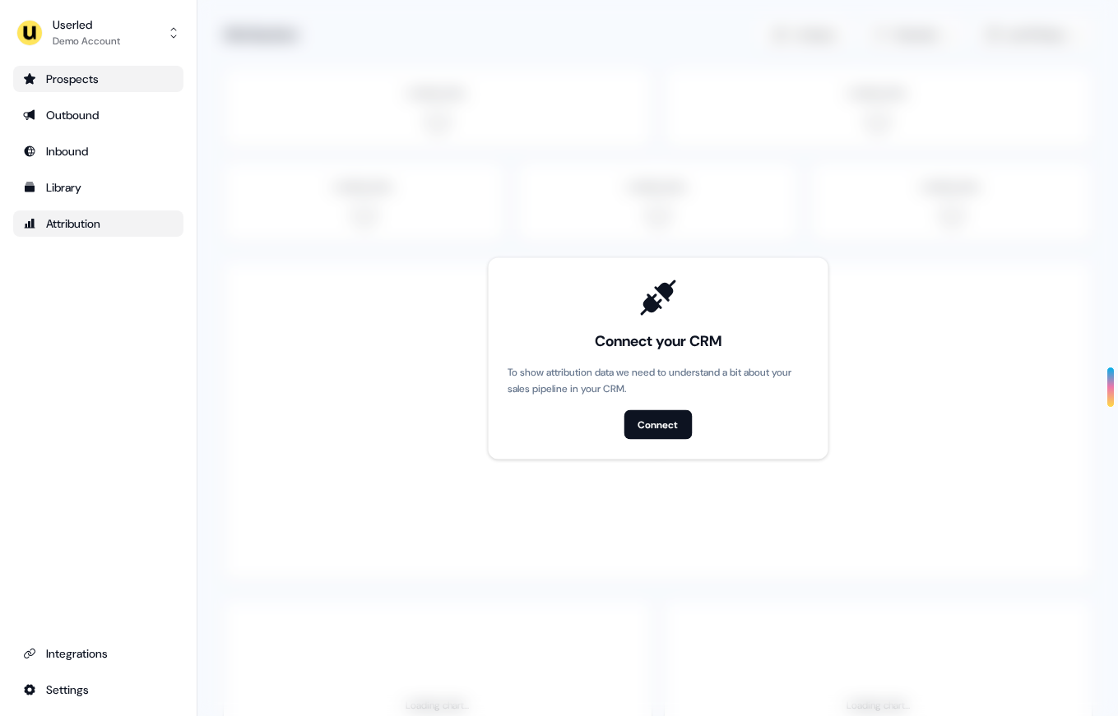
click at [57, 71] on div "Prospects" at bounding box center [98, 79] width 151 height 16
